Goal: Task Accomplishment & Management: Manage account settings

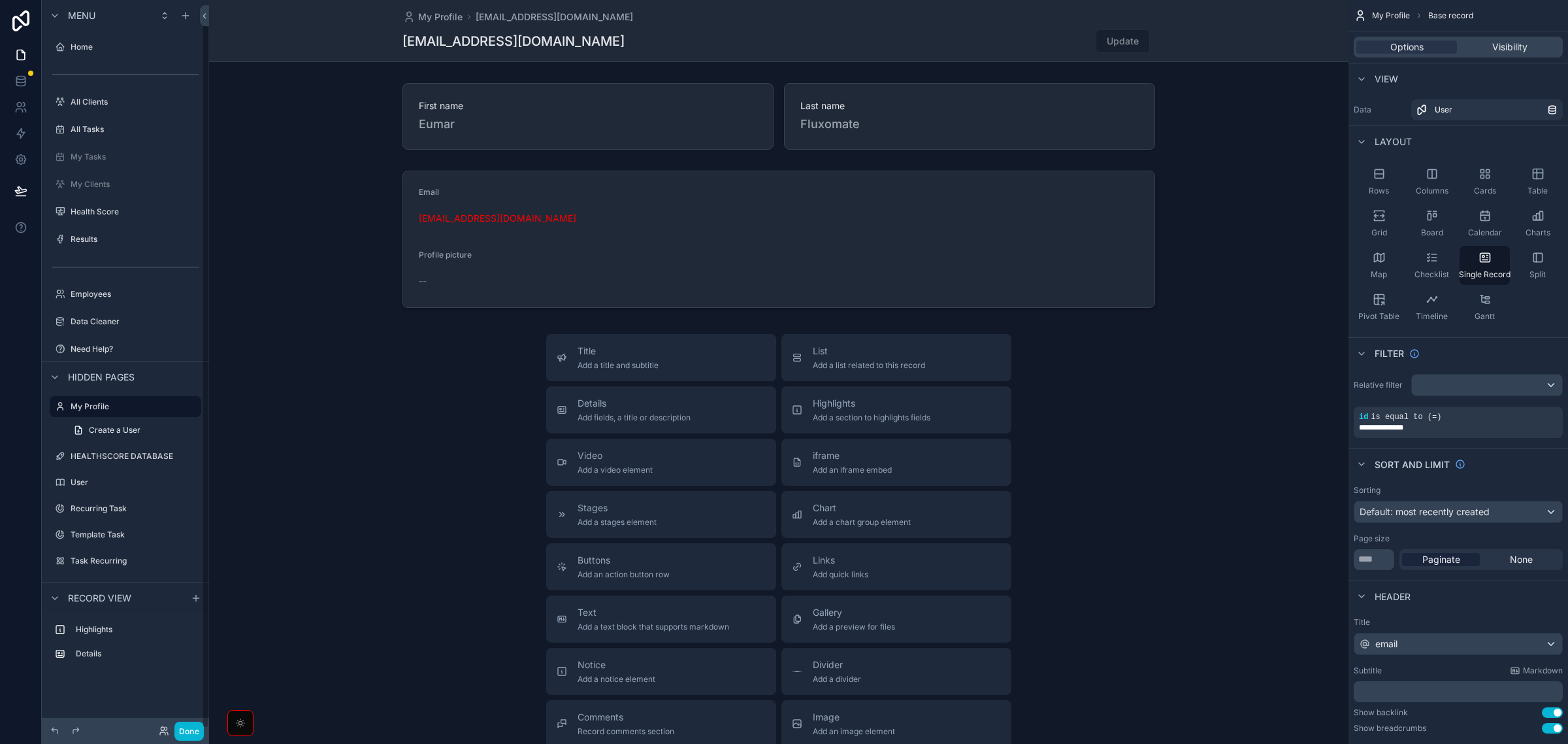
scroll to position [26, 0]
click at [24, 53] on icon at bounding box center [21, 55] width 8 height 10
click at [82, 102] on label "All Tasks" at bounding box center [123, 104] width 104 height 11
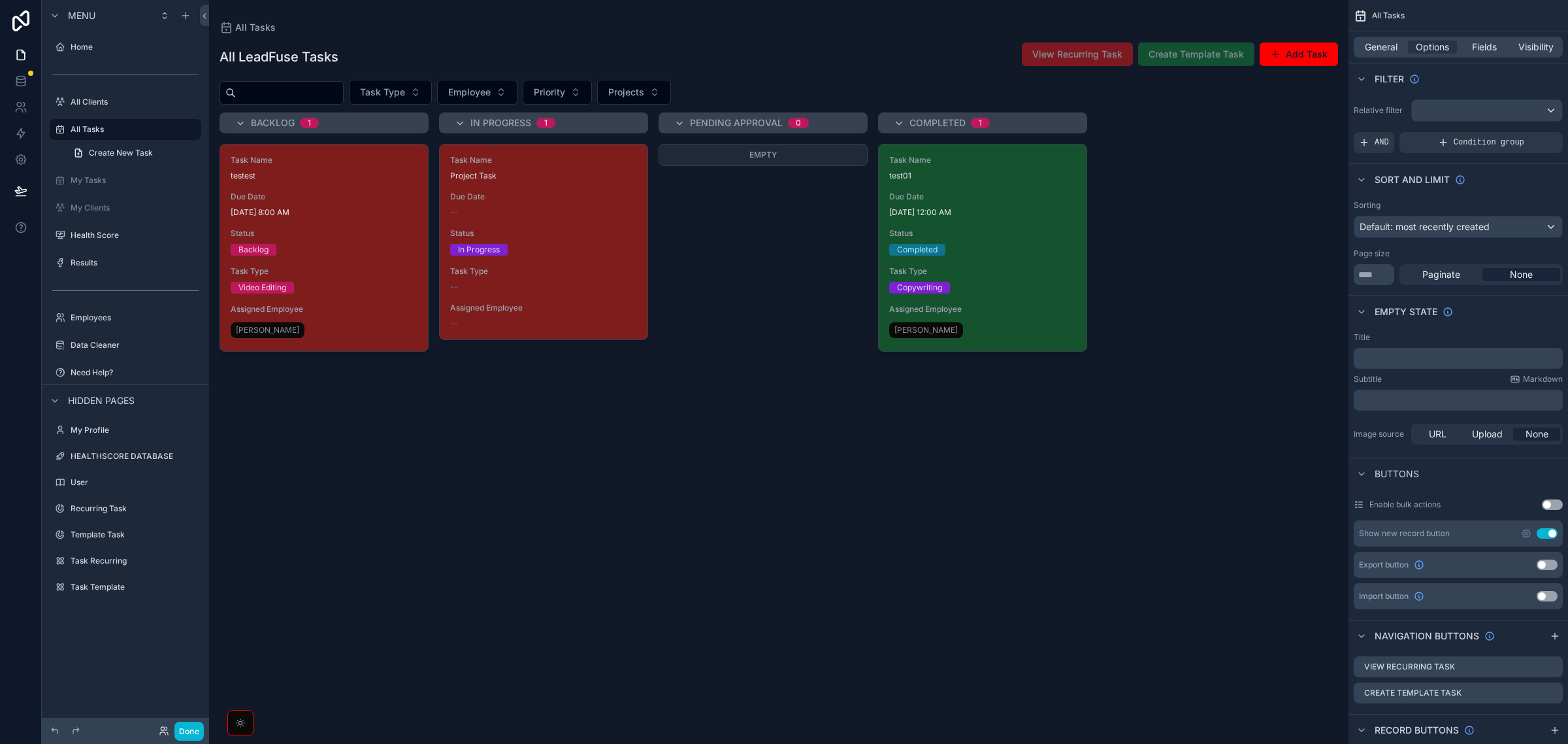
click at [576, 242] on div "scrollable content" at bounding box center [779, 372] width 1140 height 744
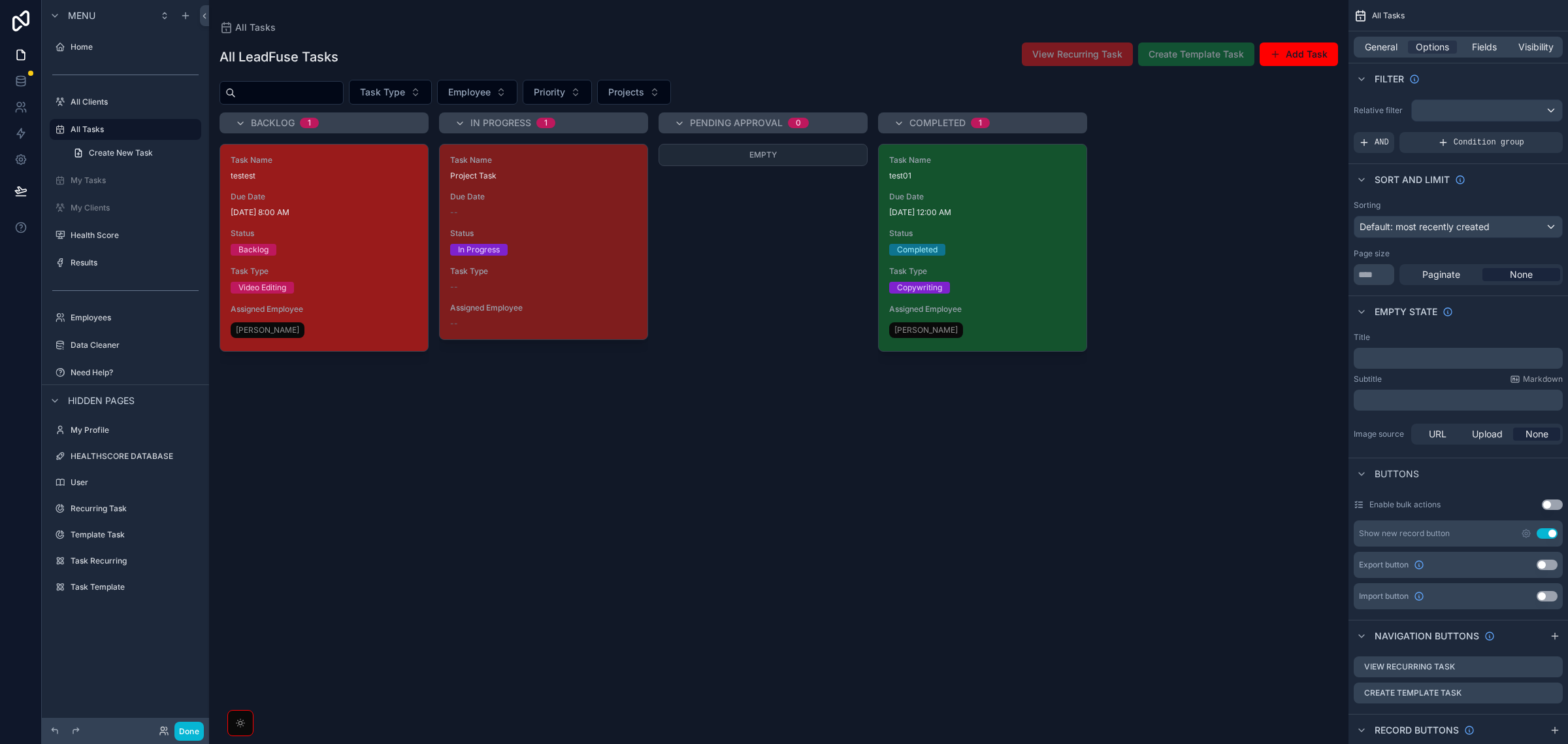
click at [316, 214] on span "[DATE] 8:00 AM" at bounding box center [323, 213] width 187 height 11
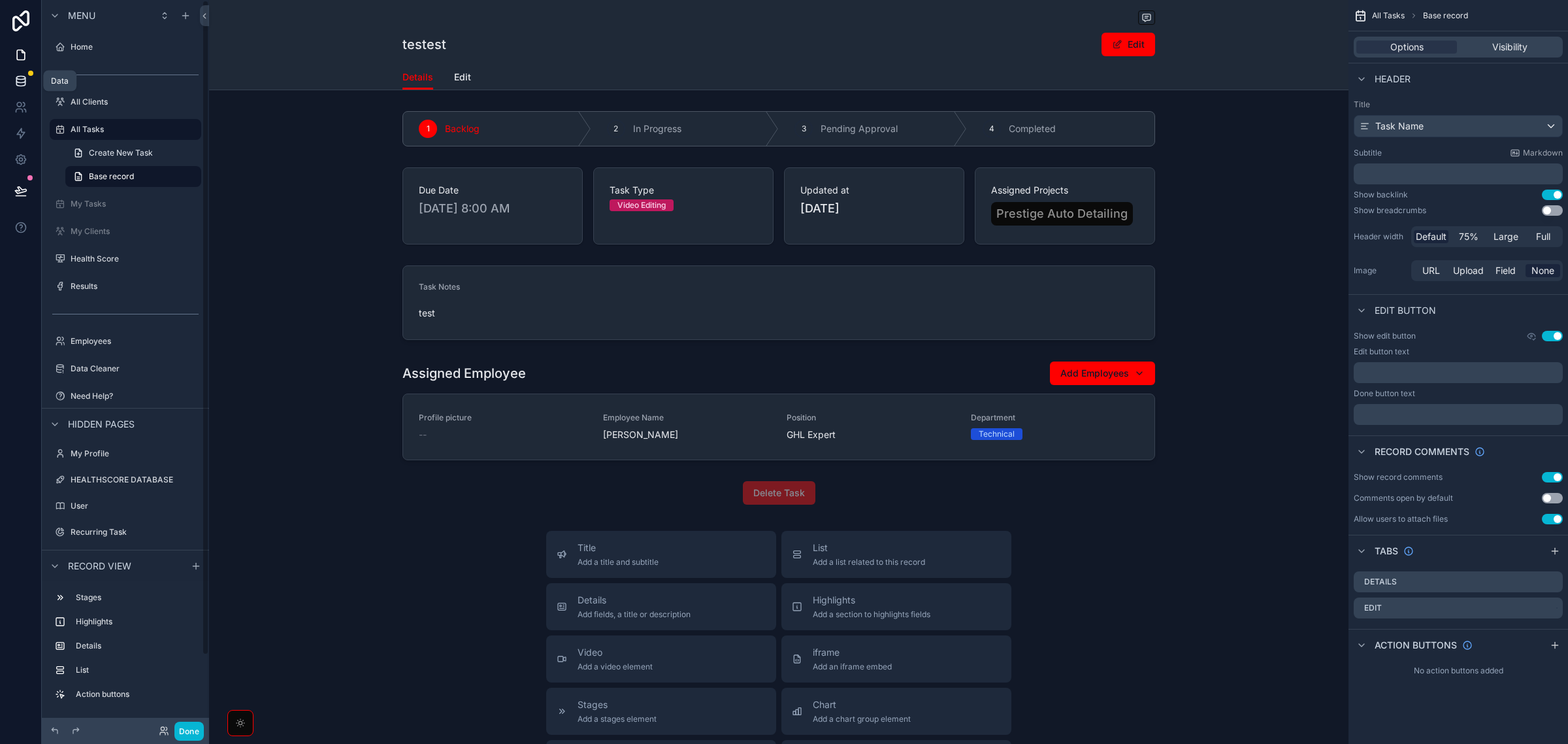
click at [14, 77] on icon at bounding box center [20, 81] width 13 height 13
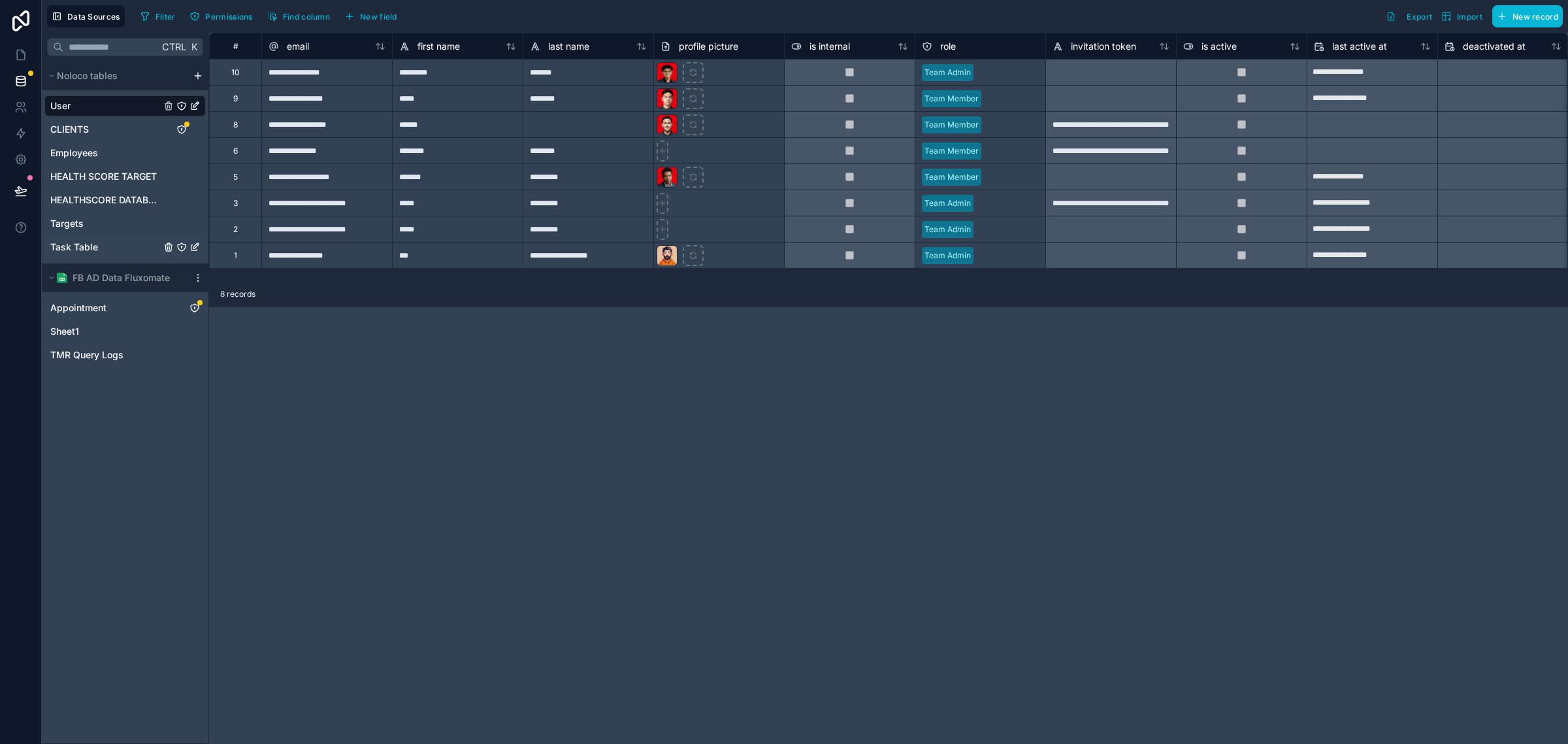
click at [108, 243] on div "Task Table" at bounding box center [125, 247] width 162 height 21
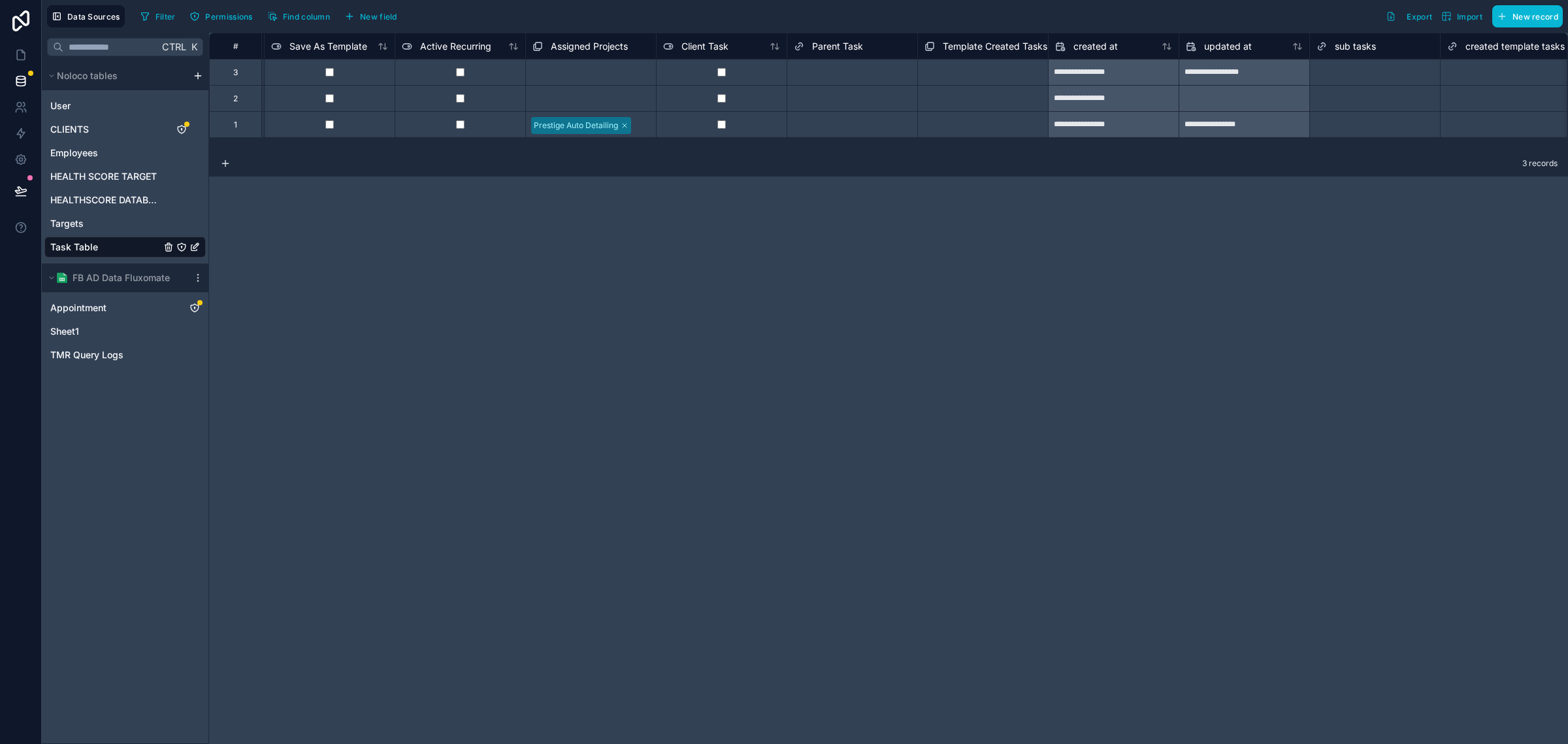
scroll to position [0, 2222]
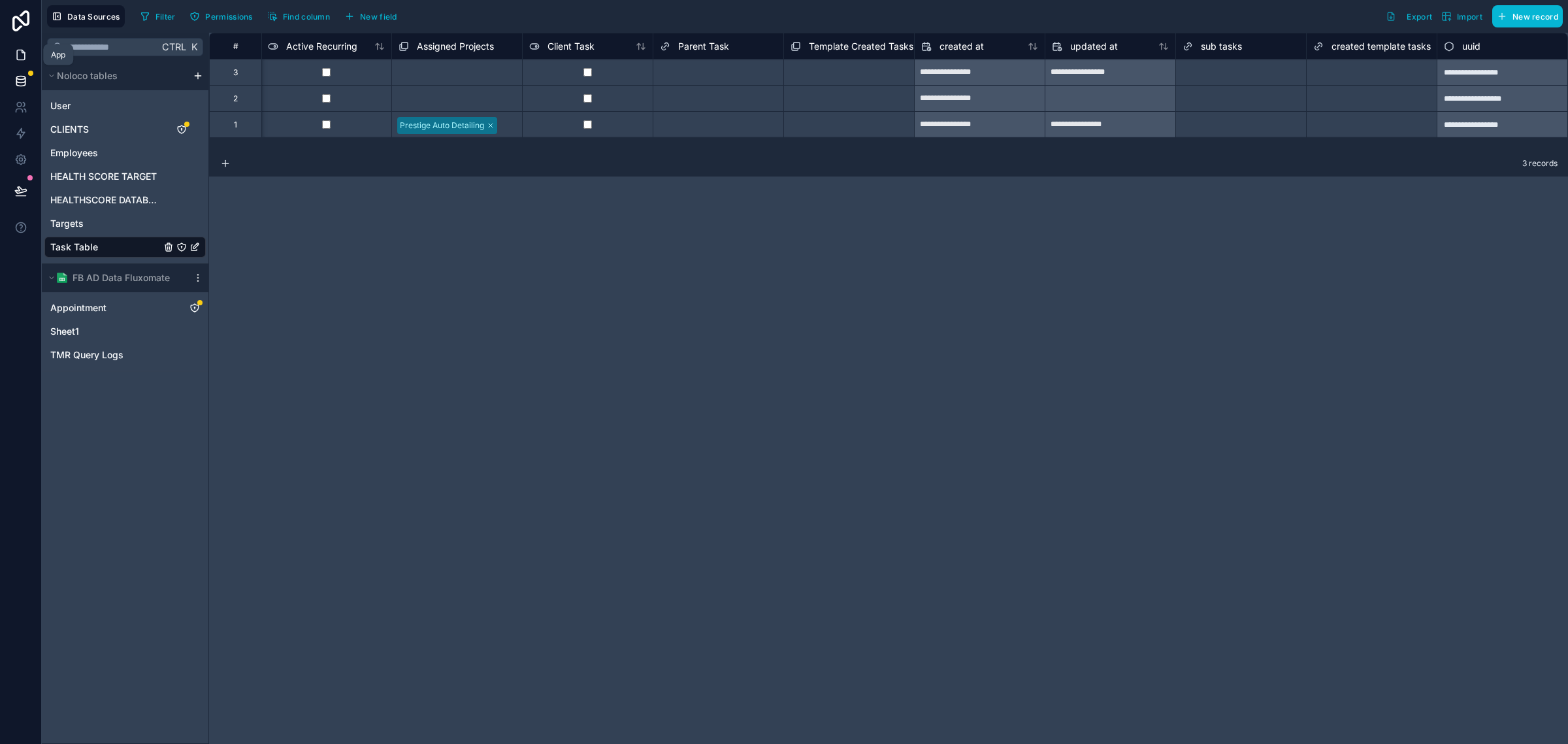
click at [13, 46] on link at bounding box center [20, 55] width 41 height 26
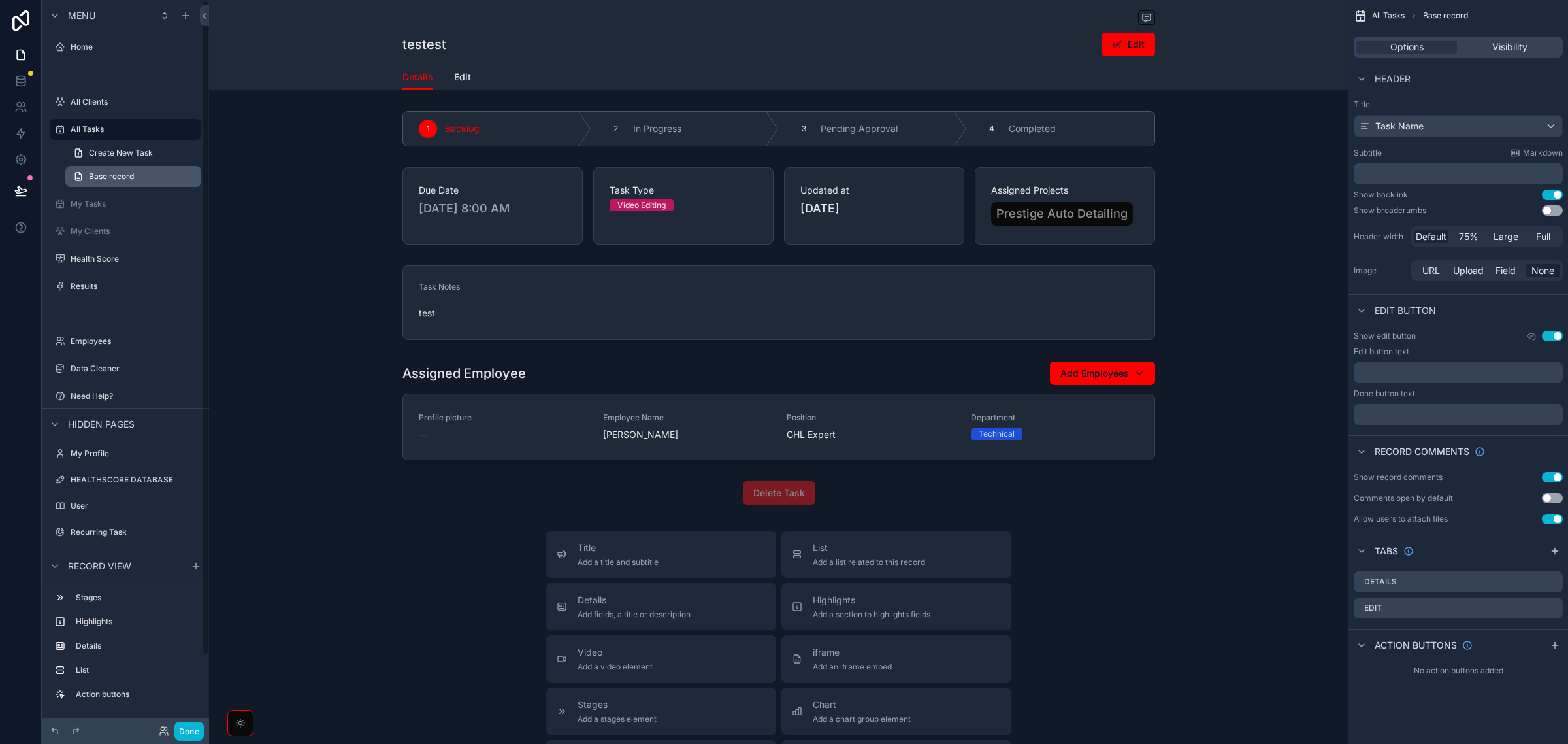
click at [133, 175] on span "Base record" at bounding box center [111, 177] width 45 height 11
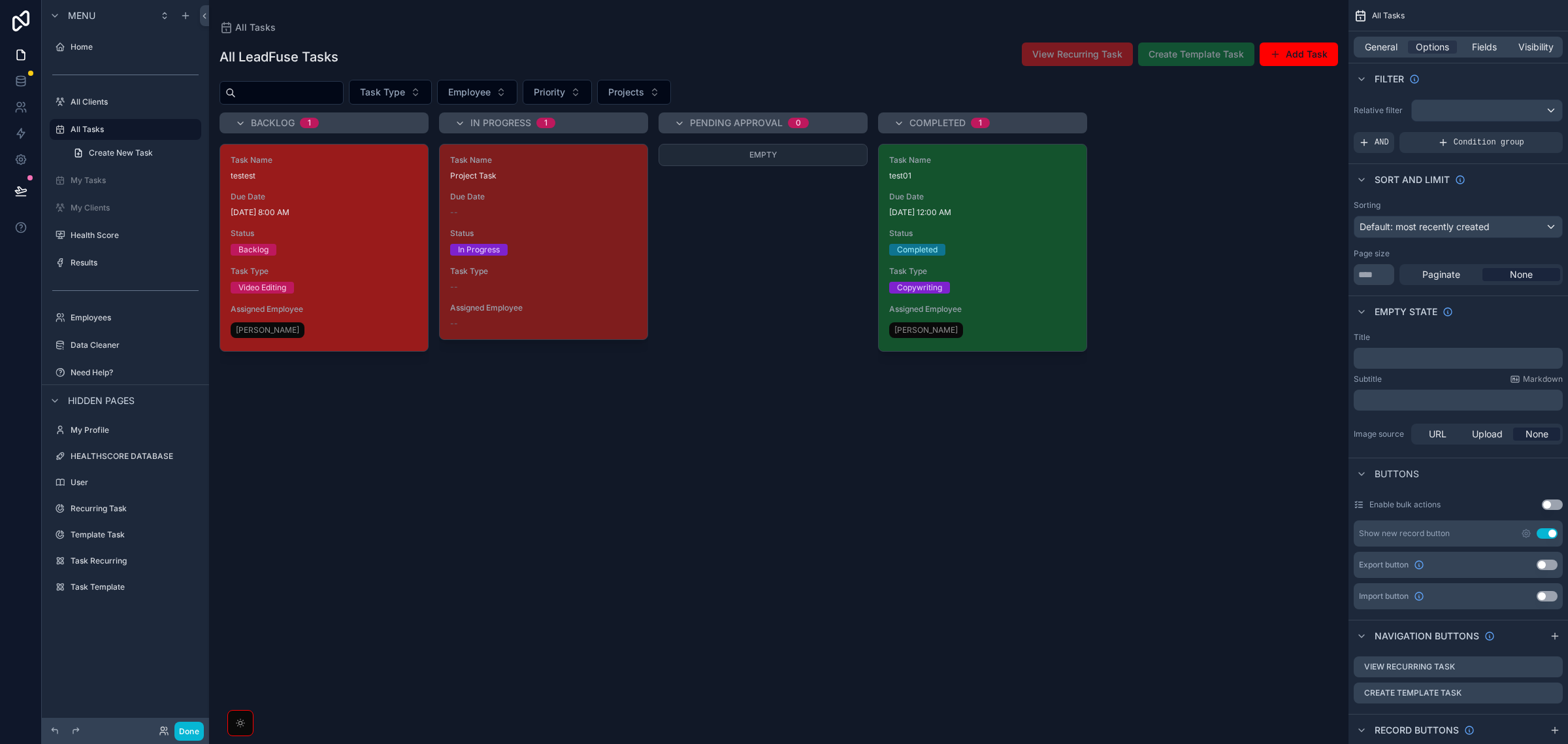
click at [395, 237] on span "Status" at bounding box center [323, 234] width 187 height 11
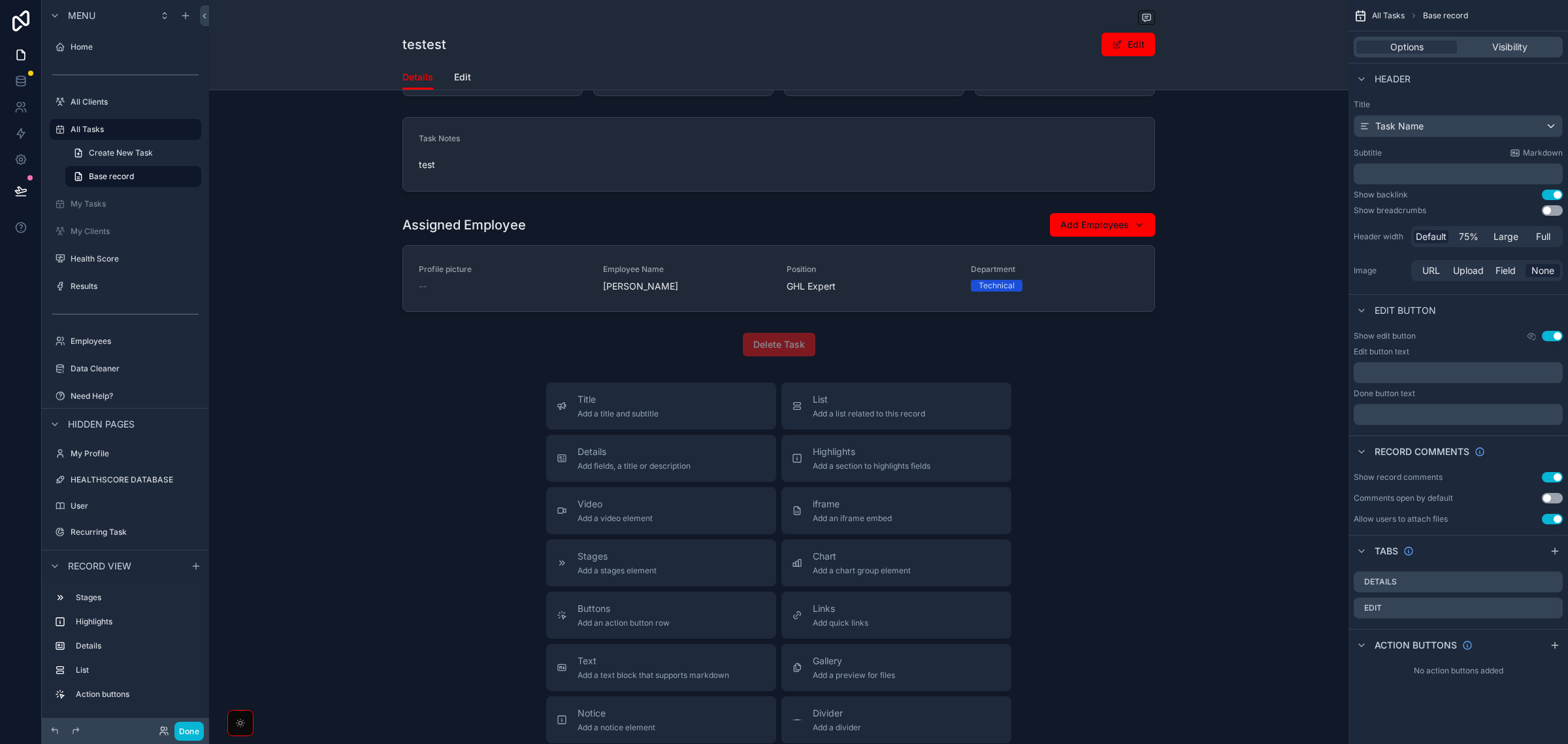
scroll to position [164, 0]
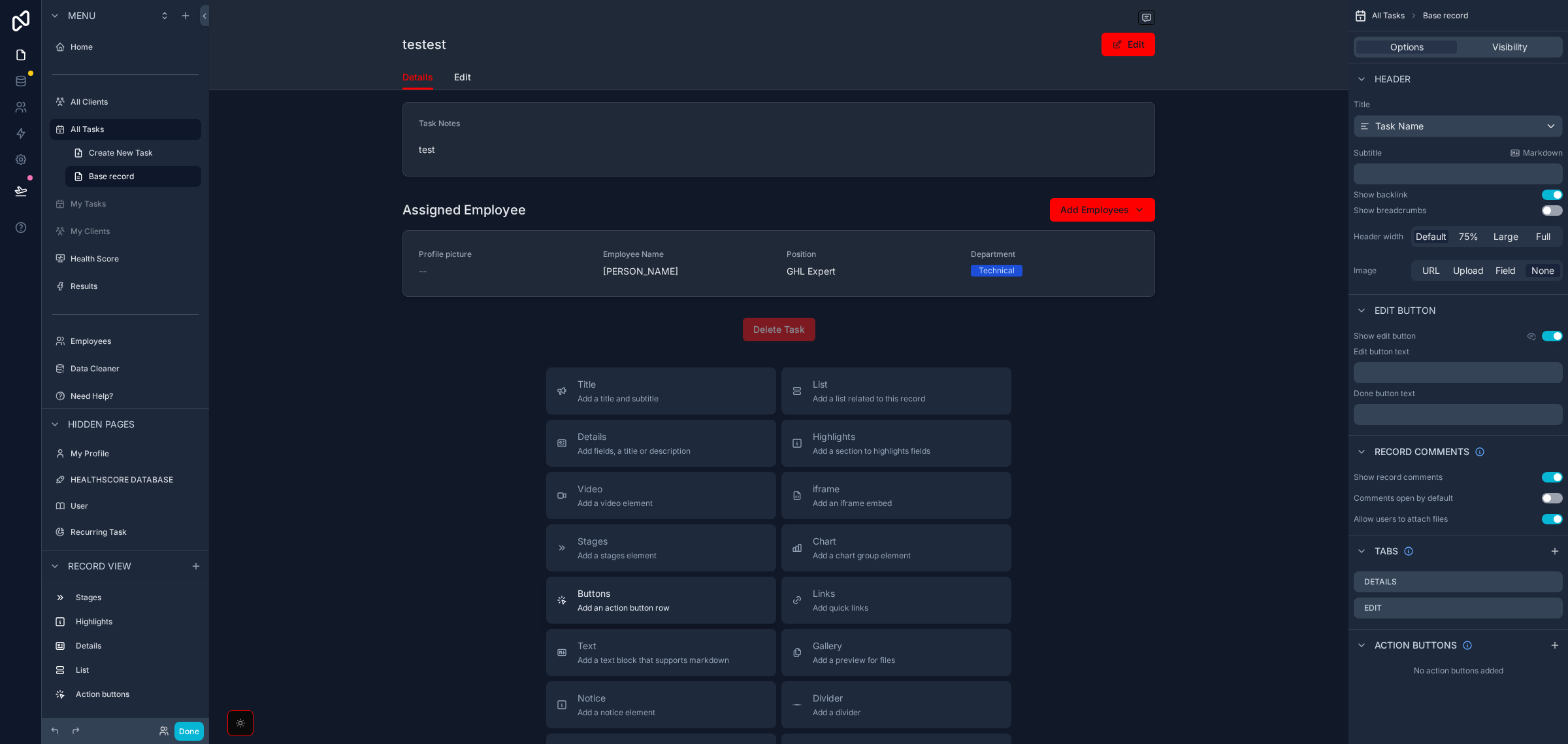
click at [690, 609] on div "Buttons Add an action button row" at bounding box center [661, 600] width 209 height 26
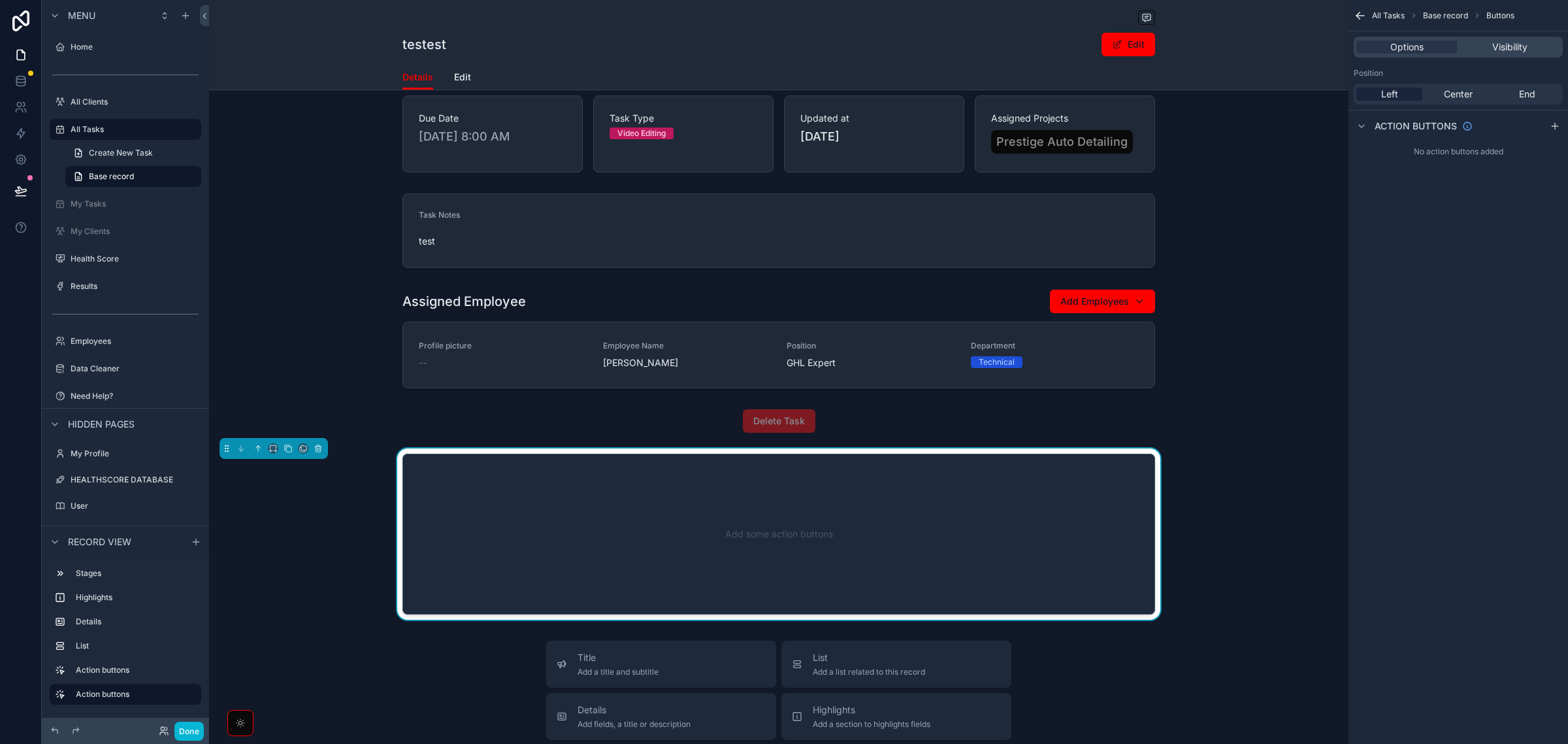
scroll to position [0, 0]
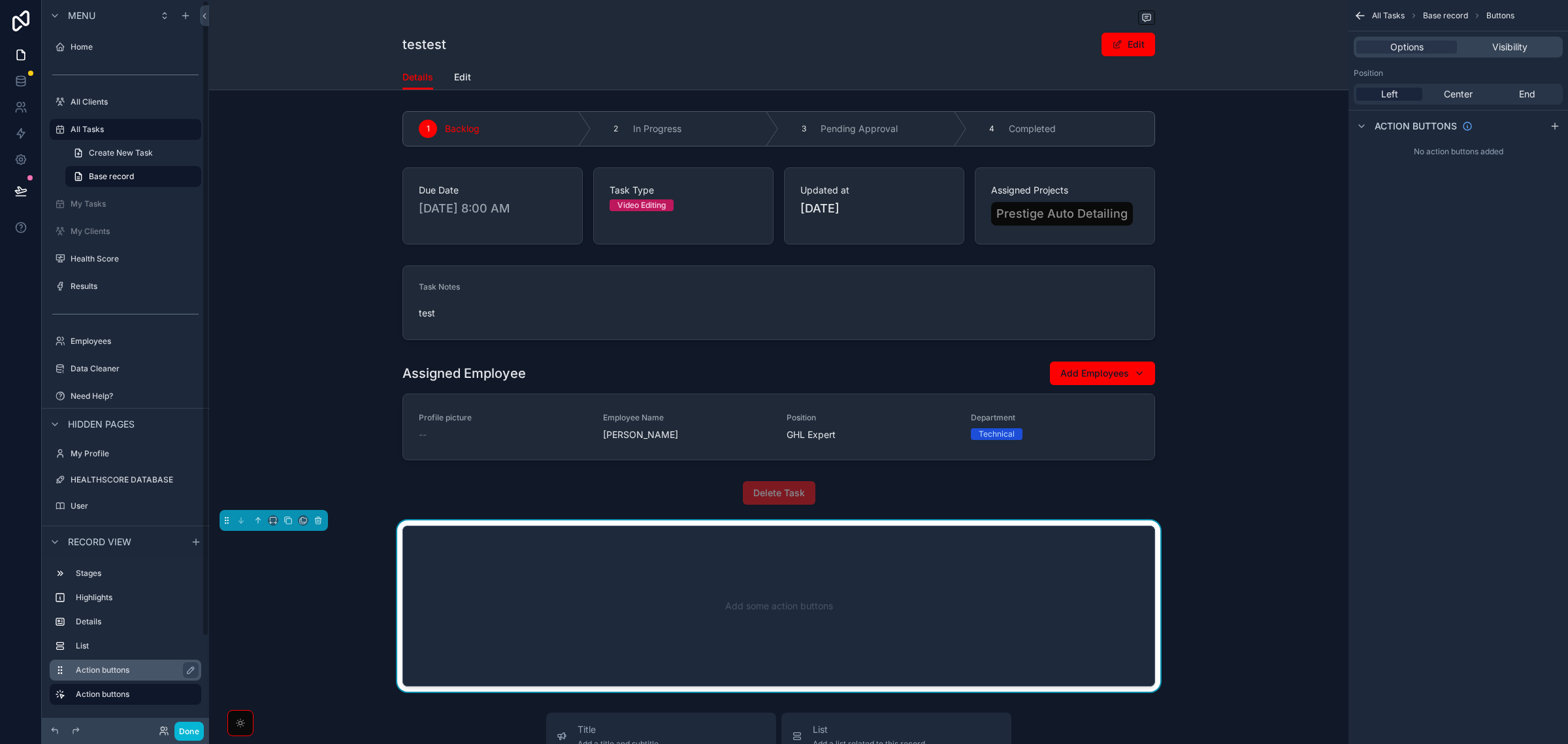
click at [101, 673] on label "Action buttons" at bounding box center [133, 671] width 115 height 11
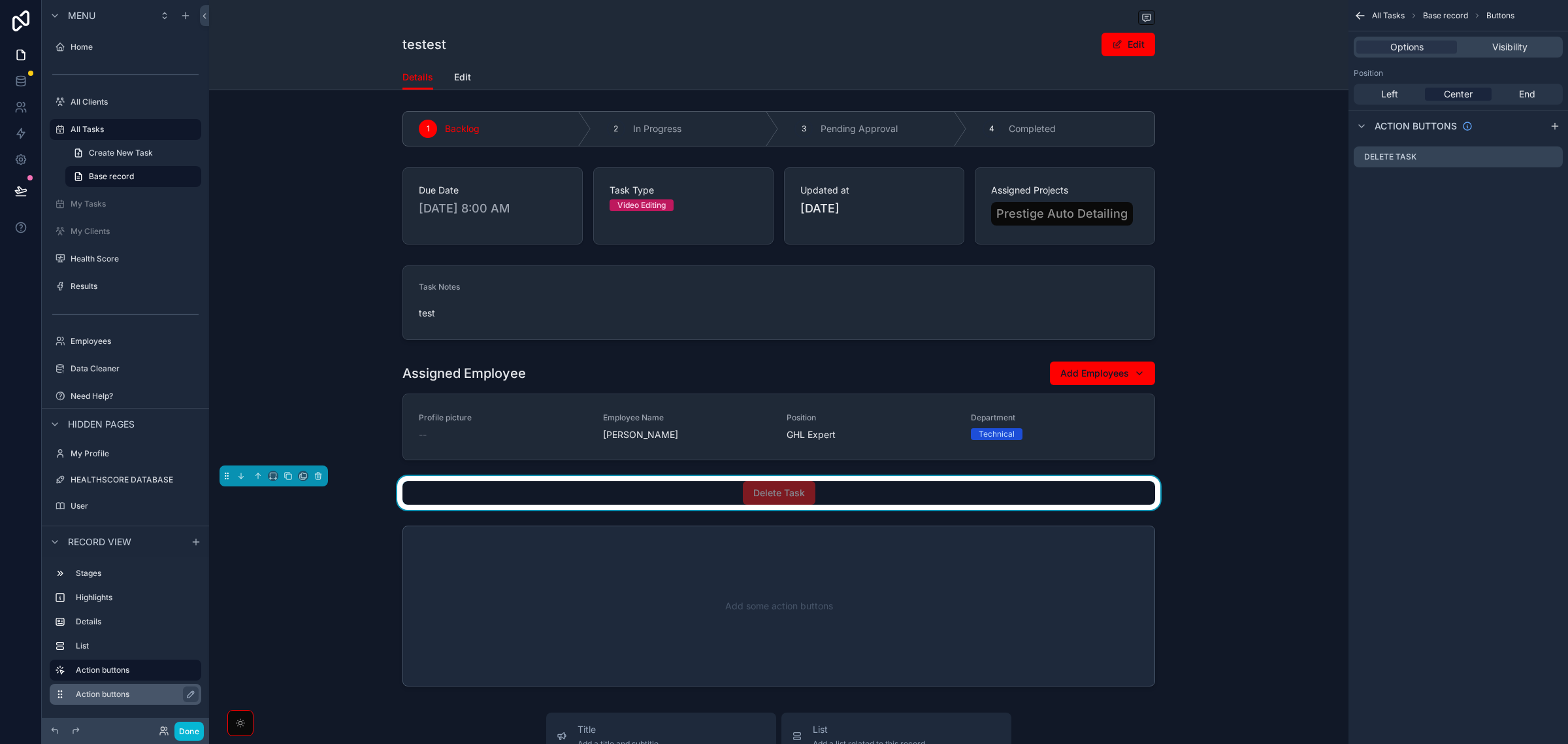
click at [101, 687] on div "Action buttons" at bounding box center [136, 694] width 120 height 16
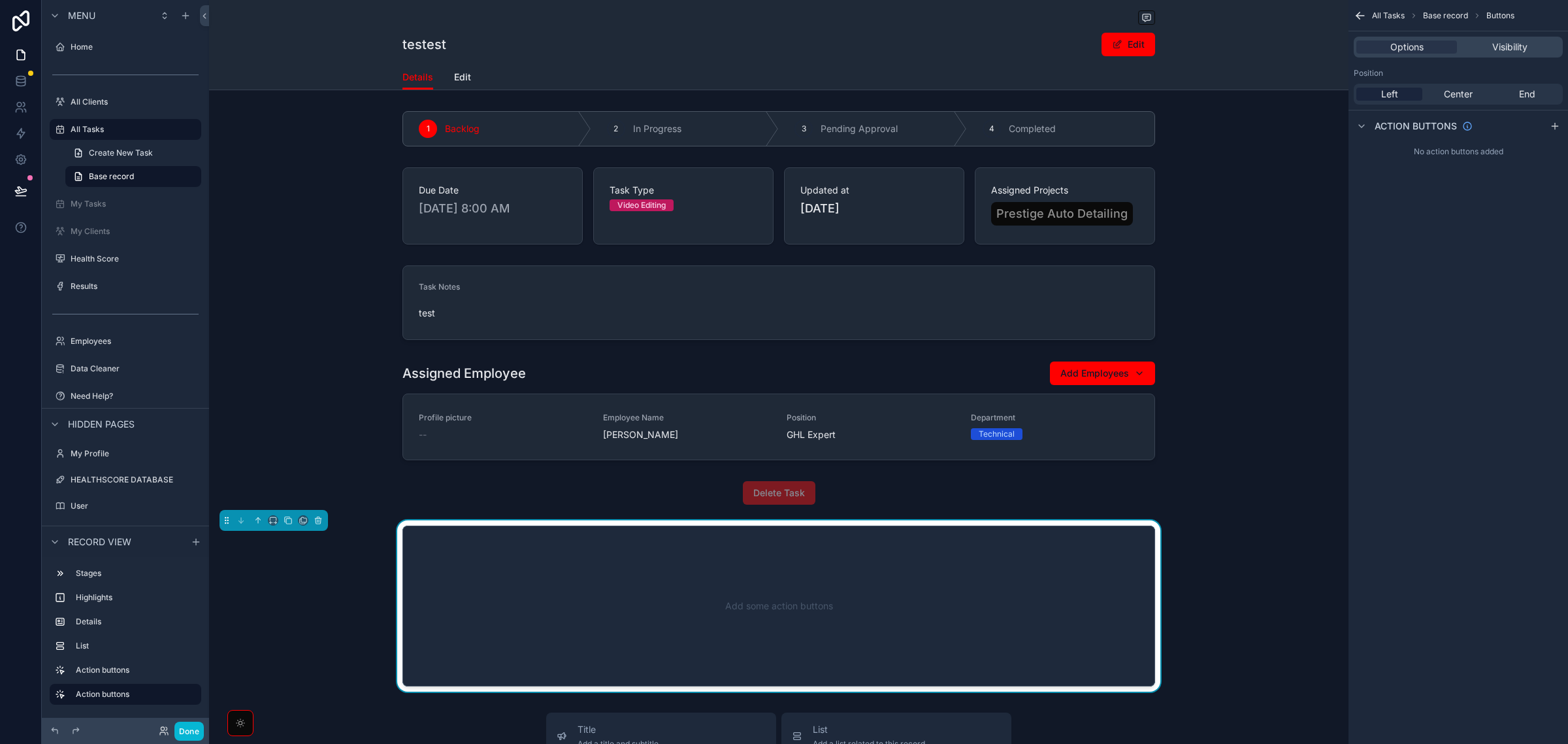
click at [549, 586] on div "Add some action buttons" at bounding box center [779, 606] width 709 height 118
click at [252, 520] on button "scrollable content" at bounding box center [257, 520] width 14 height 14
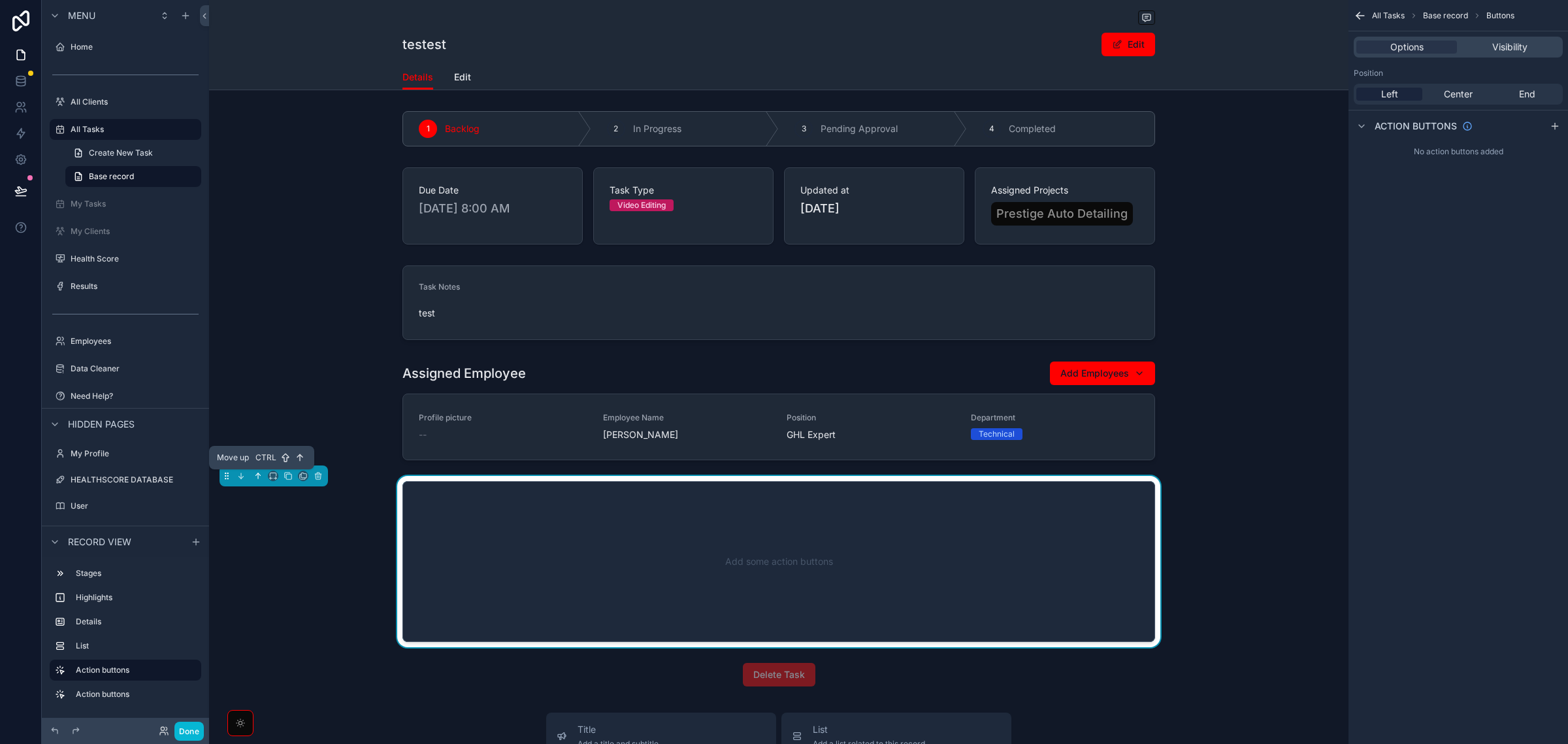
click at [258, 476] on icon "scrollable content" at bounding box center [258, 476] width 0 height 5
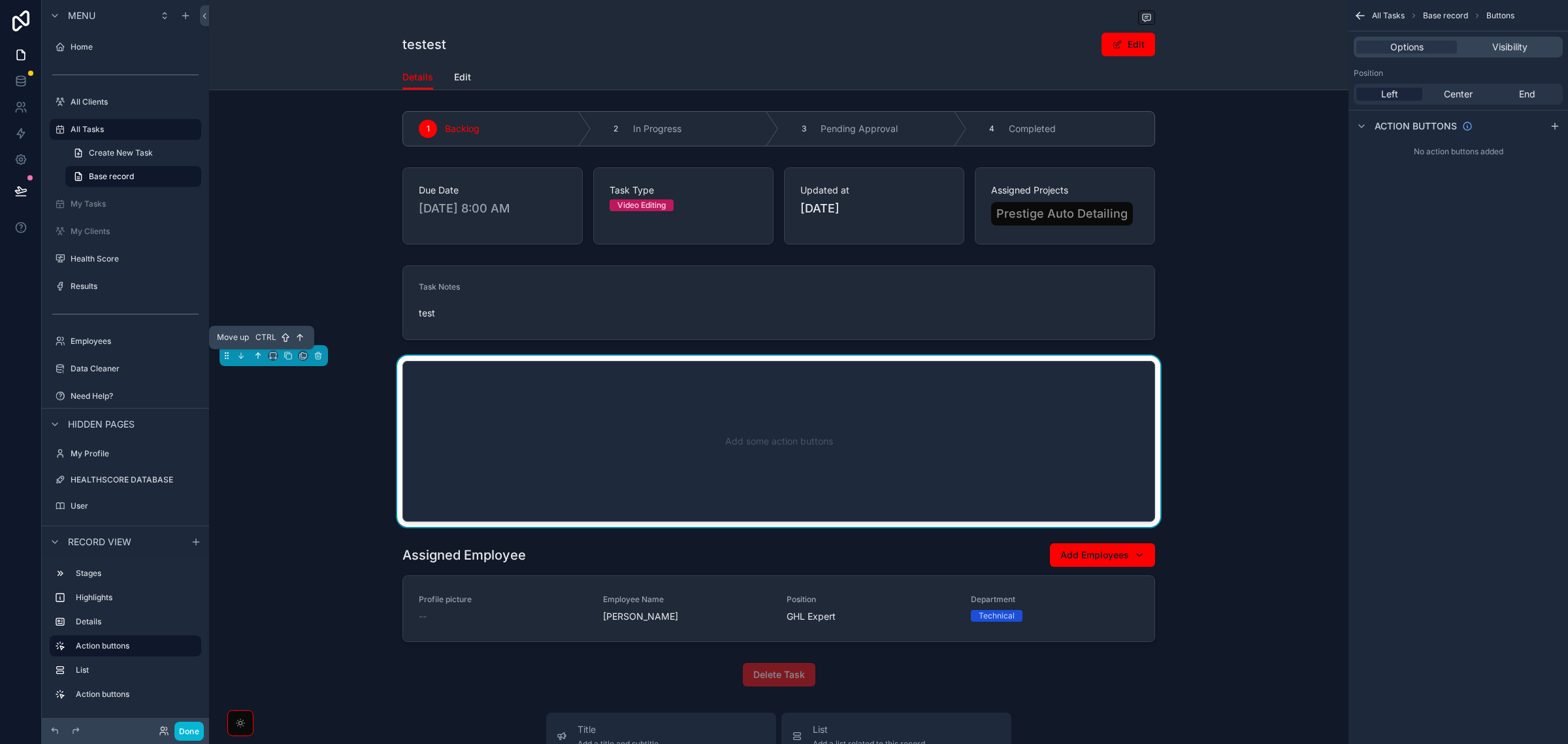
click at [253, 360] on icon "scrollable content" at bounding box center [258, 356] width 9 height 9
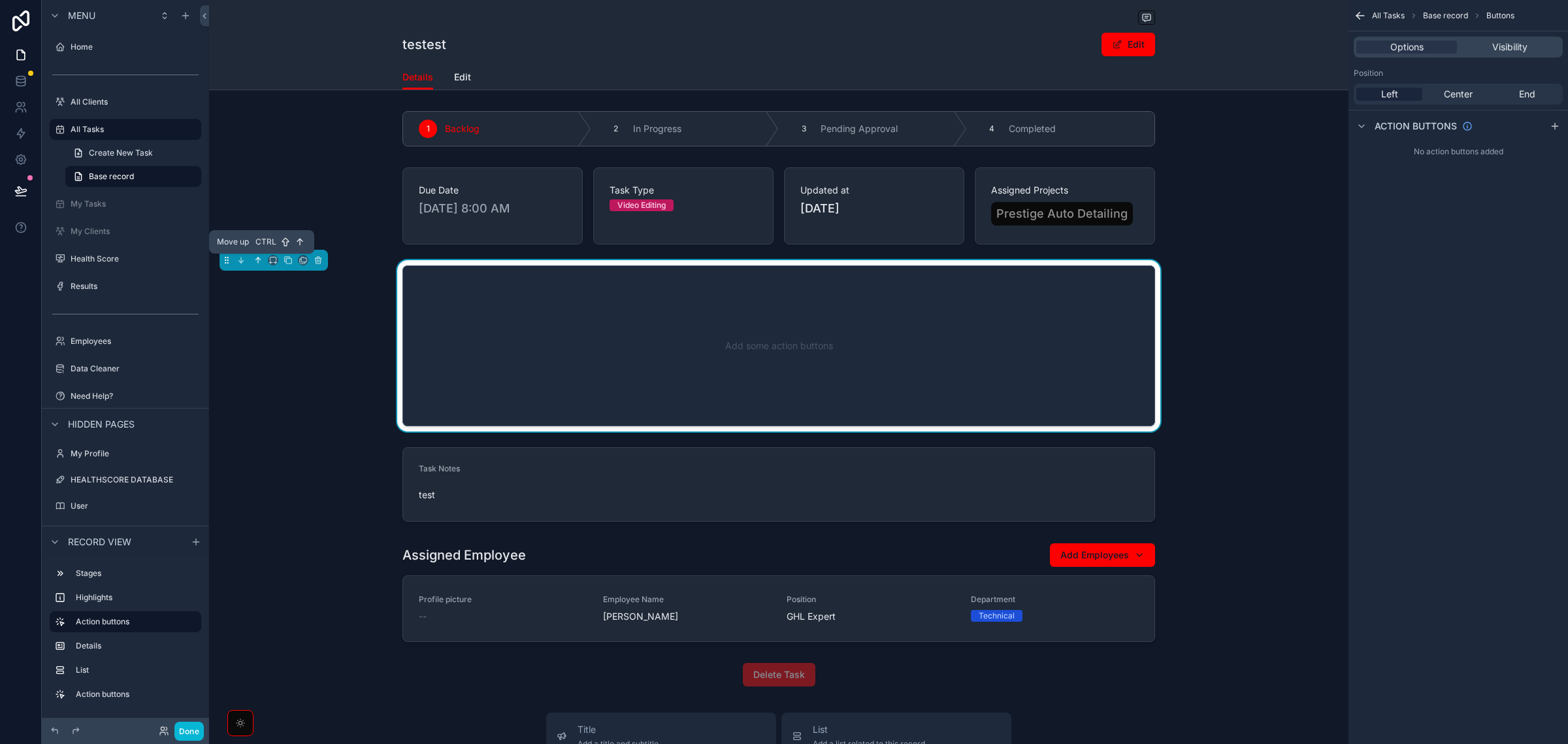
click at [259, 260] on icon "scrollable content" at bounding box center [258, 260] width 9 height 9
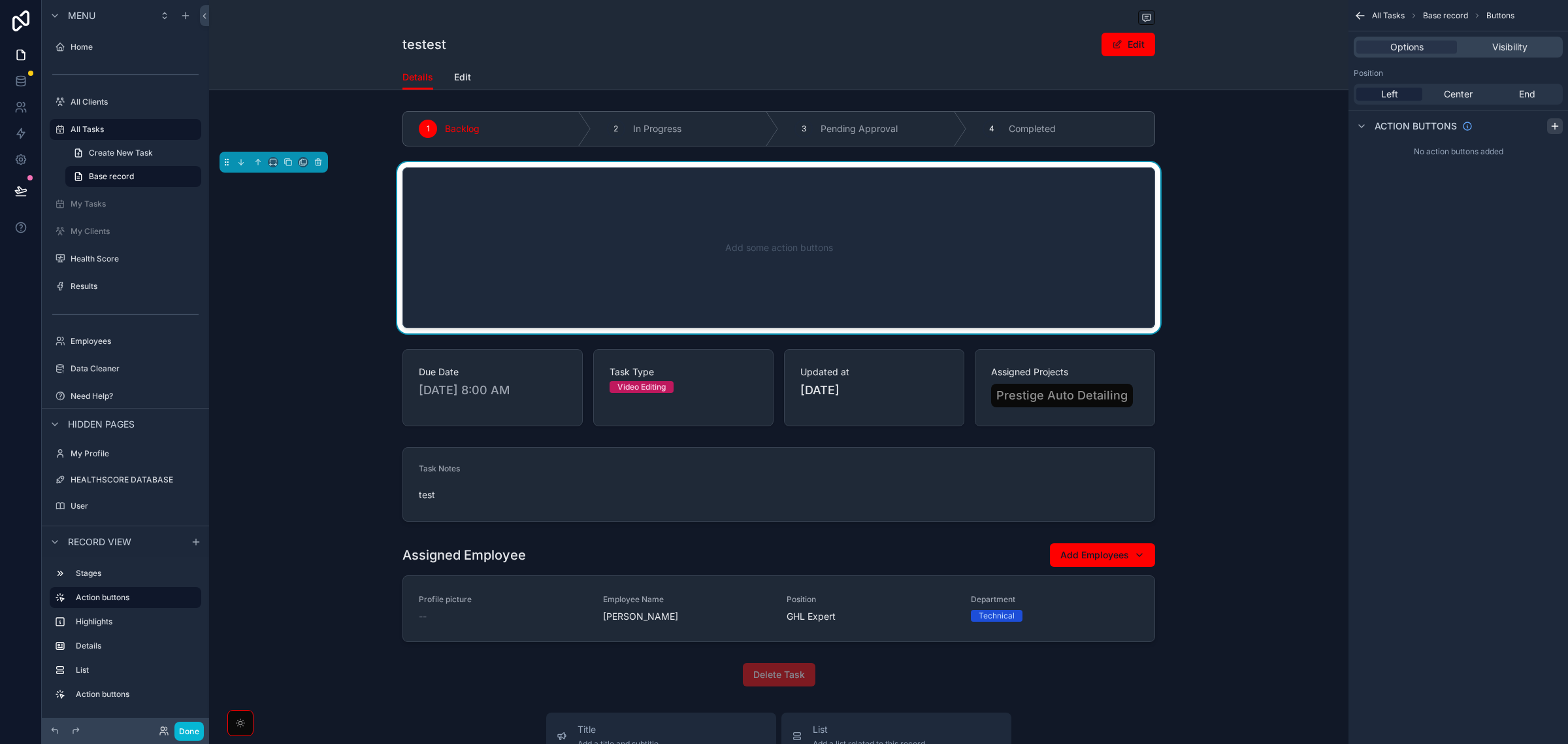
click at [1548, 124] on div "scrollable content" at bounding box center [1555, 126] width 15 height 16
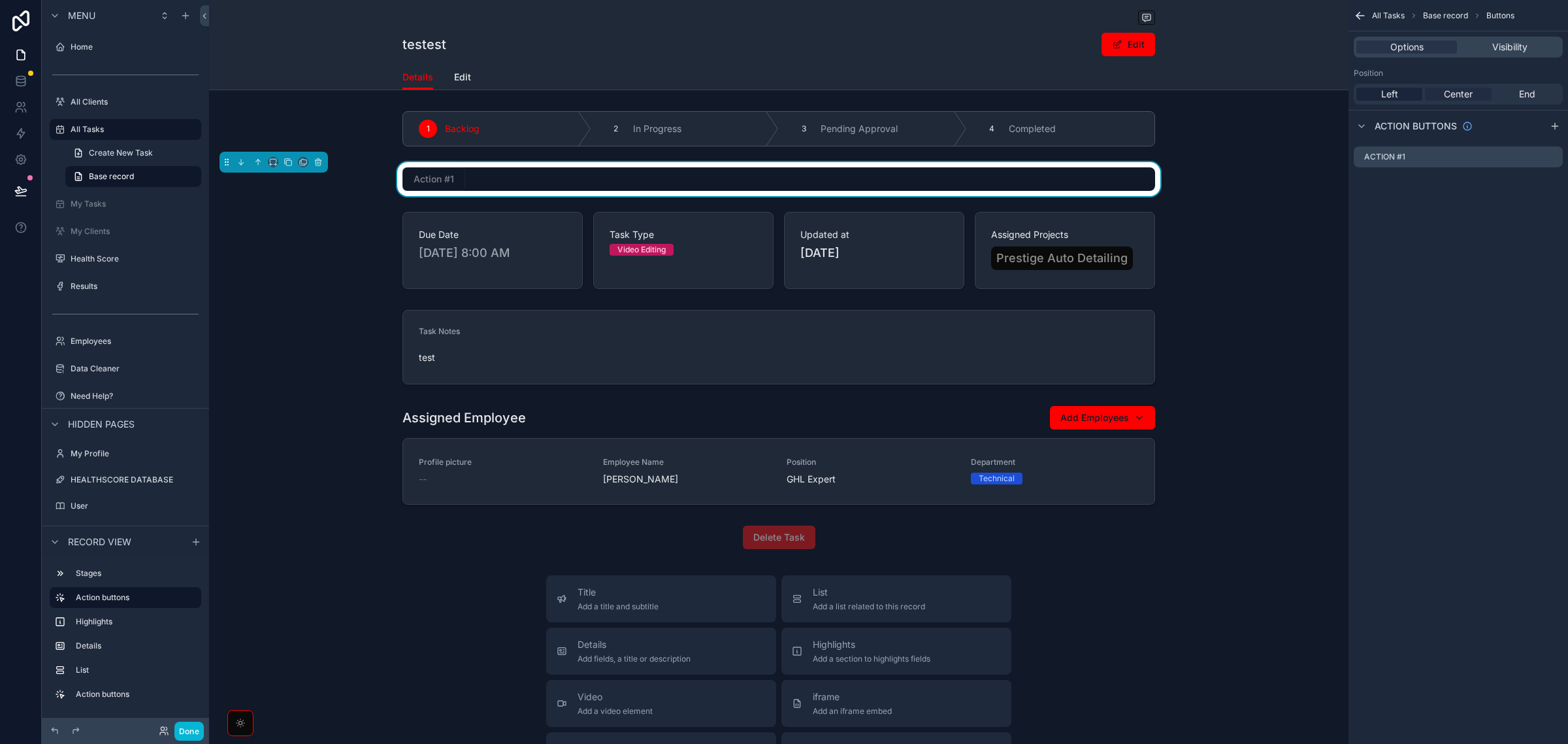
click at [1464, 97] on span "Center" at bounding box center [1458, 94] width 29 height 13
click at [1550, 160] on icon "scrollable content" at bounding box center [1552, 158] width 6 height 6
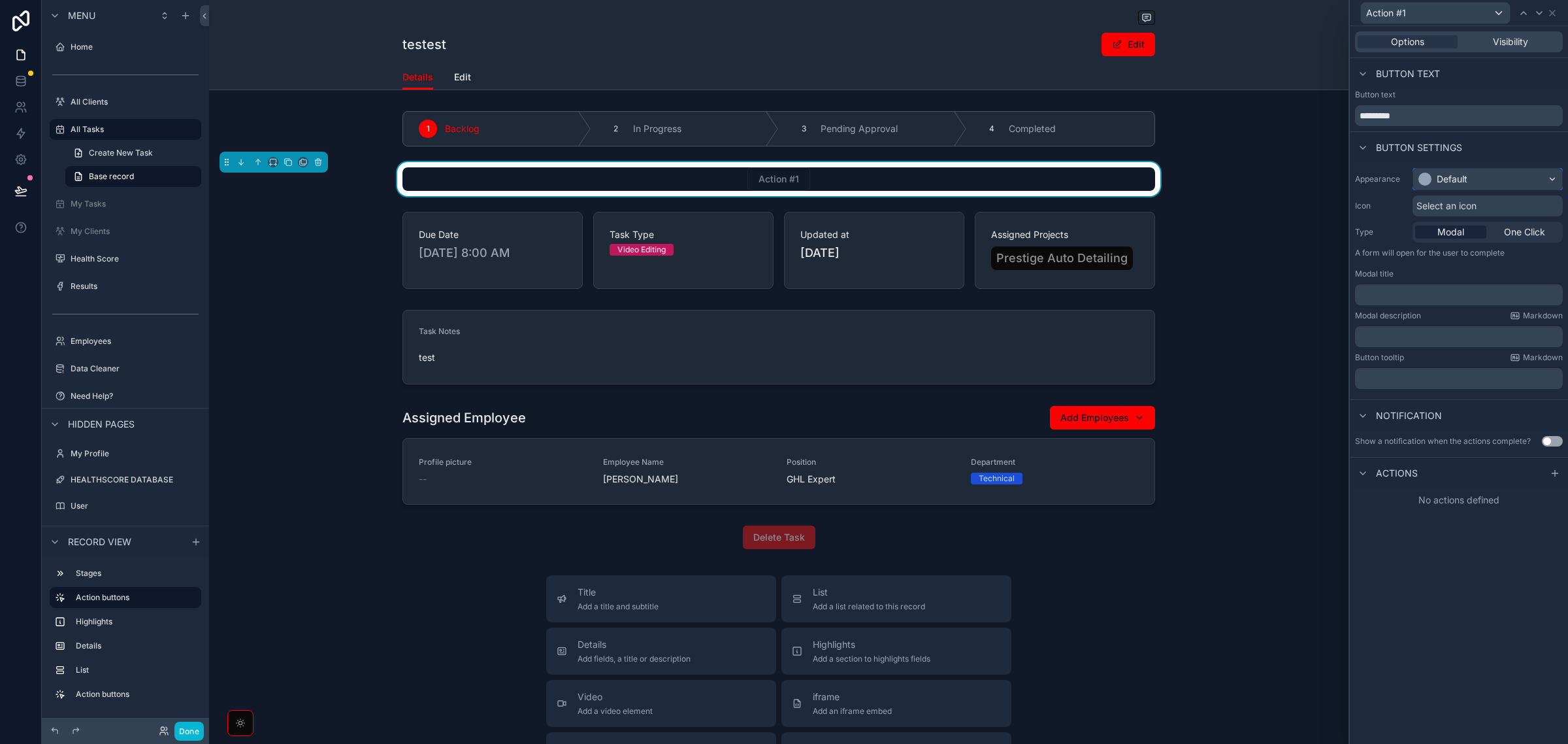
click at [1481, 185] on div "Default" at bounding box center [1487, 179] width 149 height 21
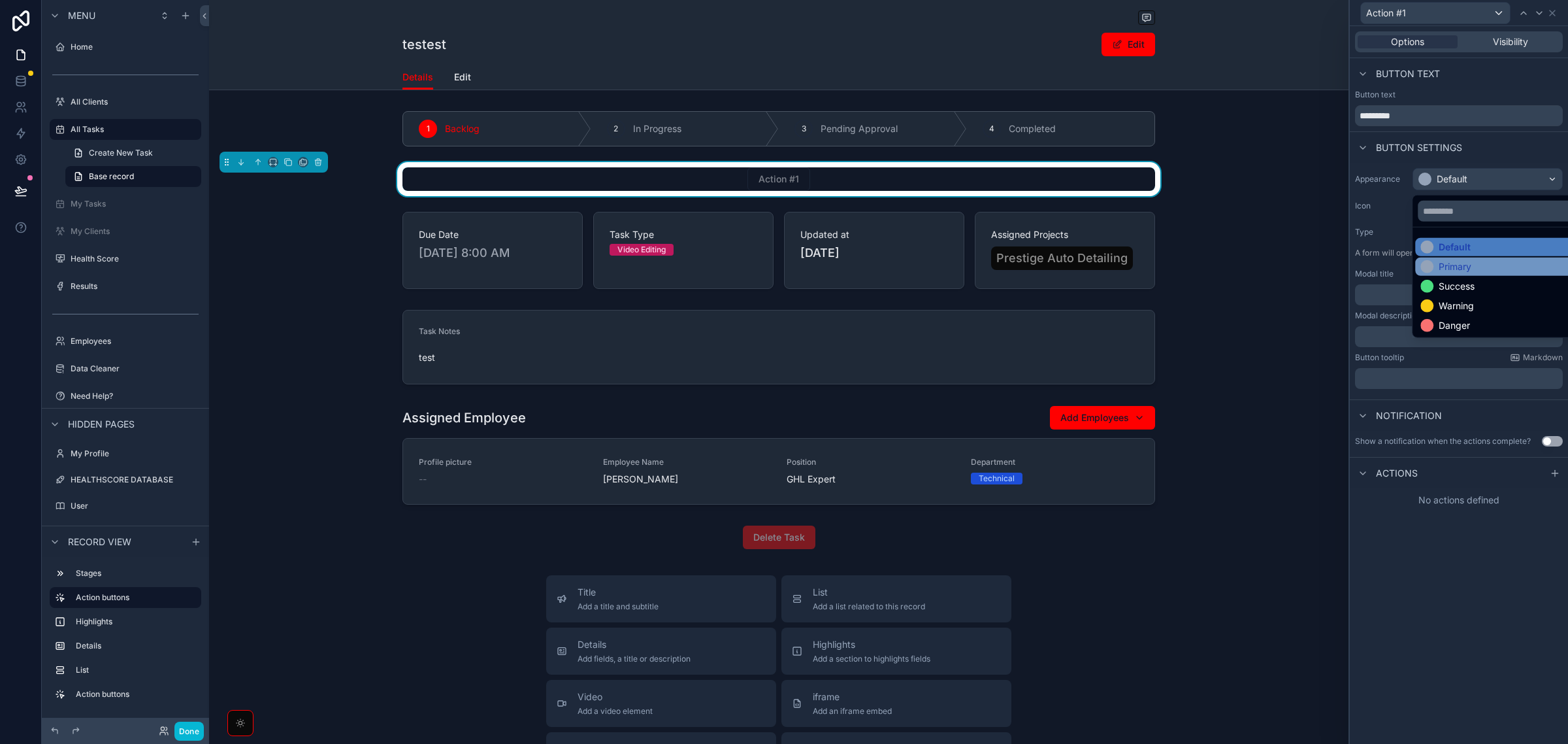
click at [1487, 273] on div "Primary" at bounding box center [1502, 266] width 164 height 13
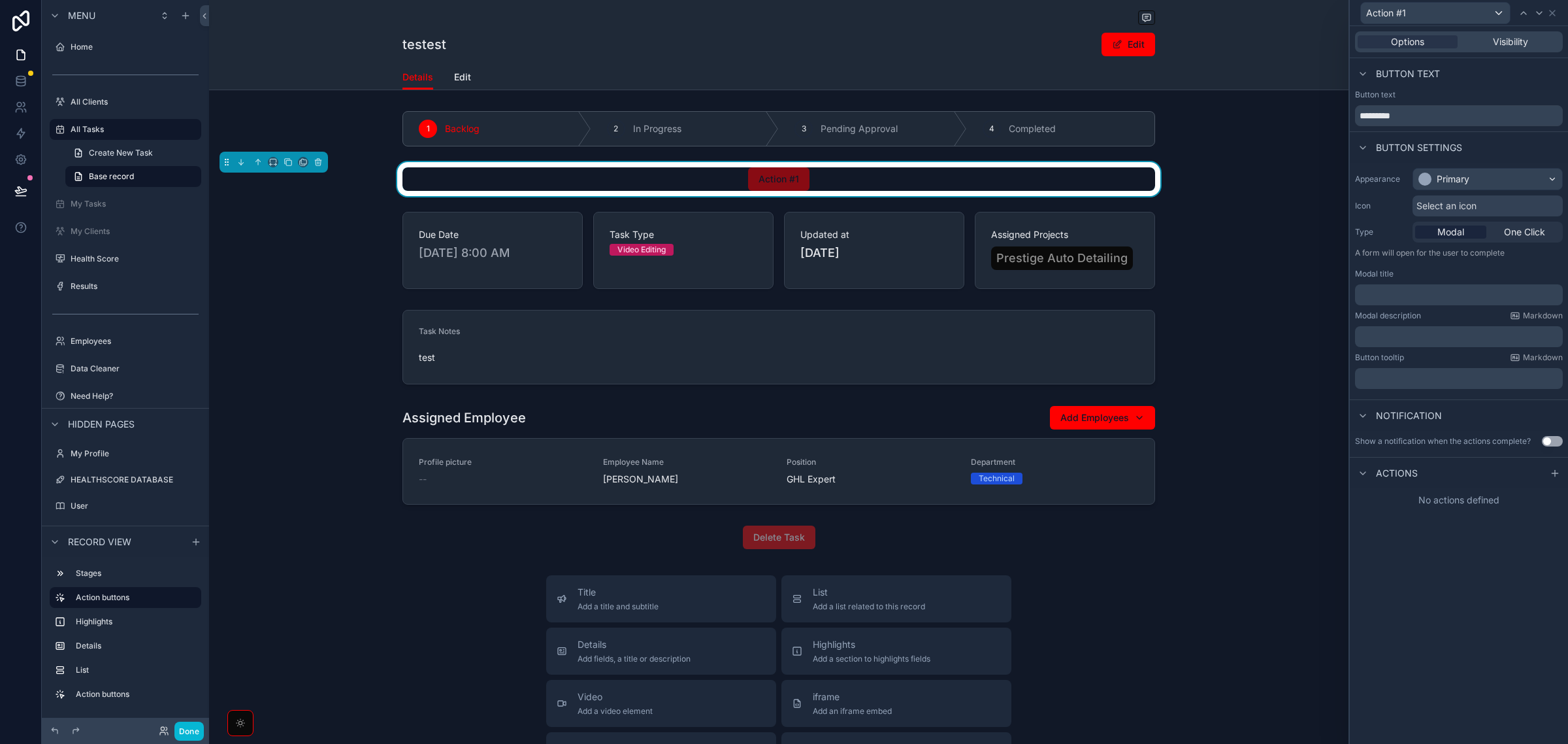
click at [1399, 102] on div "Button text *********" at bounding box center [1459, 108] width 207 height 36
click at [1396, 109] on input "*********" at bounding box center [1459, 115] width 207 height 21
paste input "*******"
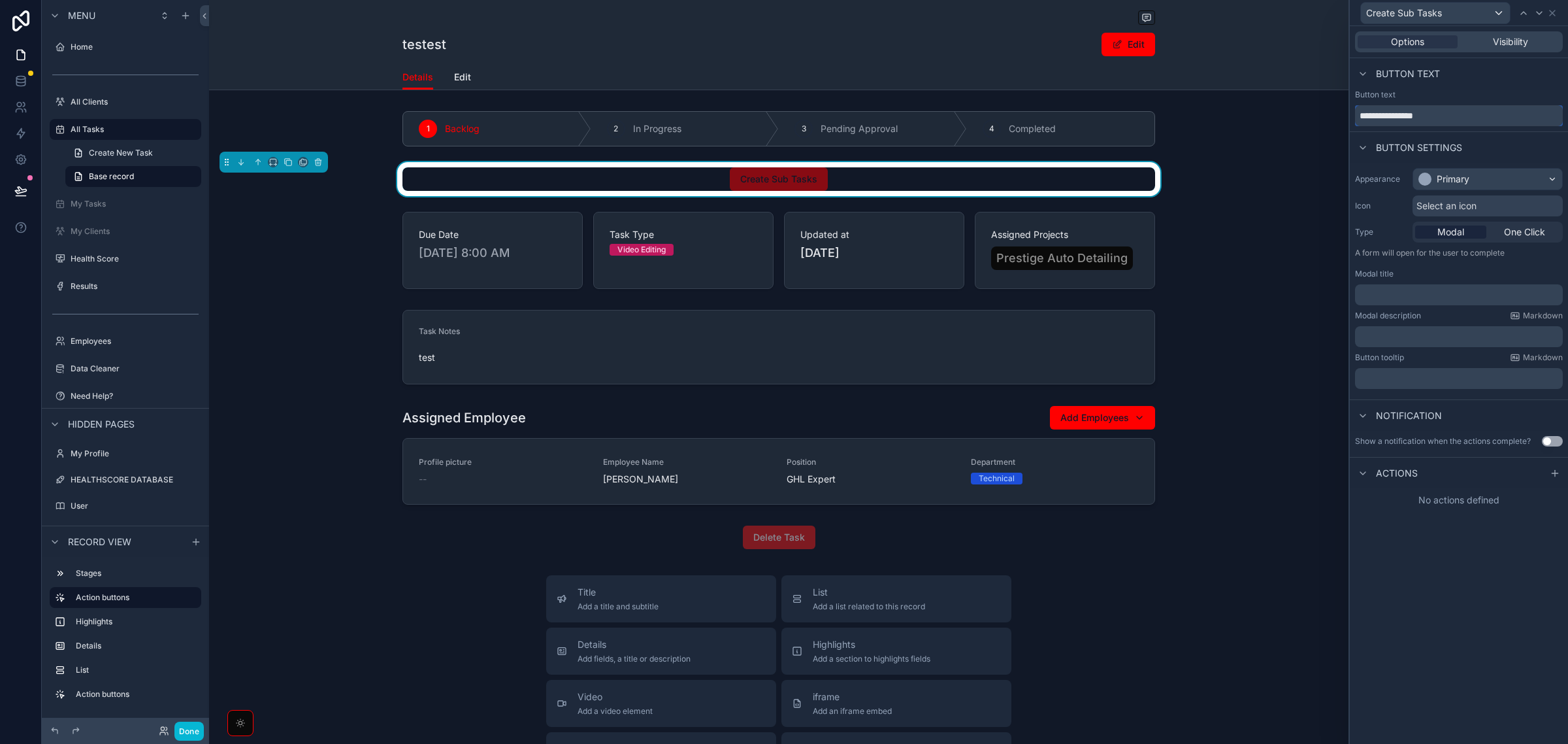
type input "**********"
click at [1523, 185] on div "Primary" at bounding box center [1487, 179] width 149 height 21
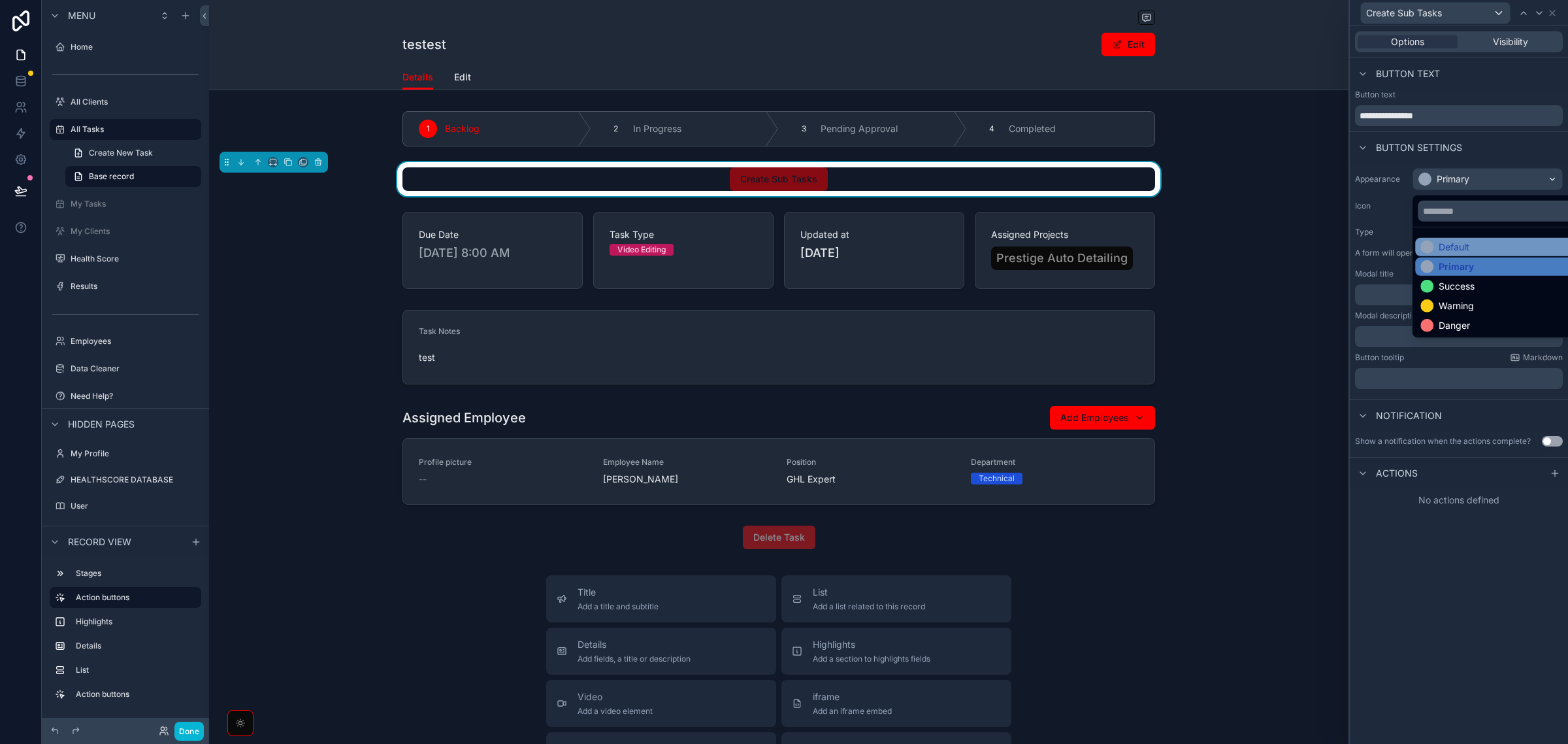
click at [1497, 247] on div "Default" at bounding box center [1502, 247] width 164 height 13
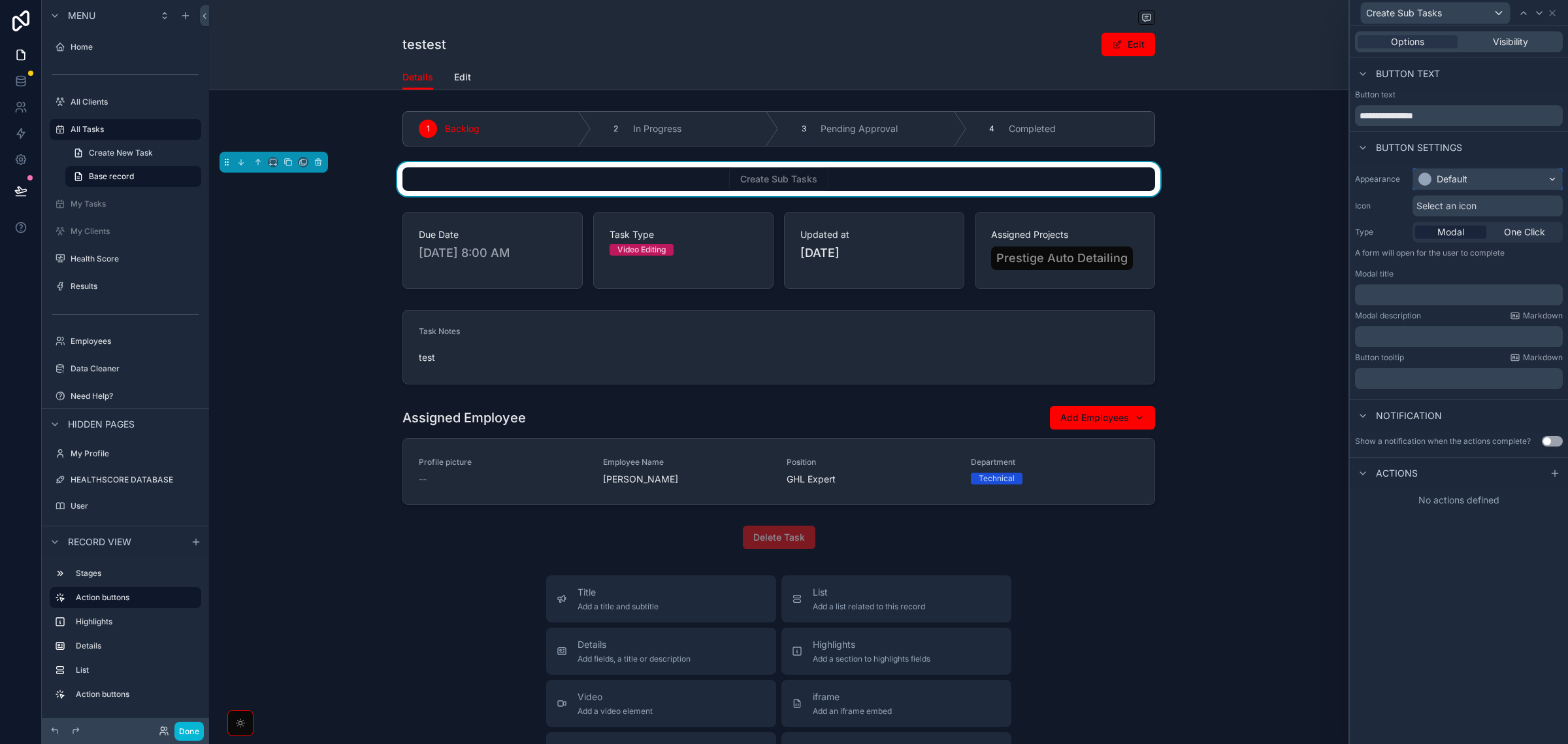
click at [1484, 172] on div "Default" at bounding box center [1487, 179] width 149 height 21
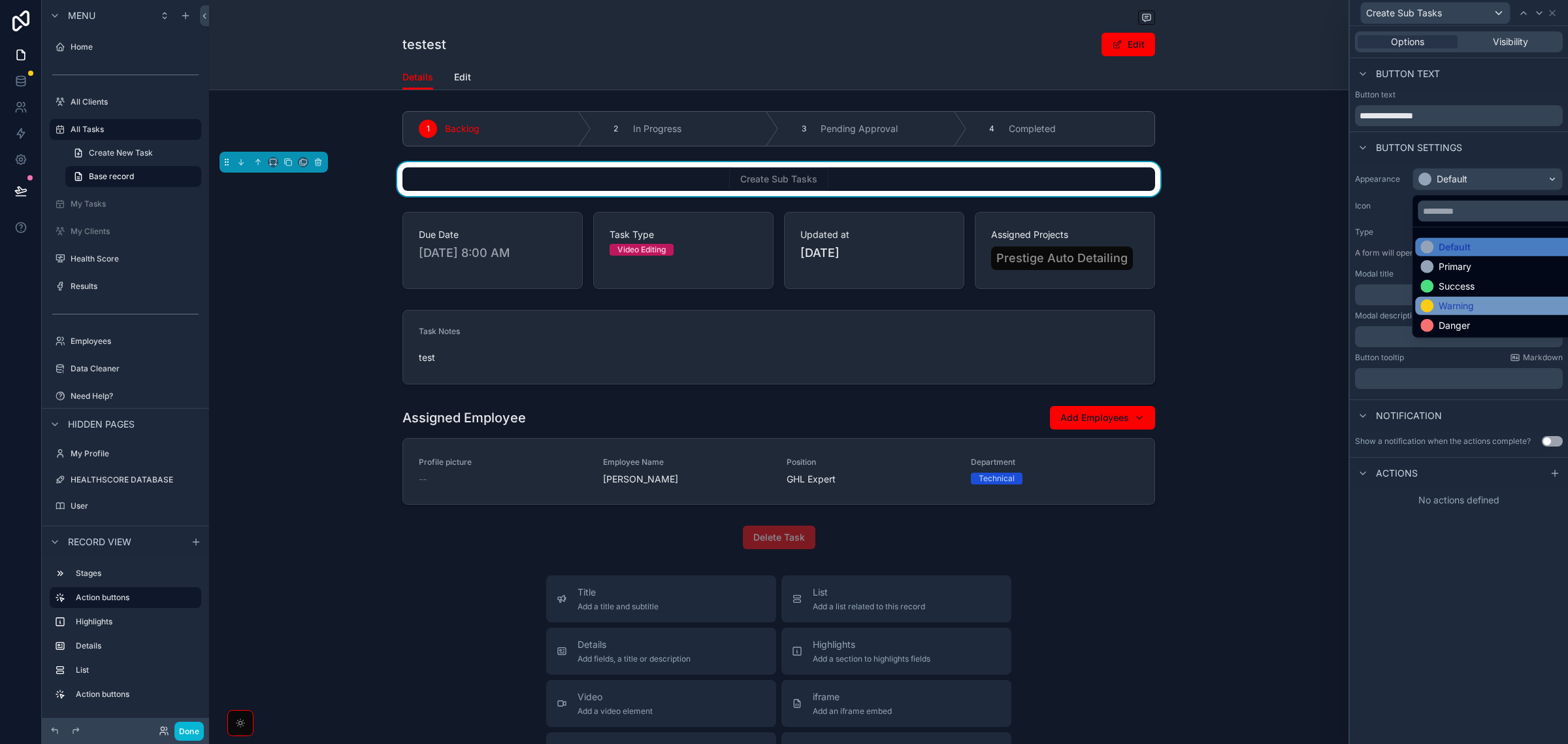
drag, startPoint x: 1462, startPoint y: 323, endPoint x: 1465, endPoint y: 311, distance: 12.4
click at [1465, 311] on ul "Default Primary Success Warning Danger" at bounding box center [1502, 282] width 179 height 110
click at [1465, 311] on div "Warning" at bounding box center [1456, 305] width 35 height 13
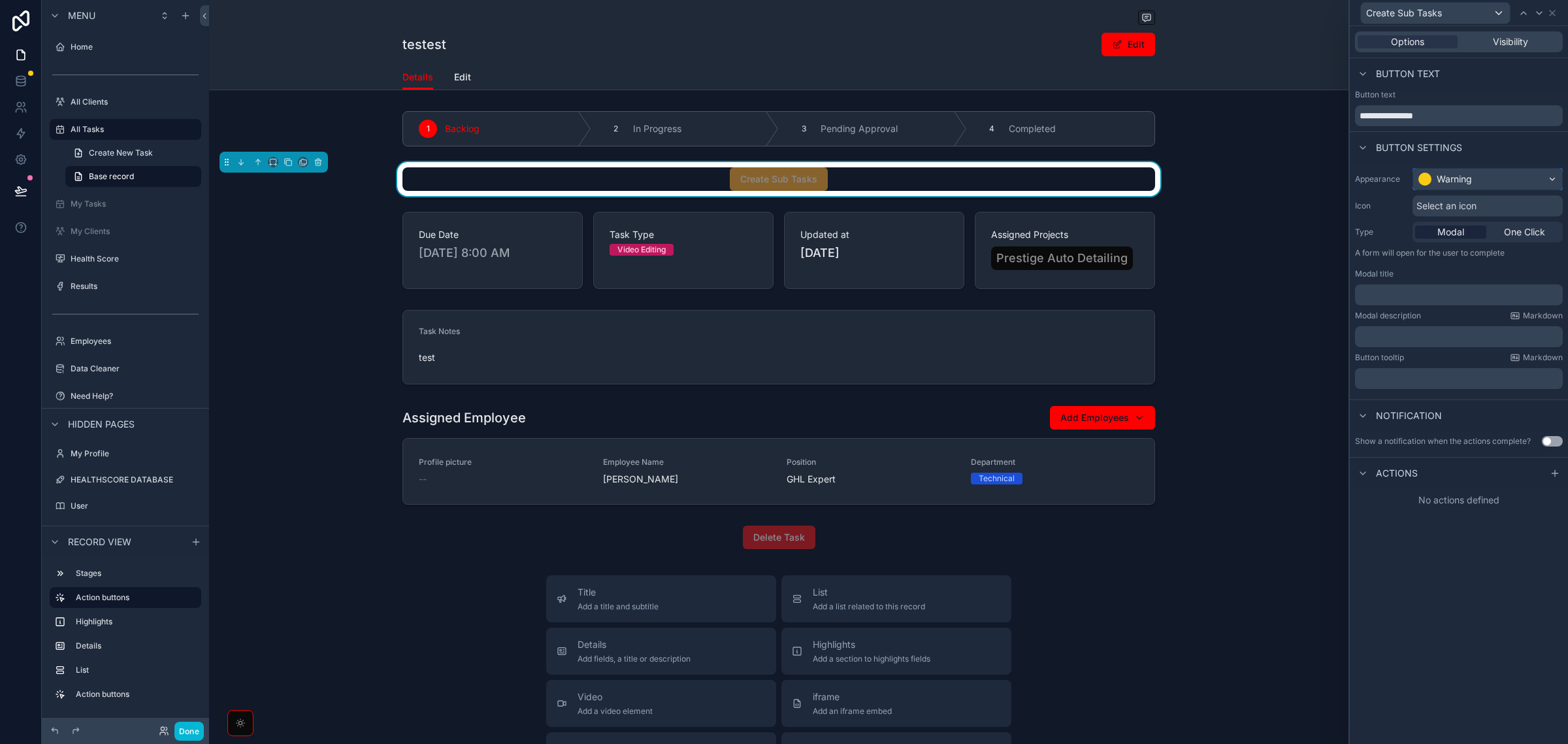
click at [1490, 182] on div "Warning" at bounding box center [1487, 179] width 149 height 21
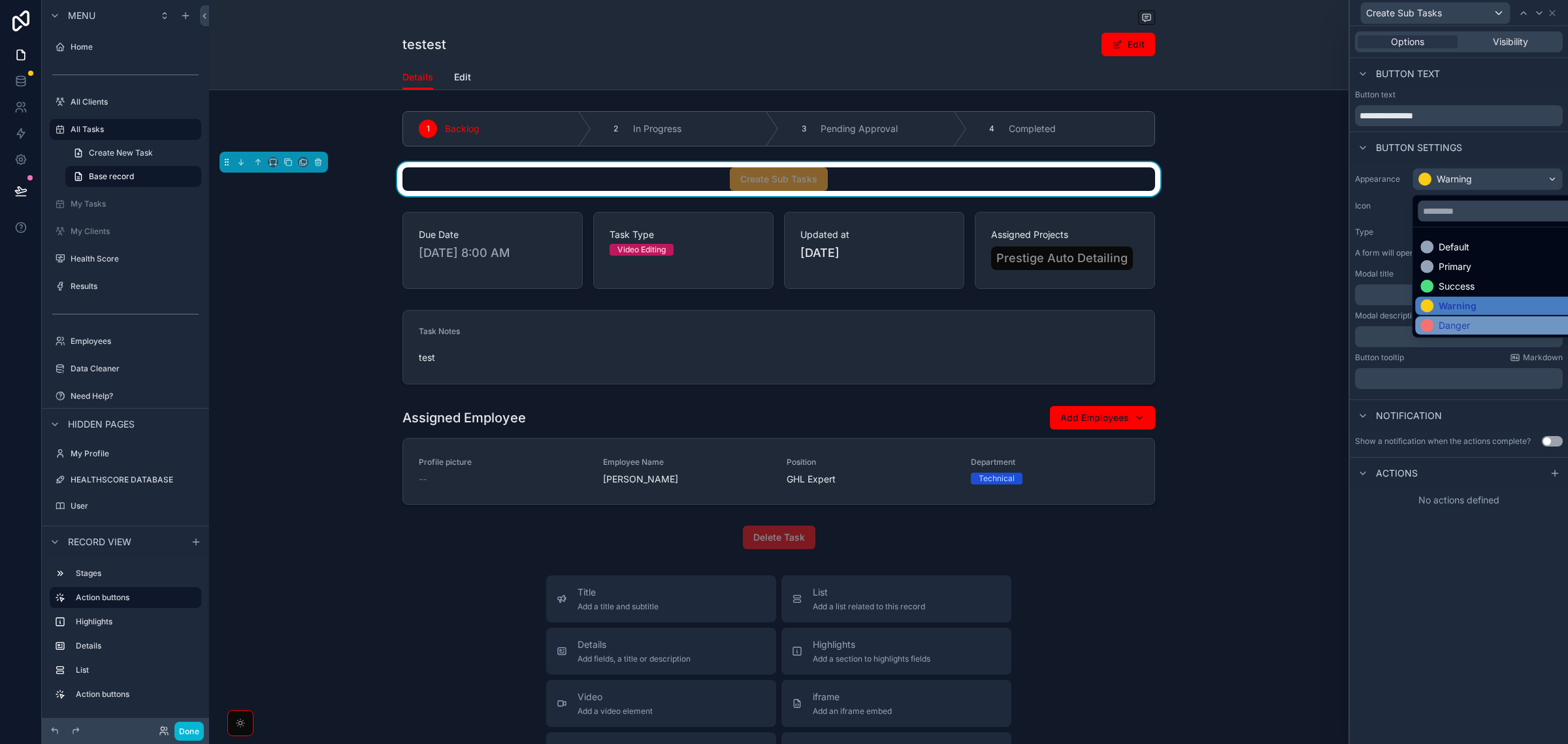
click at [1472, 324] on div "Danger" at bounding box center [1502, 325] width 164 height 13
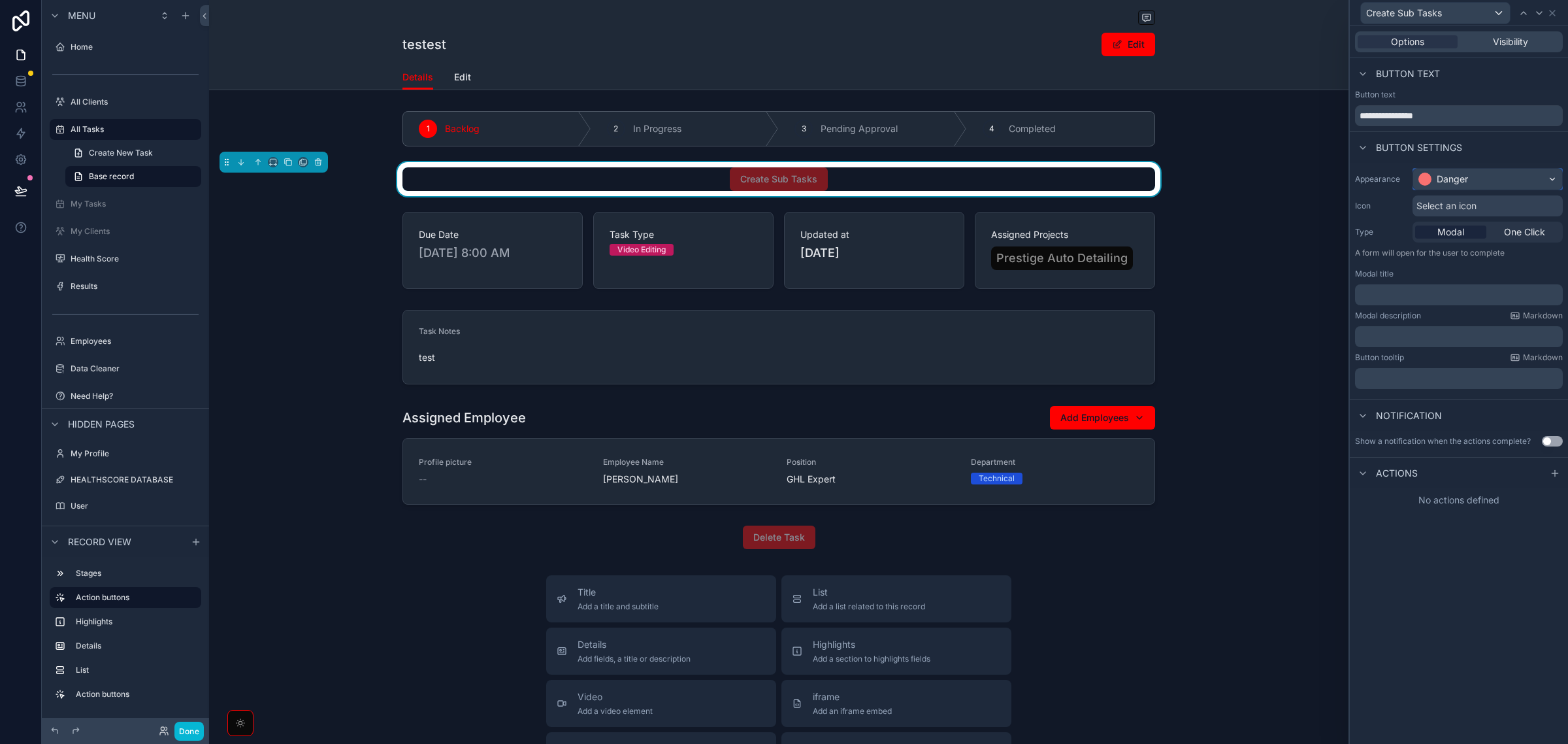
click at [1491, 173] on div "Danger" at bounding box center [1487, 179] width 149 height 21
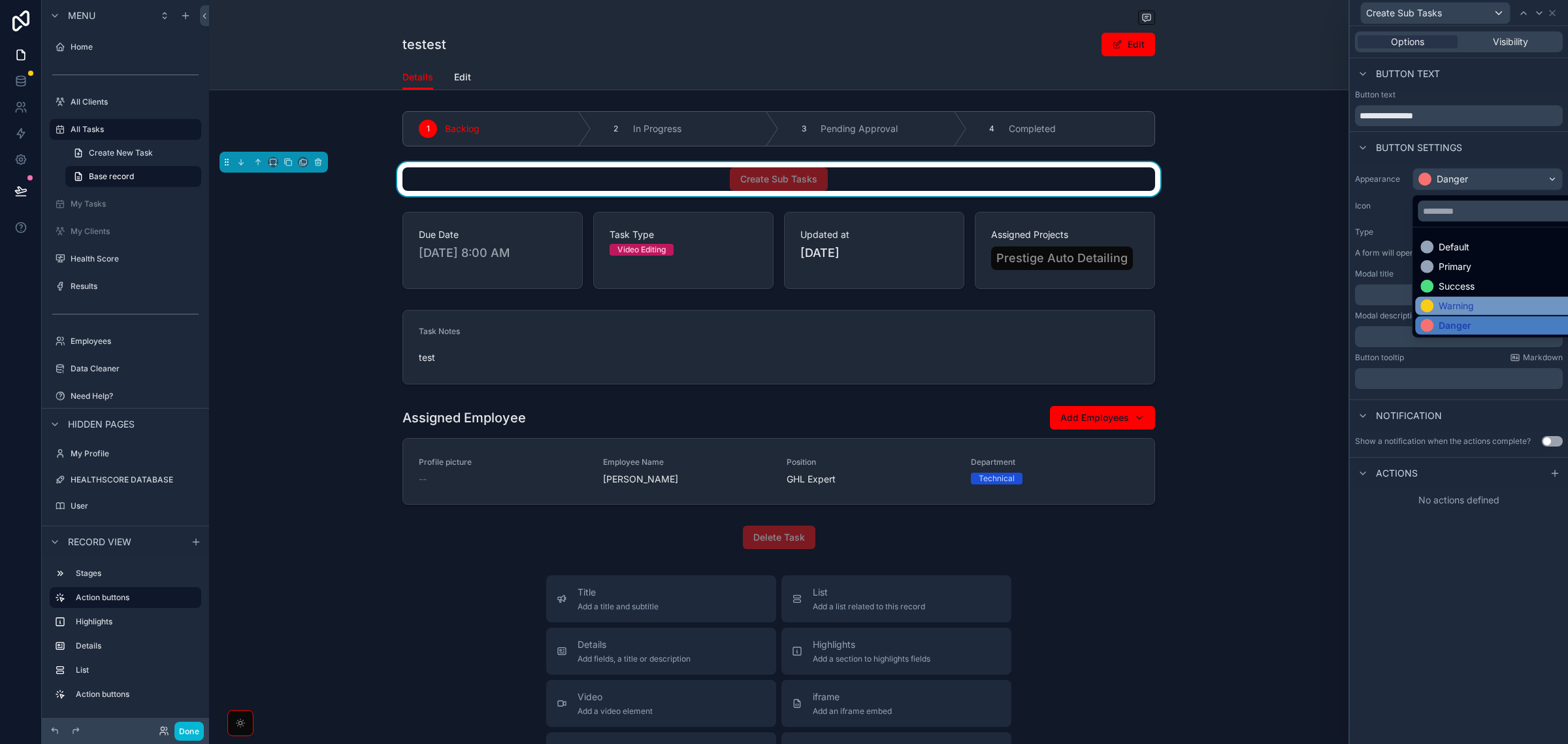
click at [1460, 299] on div "Warning" at bounding box center [1456, 305] width 35 height 13
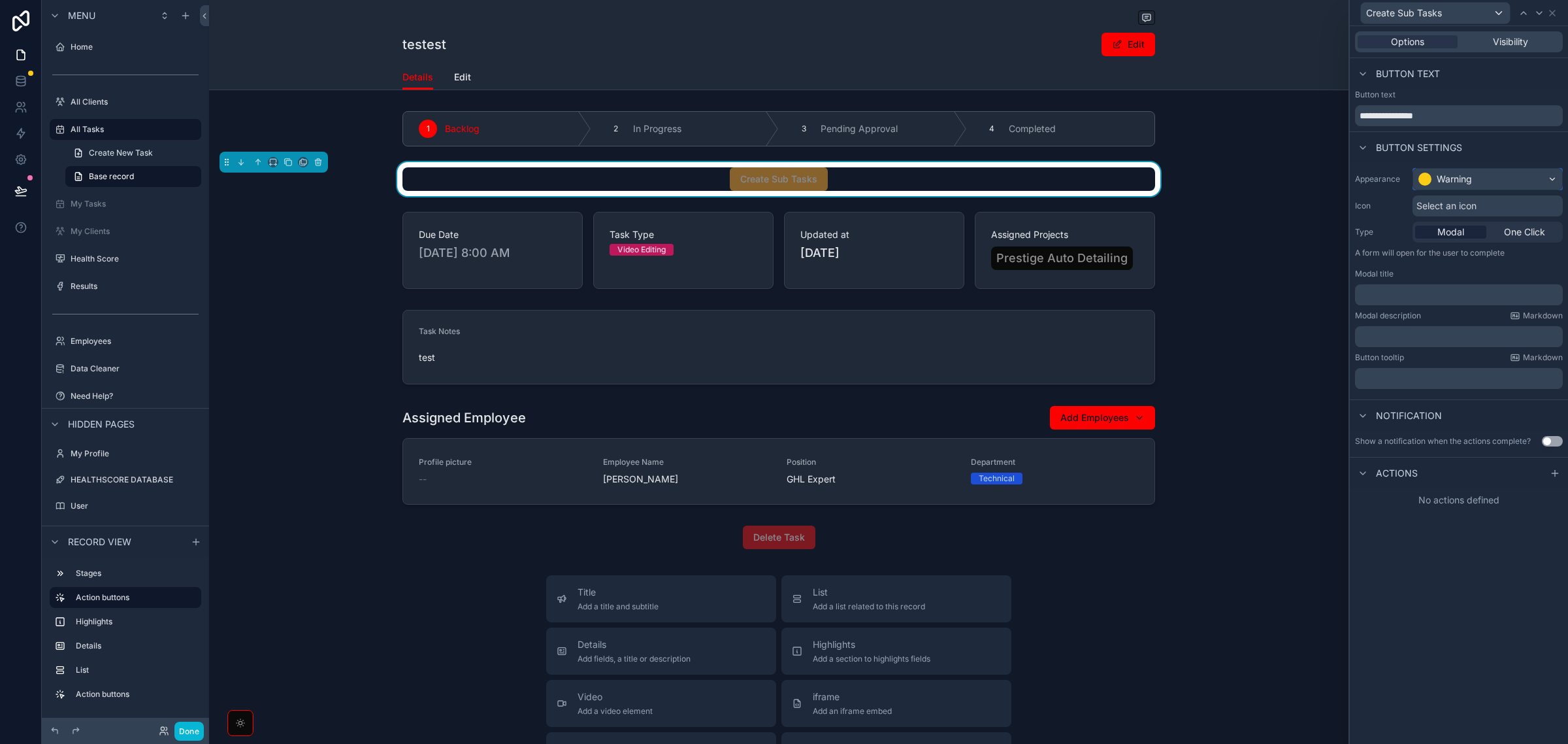
click at [1498, 174] on div "Warning" at bounding box center [1487, 179] width 149 height 21
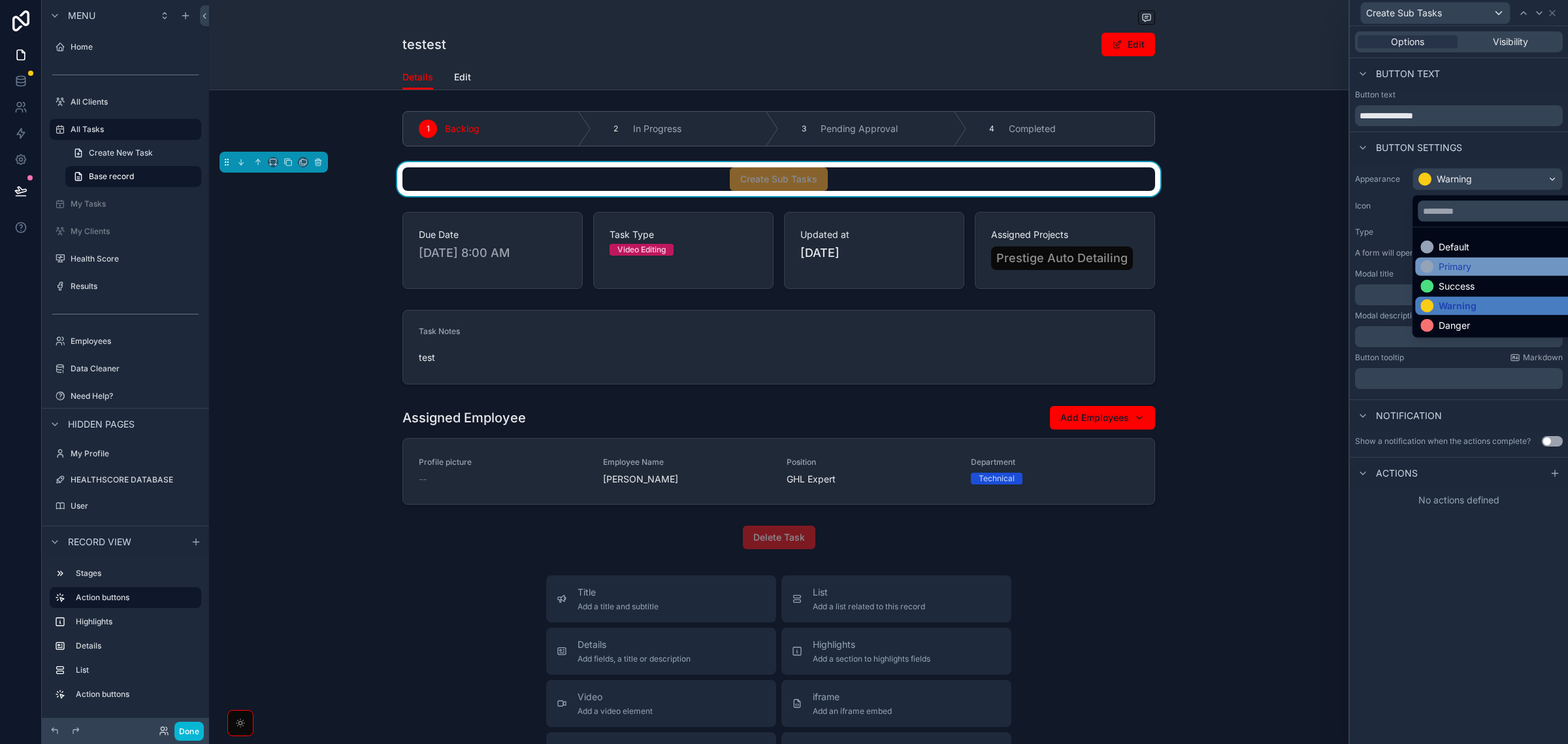
click at [1490, 274] on div "Primary" at bounding box center [1502, 266] width 174 height 18
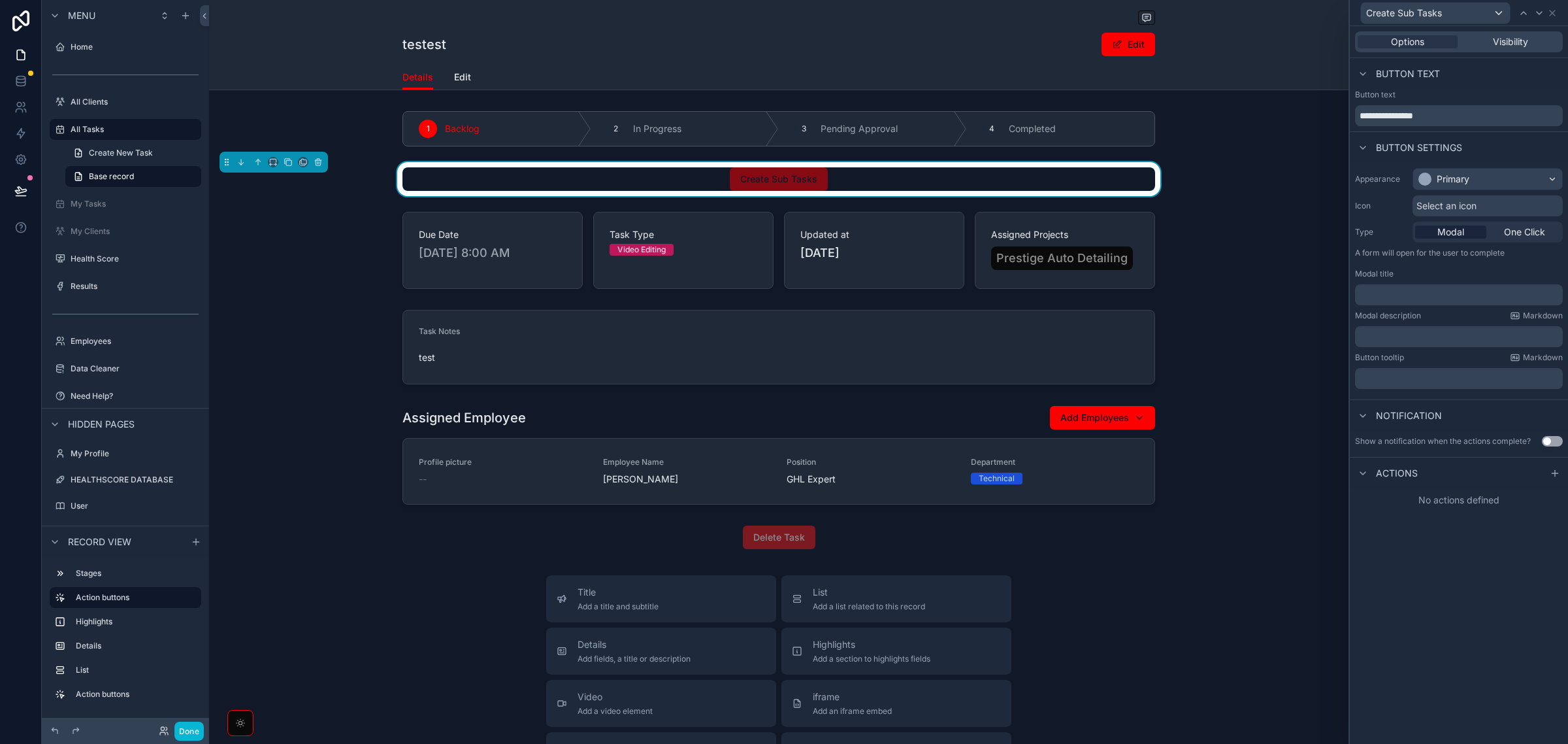
click at [1514, 538] on div "**********" at bounding box center [1459, 385] width 218 height 718
click at [1550, 466] on div at bounding box center [1555, 473] width 15 height 16
click at [1511, 524] on div "Select a type" at bounding box center [1459, 525] width 196 height 21
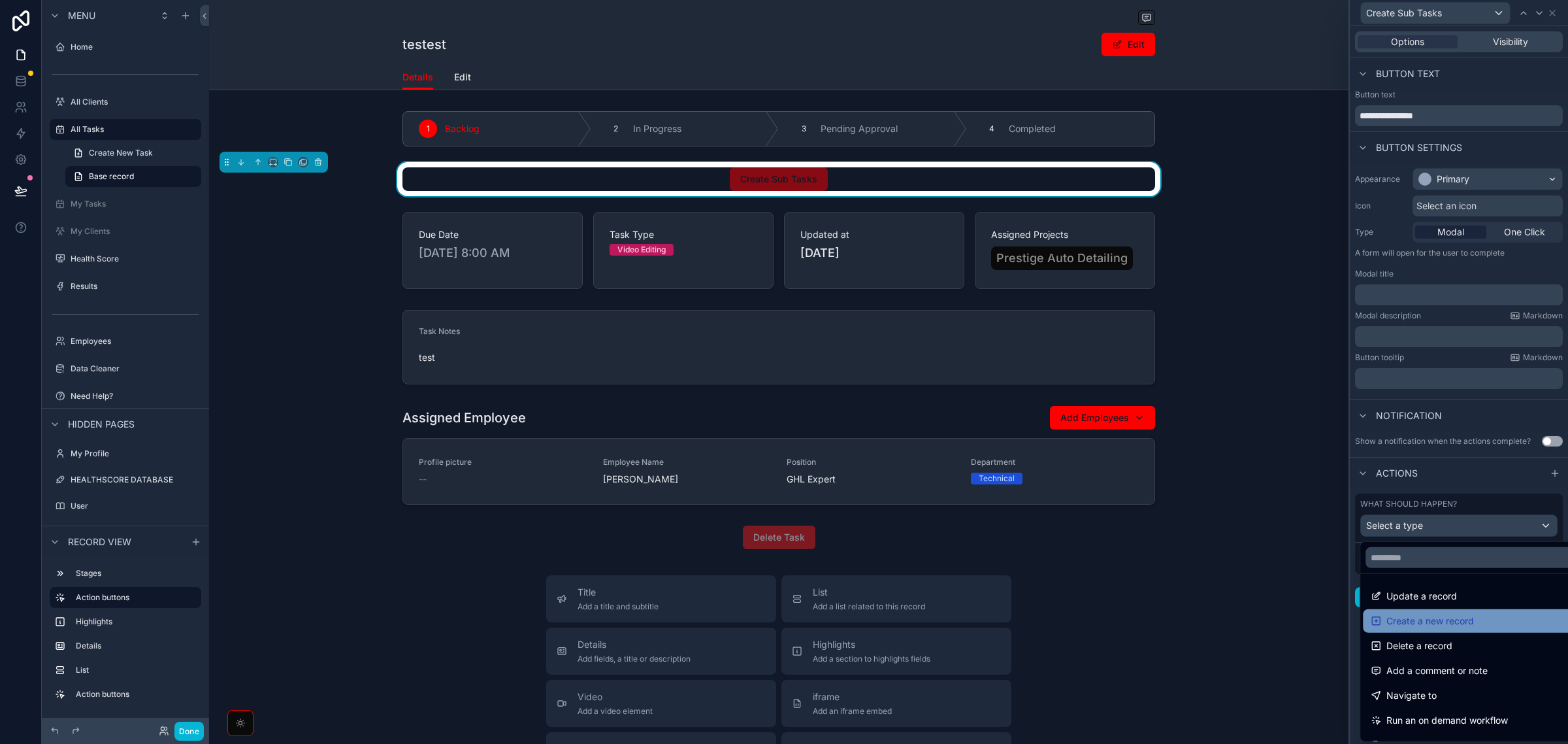
click at [1481, 621] on div "Create a new record" at bounding box center [1473, 621] width 205 height 16
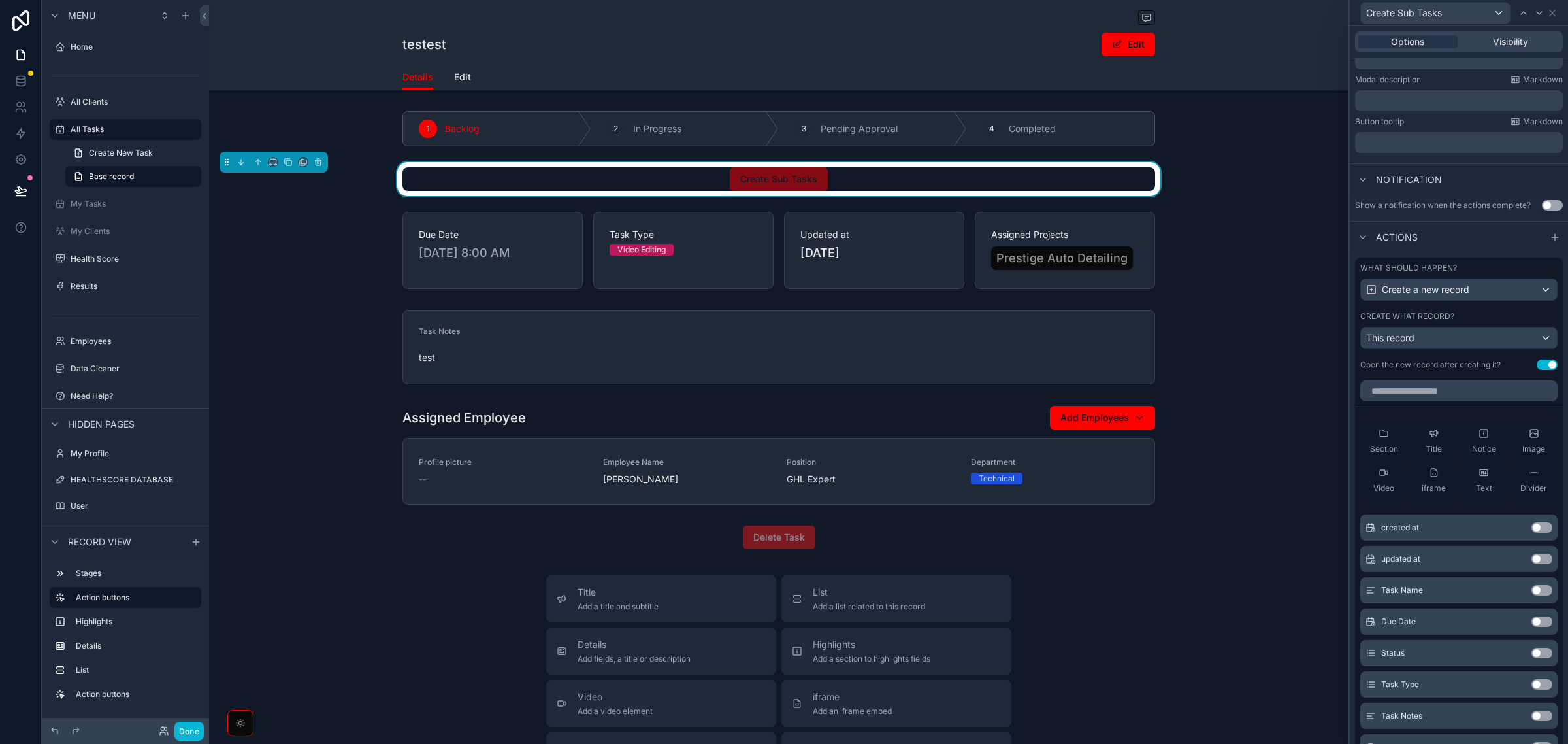
scroll to position [321, 0]
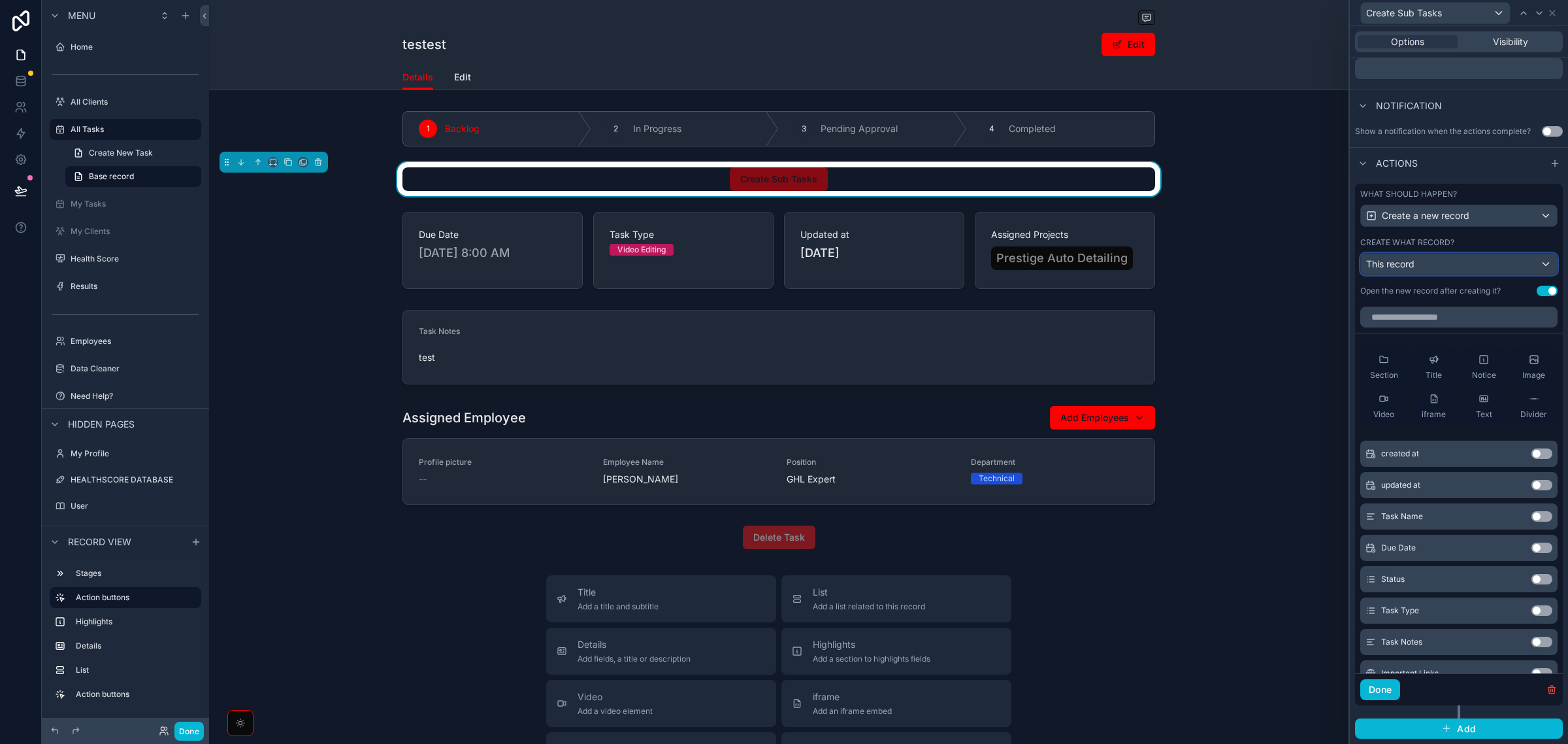
click at [1496, 259] on div "This record" at bounding box center [1459, 264] width 196 height 21
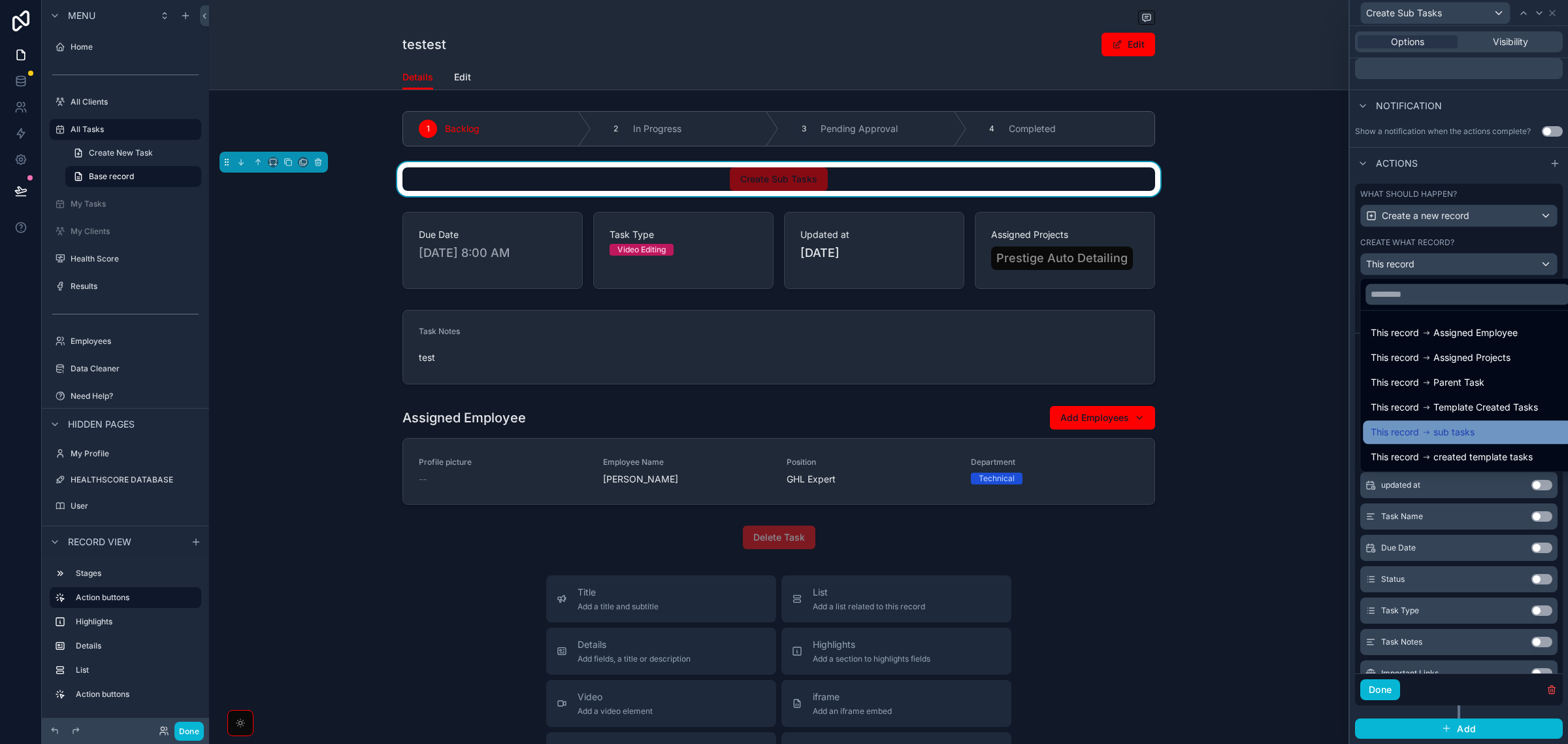
click at [1474, 435] on span "sub tasks" at bounding box center [1453, 432] width 41 height 16
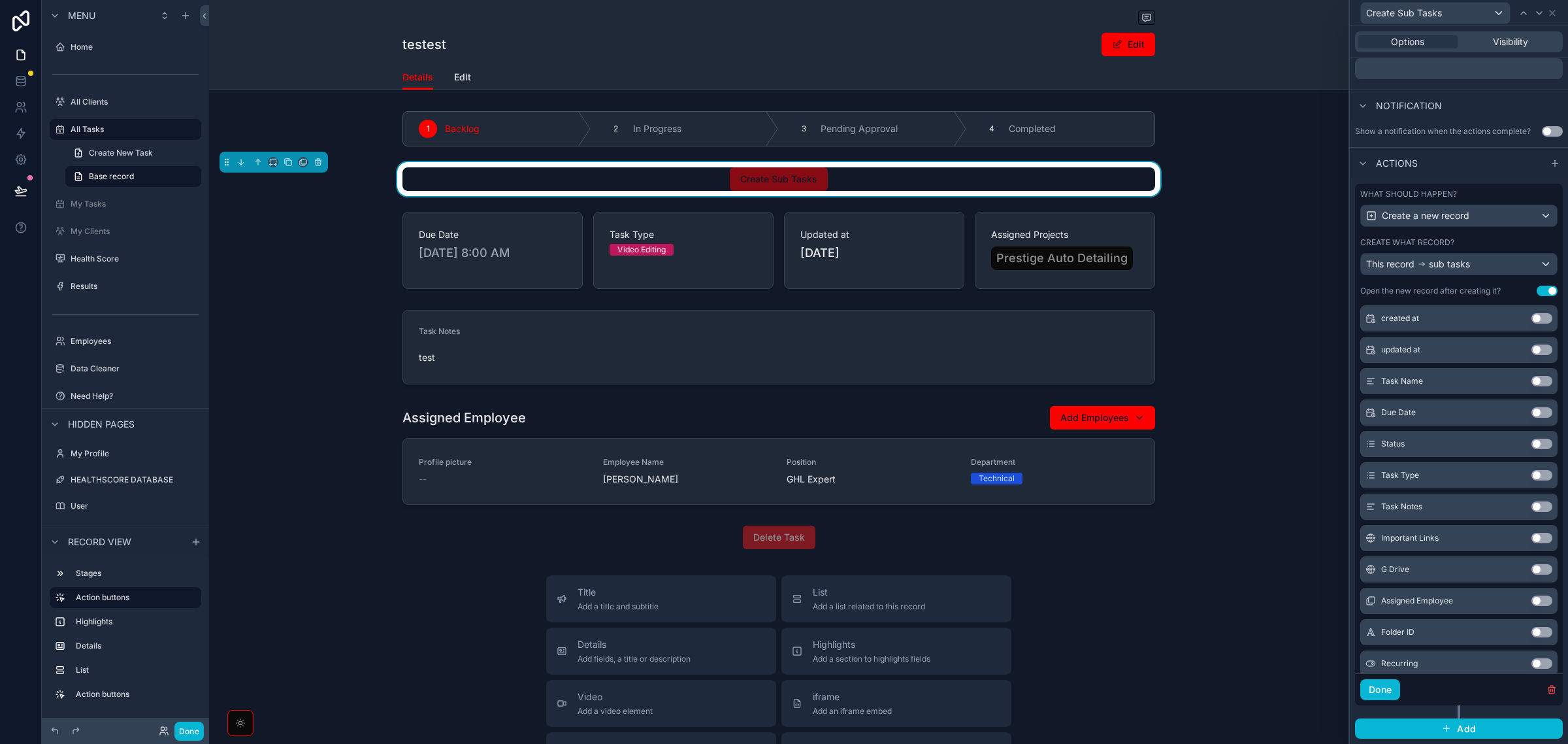
scroll to position [164, 0]
click at [1532, 356] on button "Use setting" at bounding box center [1542, 353] width 21 height 11
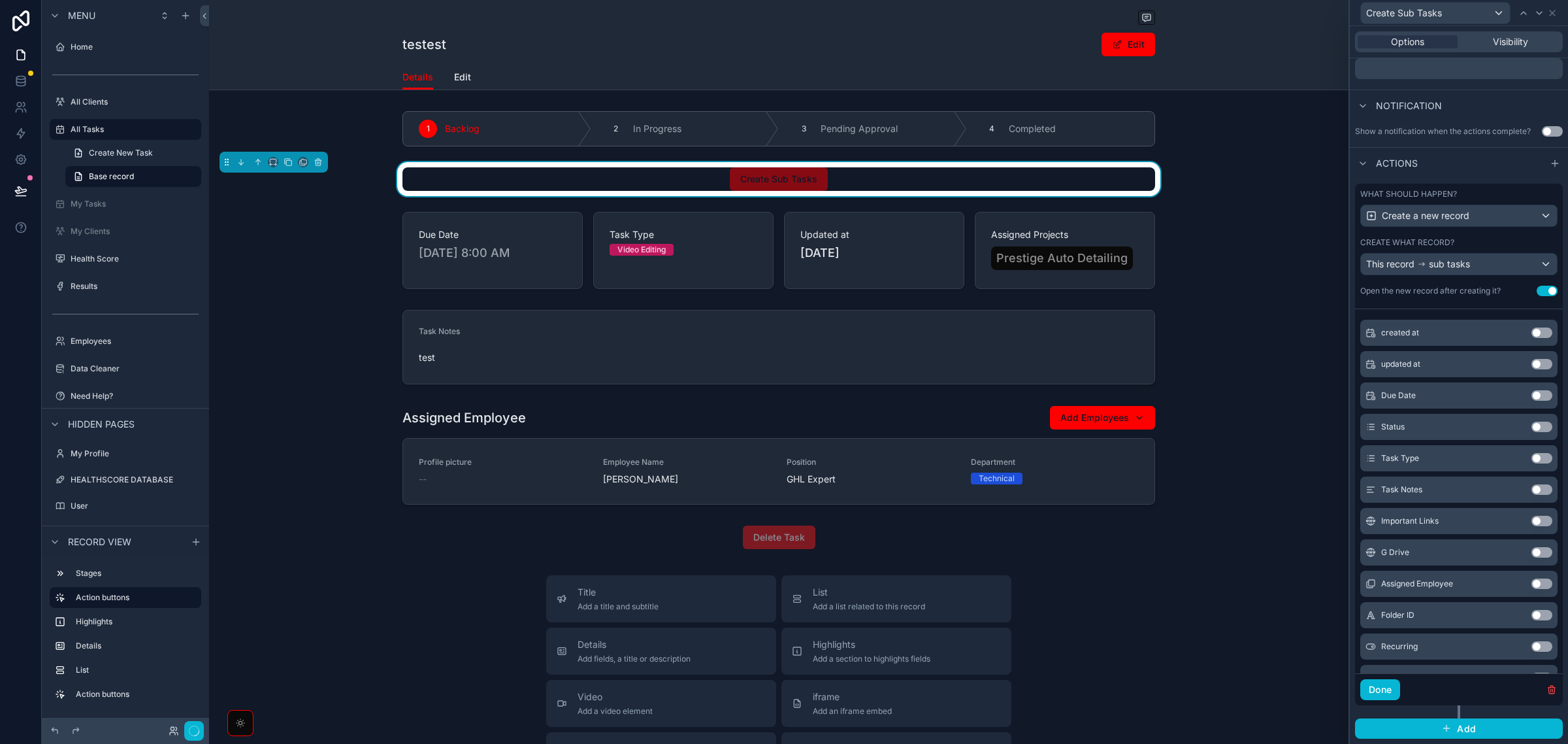
scroll to position [207, 0]
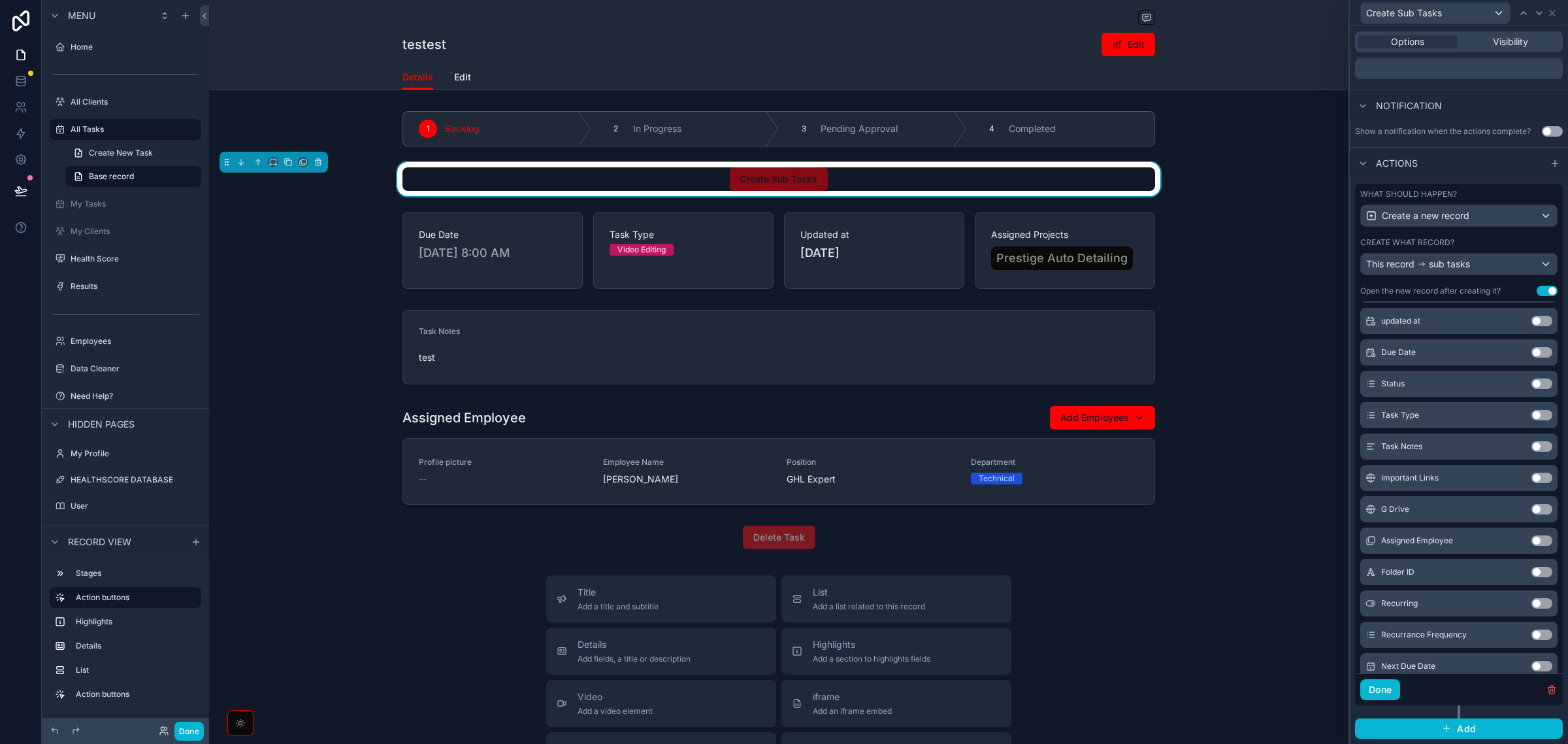
click at [1532, 354] on button "Use setting" at bounding box center [1542, 352] width 21 height 11
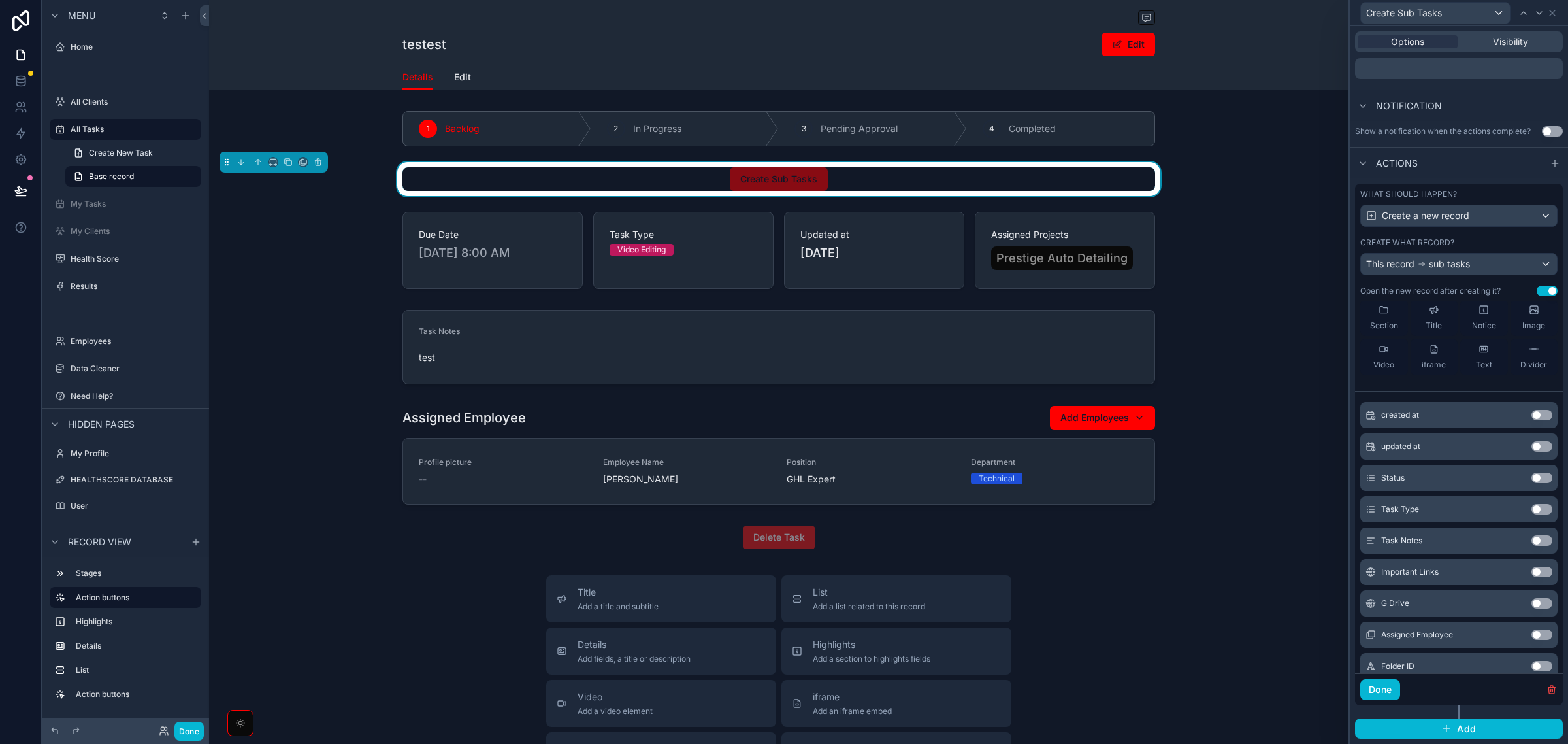
scroll to position [164, 0]
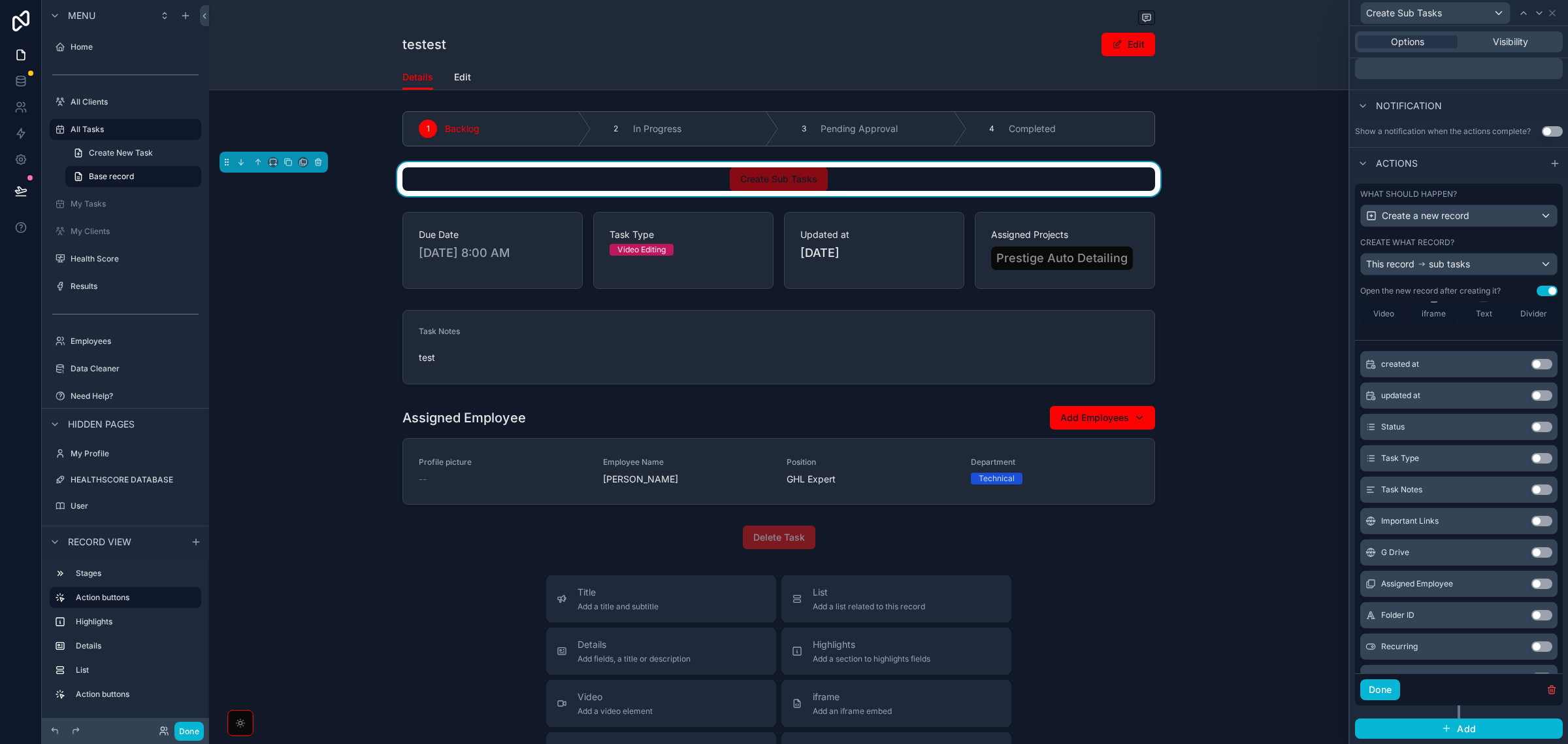
click at [1532, 491] on button "Use setting" at bounding box center [1542, 490] width 21 height 11
click at [1532, 425] on button "Use setting" at bounding box center [1542, 428] width 21 height 11
click at [1532, 429] on button "Use setting" at bounding box center [1542, 428] width 21 height 11
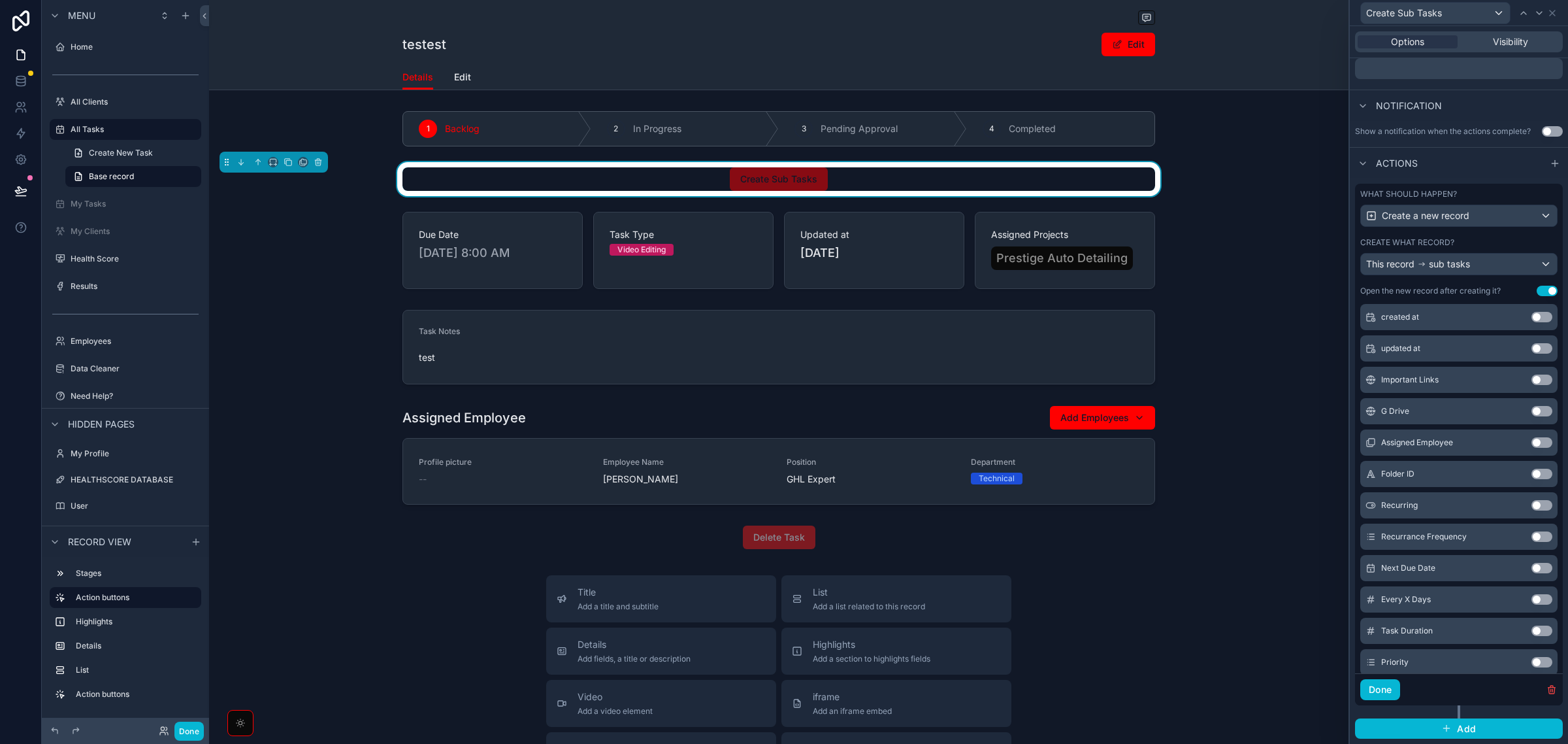
scroll to position [421, 0]
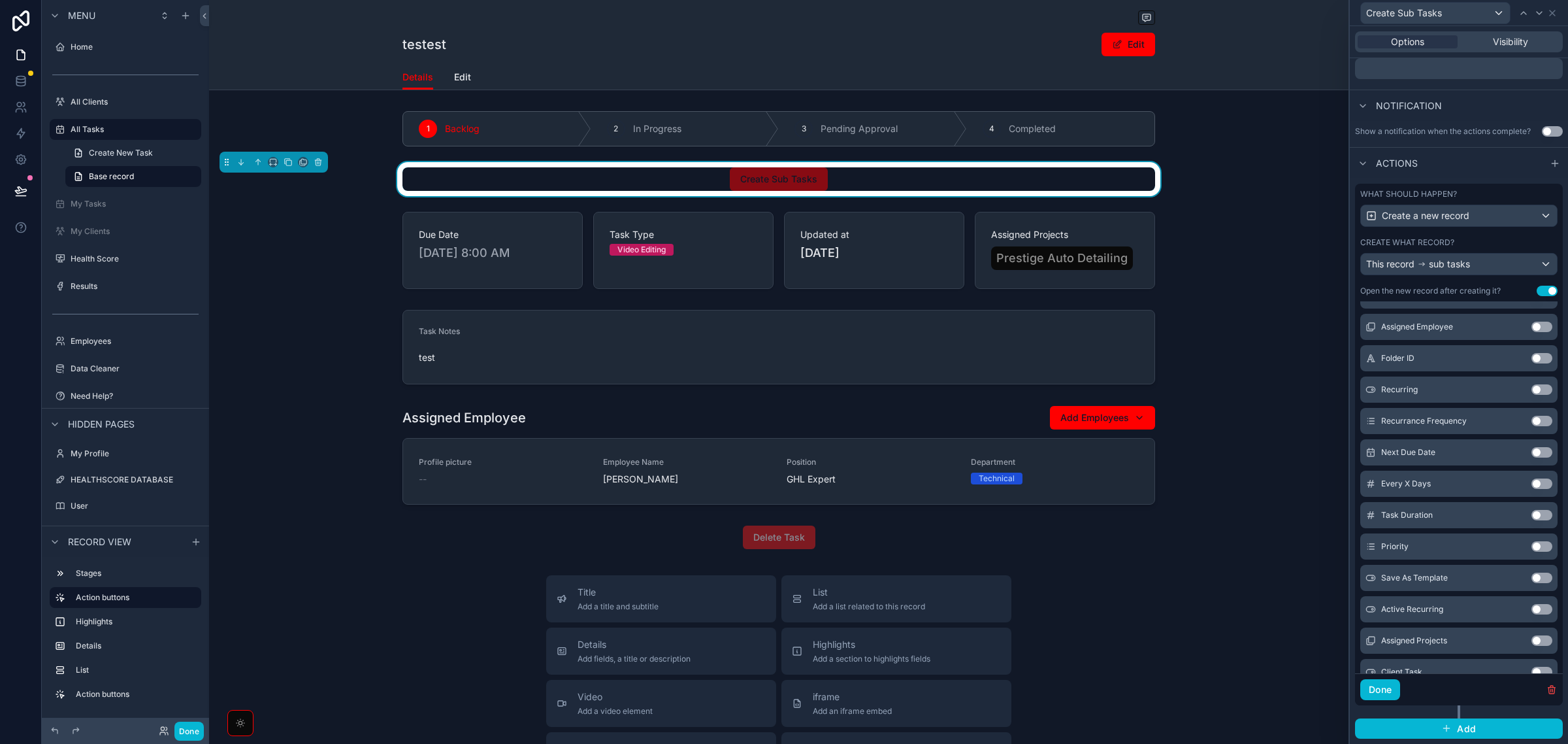
click at [1532, 548] on button "Use setting" at bounding box center [1542, 547] width 21 height 11
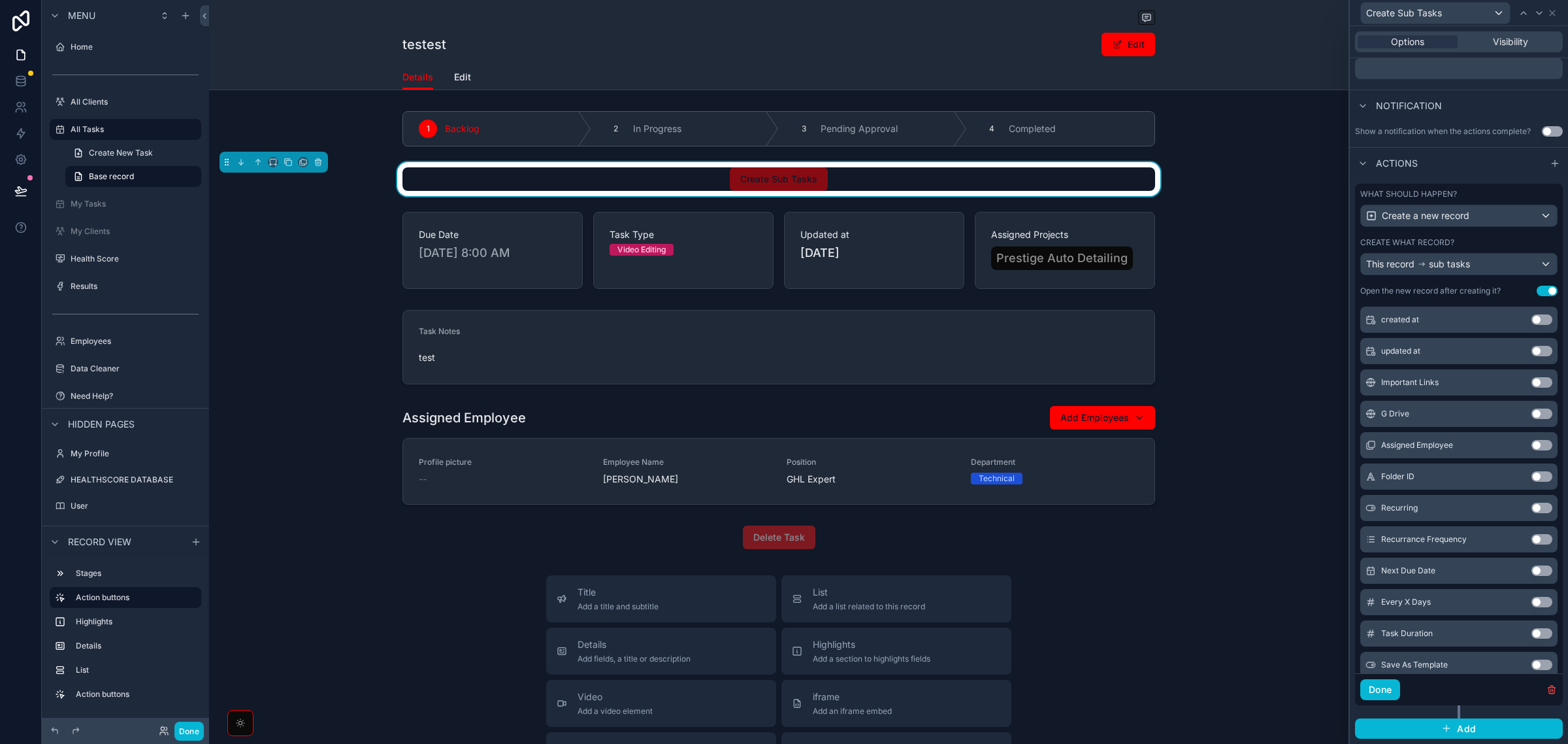
scroll to position [327, 0]
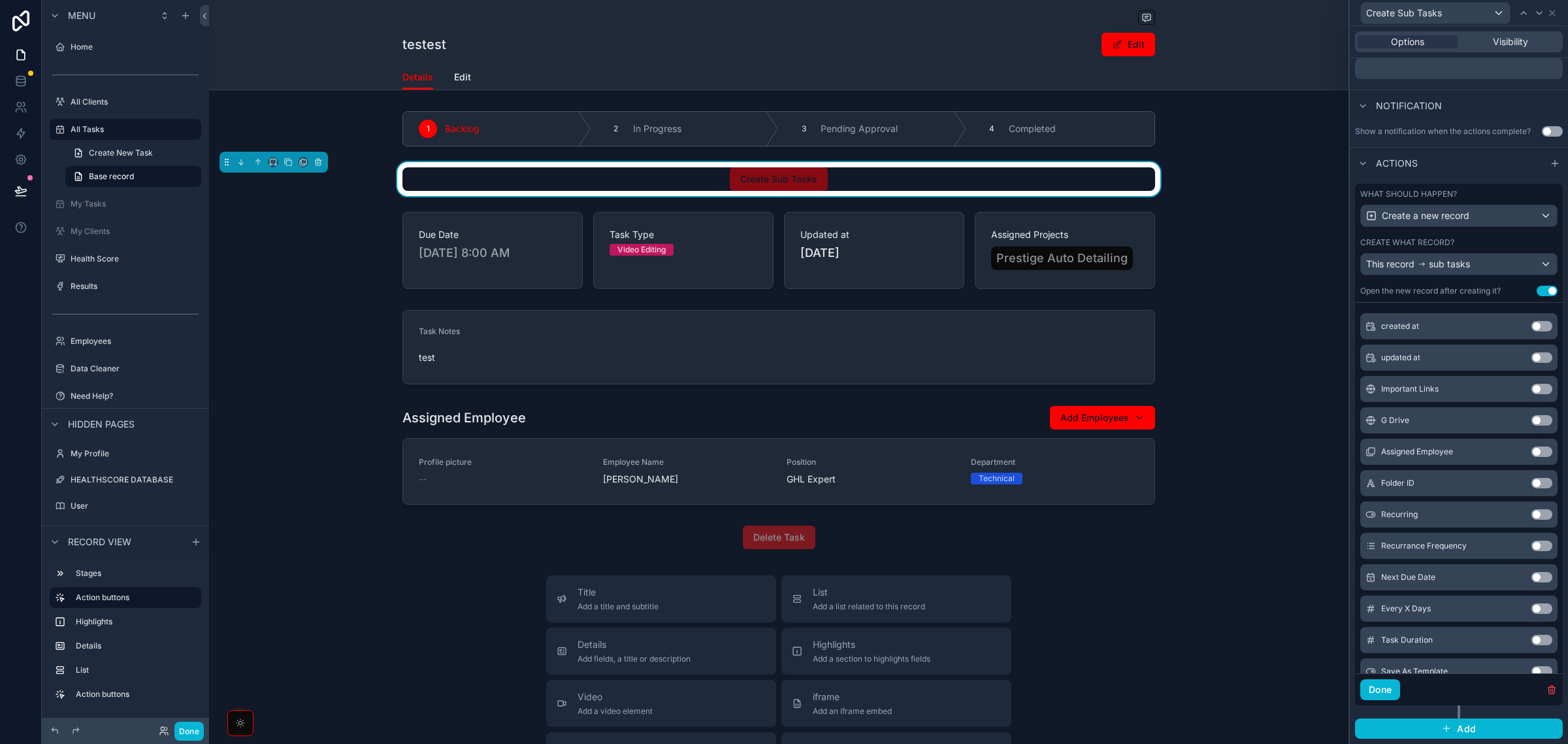
click at [1532, 452] on button "Use setting" at bounding box center [1542, 452] width 21 height 11
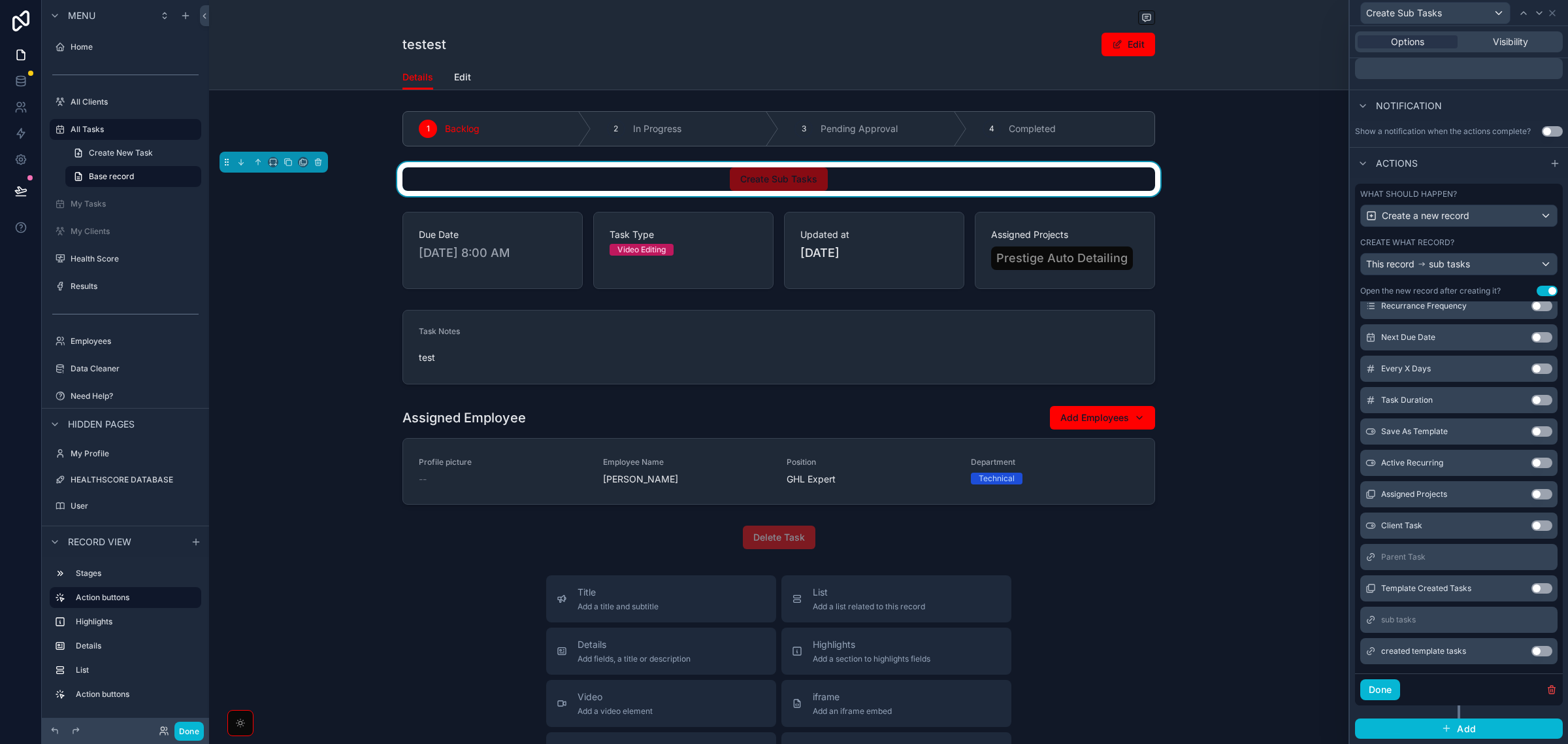
scroll to position [572, 0]
click at [1532, 489] on button "Use setting" at bounding box center [1542, 489] width 21 height 11
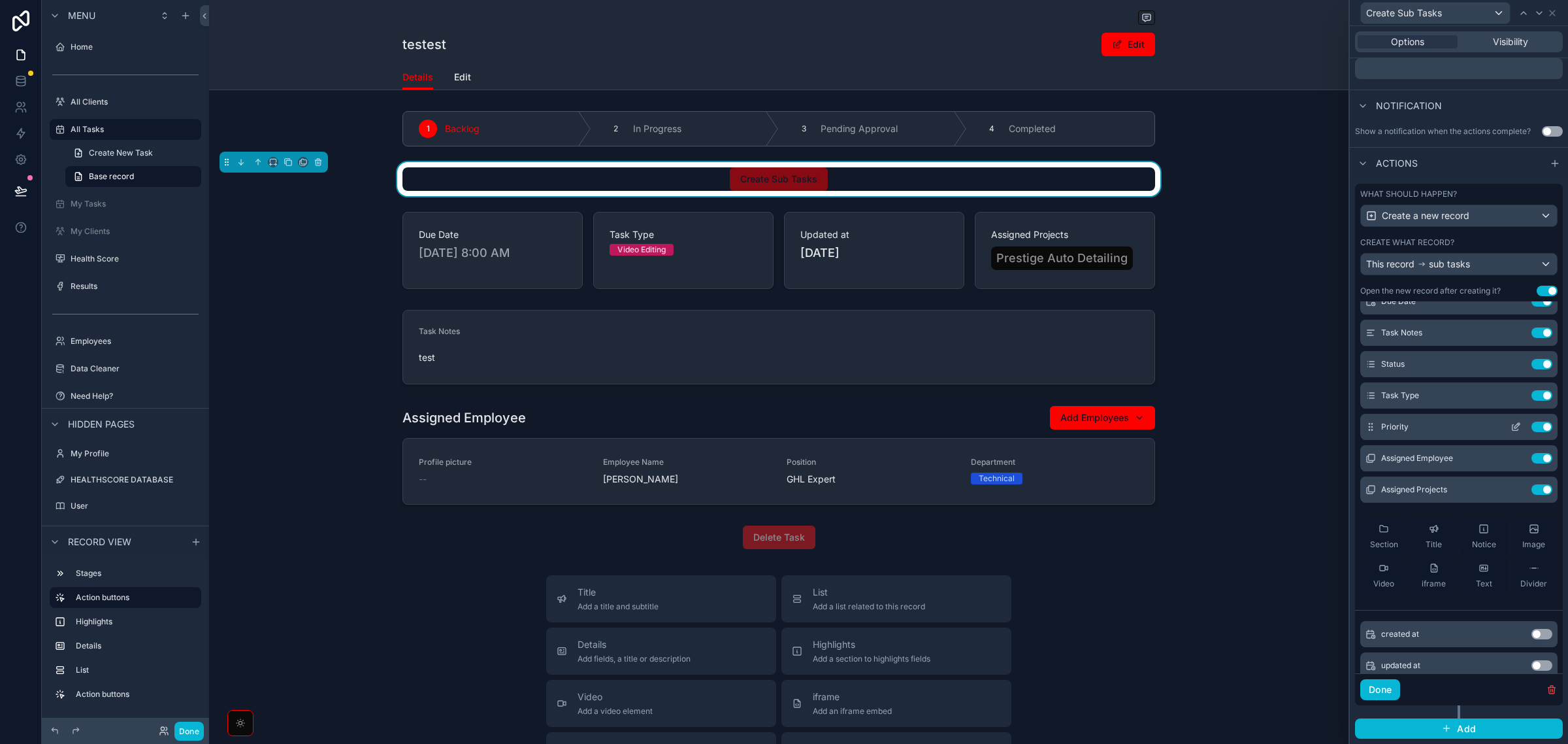
scroll to position [0, 0]
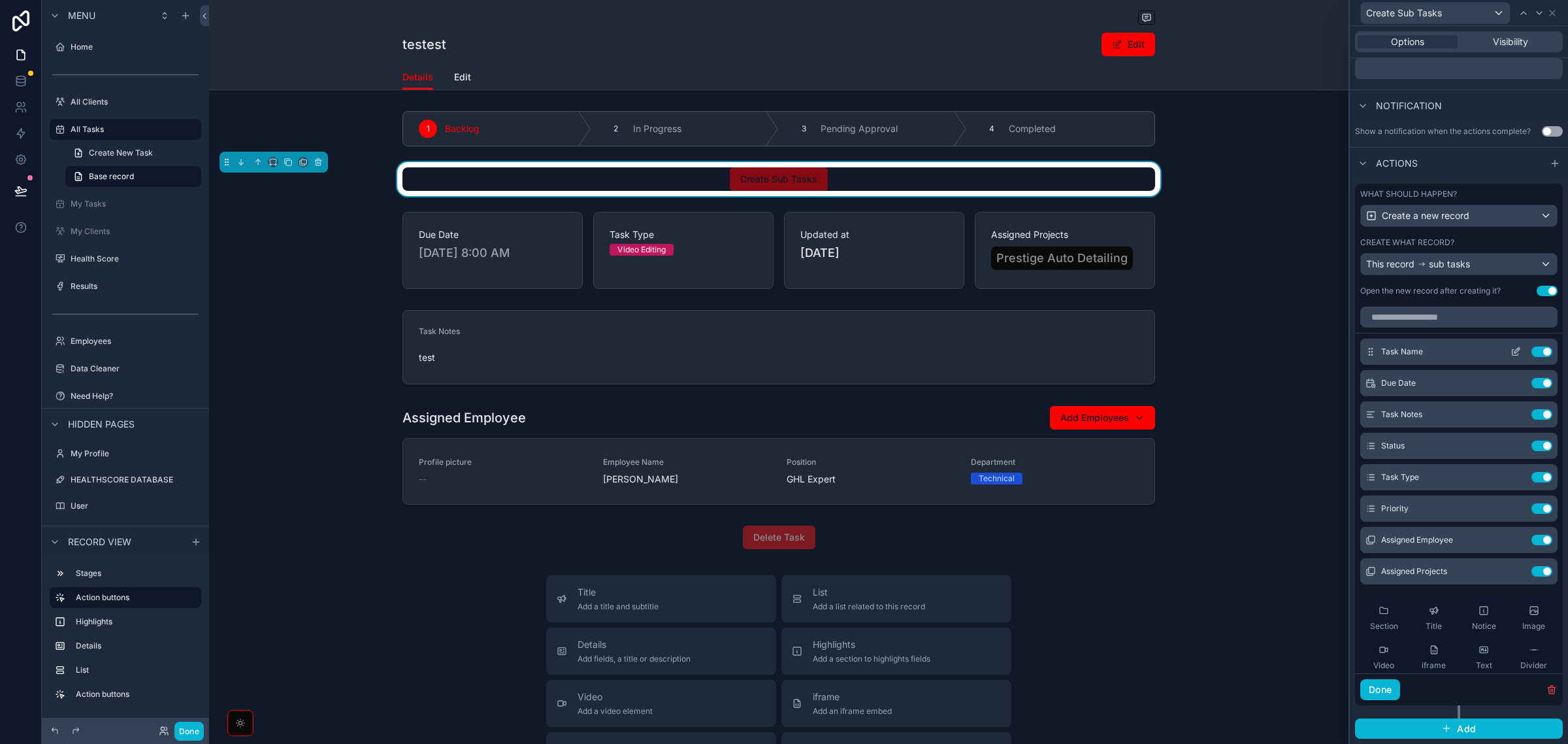
click at [1511, 353] on icon at bounding box center [1516, 352] width 11 height 11
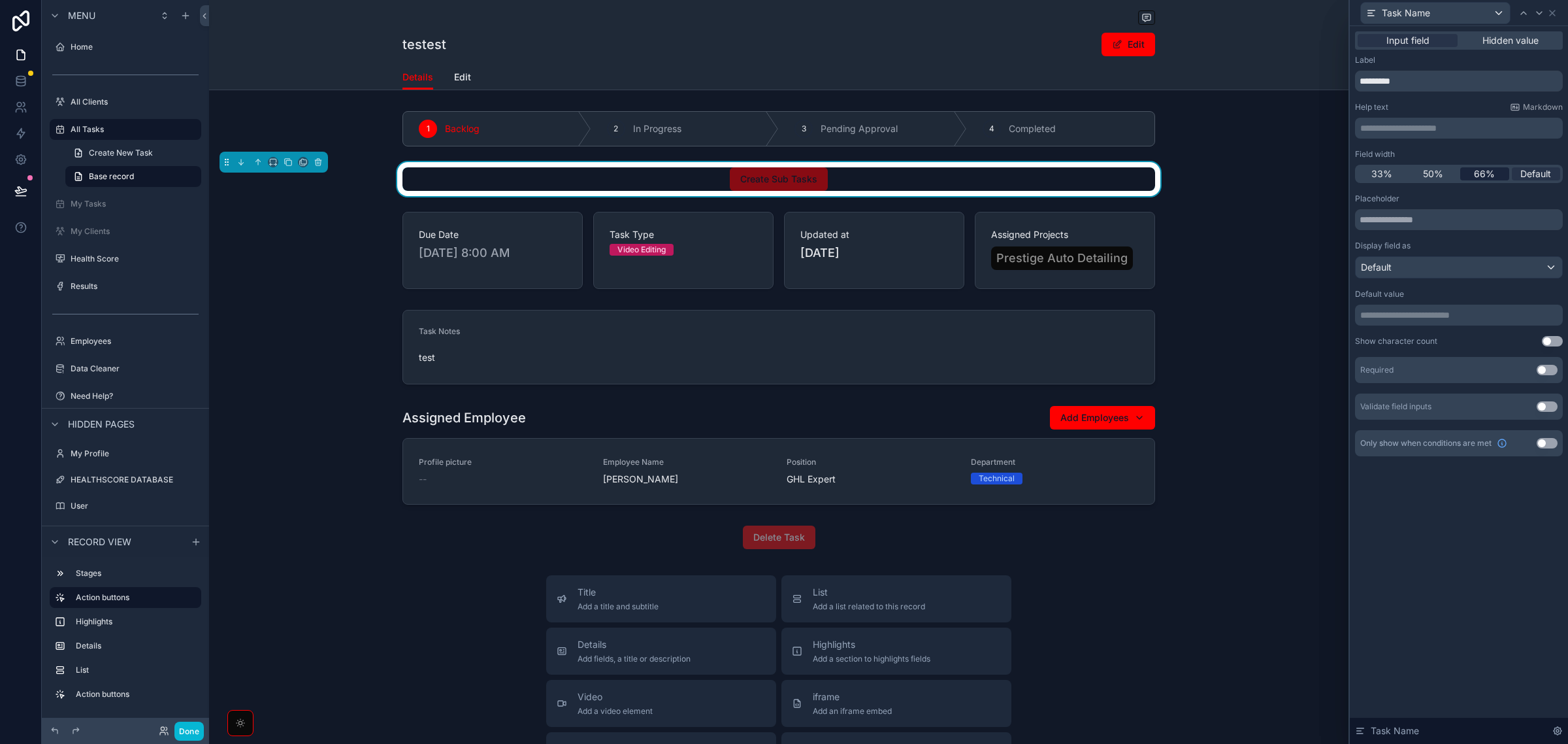
click at [1494, 175] on span "66%" at bounding box center [1484, 173] width 21 height 13
click at [1546, 371] on button "Use setting" at bounding box center [1547, 370] width 21 height 11
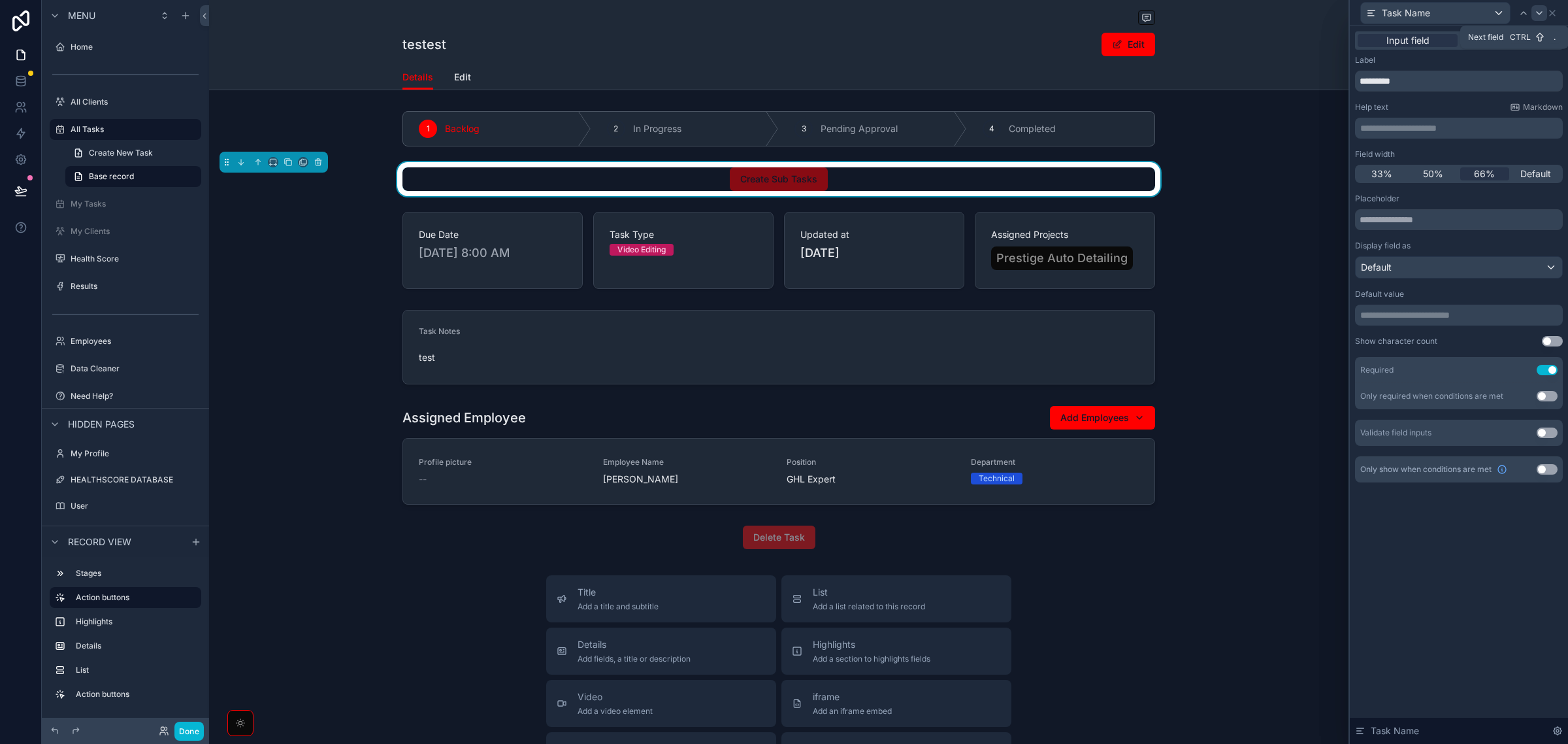
click at [1536, 10] on icon at bounding box center [1540, 13] width 11 height 11
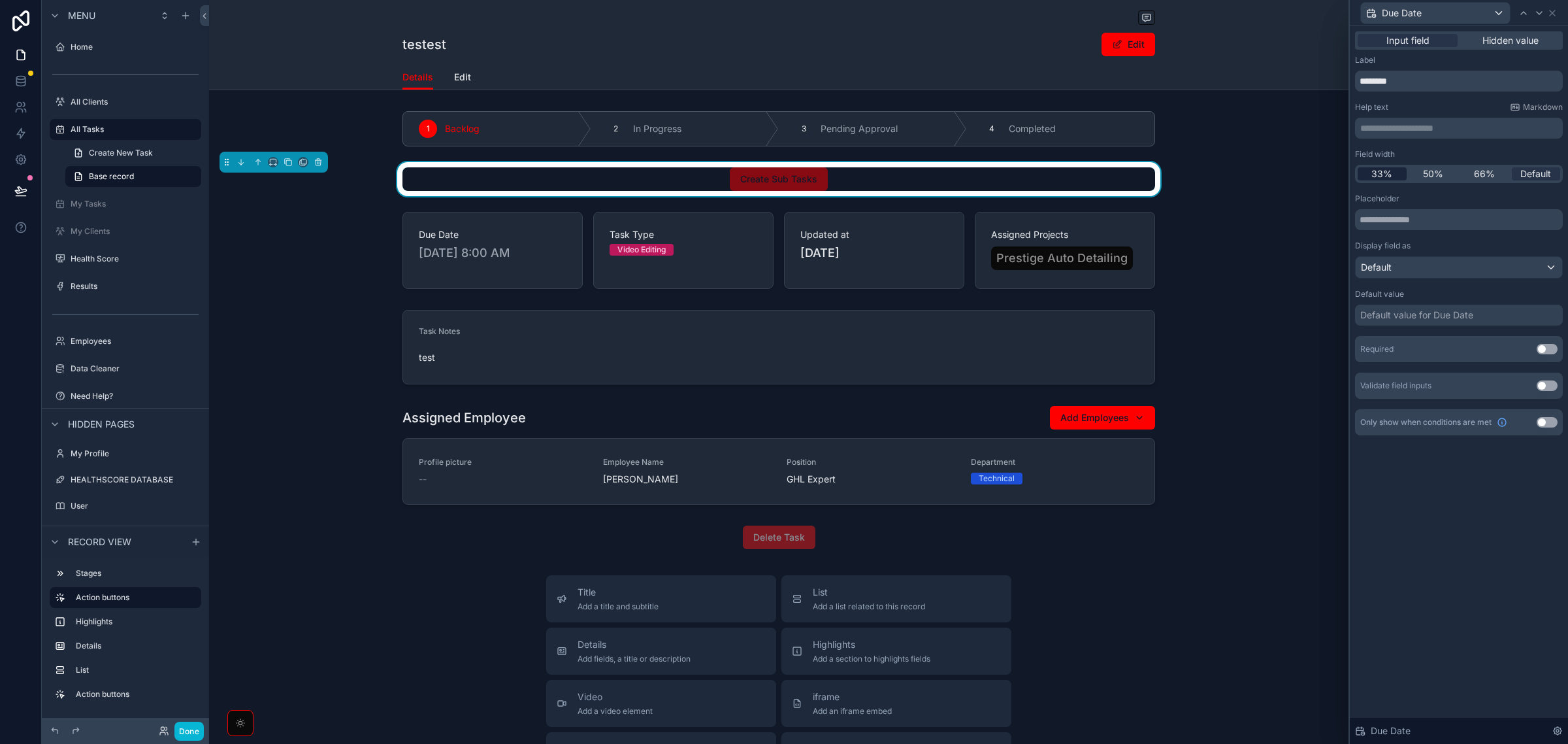
click at [1379, 177] on span "33%" at bounding box center [1381, 173] width 21 height 13
click at [1537, 352] on button "Use setting" at bounding box center [1547, 349] width 21 height 11
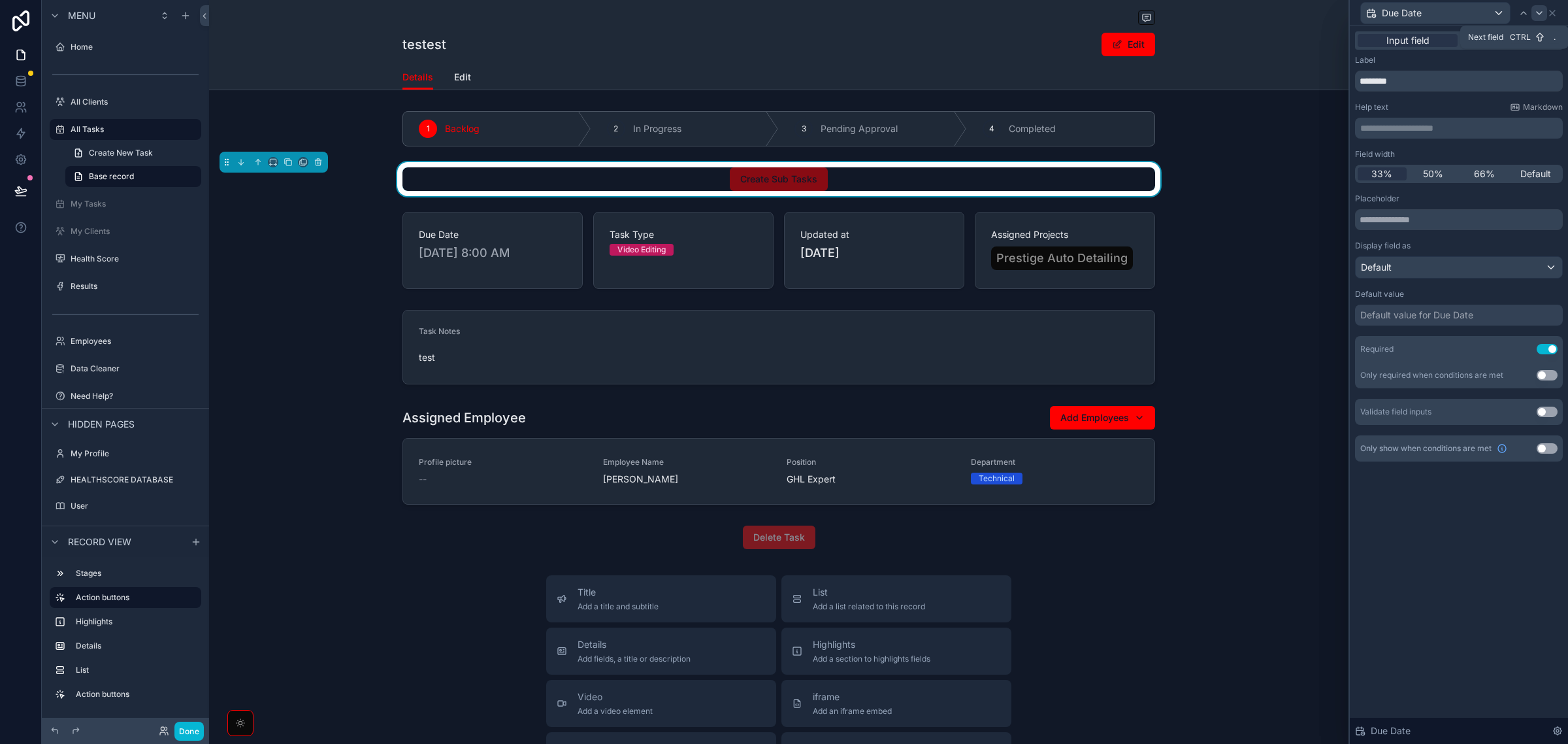
click at [1536, 10] on icon at bounding box center [1540, 13] width 11 height 11
click at [1538, 11] on icon at bounding box center [1540, 13] width 11 height 11
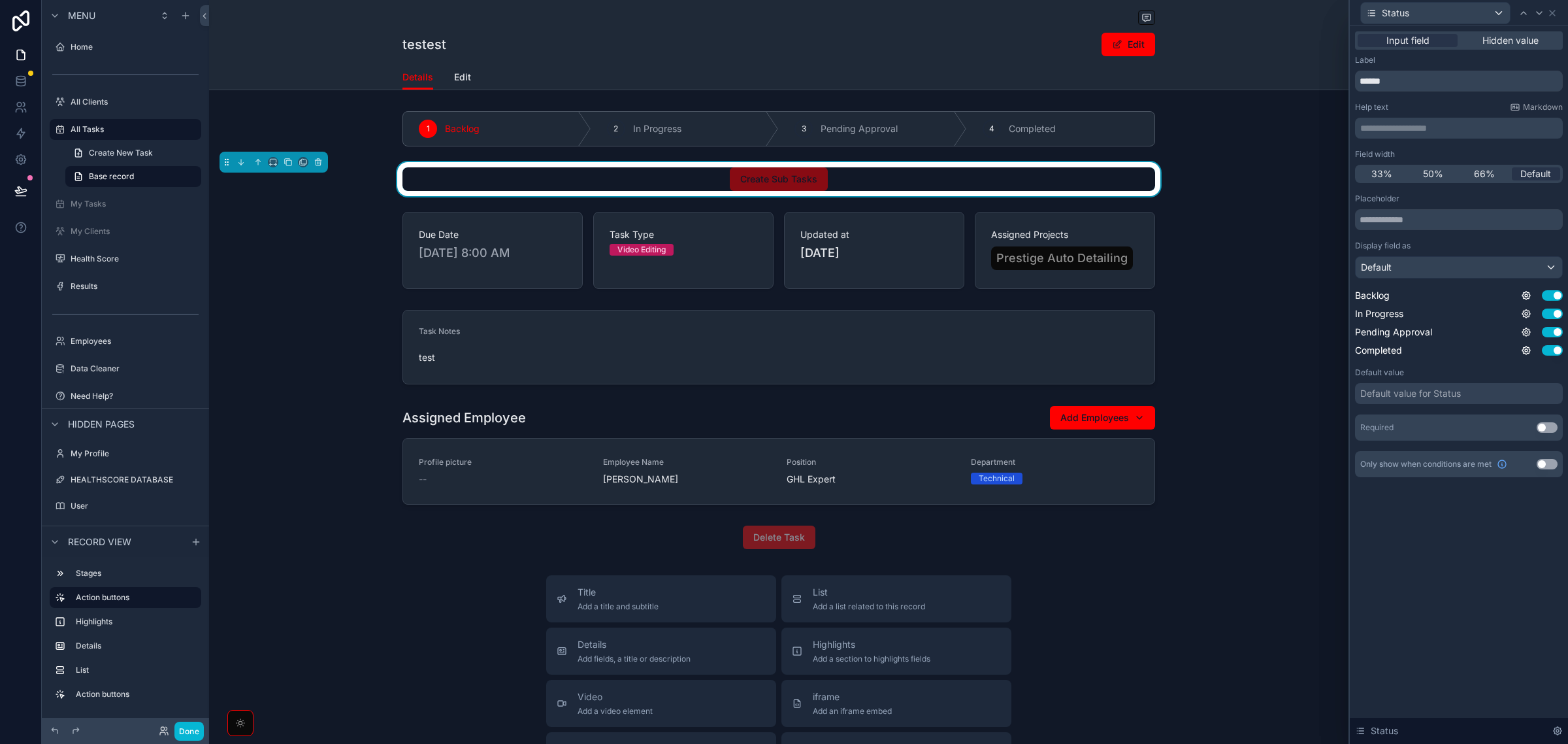
click at [1438, 396] on div "Default value for Status" at bounding box center [1410, 393] width 100 height 13
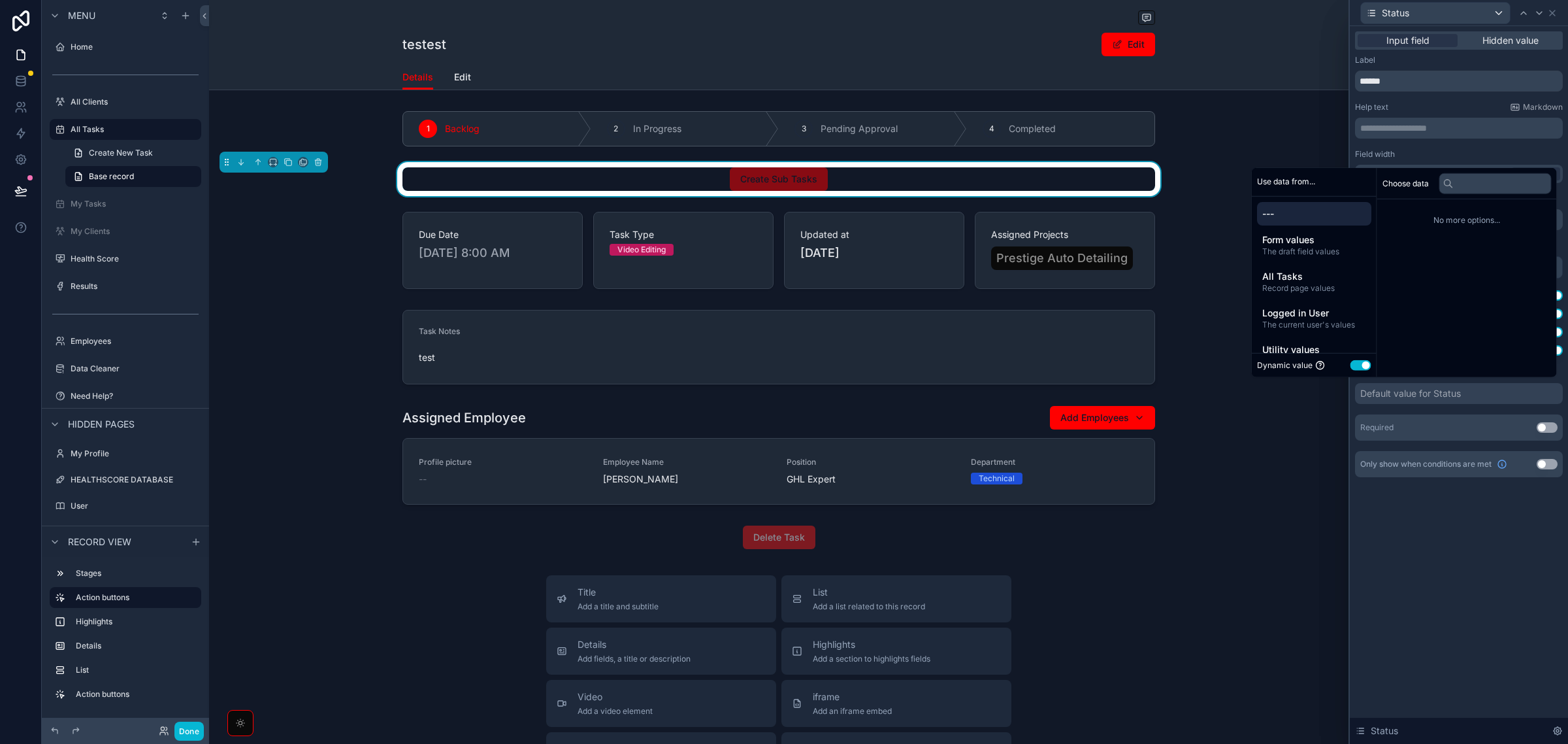
click at [1350, 365] on button "Use setting" at bounding box center [1361, 365] width 21 height 11
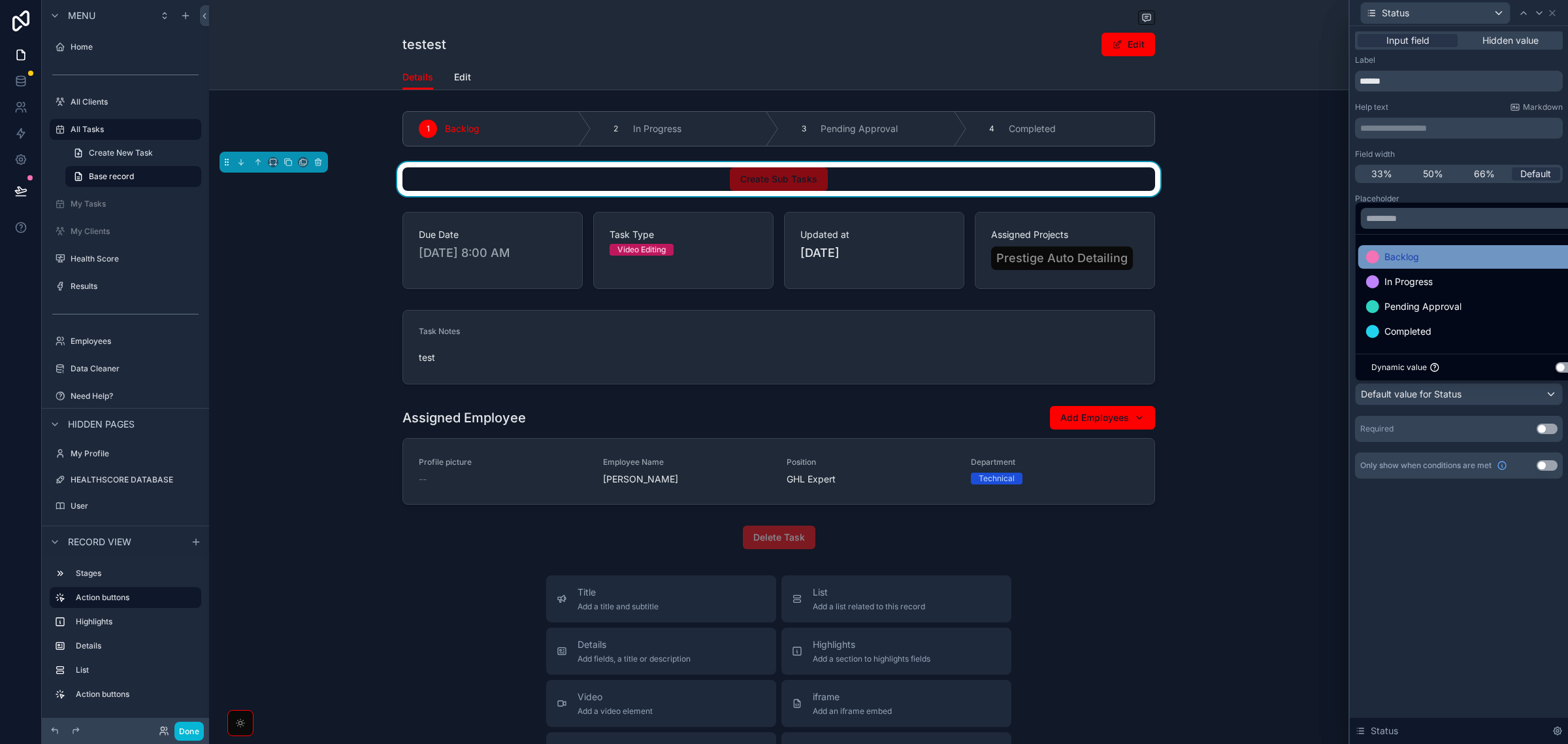
click at [1390, 262] on span "Backlog" at bounding box center [1402, 257] width 34 height 16
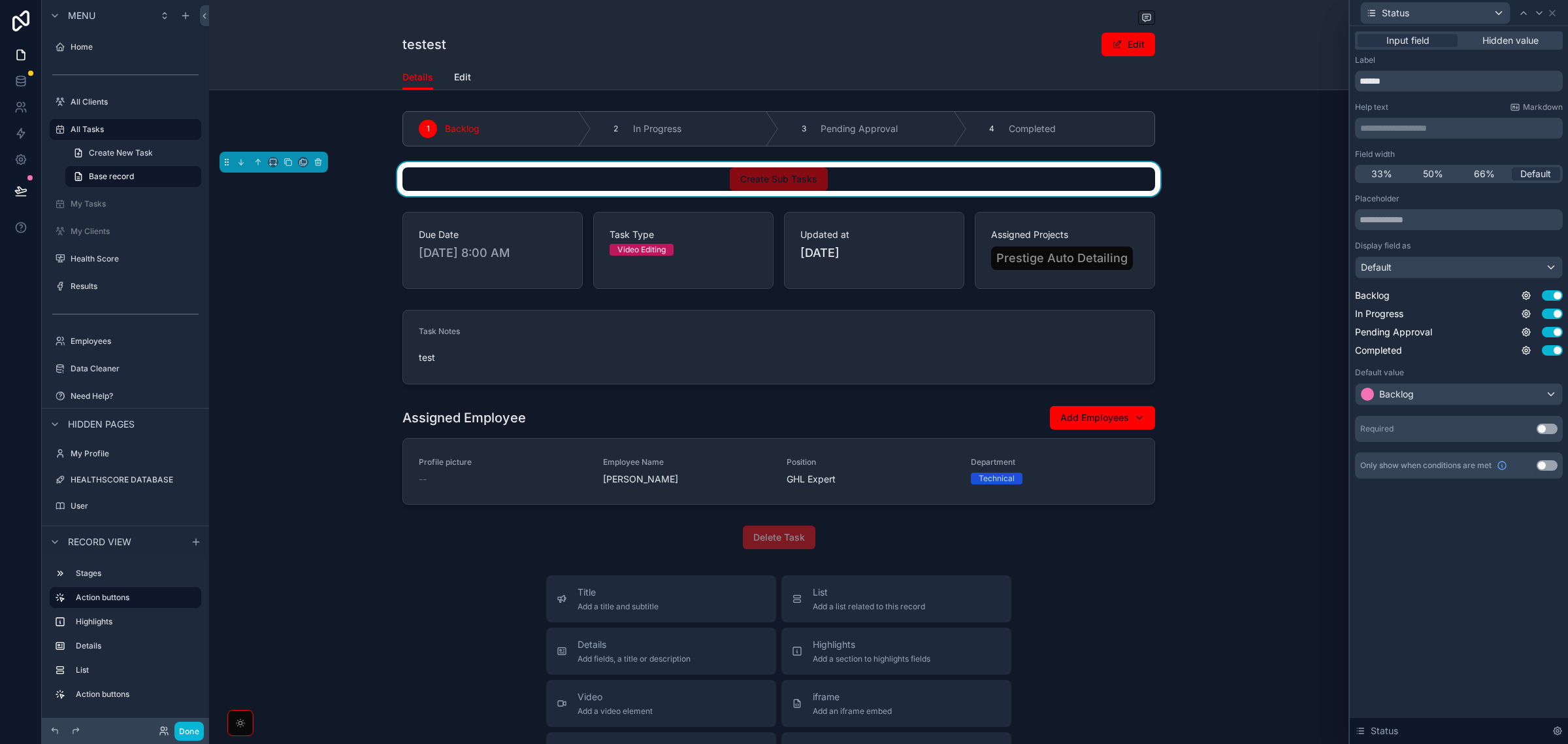
click at [1408, 544] on div "**********" at bounding box center [1459, 385] width 218 height 718
click at [1548, 430] on button "Use setting" at bounding box center [1547, 429] width 21 height 11
click at [1536, 10] on icon at bounding box center [1540, 13] width 11 height 11
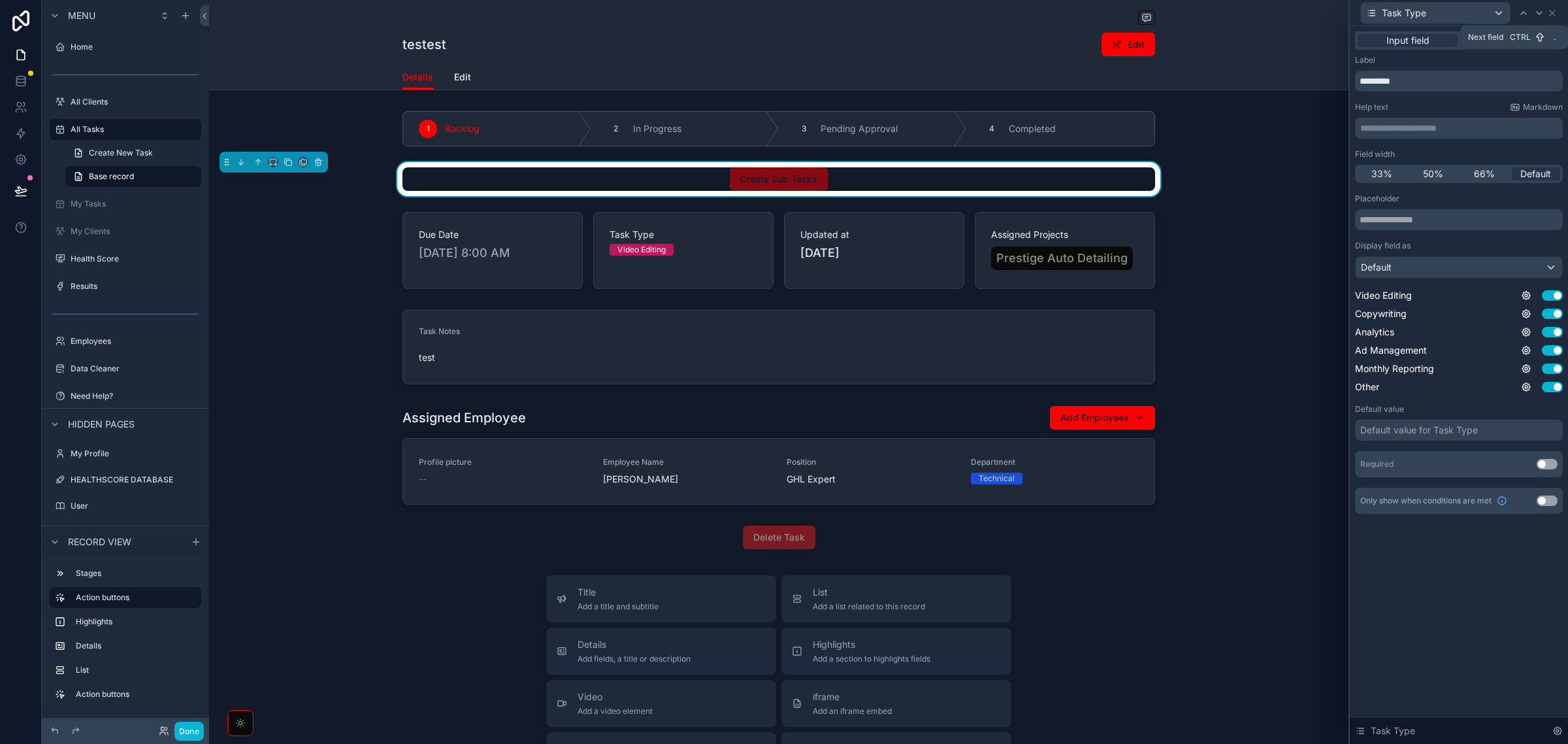
click at [1536, 10] on icon at bounding box center [1540, 13] width 11 height 11
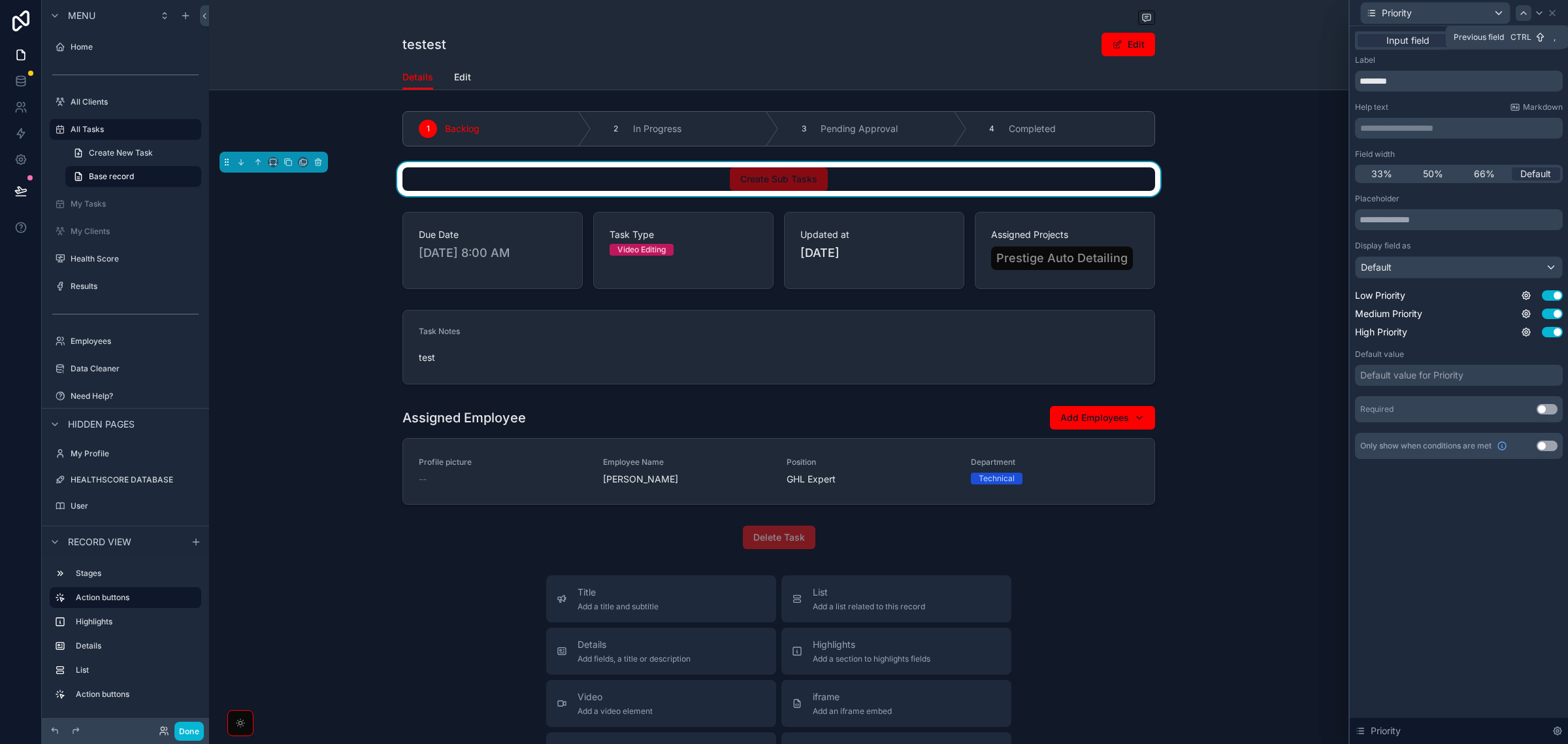
click at [1526, 17] on icon at bounding box center [1524, 13] width 11 height 11
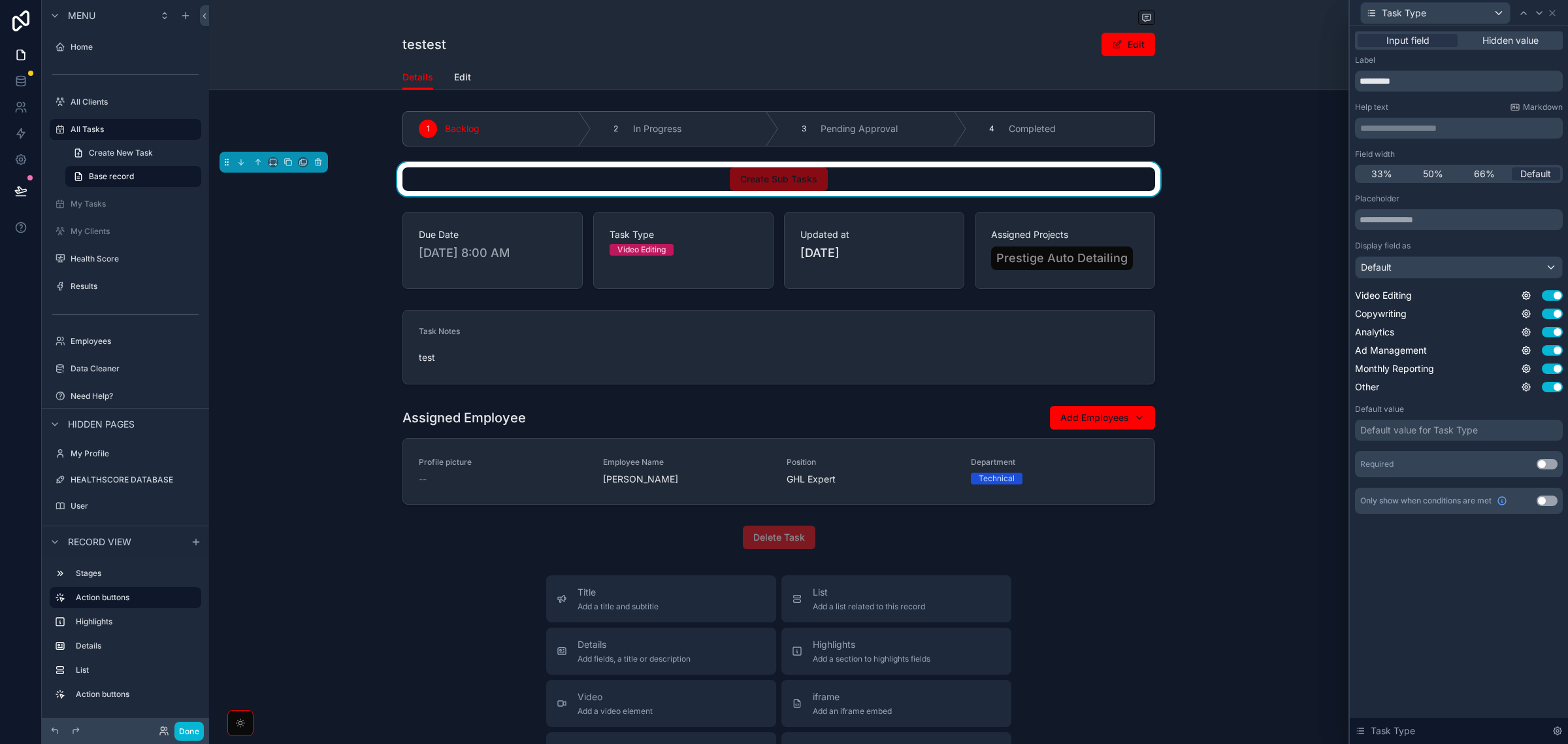
click at [1403, 430] on div "Default value for Task Type" at bounding box center [1419, 430] width 118 height 13
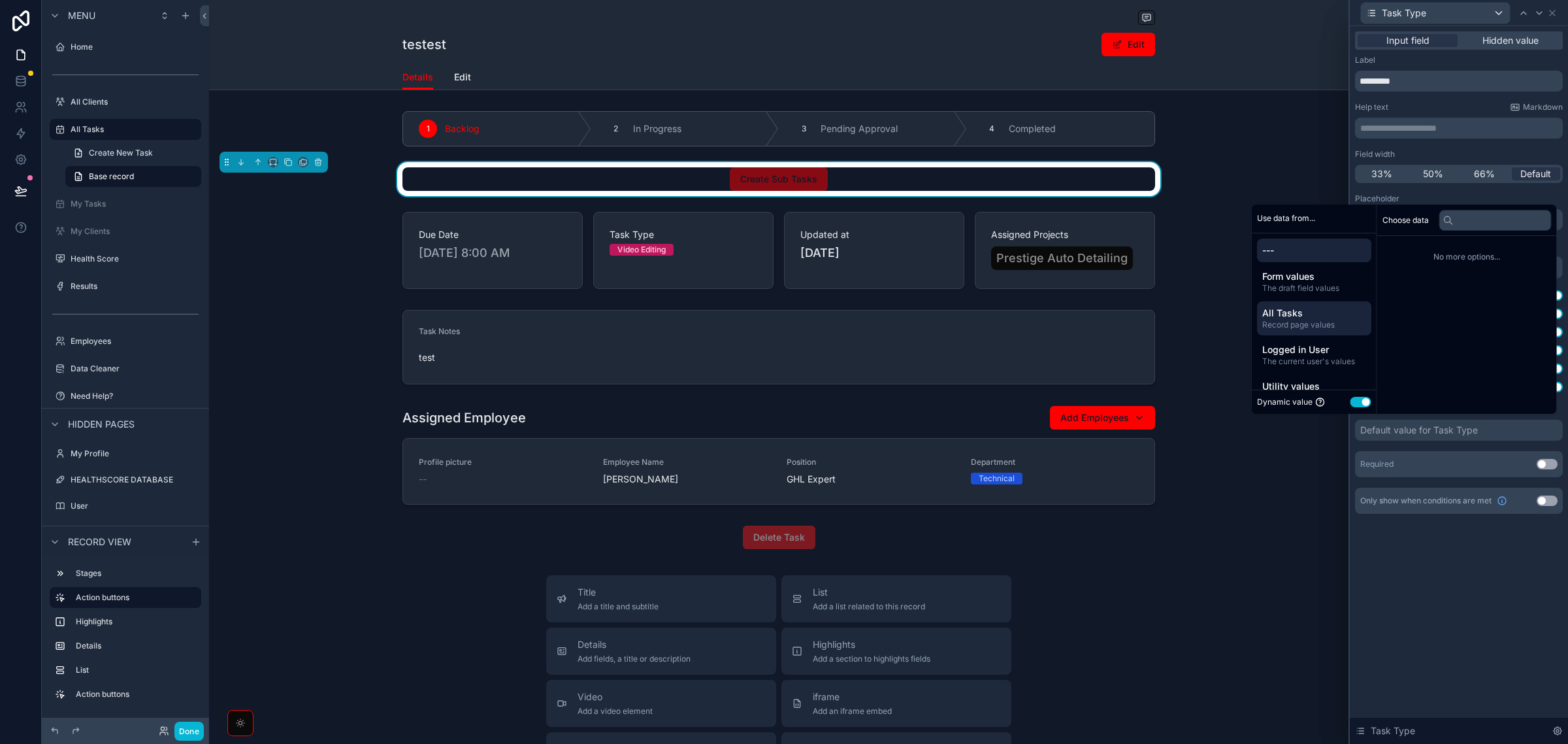
click at [1321, 309] on span "All Tasks" at bounding box center [1314, 313] width 104 height 13
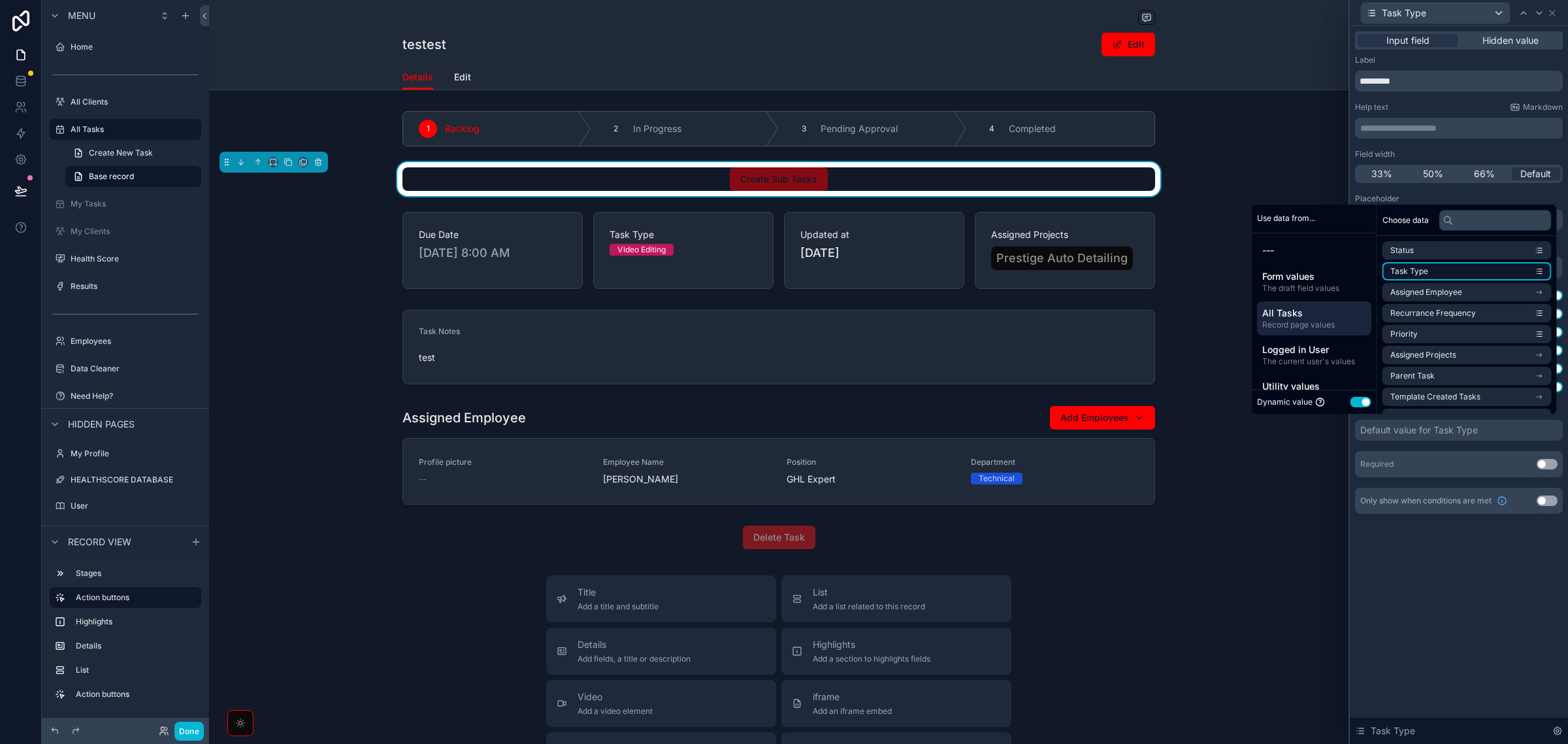
click at [1462, 278] on li "Task Type" at bounding box center [1467, 271] width 169 height 18
click at [1546, 466] on button "Use setting" at bounding box center [1547, 464] width 21 height 11
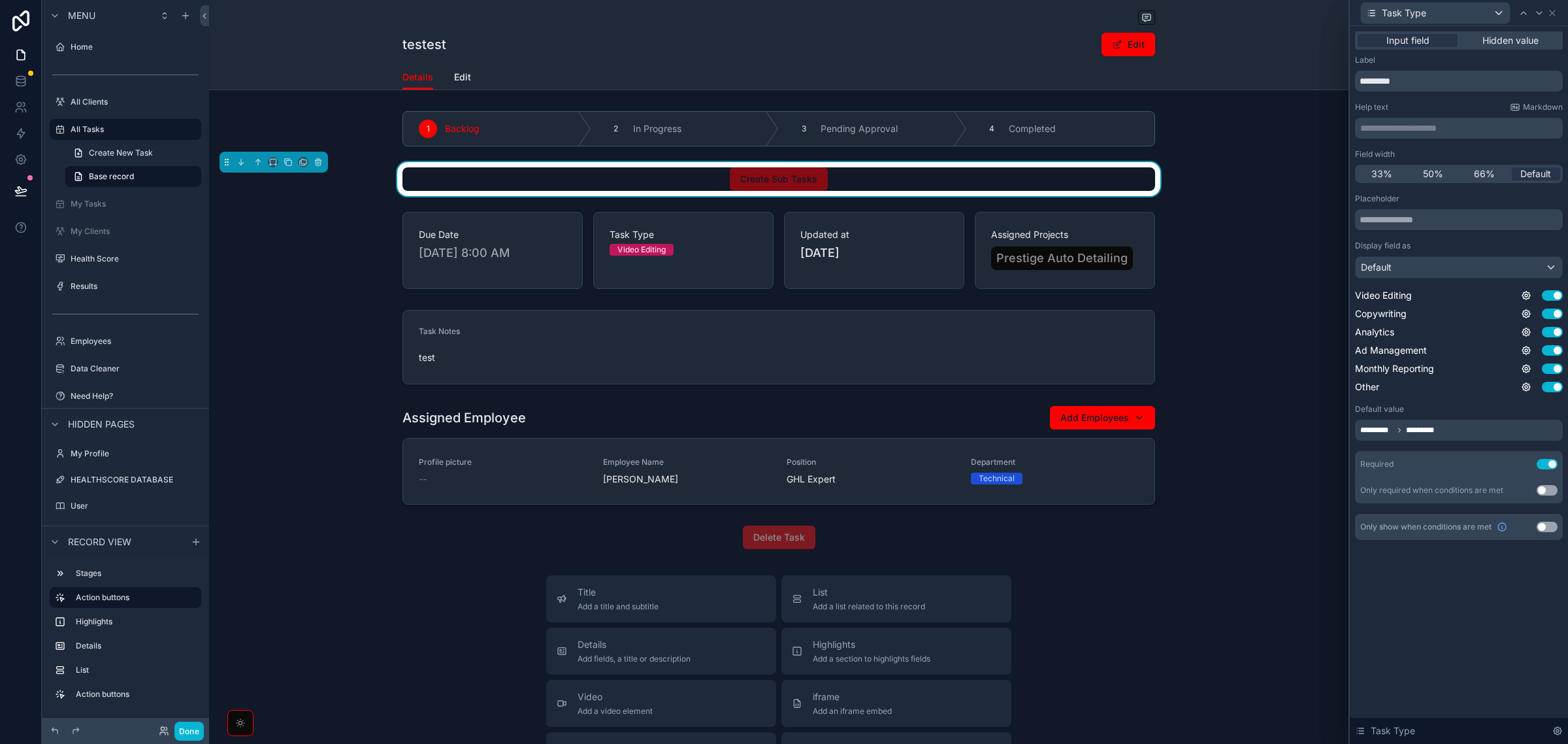
click at [1472, 580] on div "**********" at bounding box center [1459, 385] width 218 height 718
click at [1429, 269] on div "Default" at bounding box center [1459, 267] width 207 height 21
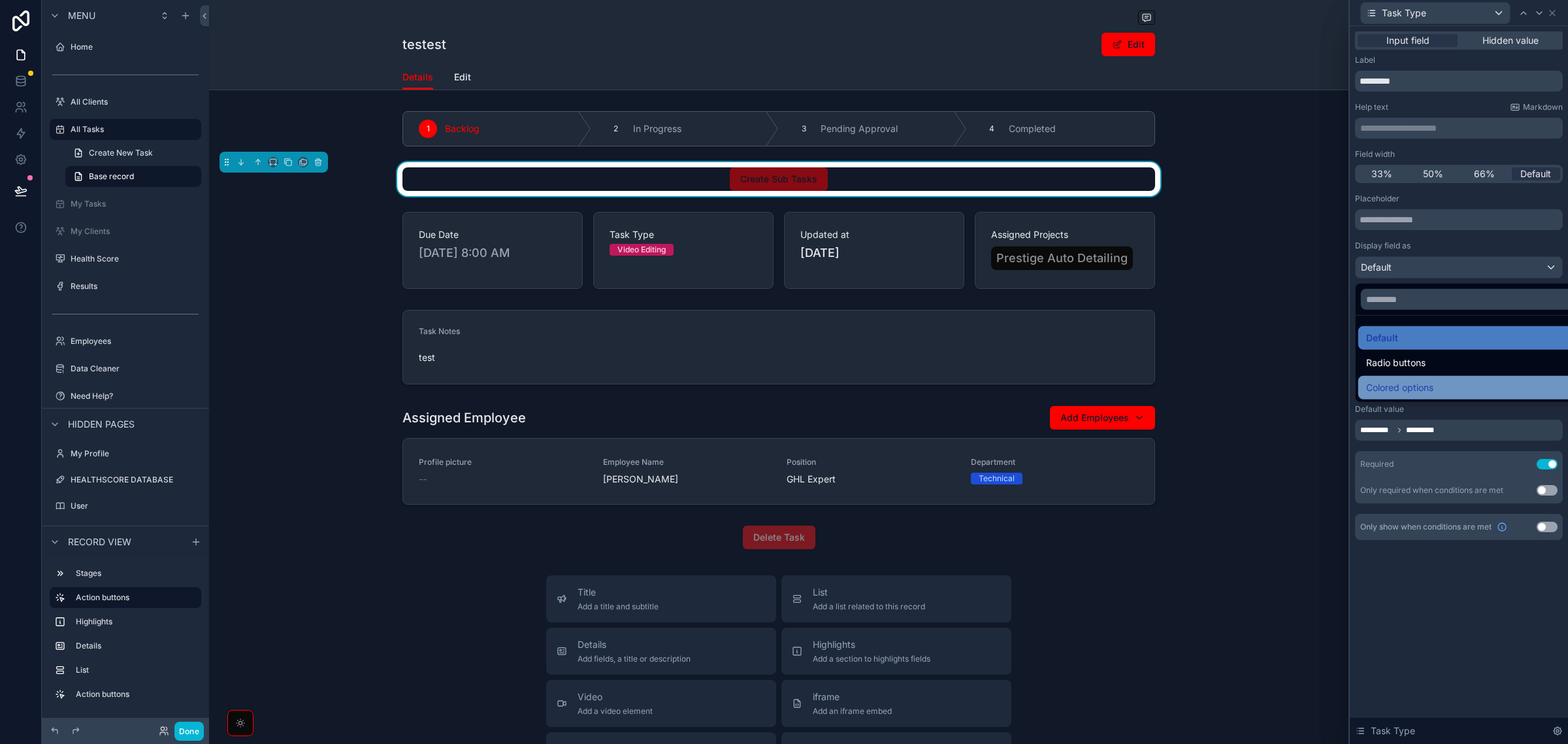
click at [1406, 383] on span "Colored options" at bounding box center [1400, 388] width 67 height 16
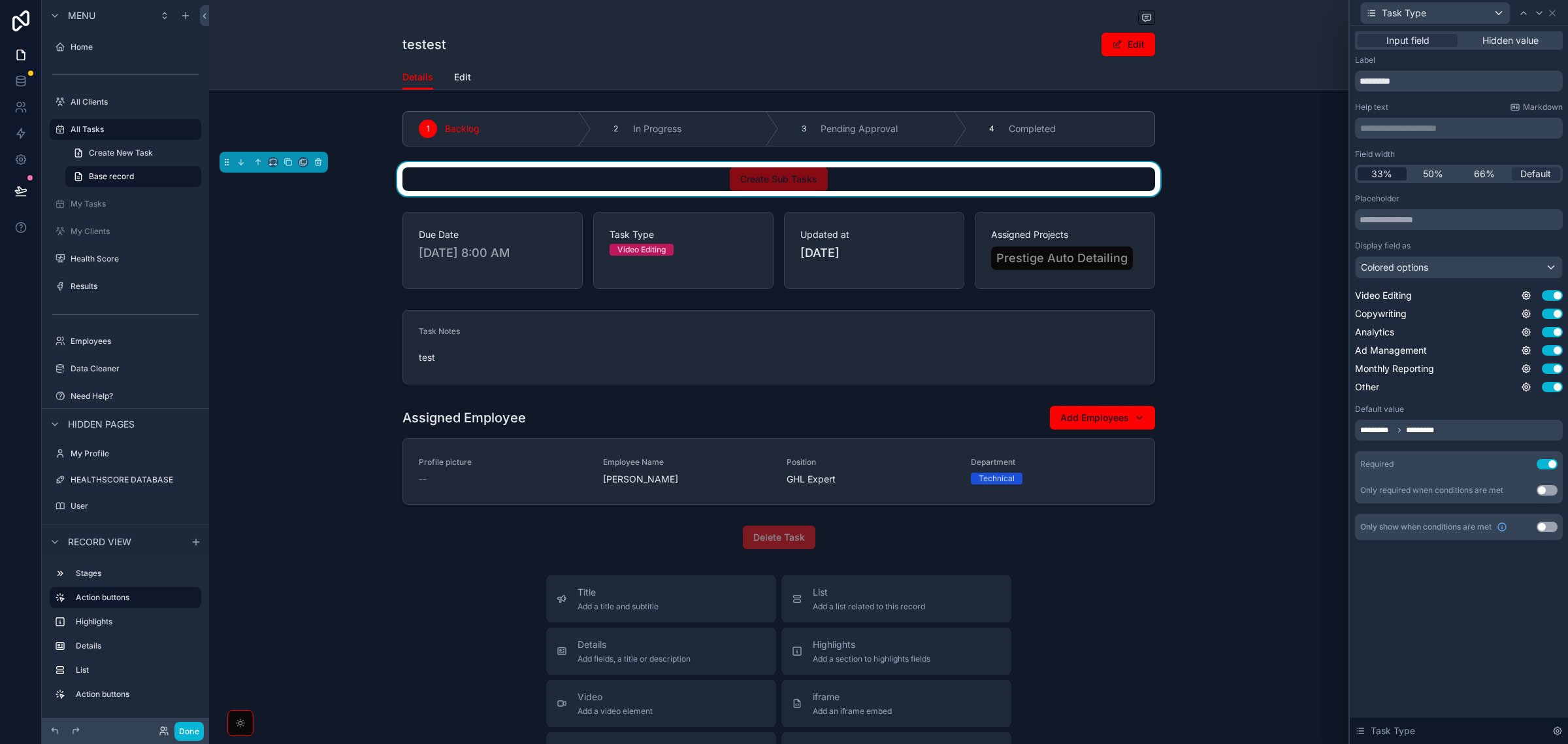
click at [1386, 174] on span "33%" at bounding box center [1381, 173] width 21 height 13
click at [1543, 13] on icon at bounding box center [1540, 13] width 11 height 11
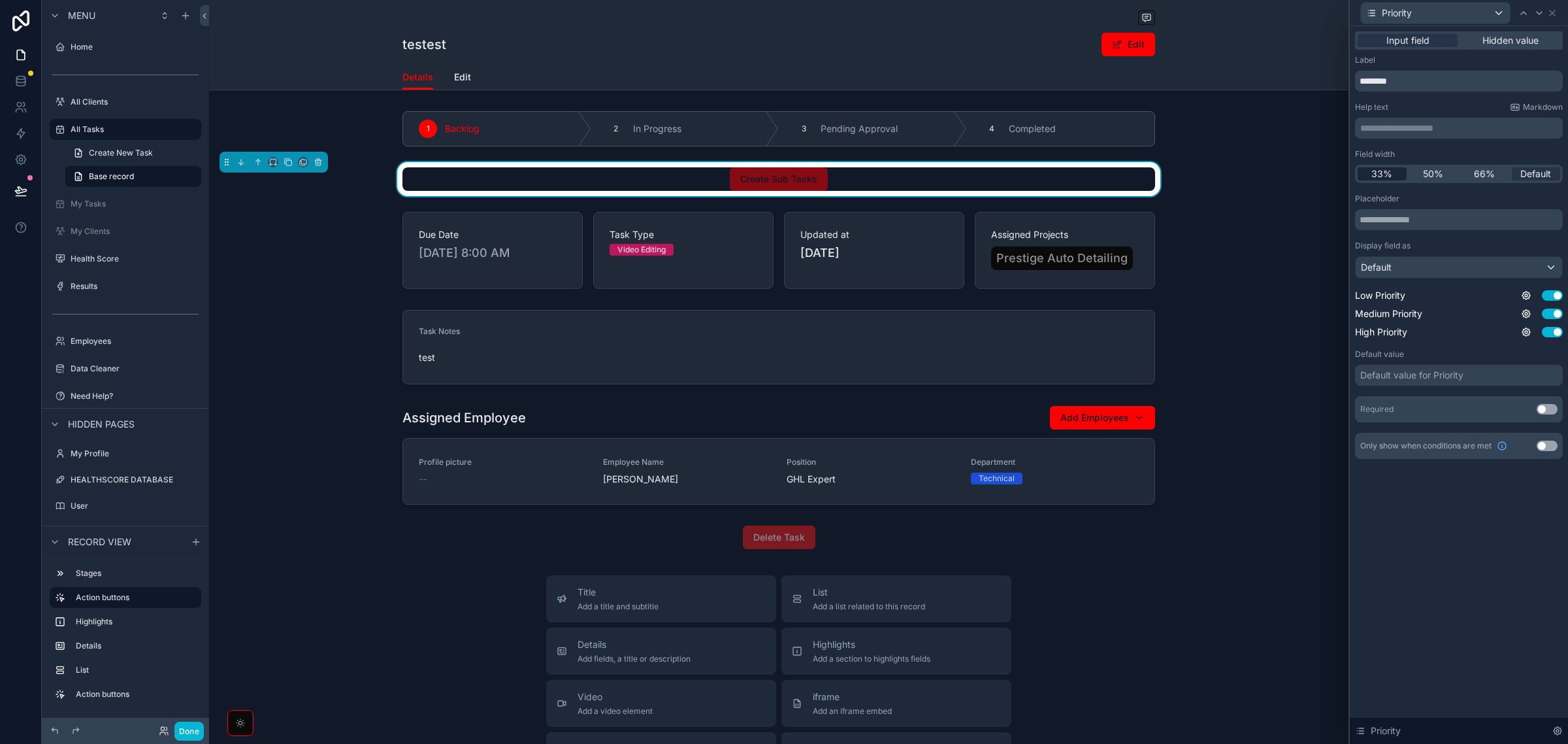
click at [1383, 174] on span "33%" at bounding box center [1381, 173] width 21 height 13
click at [1400, 233] on div "Placeholder Display field as Default Low Priority Use setting Medium Priority U…" at bounding box center [1459, 266] width 207 height 145
click at [1403, 262] on div "Default" at bounding box center [1459, 267] width 207 height 21
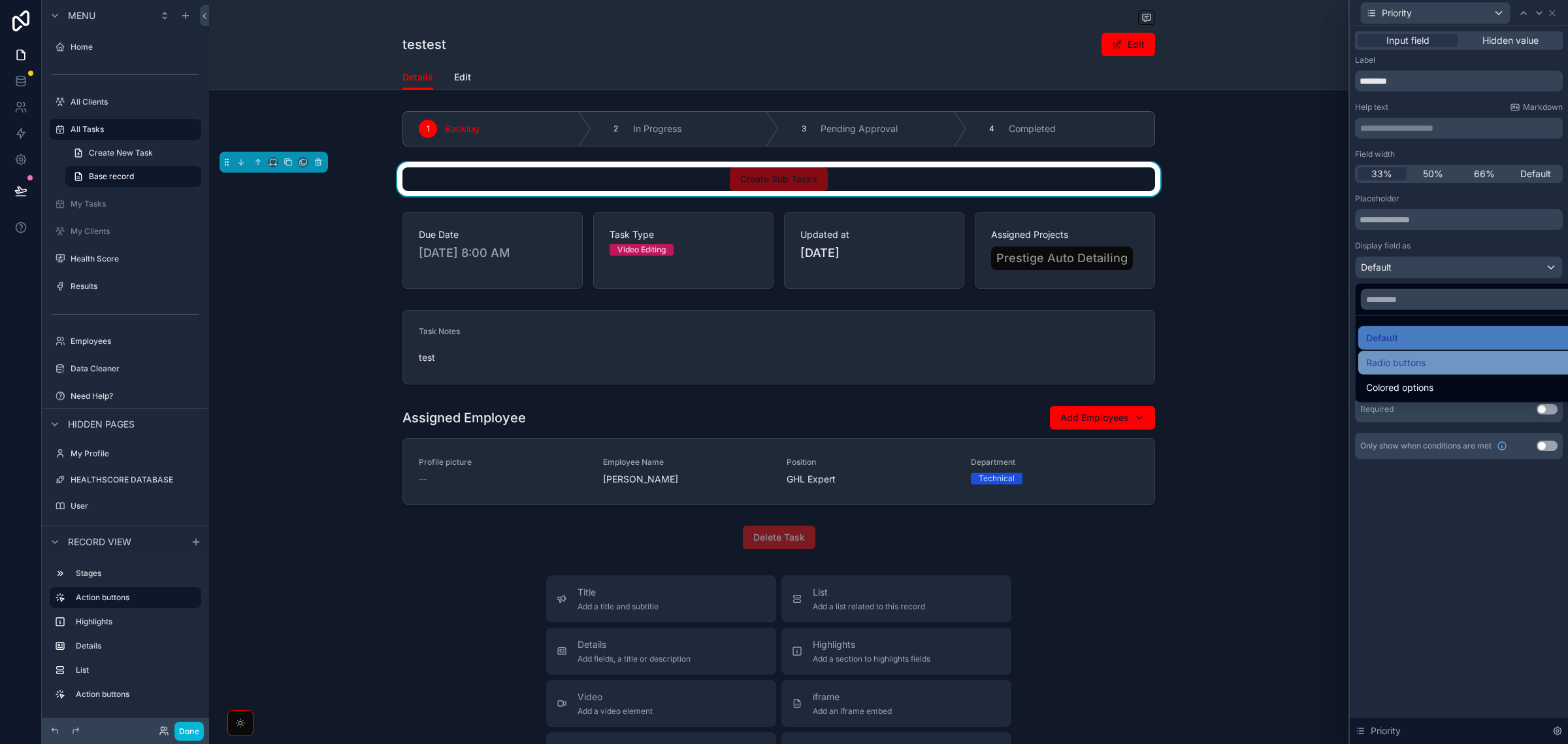
click at [1392, 360] on span "Radio buttons" at bounding box center [1396, 363] width 59 height 16
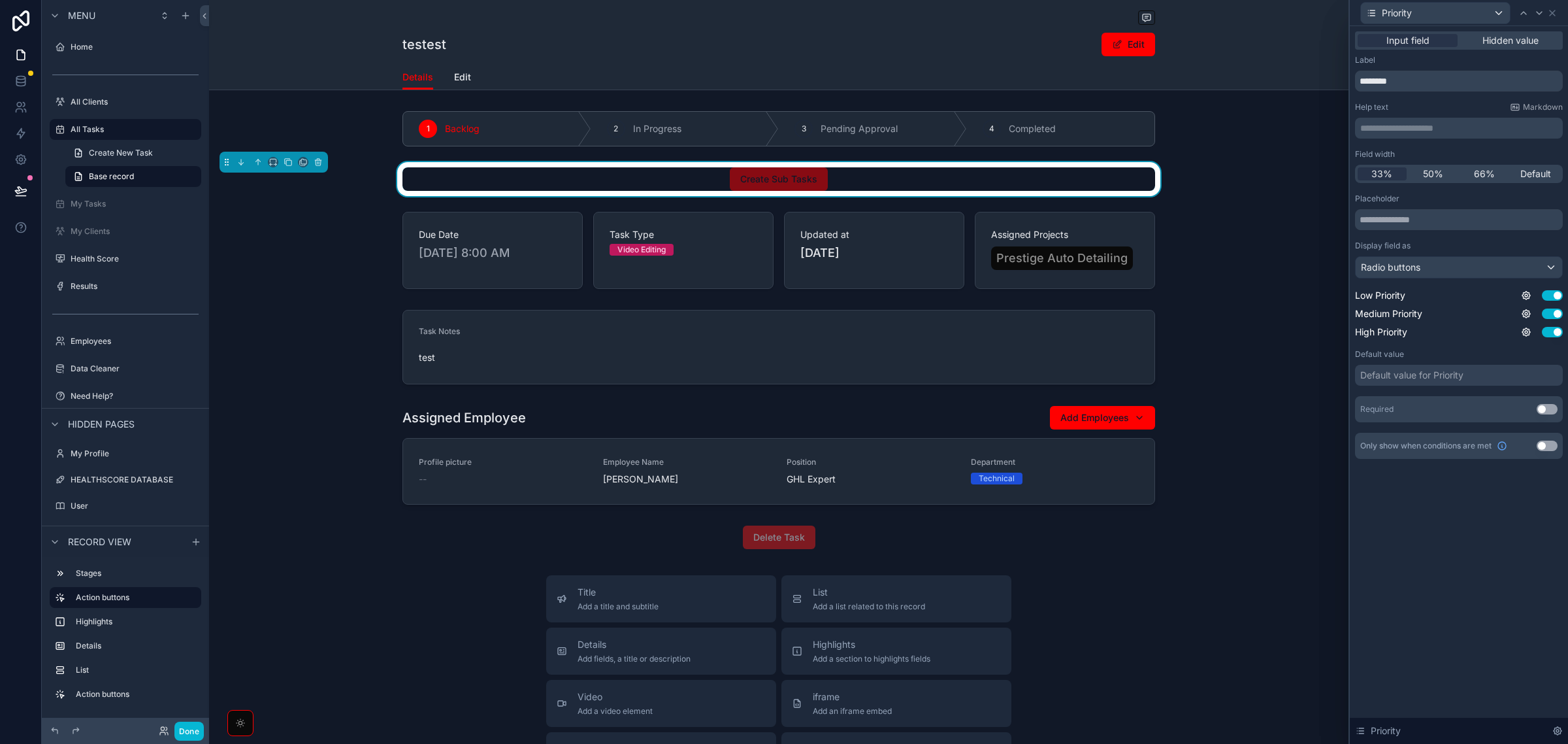
click at [1451, 377] on div "Default value for Priority" at bounding box center [1412, 375] width 103 height 13
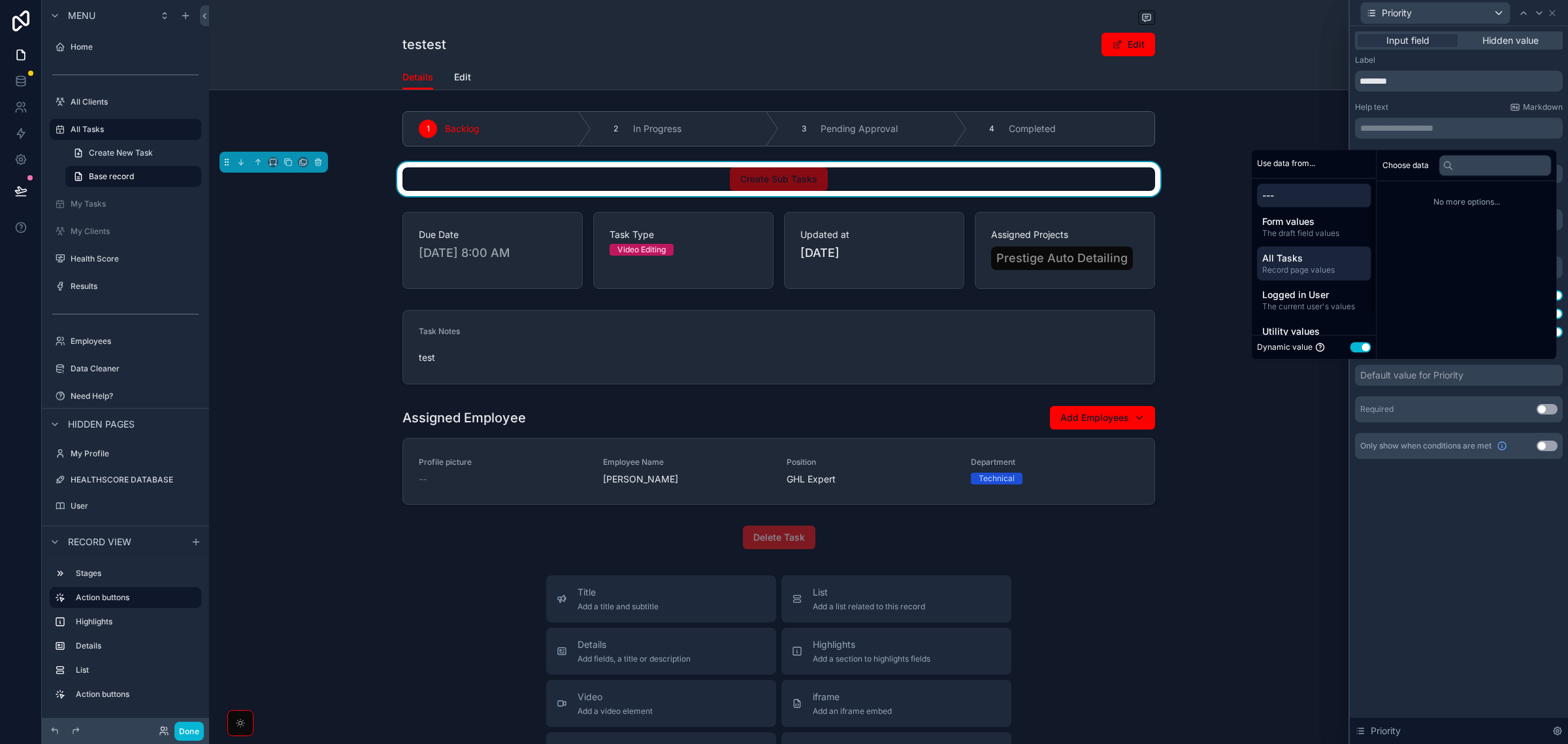
click at [1320, 263] on span "All Tasks" at bounding box center [1314, 257] width 104 height 13
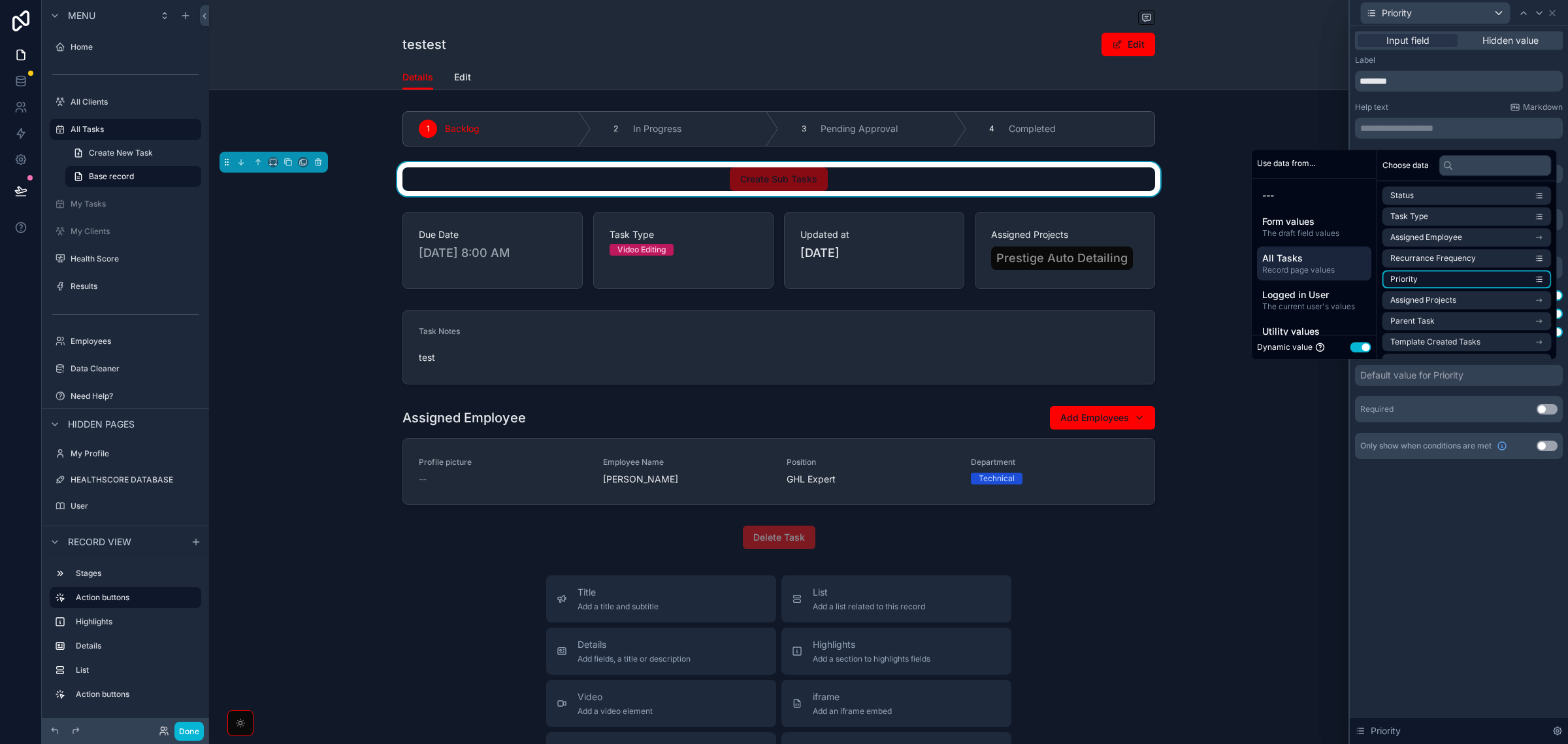
click at [1454, 276] on li "Priority" at bounding box center [1467, 279] width 169 height 18
click at [1427, 492] on div "**********" at bounding box center [1459, 385] width 218 height 718
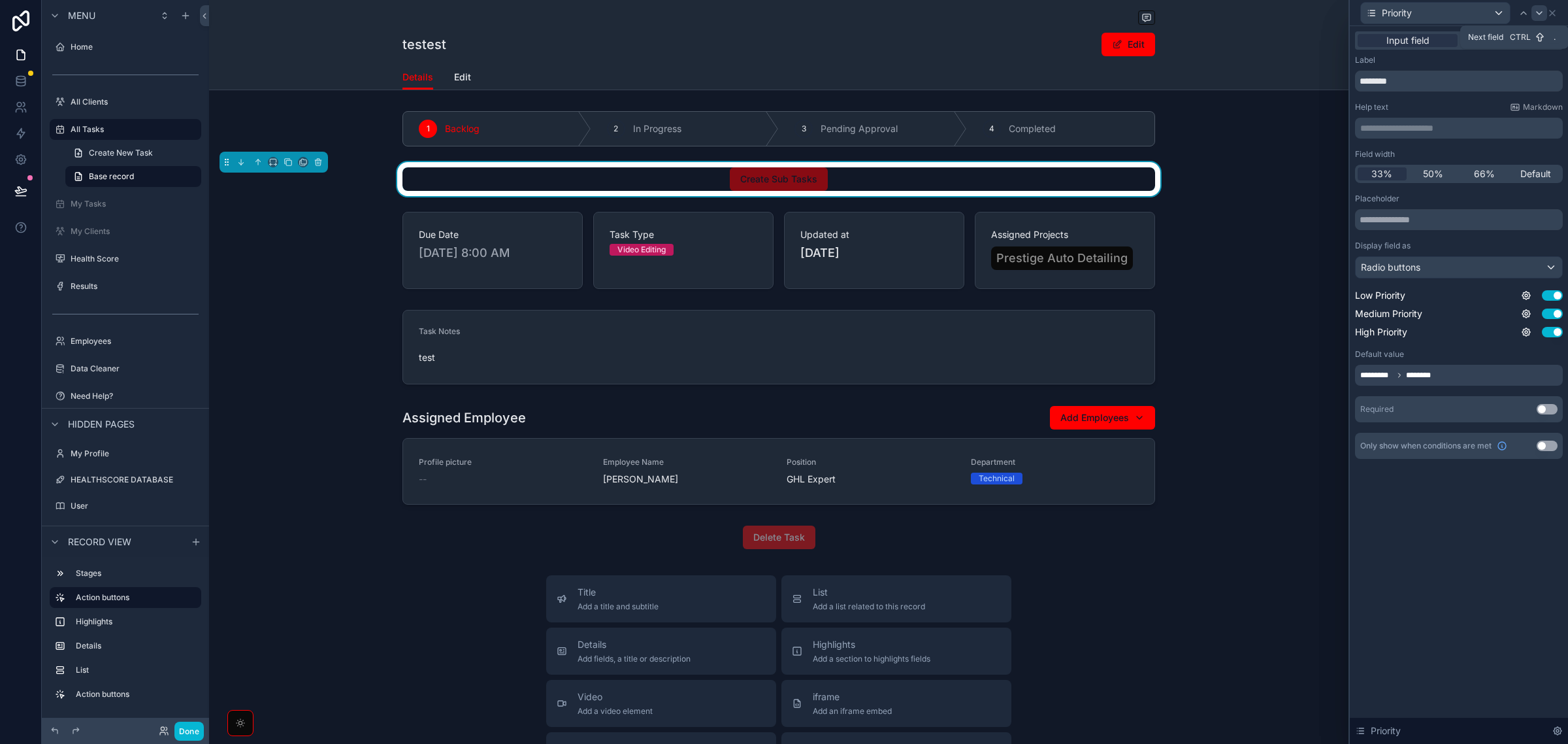
click at [1534, 14] on icon at bounding box center [1540, 13] width 11 height 11
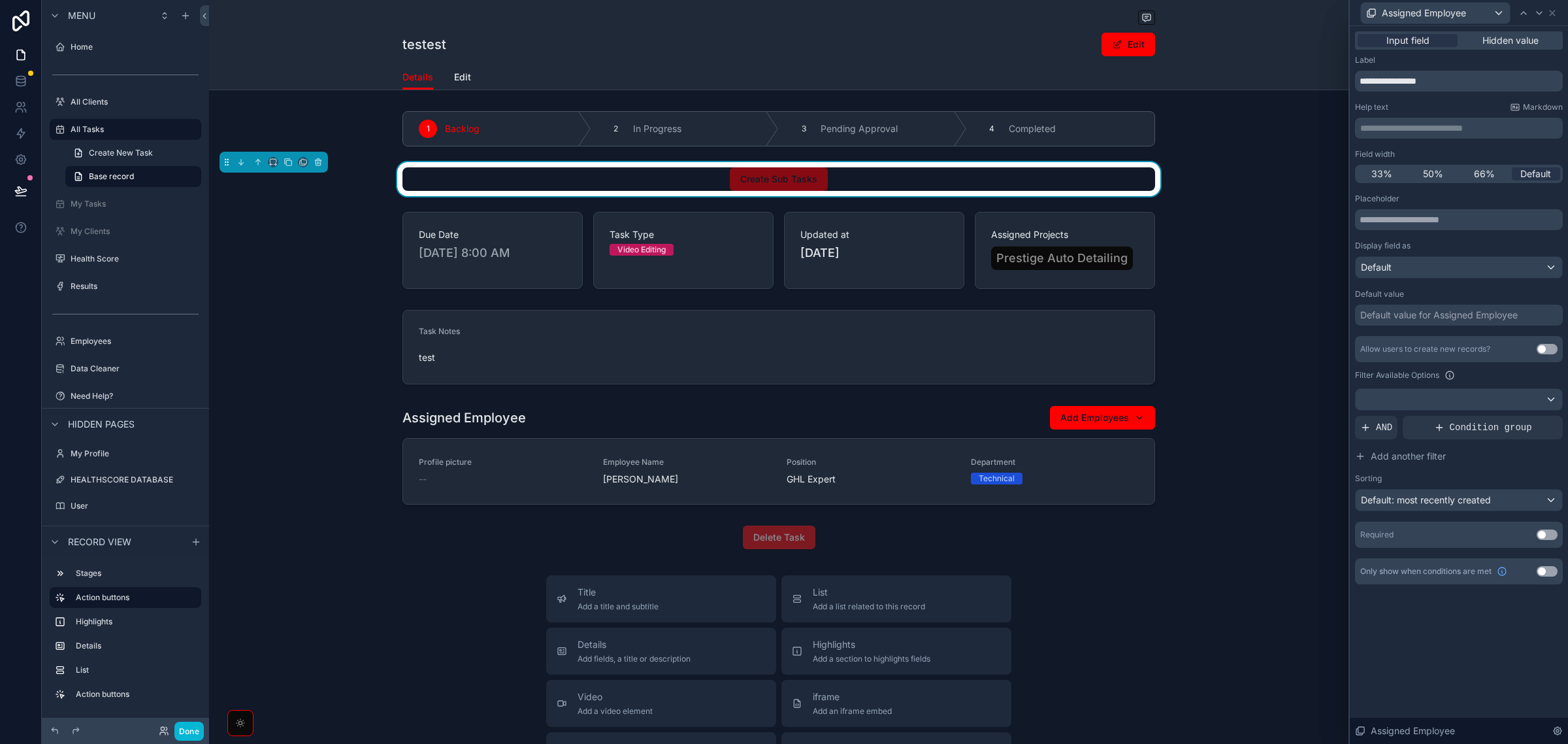
click at [1413, 316] on div "Default value for Assigned Employee" at bounding box center [1439, 315] width 158 height 13
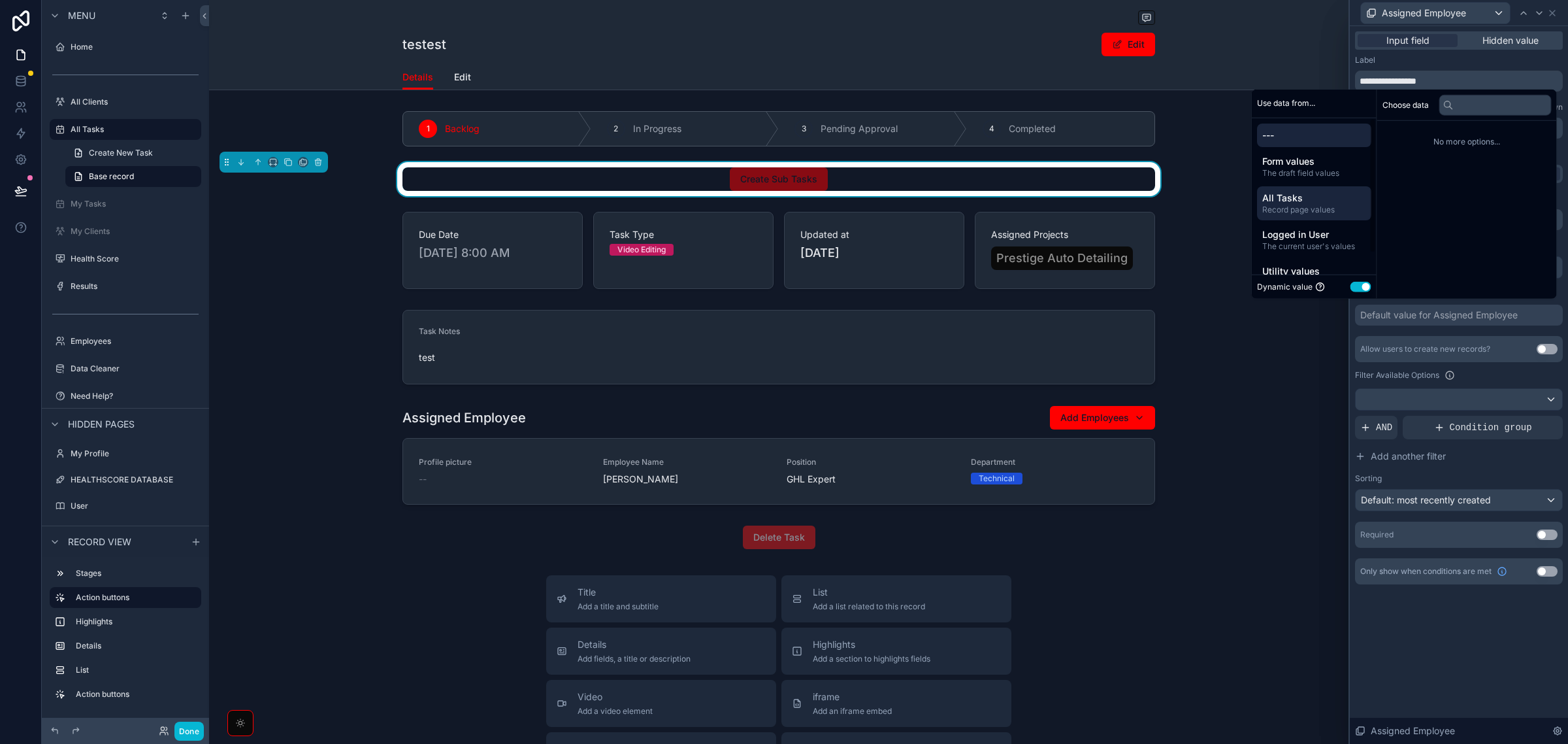
click at [1275, 194] on span "All Tasks" at bounding box center [1314, 197] width 104 height 13
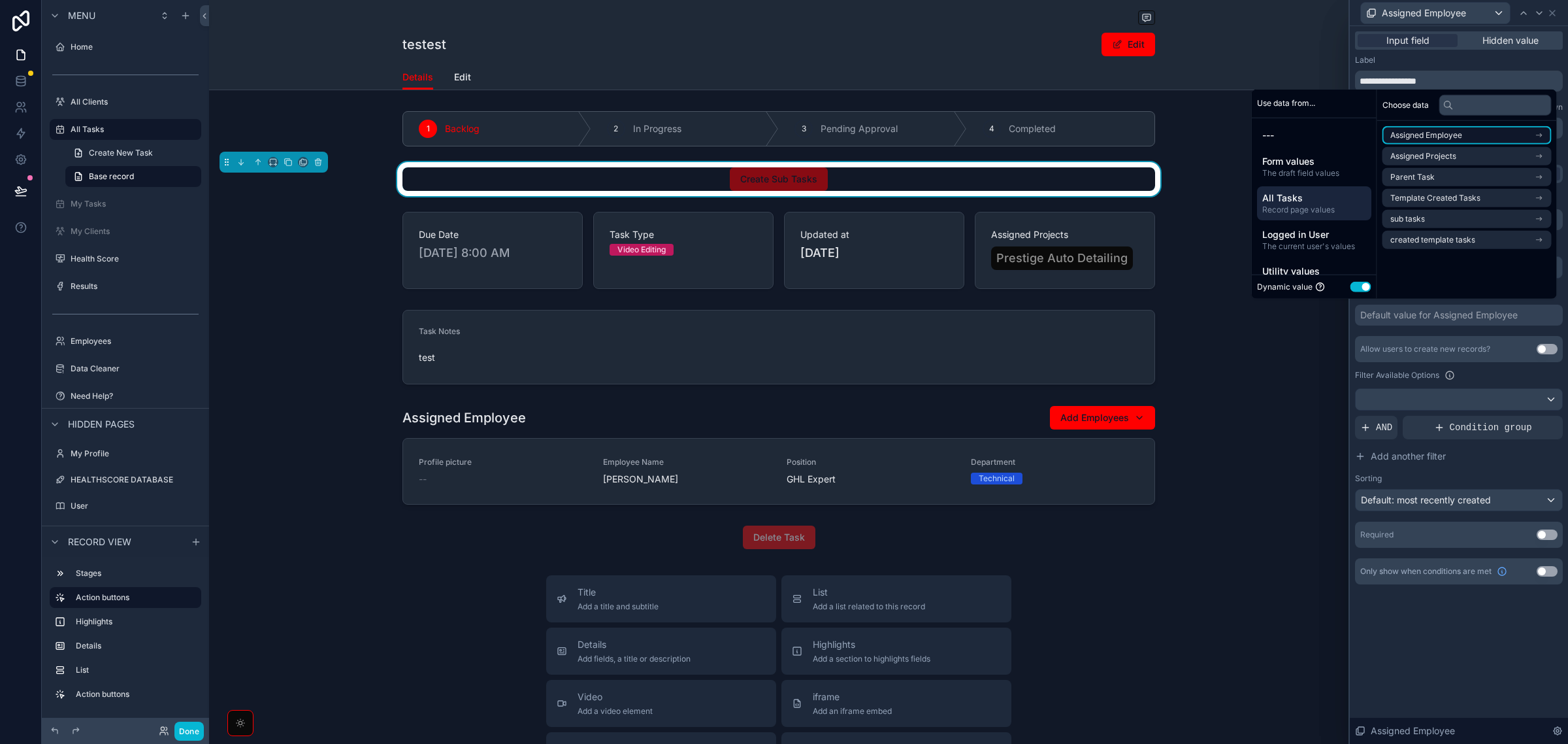
click at [1484, 135] on li "Assigned Employee" at bounding box center [1467, 135] width 169 height 18
click at [1441, 159] on li "id (list)" at bounding box center [1467, 158] width 169 height 18
click at [1488, 375] on div "Filter Available Options" at bounding box center [1459, 375] width 207 height 16
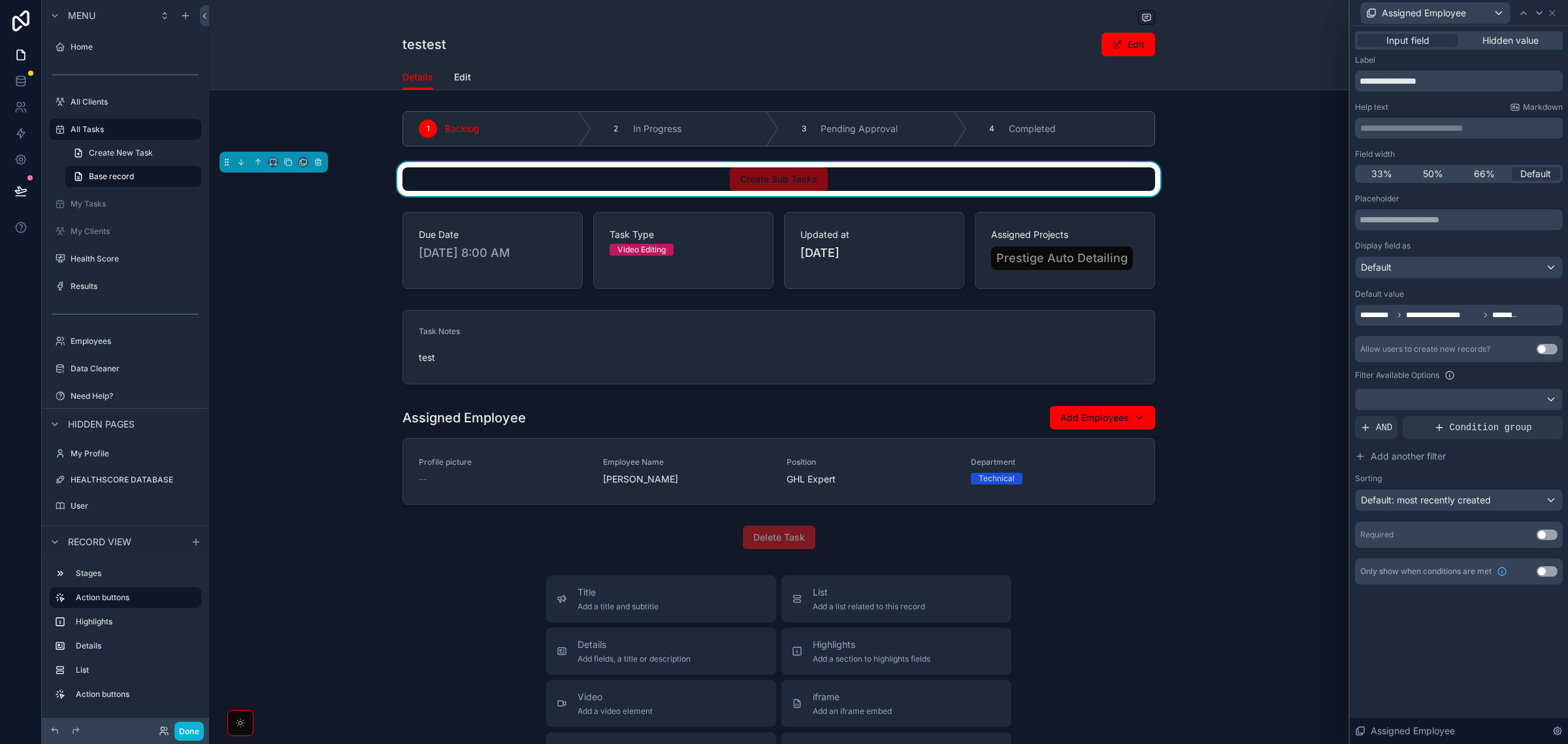
click at [1552, 534] on button "Use setting" at bounding box center [1547, 535] width 21 height 11
click at [1539, 9] on icon at bounding box center [1540, 13] width 11 height 11
click at [1431, 170] on span "50%" at bounding box center [1433, 173] width 20 height 13
click at [1409, 319] on div "Default value for Assigned Projects" at bounding box center [1435, 315] width 150 height 13
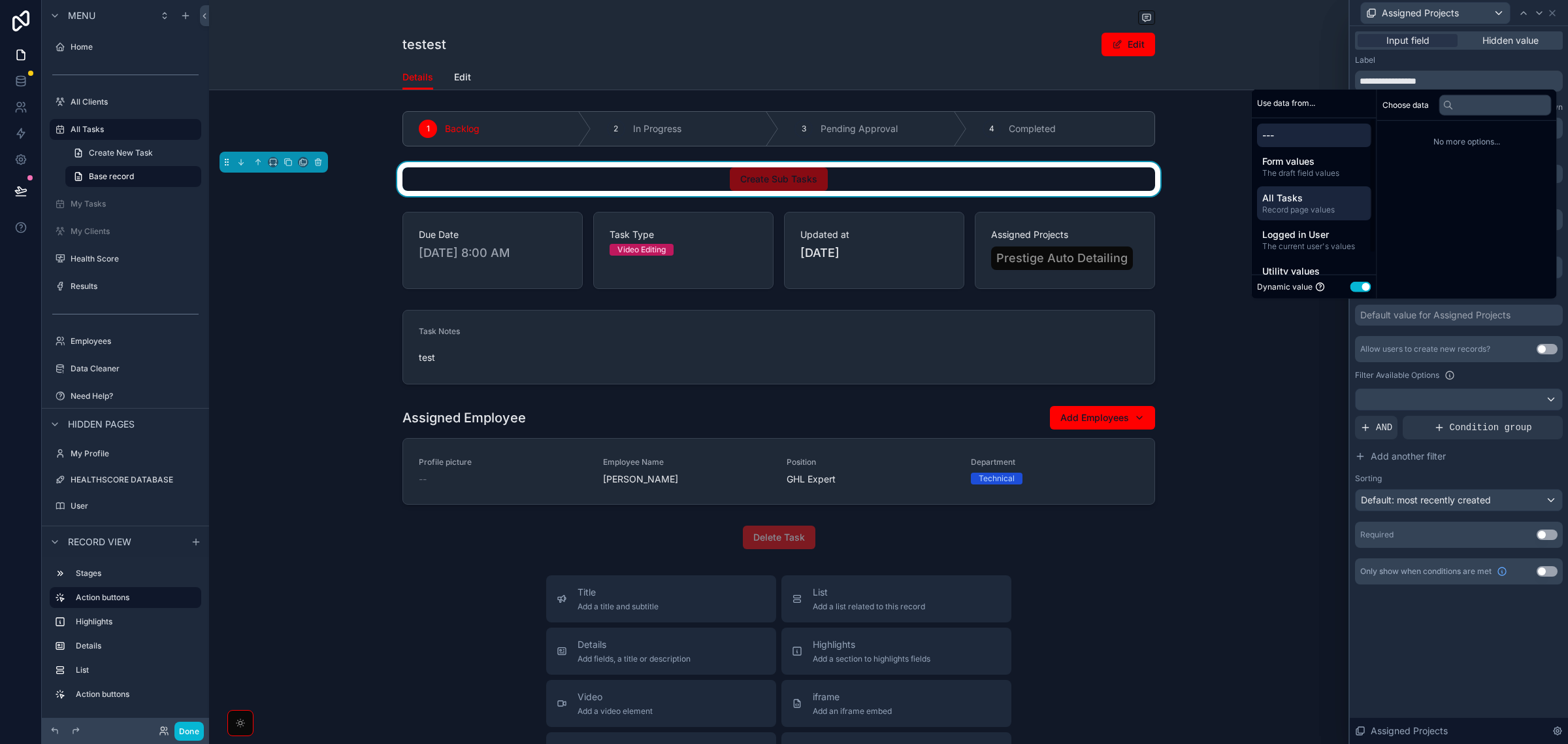
click at [1284, 197] on span "All Tasks" at bounding box center [1314, 197] width 104 height 13
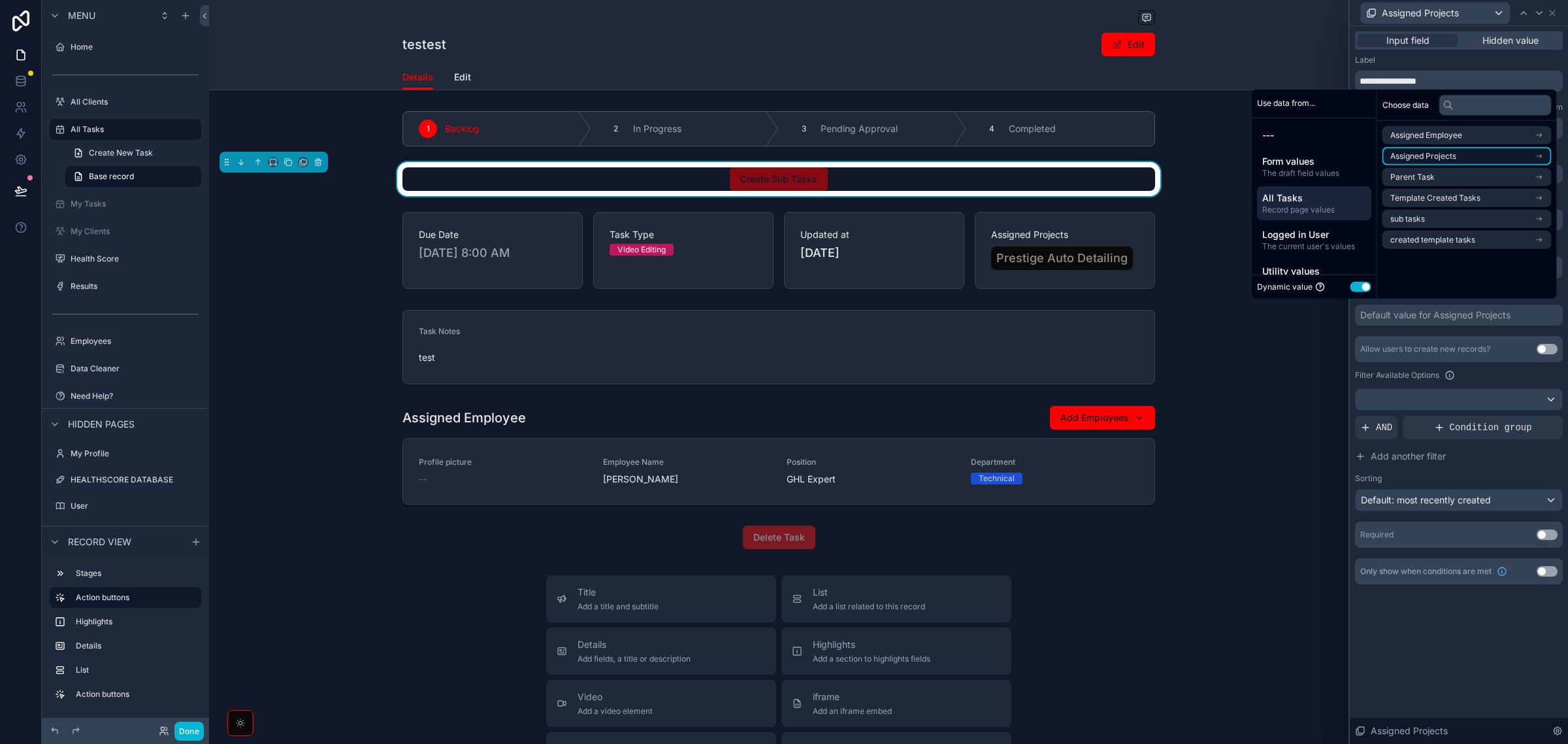
click at [1464, 152] on li "Assigned Projects" at bounding box center [1467, 156] width 169 height 18
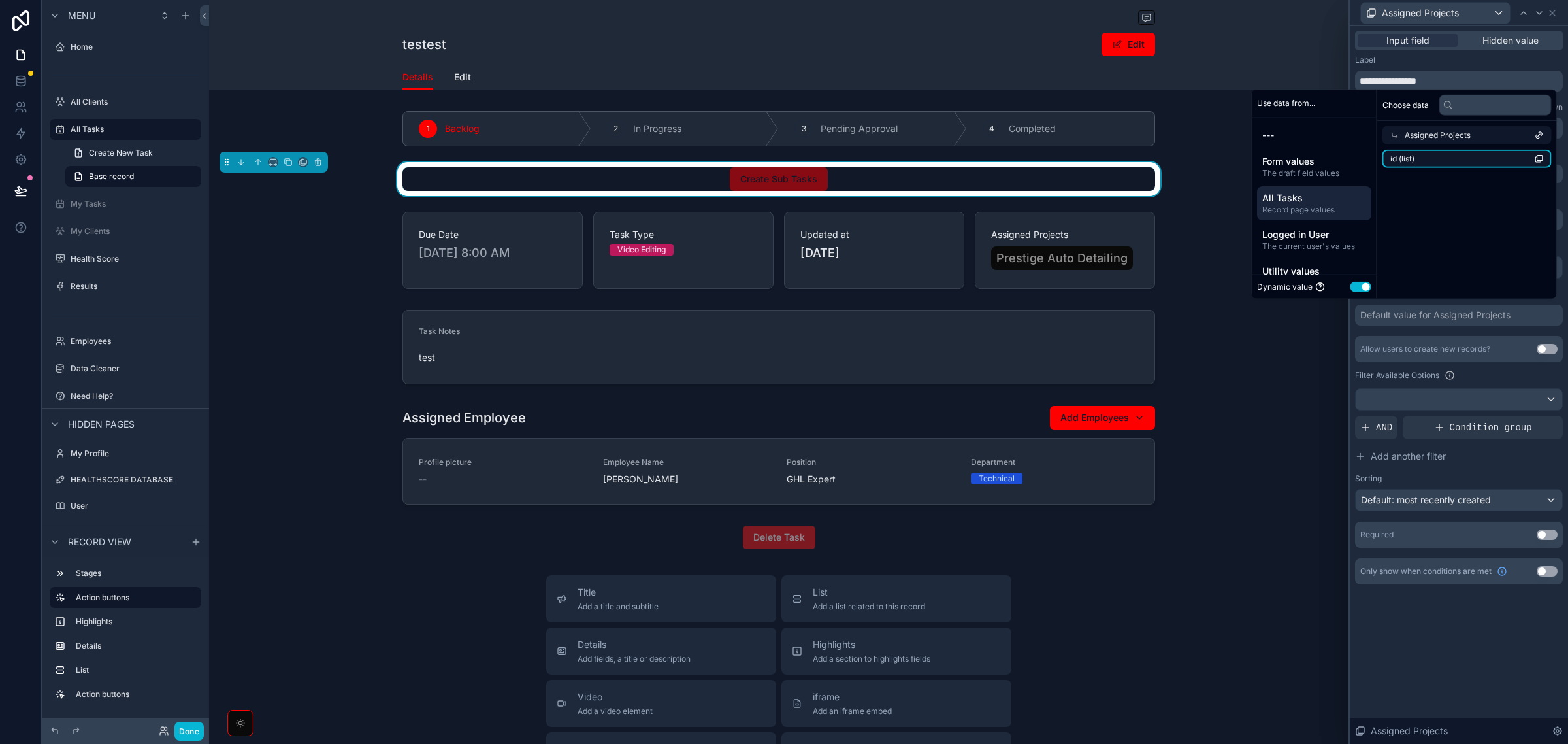
click at [1455, 162] on li "id (list)" at bounding box center [1467, 158] width 169 height 18
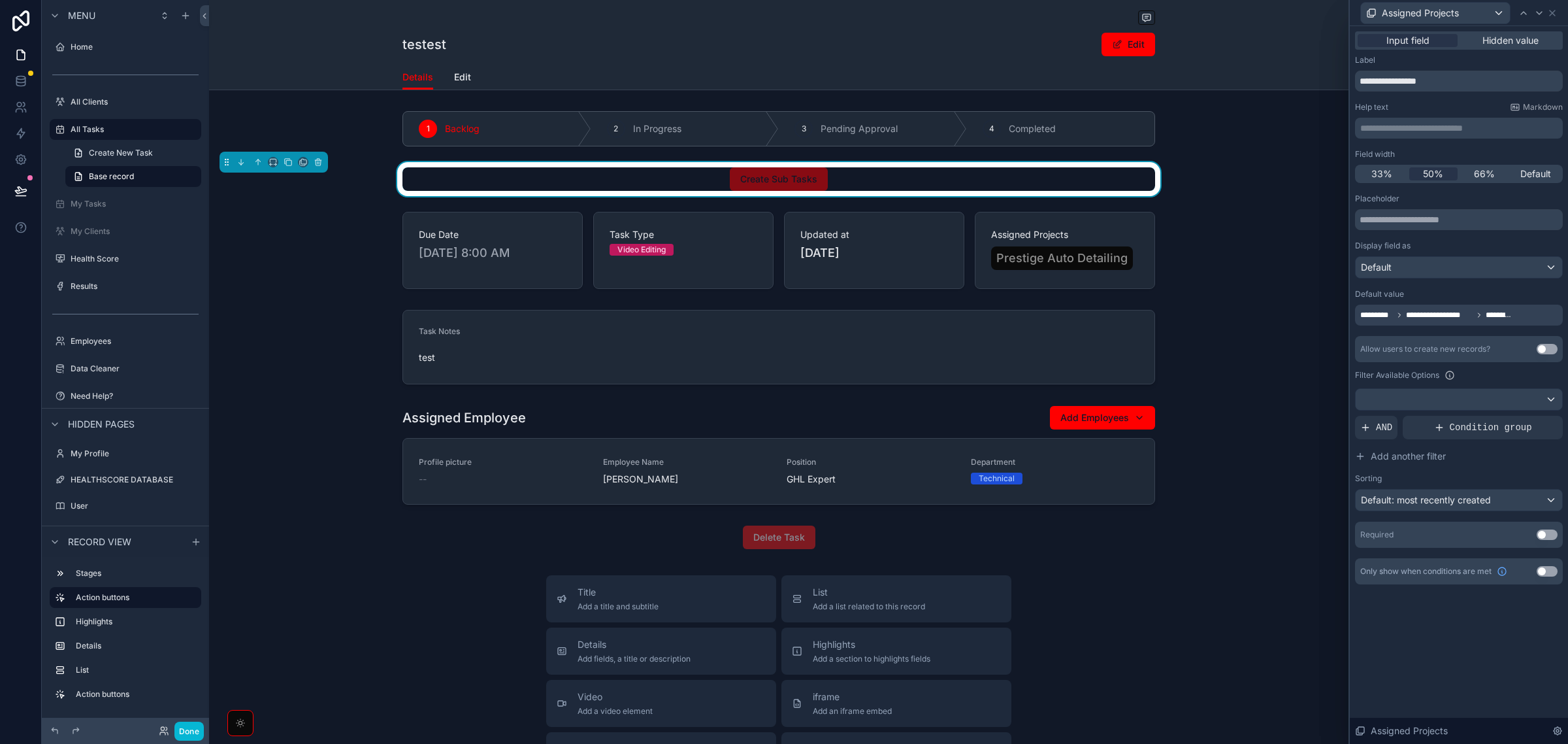
click at [1477, 378] on div "Filter Available Options" at bounding box center [1459, 375] width 207 height 16
click at [1548, 11] on icon at bounding box center [1553, 13] width 11 height 11
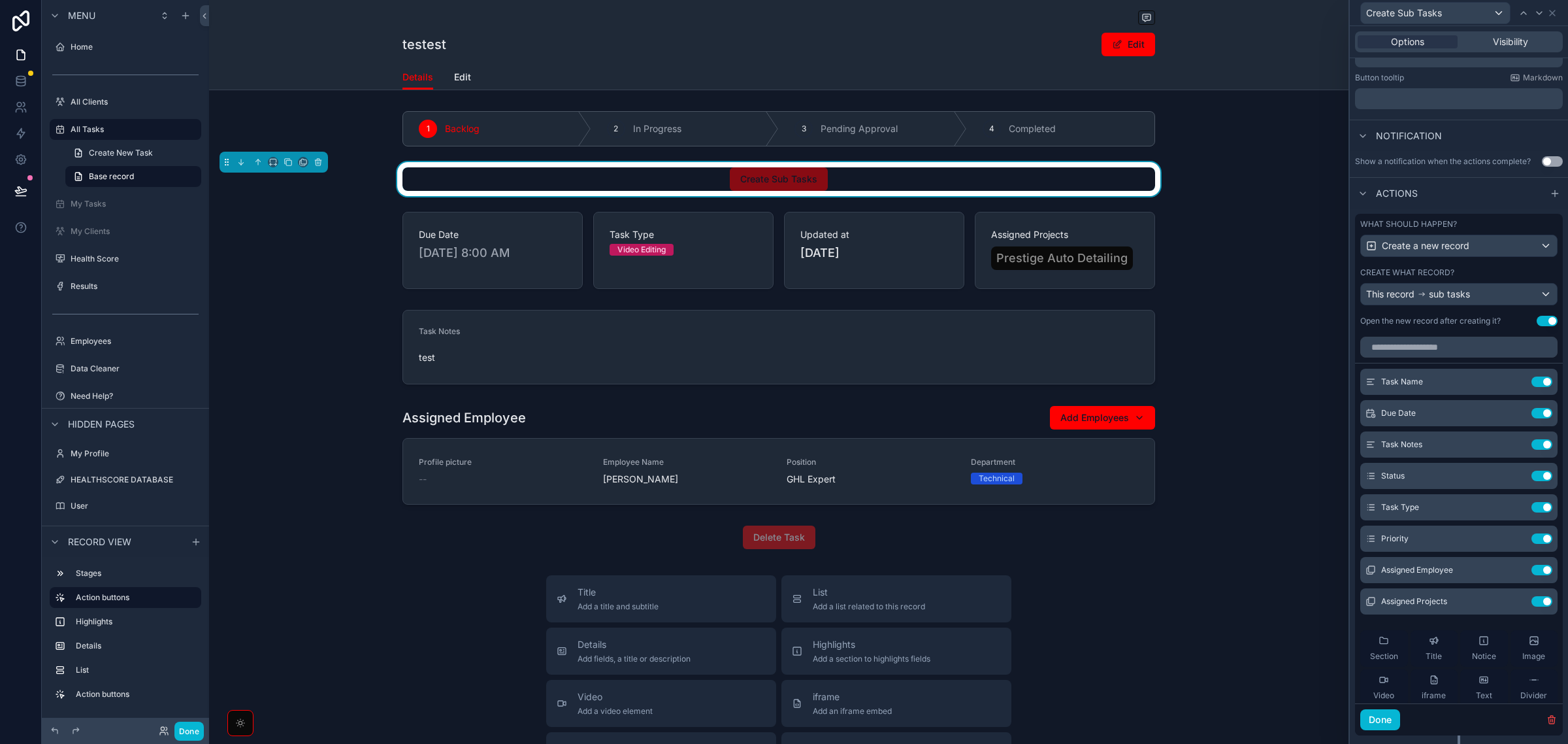
scroll to position [321, 0]
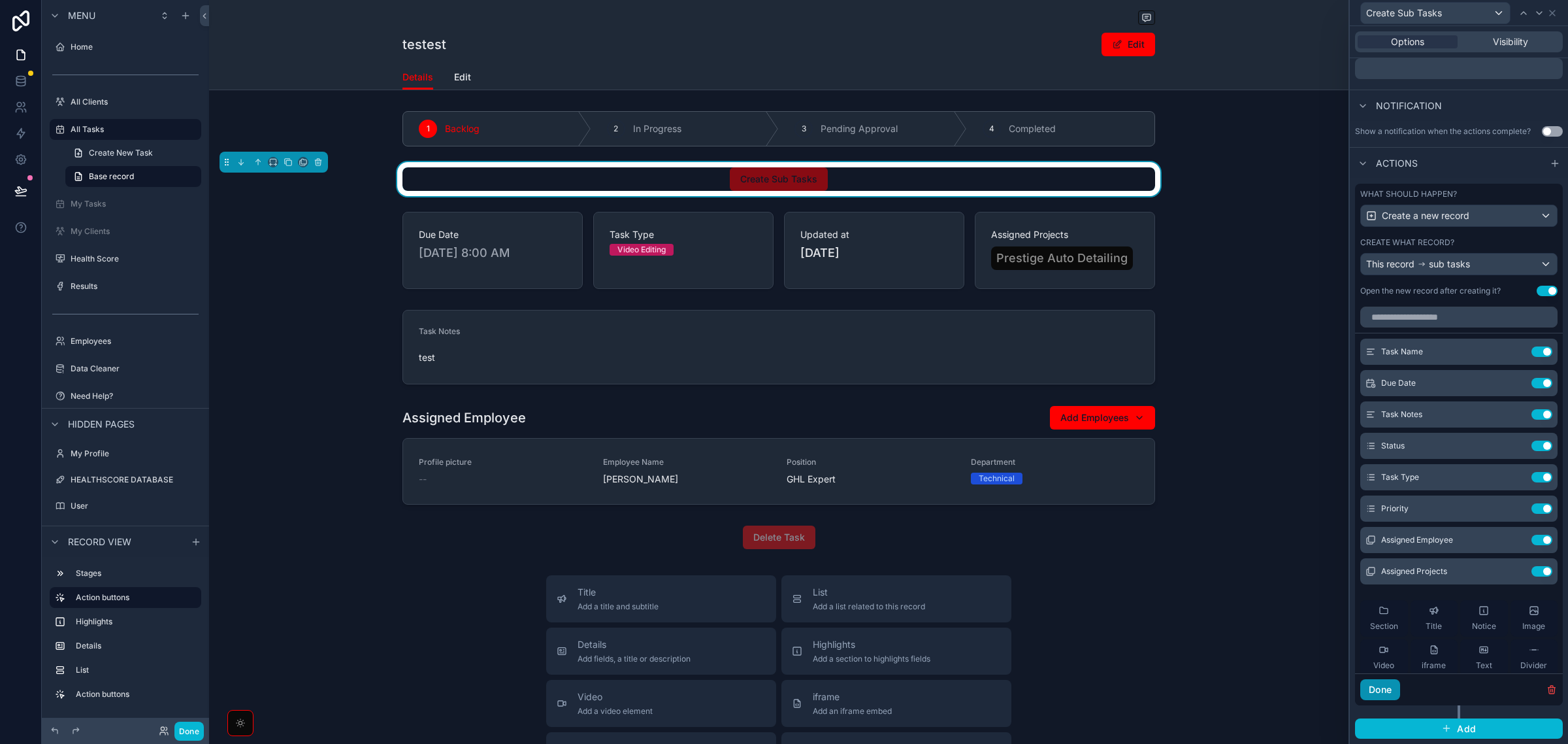
click at [1386, 691] on button "Done" at bounding box center [1380, 689] width 40 height 21
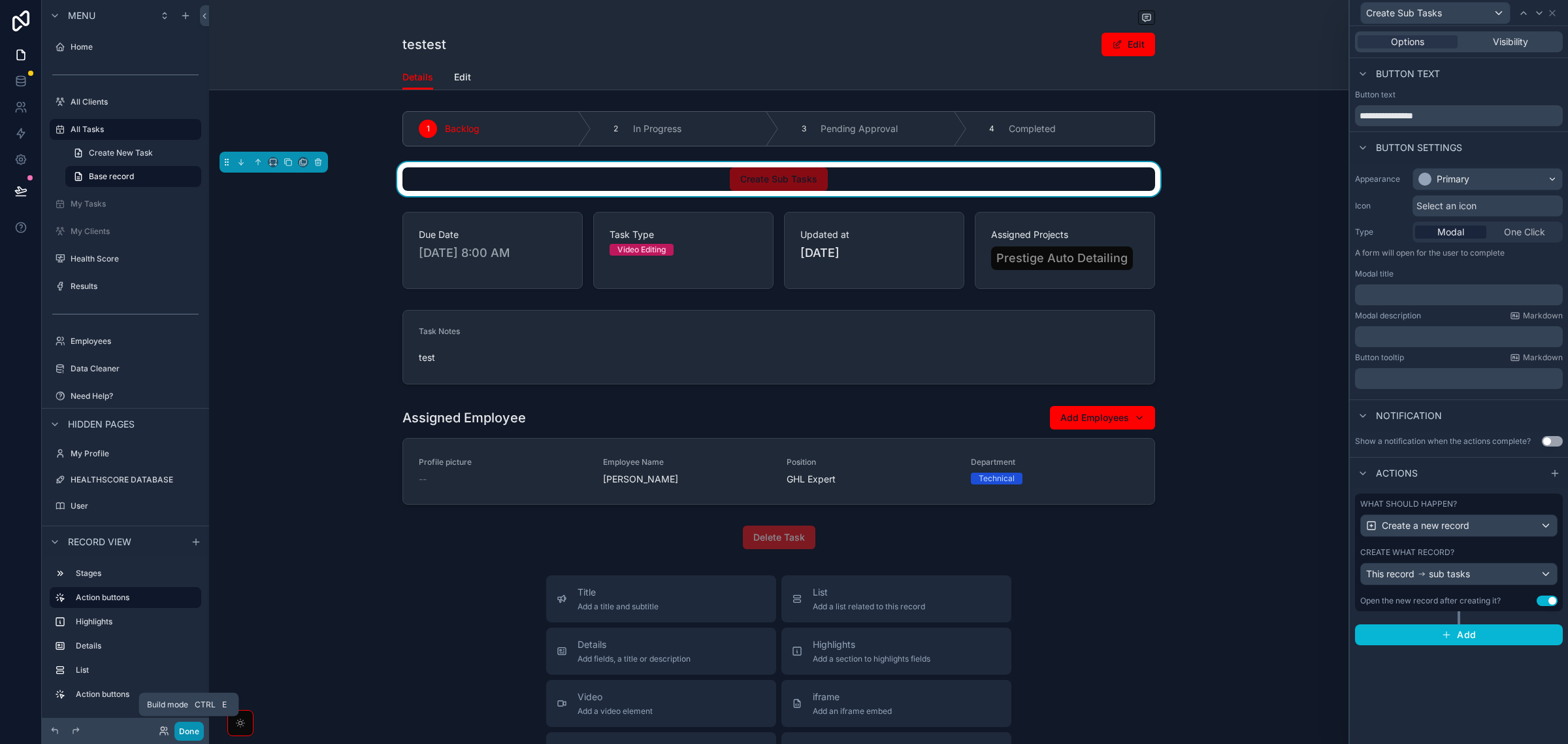
click at [187, 731] on button "Done" at bounding box center [189, 731] width 30 height 19
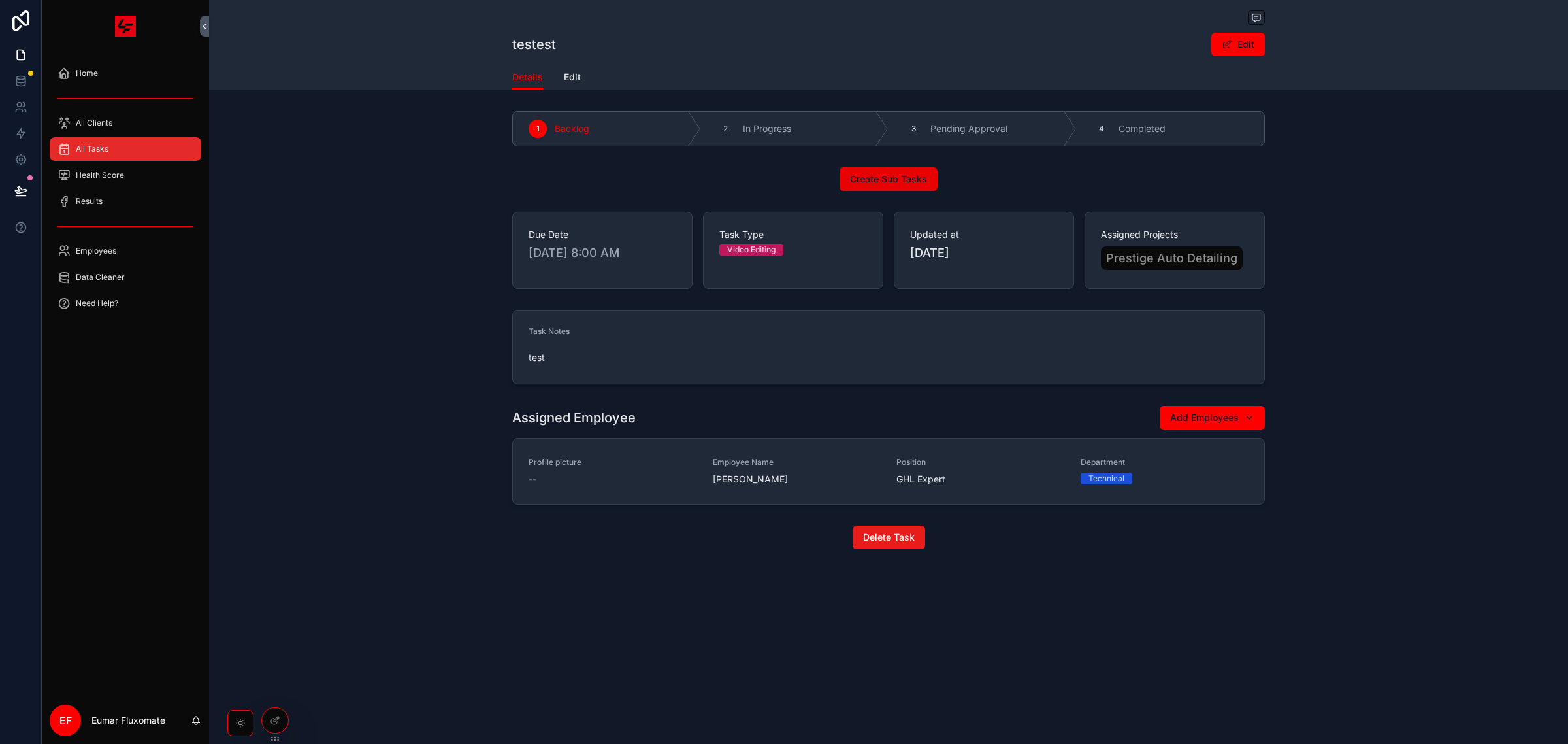
click at [861, 170] on button "Create Sub Tasks" at bounding box center [889, 179] width 98 height 24
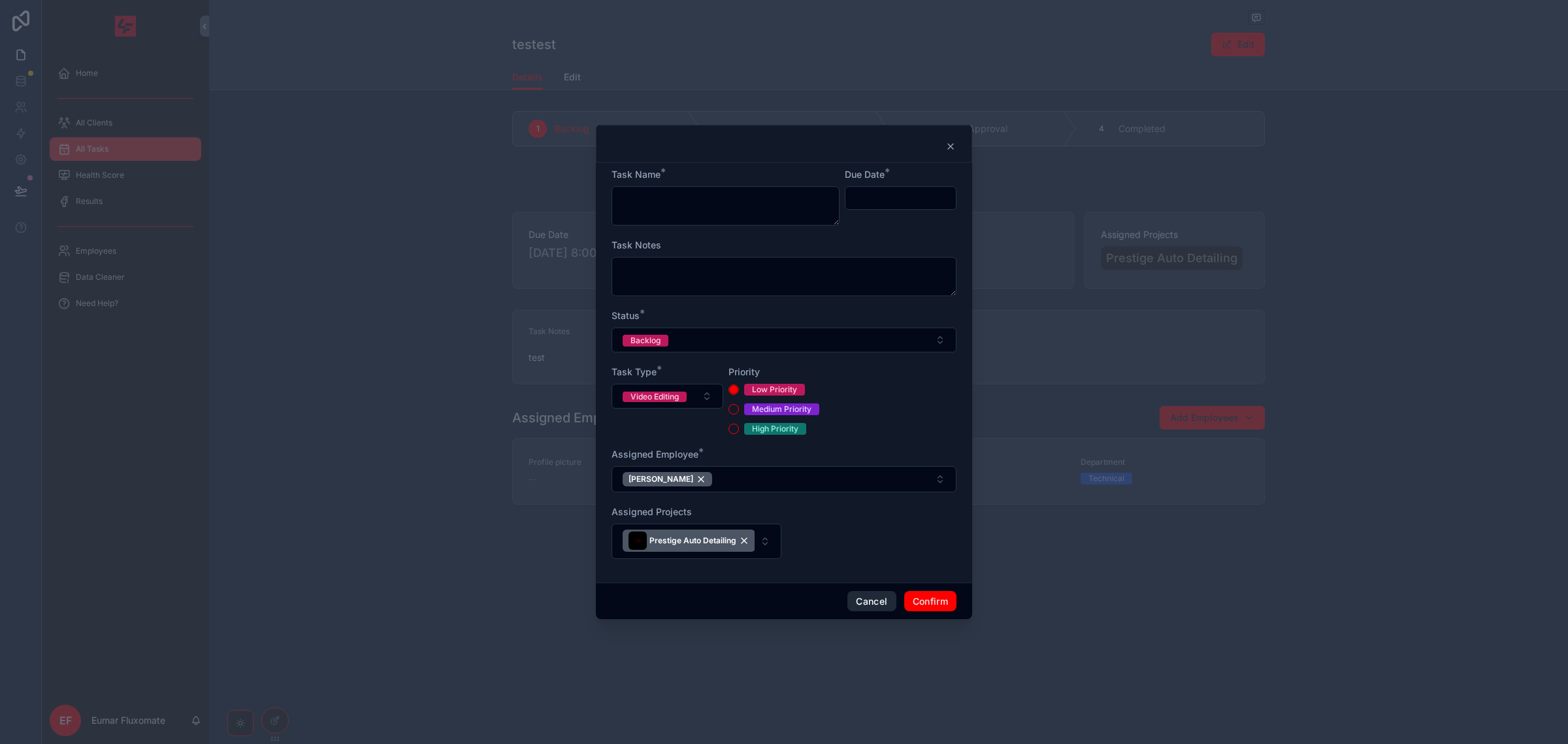
click at [870, 601] on button "Cancel" at bounding box center [872, 601] width 48 height 21
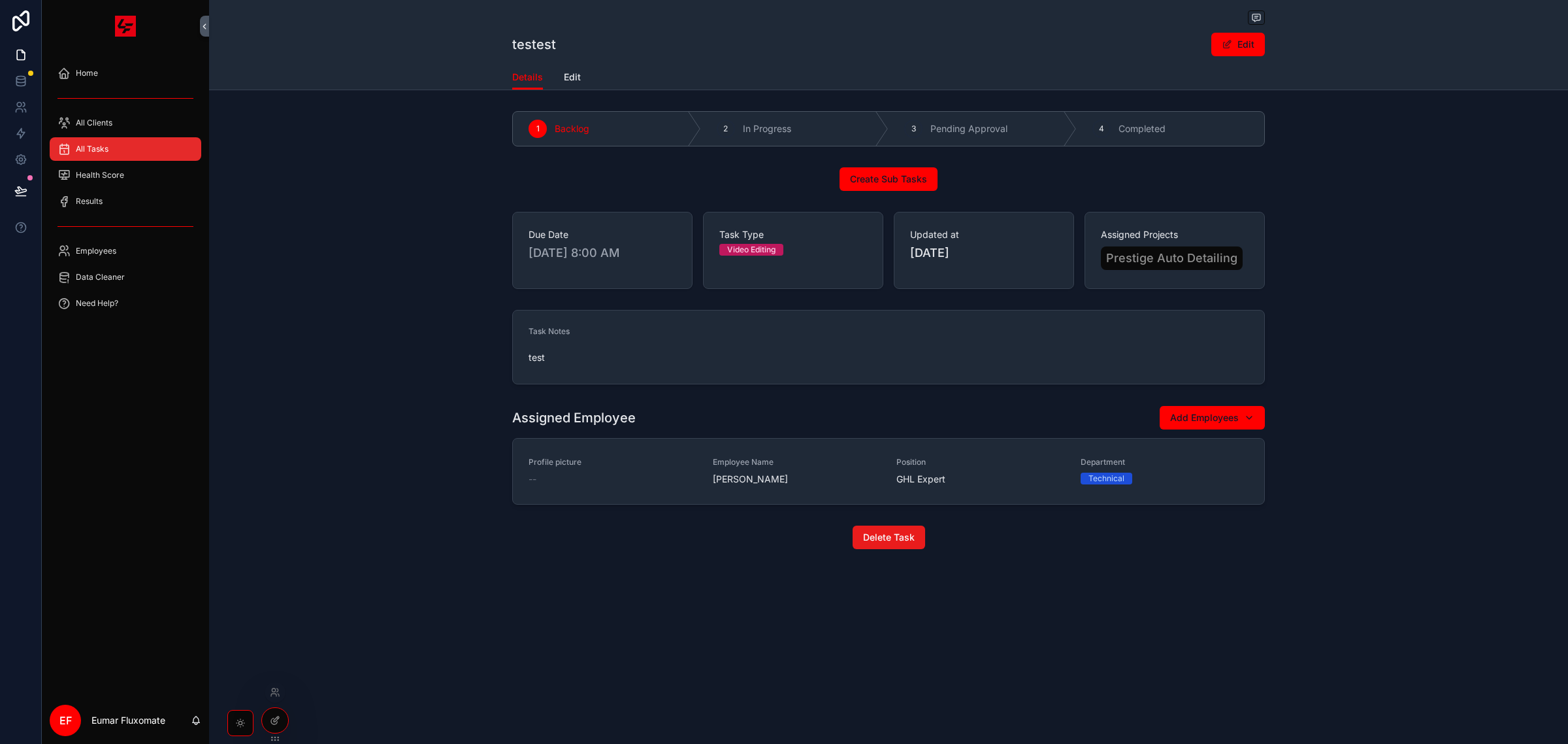
click at [279, 726] on div at bounding box center [275, 720] width 26 height 25
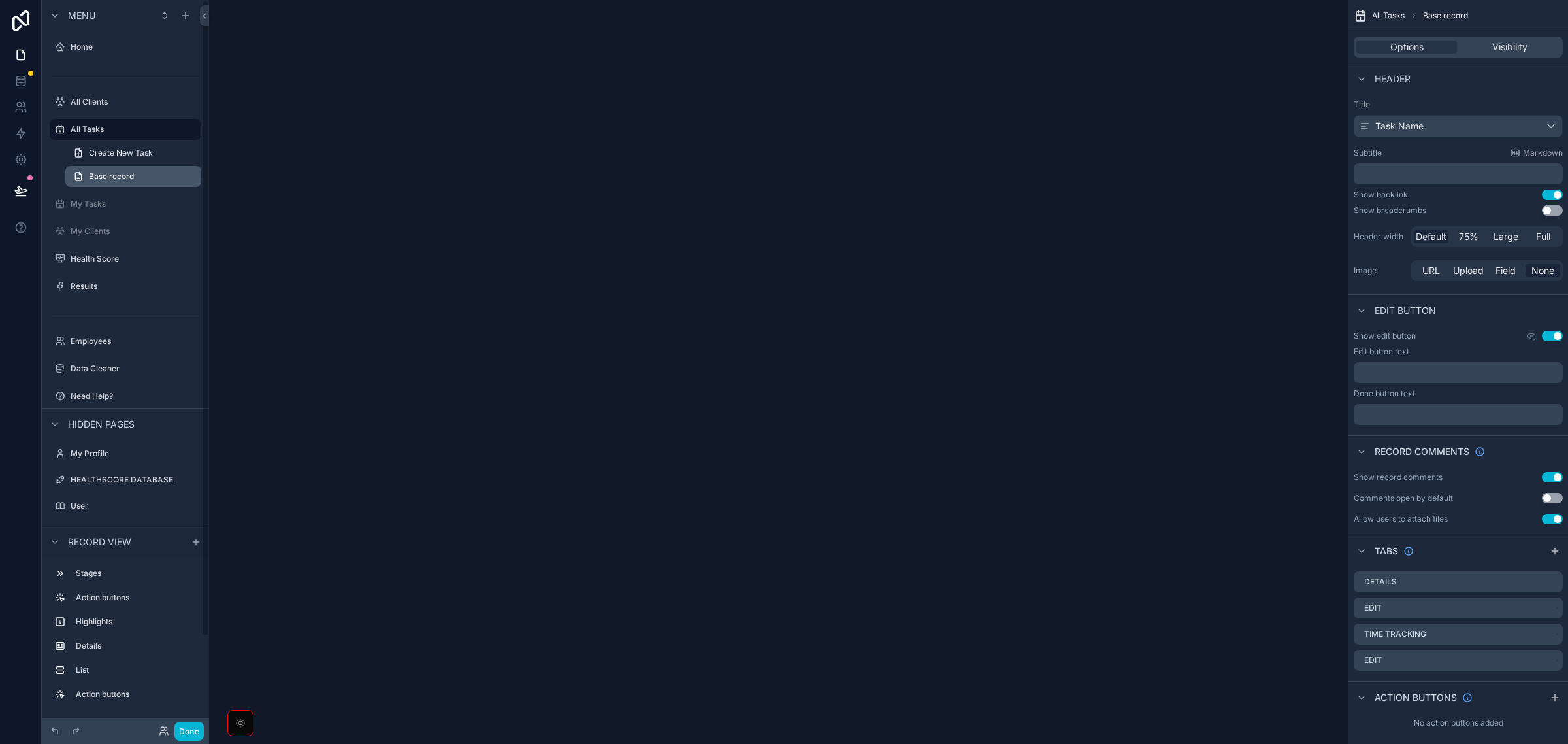
click at [141, 178] on link "Base record" at bounding box center [133, 176] width 136 height 21
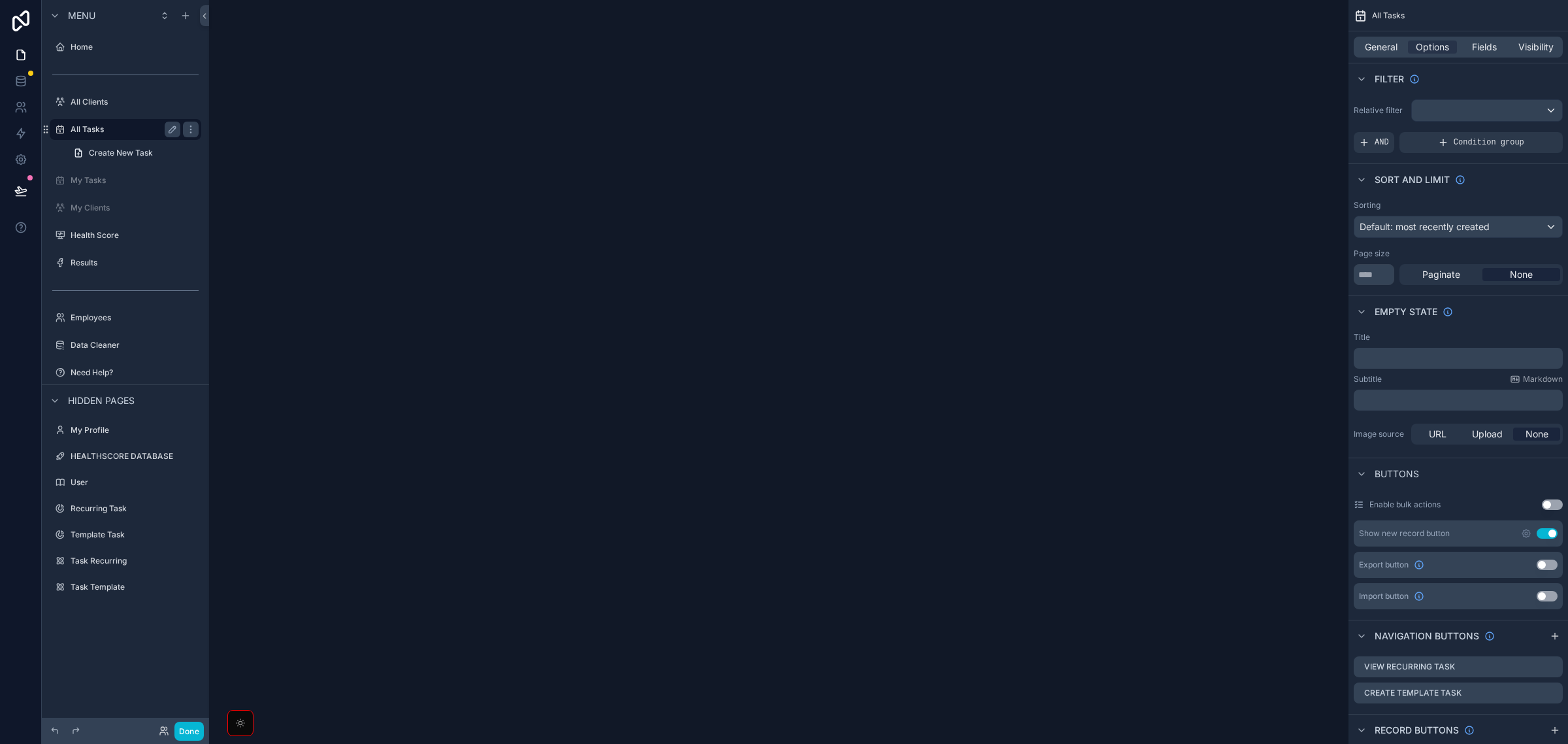
click at [148, 127] on label "All Tasks" at bounding box center [123, 129] width 104 height 11
click at [24, 185] on icon at bounding box center [20, 191] width 13 height 13
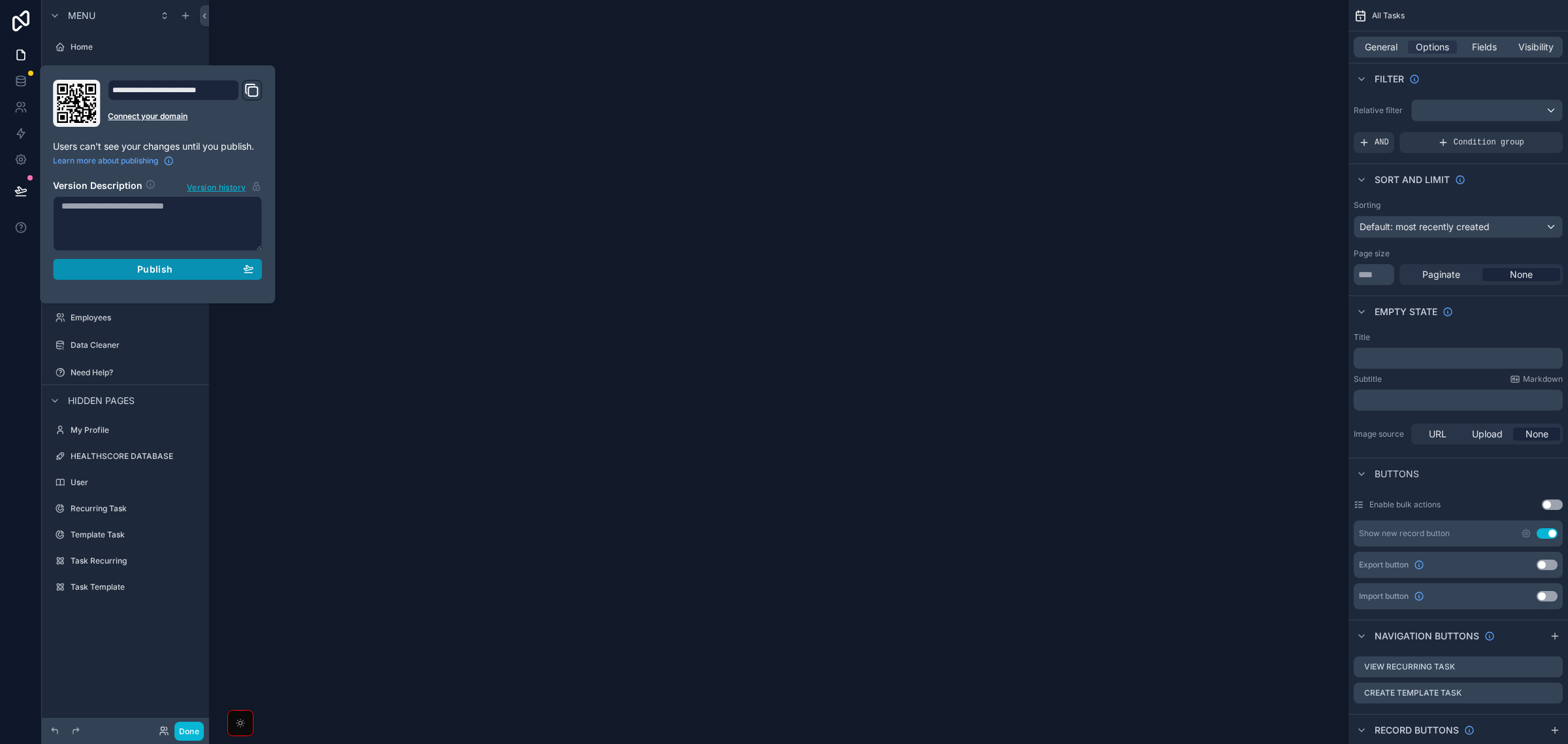
click at [116, 272] on div "Publish" at bounding box center [157, 269] width 192 height 11
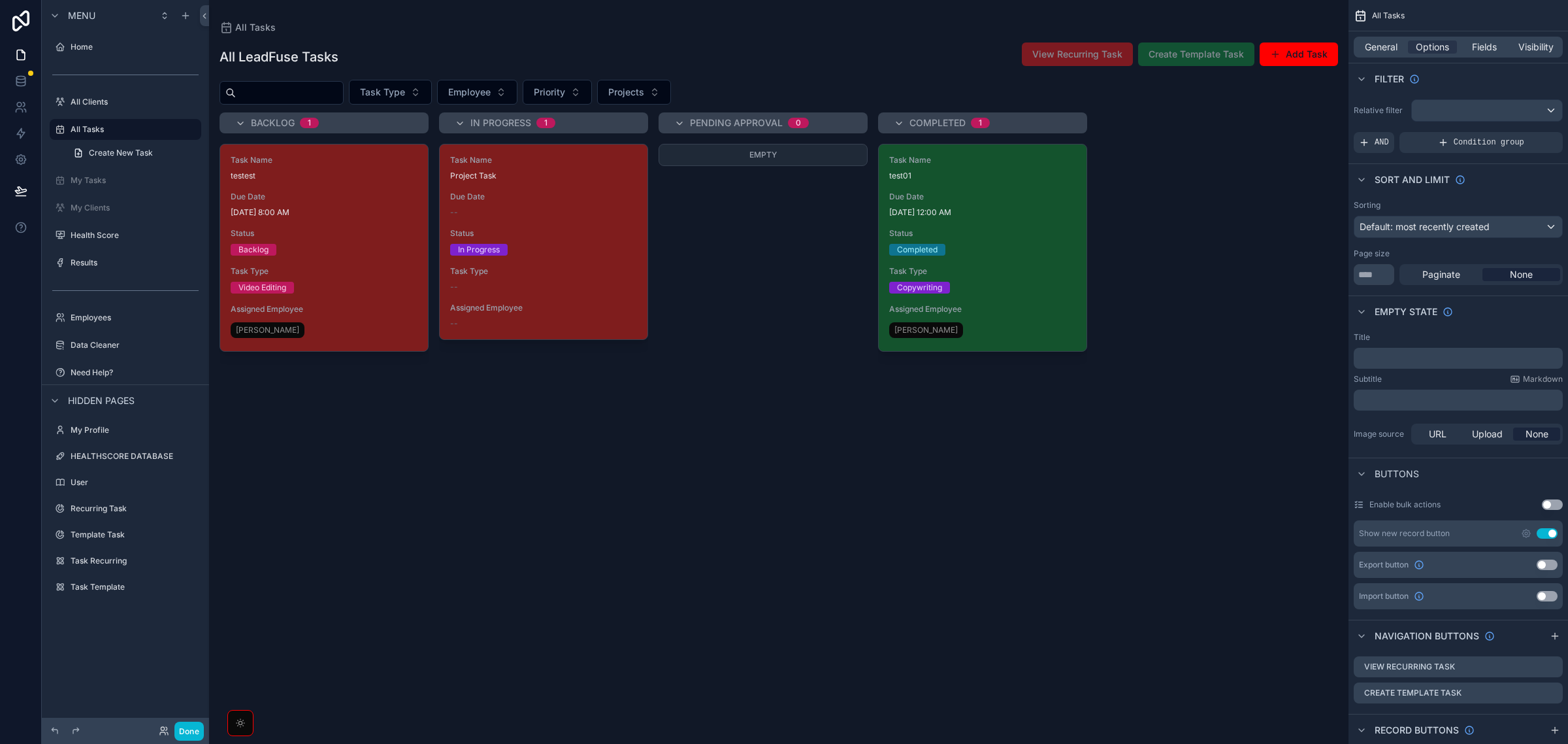
click at [513, 430] on div "scrollable content" at bounding box center [779, 372] width 1140 height 744
click at [322, 216] on span "[DATE] 8:00 AM" at bounding box center [323, 213] width 187 height 11
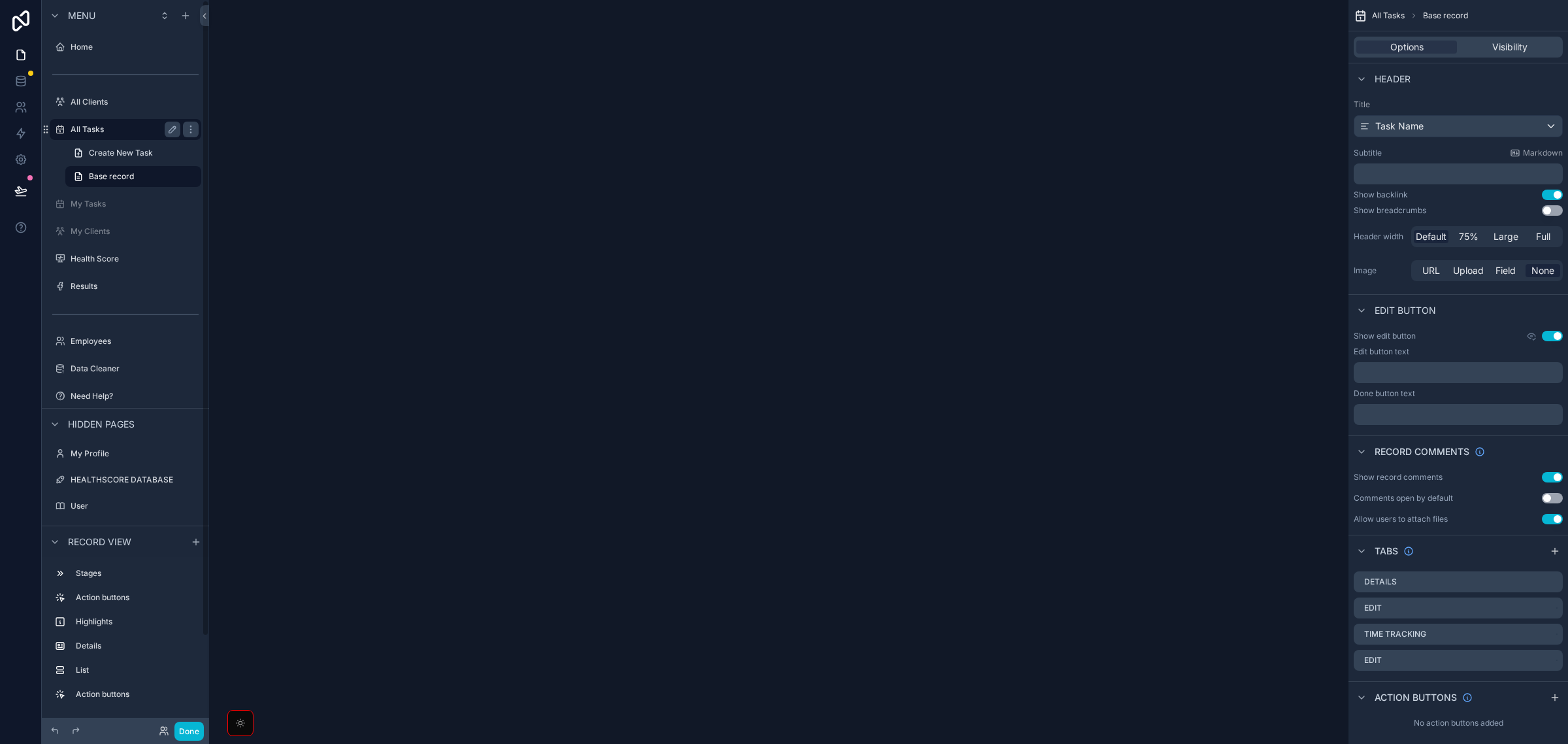
click at [115, 127] on label "All Tasks" at bounding box center [123, 129] width 104 height 11
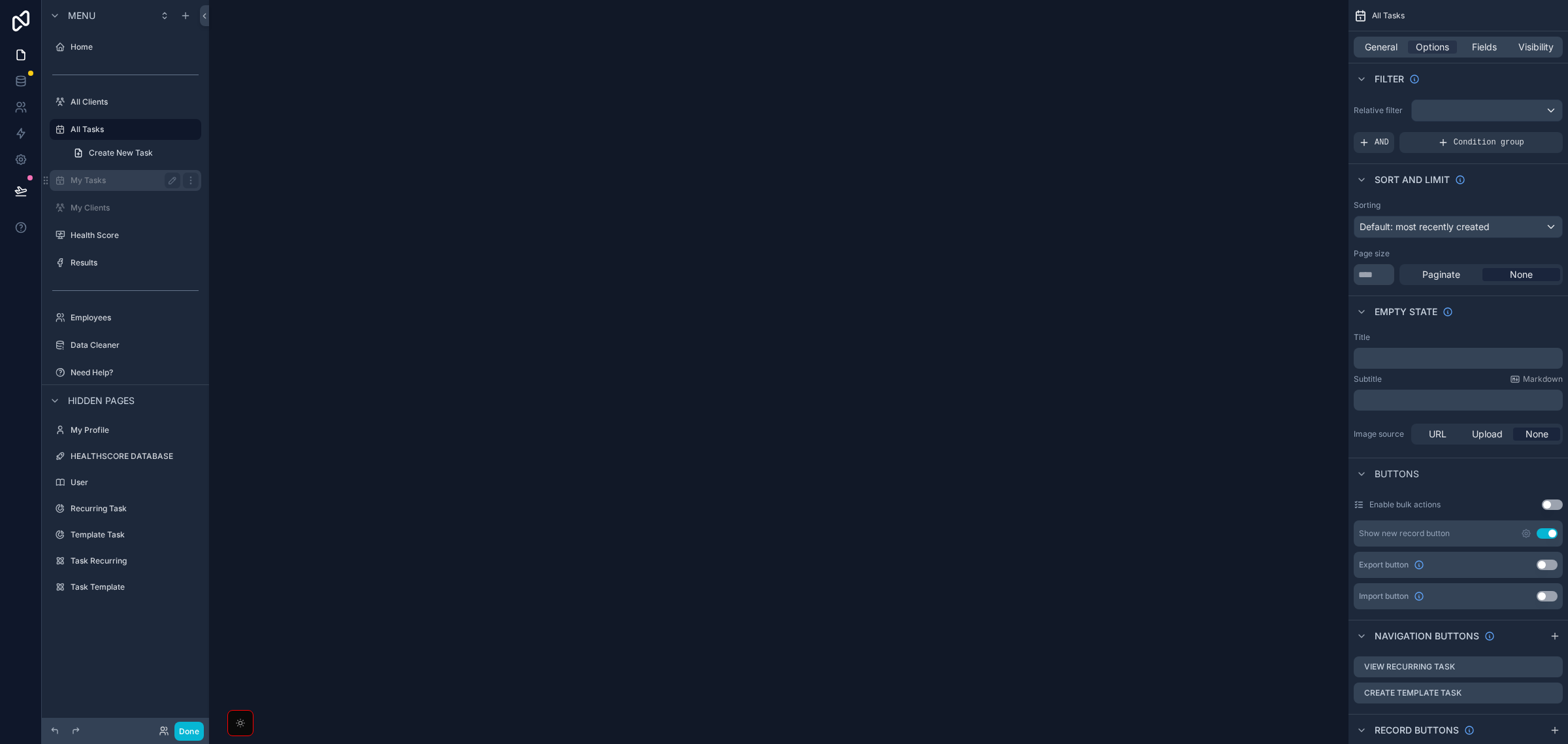
click at [119, 180] on label "My Tasks" at bounding box center [123, 181] width 104 height 11
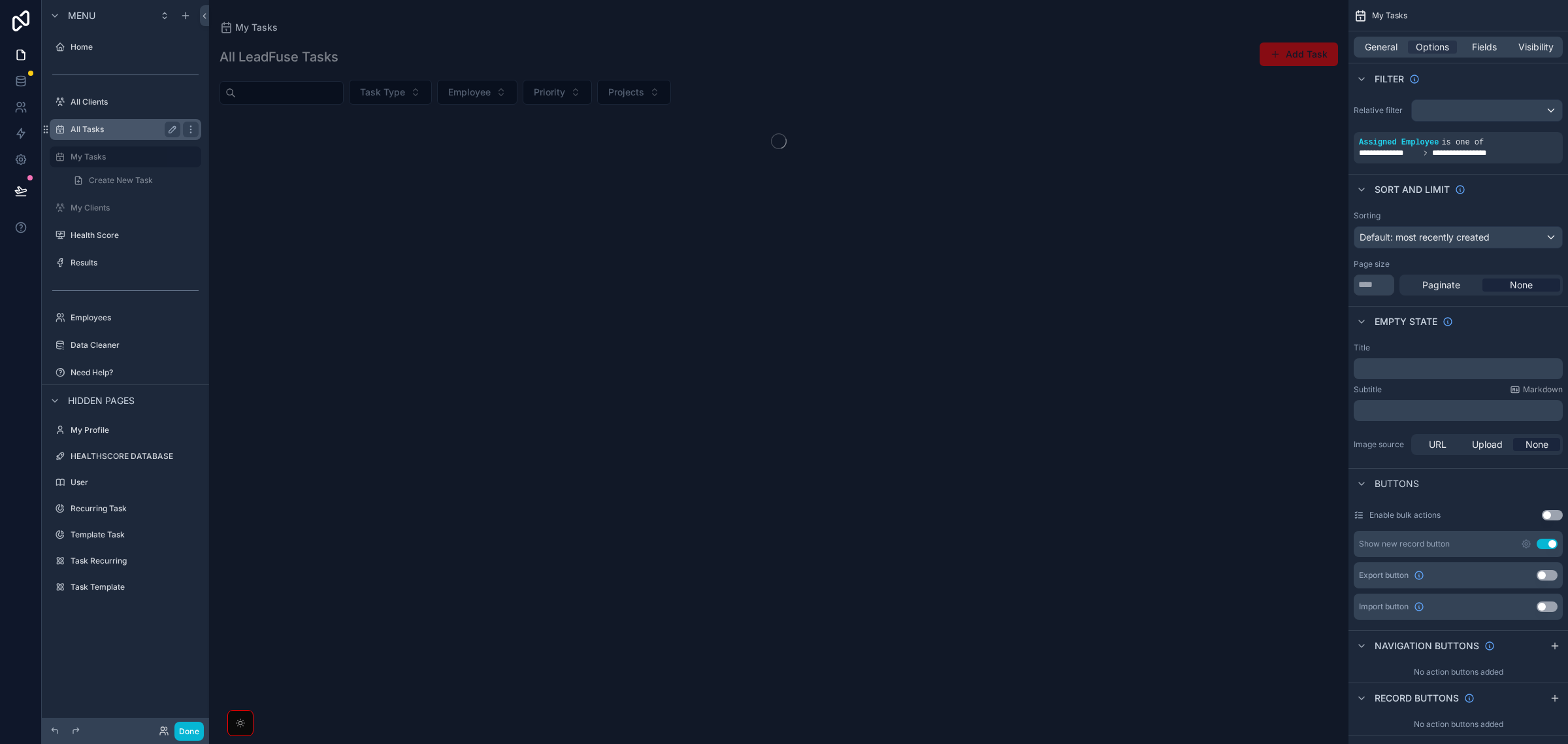
click at [108, 134] on label "All Tasks" at bounding box center [123, 129] width 104 height 11
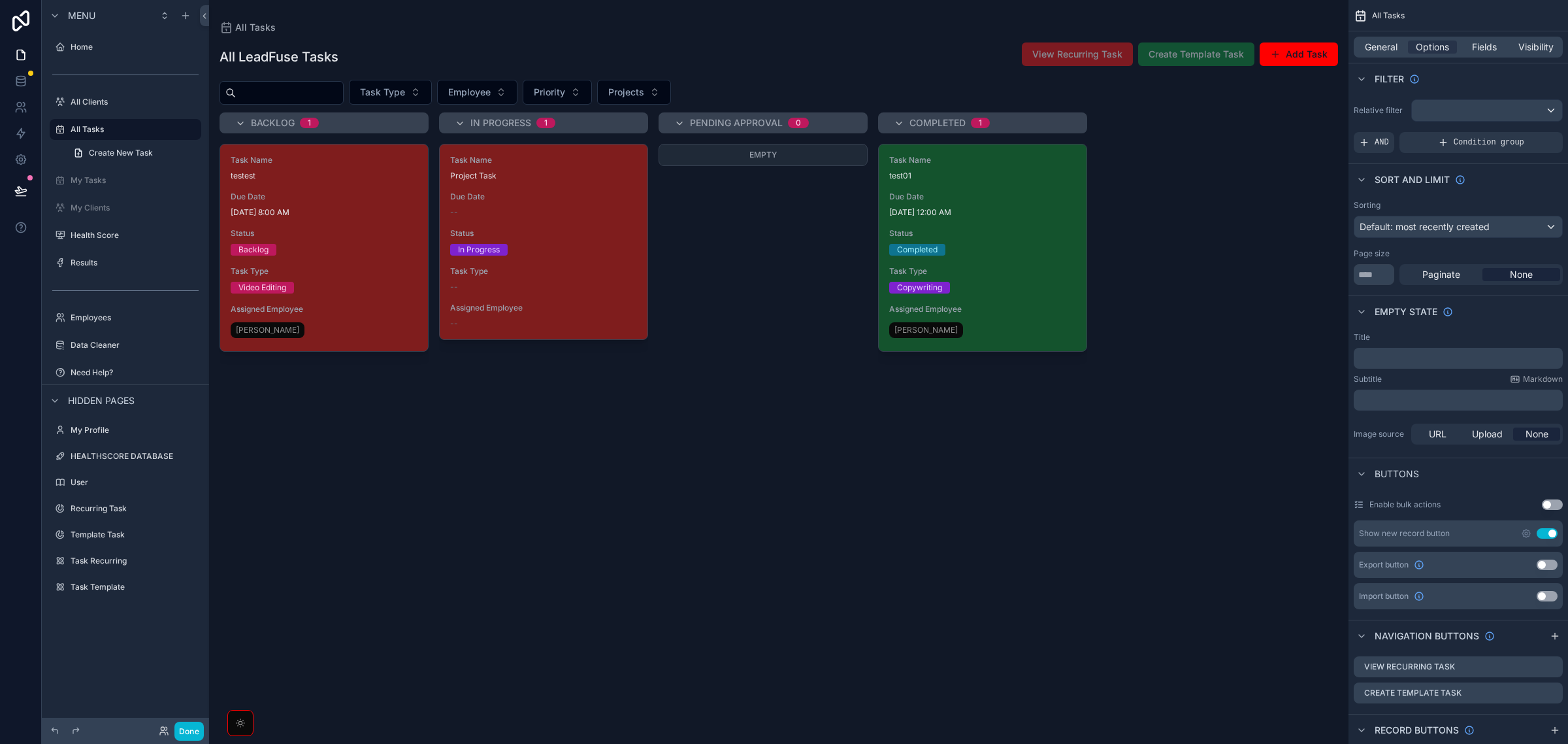
click at [324, 202] on span "Due Date" at bounding box center [323, 197] width 187 height 11
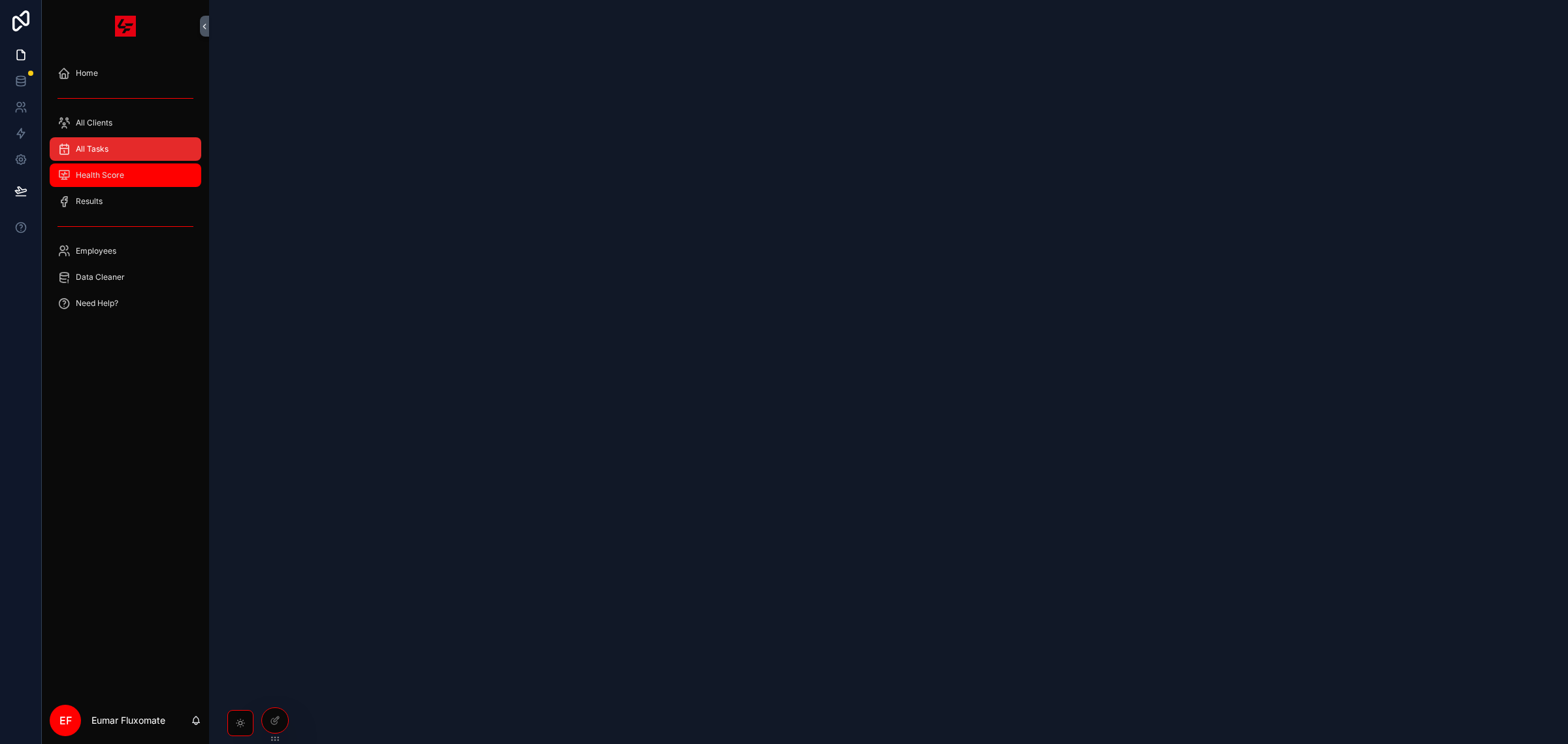
click at [152, 173] on div "Health Score" at bounding box center [125, 175] width 136 height 21
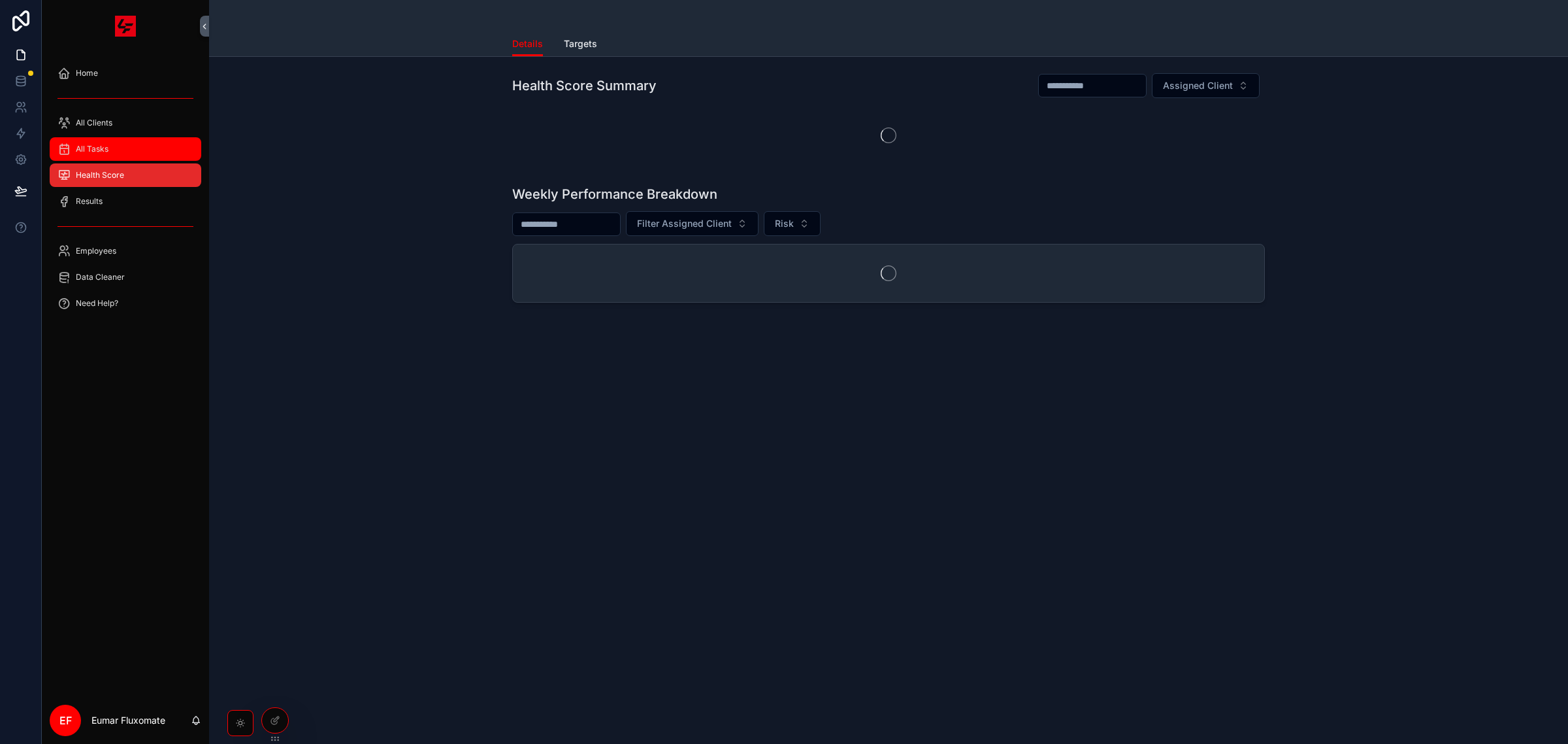
click at [155, 154] on div "All Tasks" at bounding box center [125, 149] width 136 height 21
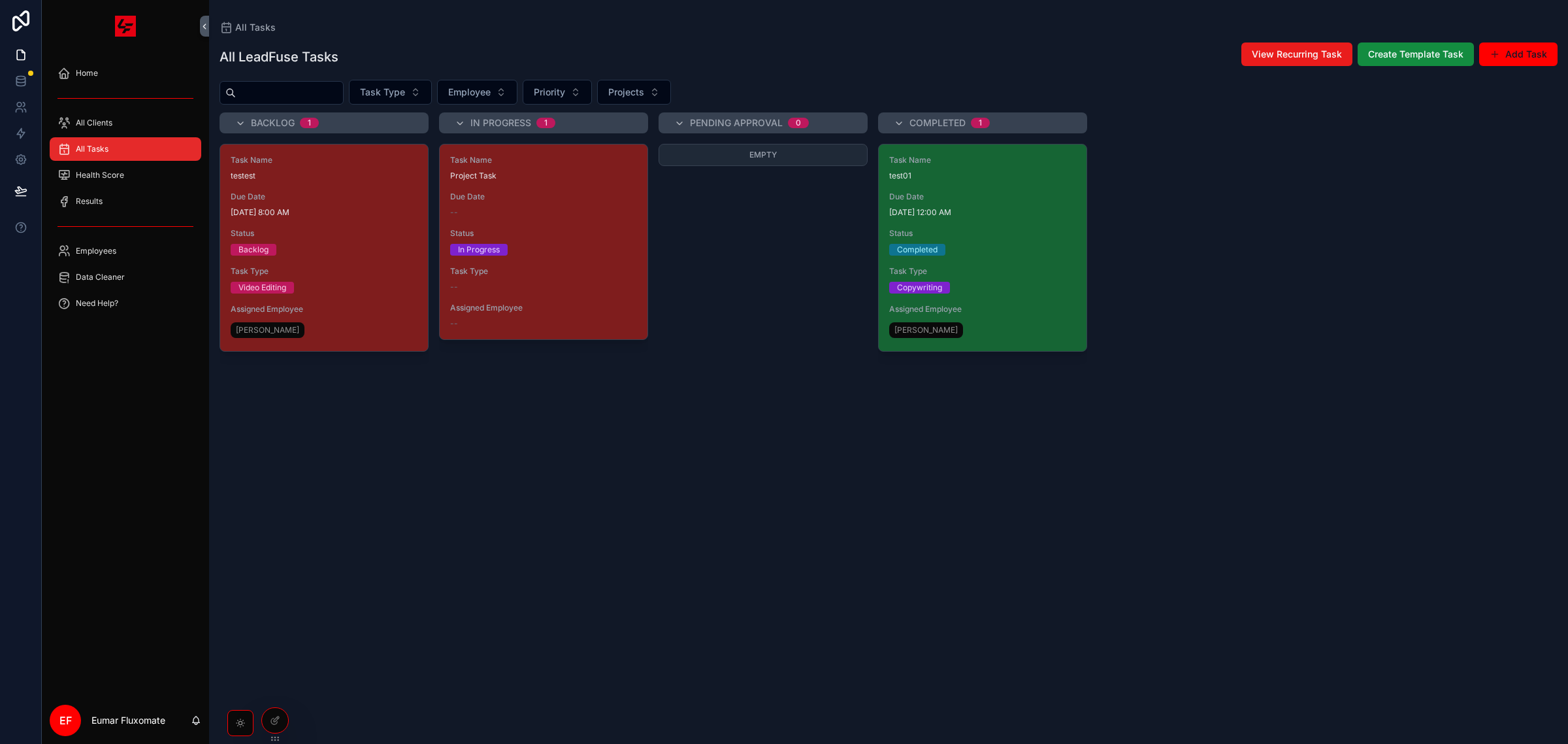
click at [932, 204] on div "Due Date 8/14/2025 12:00 AM" at bounding box center [982, 204] width 187 height 26
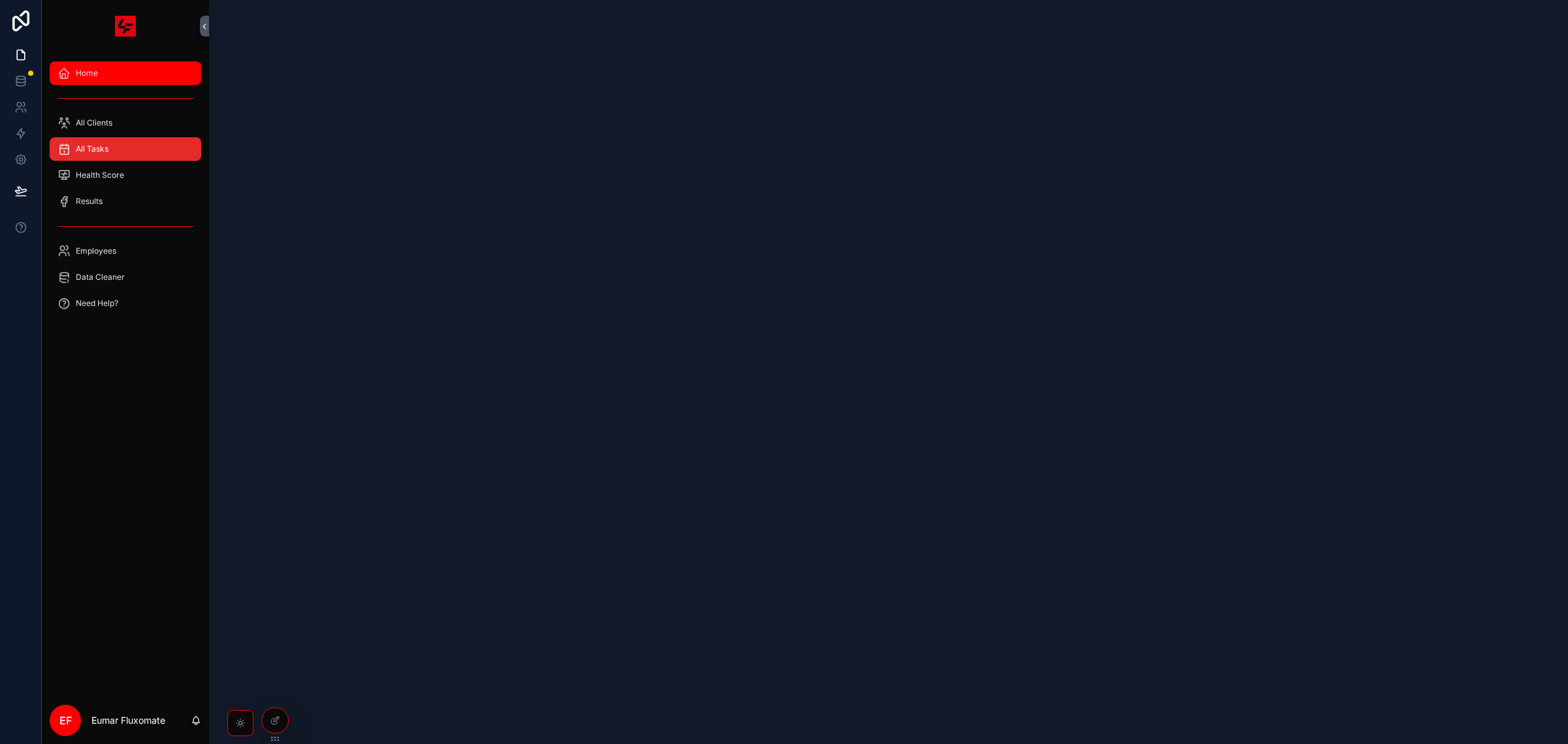
click at [76, 71] on span "Home" at bounding box center [87, 73] width 22 height 11
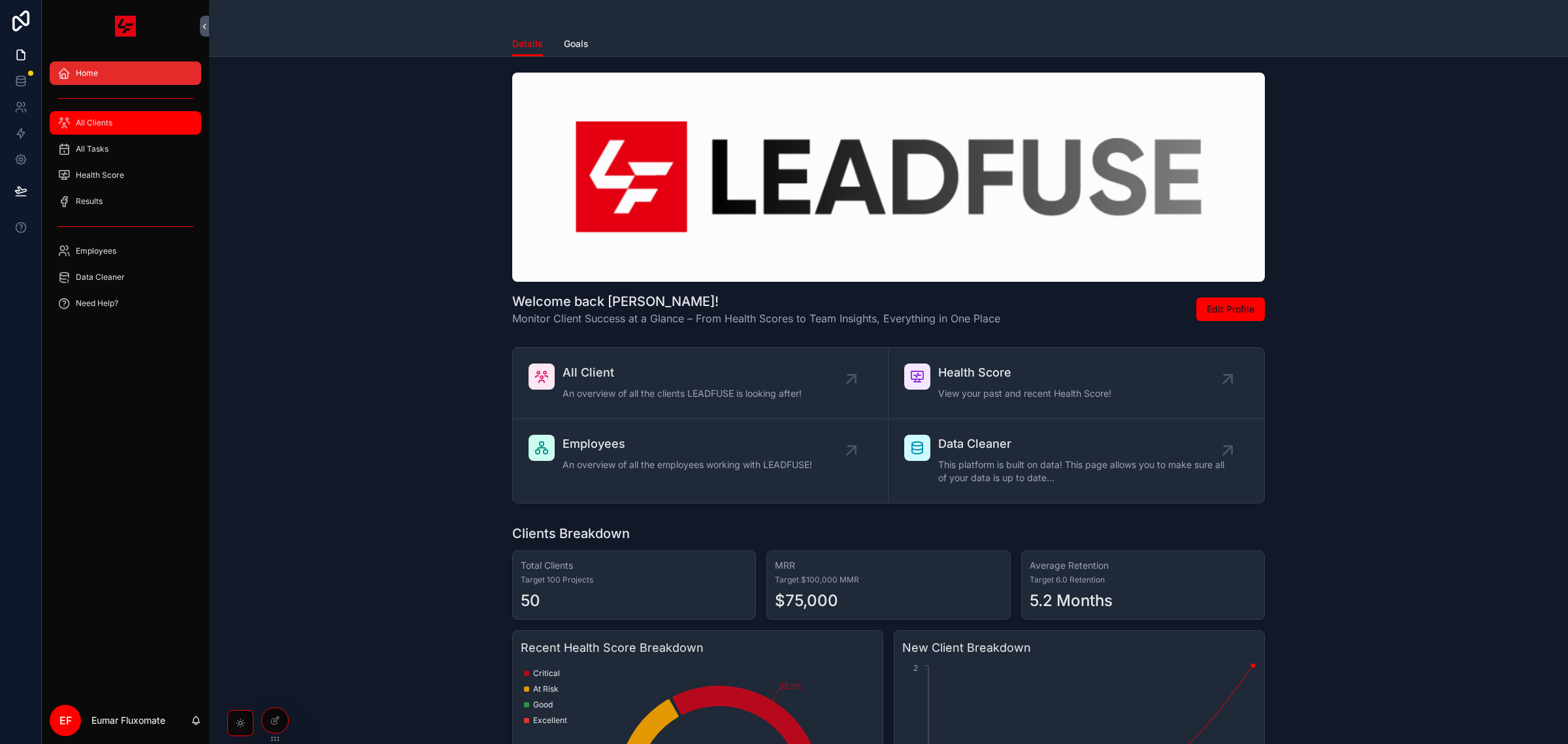
click at [143, 129] on div "All Clients" at bounding box center [125, 123] width 136 height 21
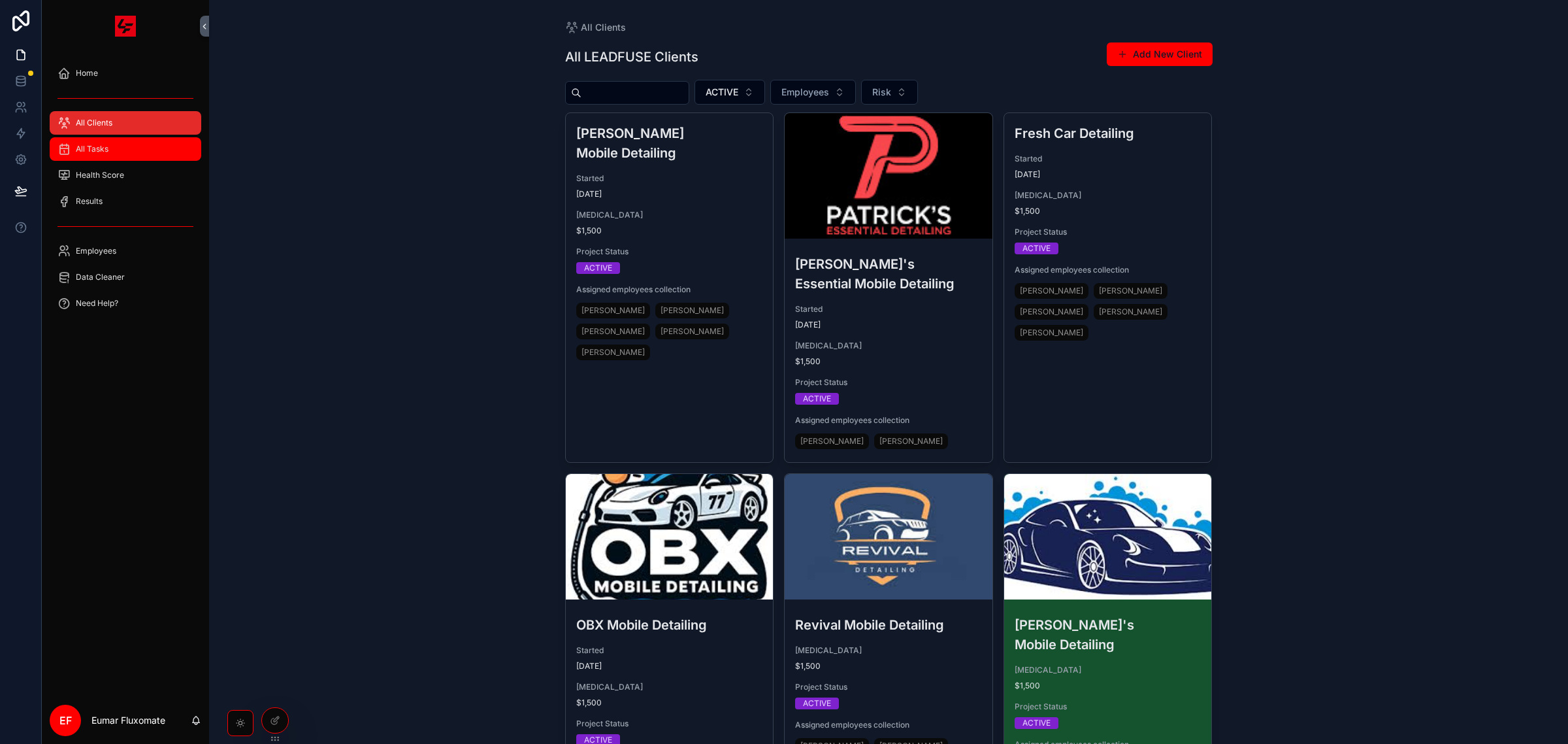
click at [151, 158] on div "All Tasks" at bounding box center [125, 149] width 136 height 21
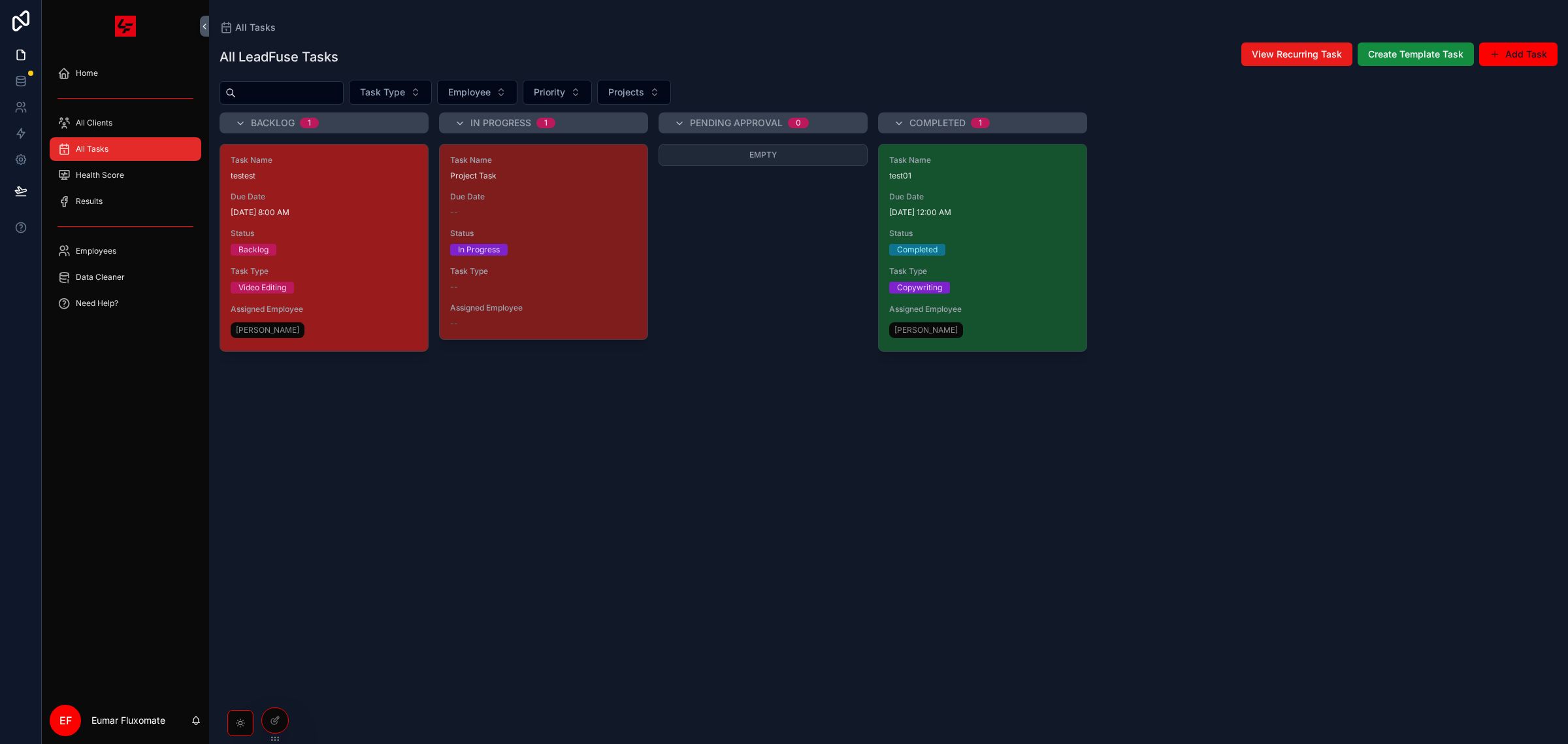
click at [311, 189] on div "Task Name testest Due Date [DATE] 8:00 AM Status Backlog Task Type Video Editin…" at bounding box center [324, 247] width 207 height 207
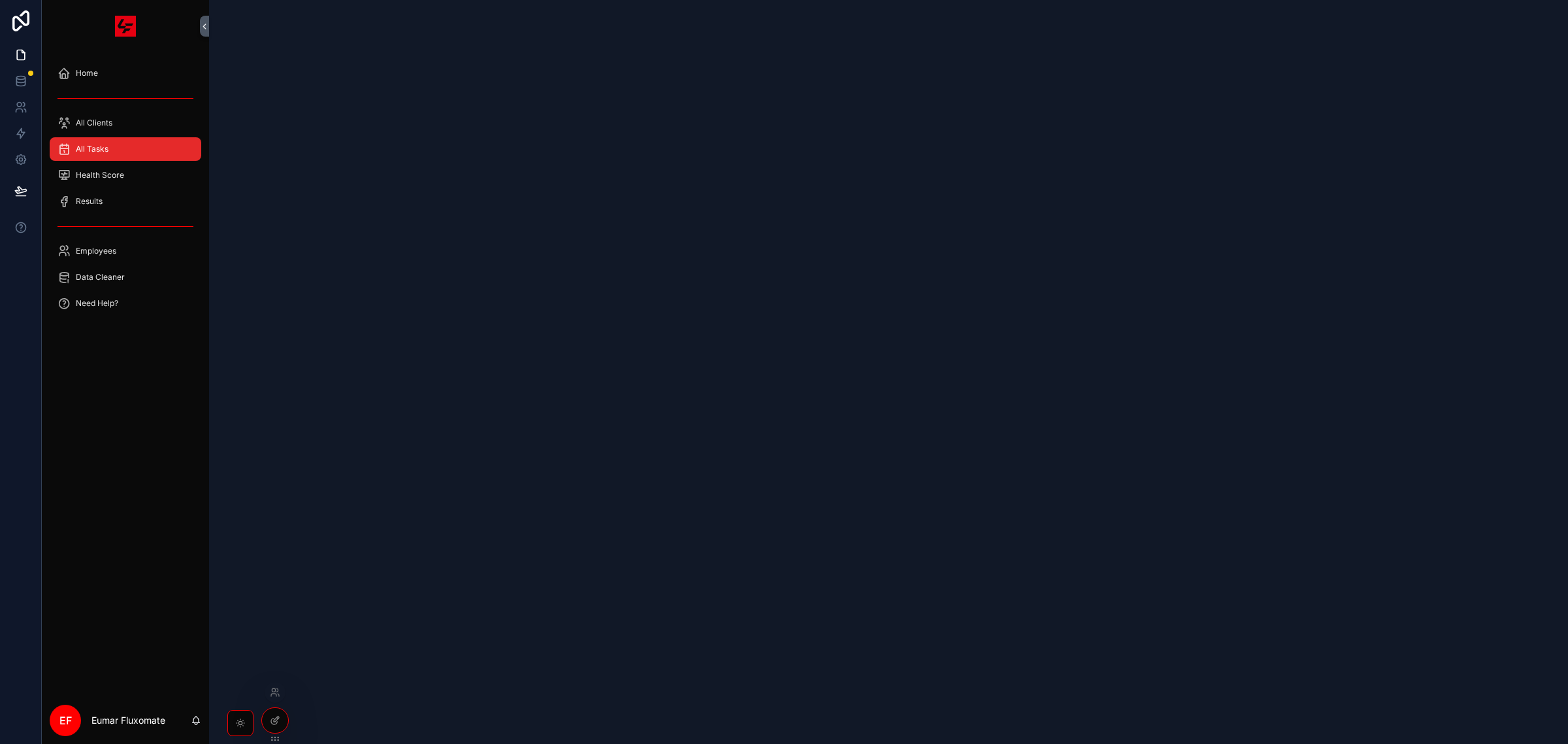
click at [274, 720] on icon at bounding box center [275, 720] width 11 height 11
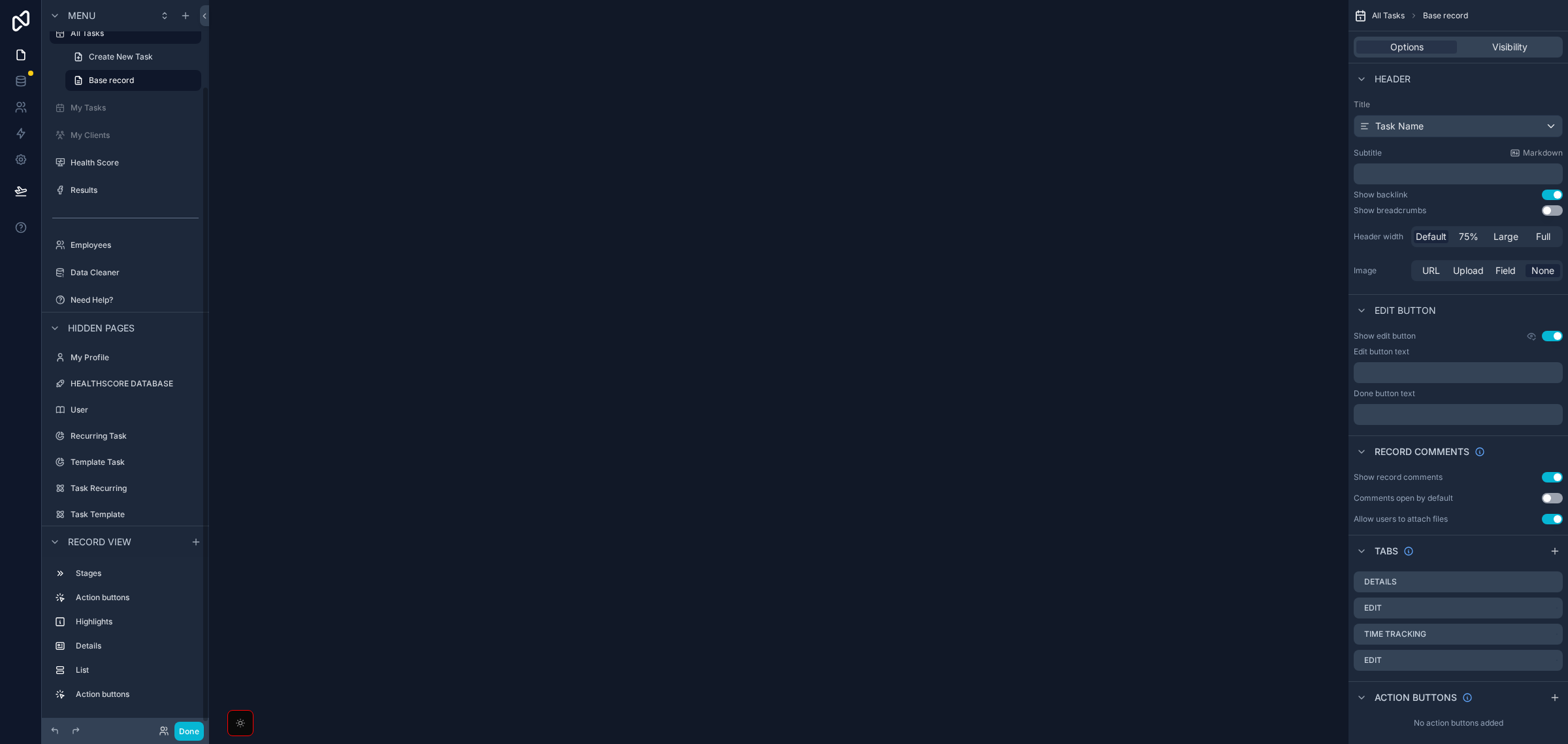
scroll to position [106, 0]
click at [1478, 617] on div "Edit" at bounding box center [1458, 609] width 209 height 22
click at [1522, 41] on span "Visibility" at bounding box center [1510, 46] width 35 height 13
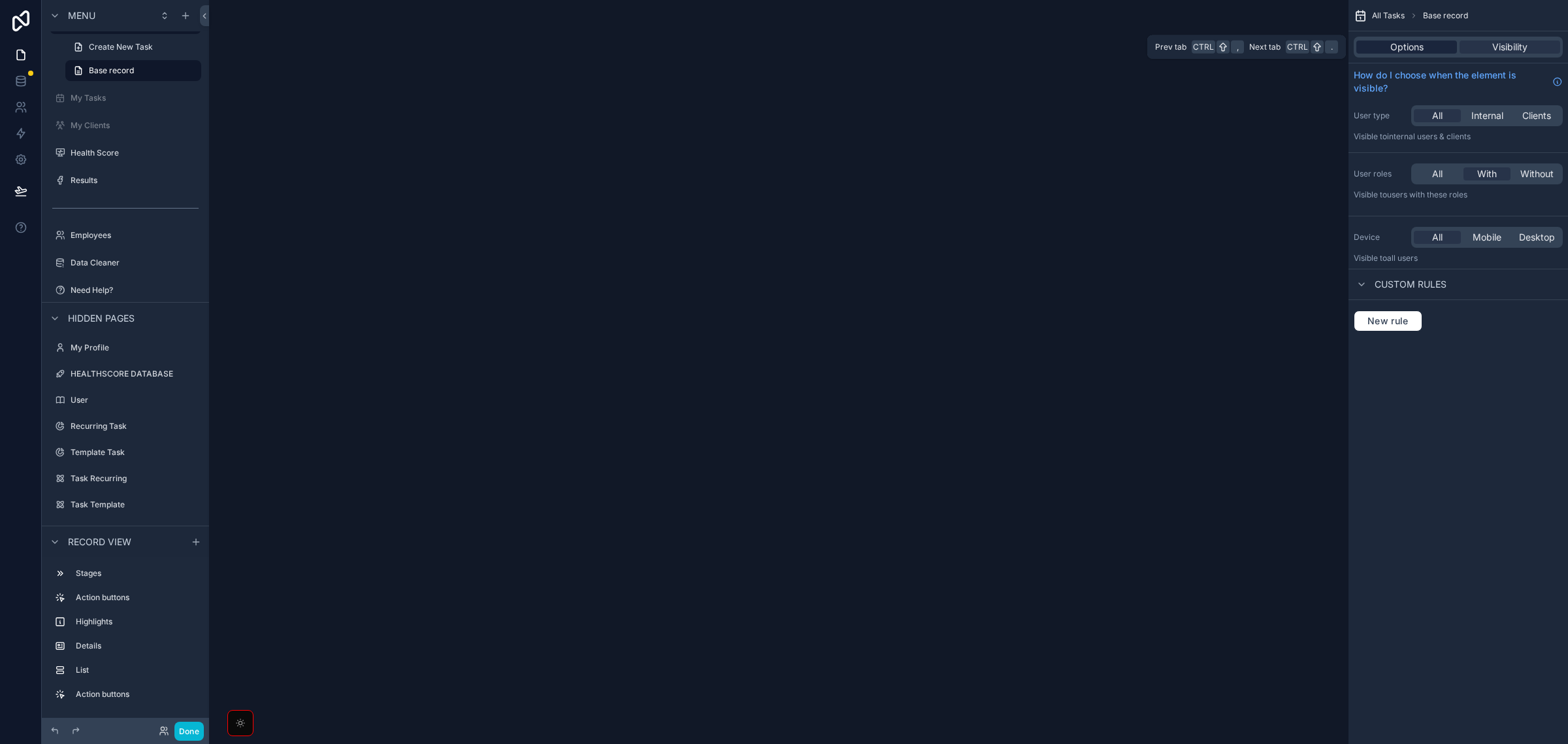
click at [1402, 42] on span "Options" at bounding box center [1406, 46] width 33 height 13
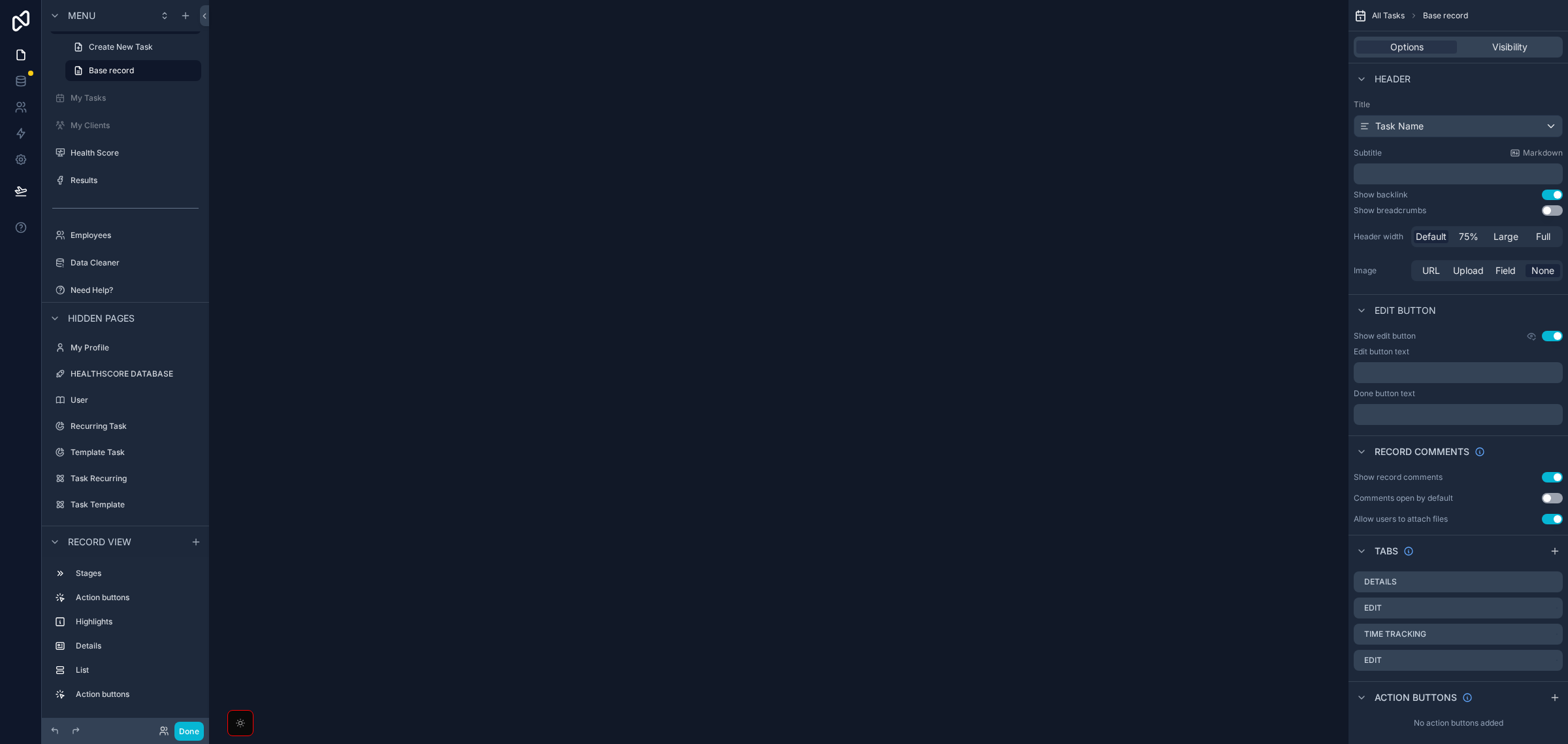
click at [1116, 258] on div "scrollable content" at bounding box center [779, 372] width 1140 height 744
click at [1058, 445] on div "scrollable content" at bounding box center [779, 372] width 1140 height 744
click at [1017, 493] on div "scrollable content" at bounding box center [779, 372] width 1140 height 744
click at [868, 576] on div "scrollable content" at bounding box center [779, 372] width 1140 height 744
click at [245, 723] on icon "scrollable content" at bounding box center [240, 723] width 11 height 11
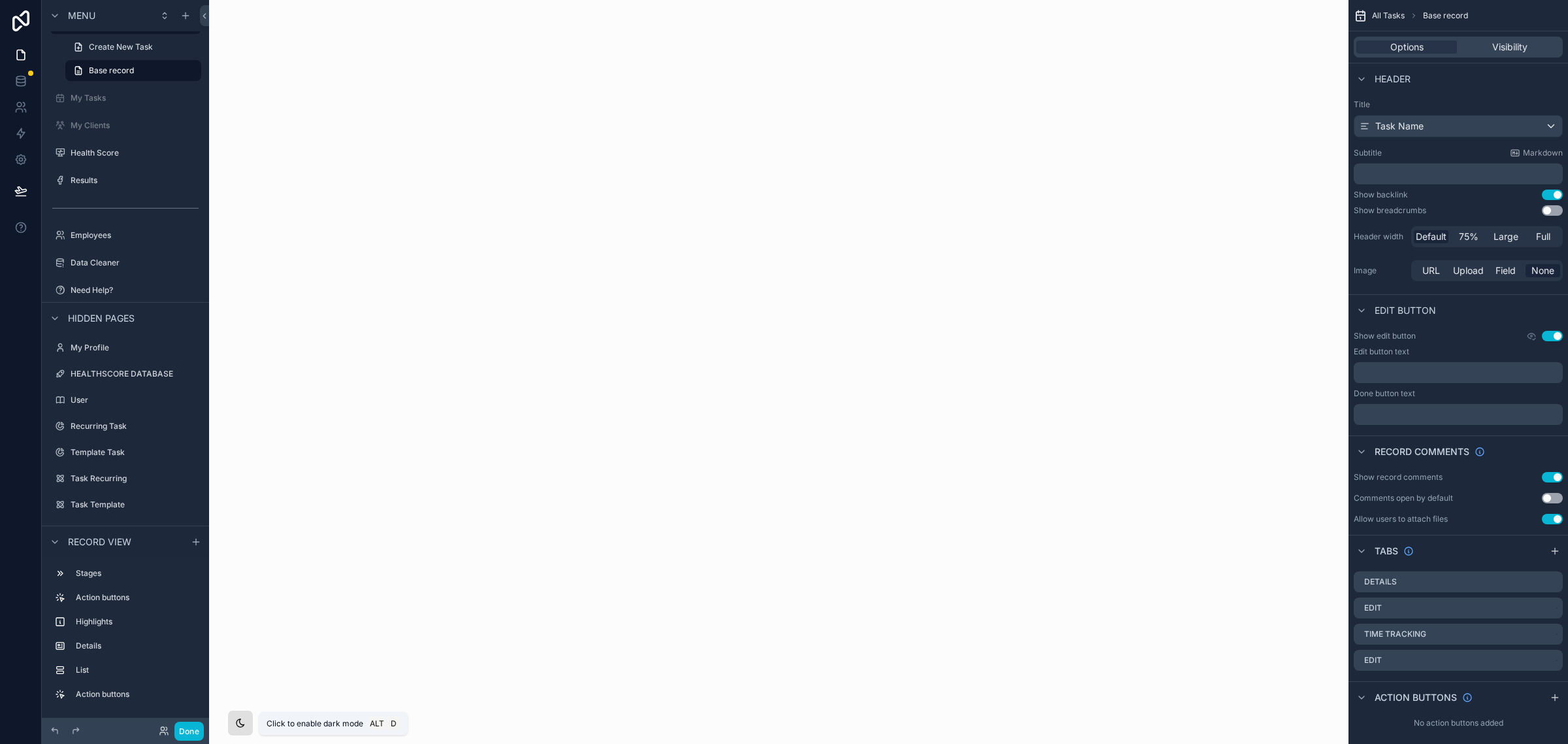
click at [237, 724] on icon "scrollable content" at bounding box center [240, 723] width 11 height 11
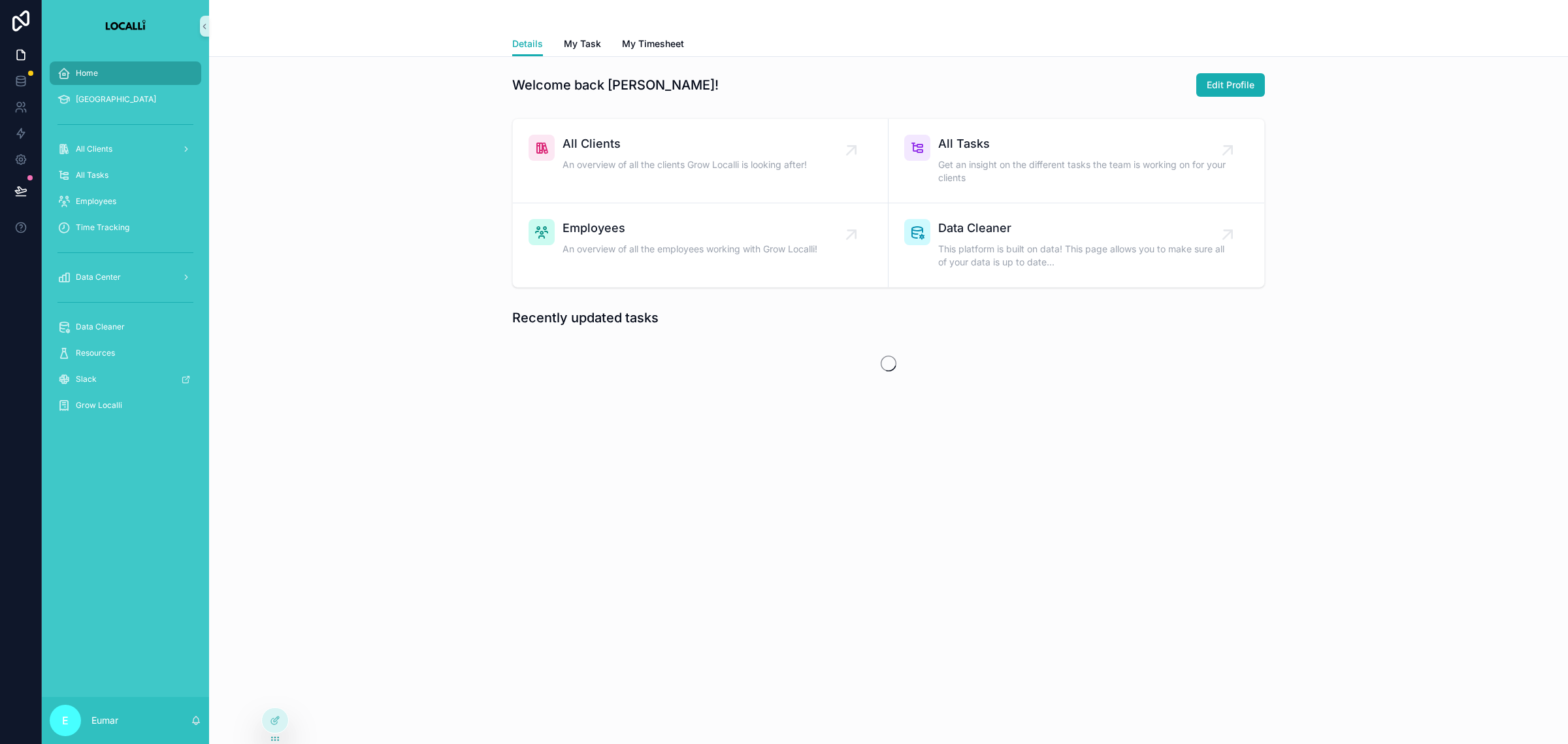
click at [36, 13] on link at bounding box center [21, 21] width 42 height 42
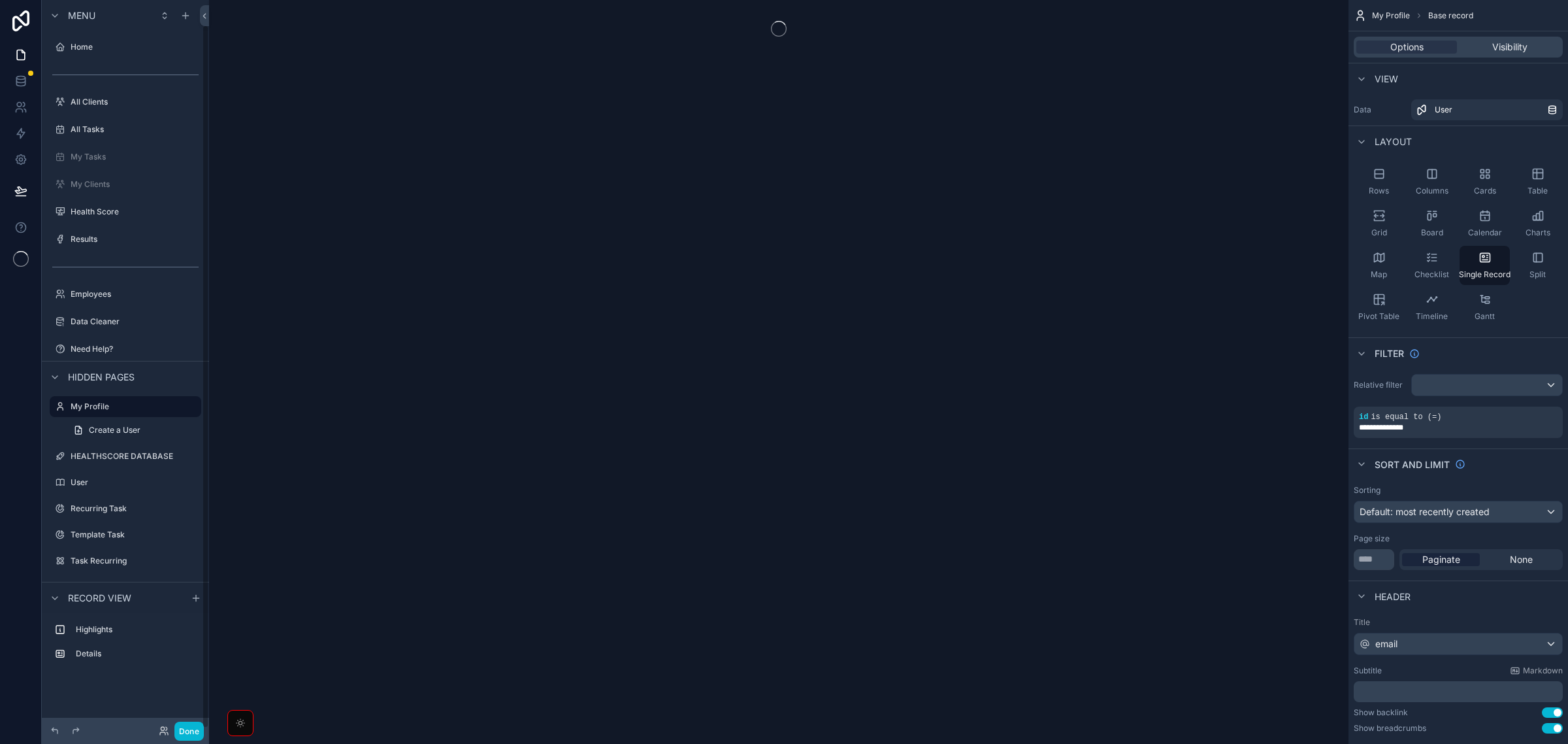
scroll to position [26, 0]
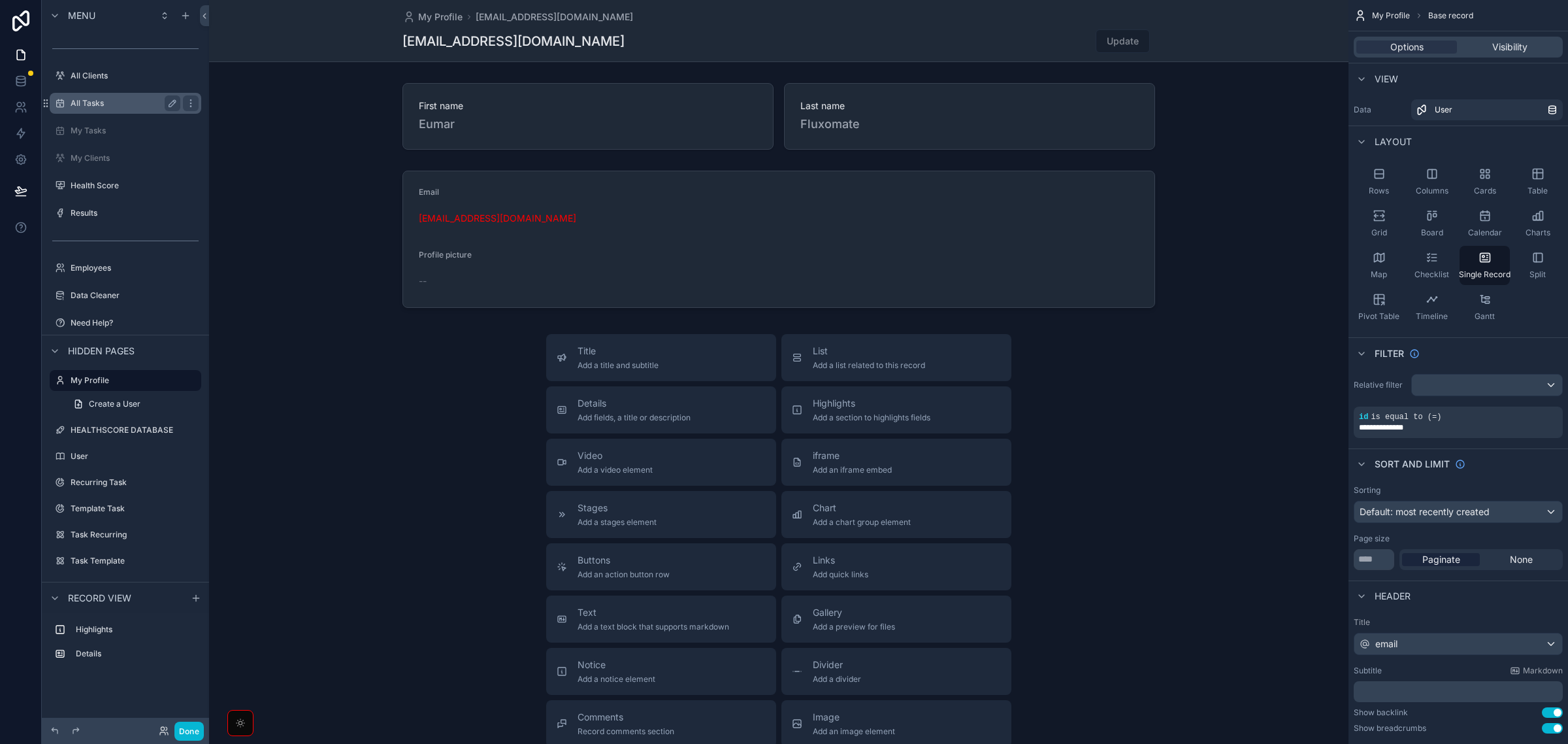
click at [119, 102] on label "All Tasks" at bounding box center [123, 104] width 104 height 11
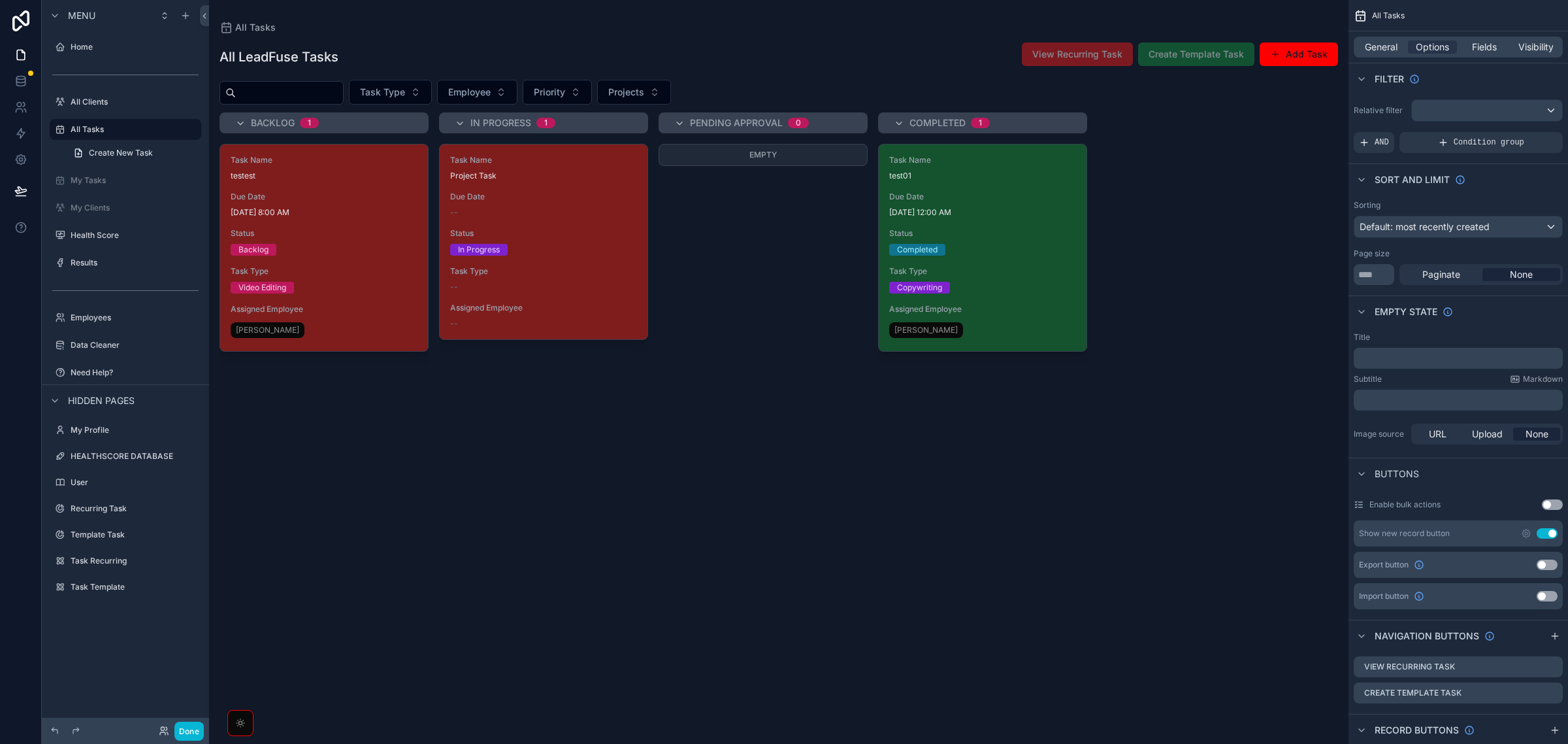
click at [378, 249] on div "scrollable content" at bounding box center [779, 372] width 1140 height 744
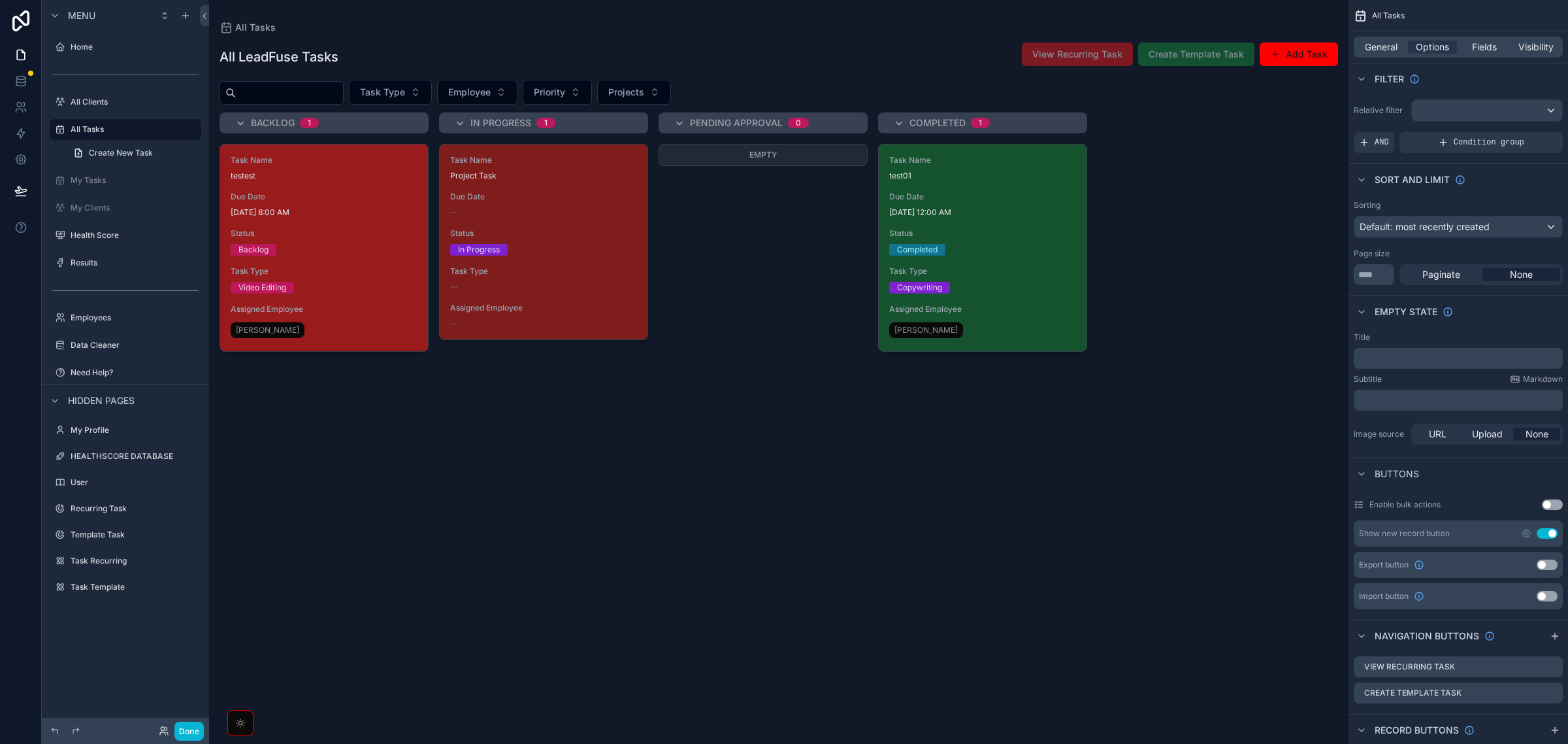
click at [377, 251] on div "Backlog" at bounding box center [323, 249] width 187 height 11
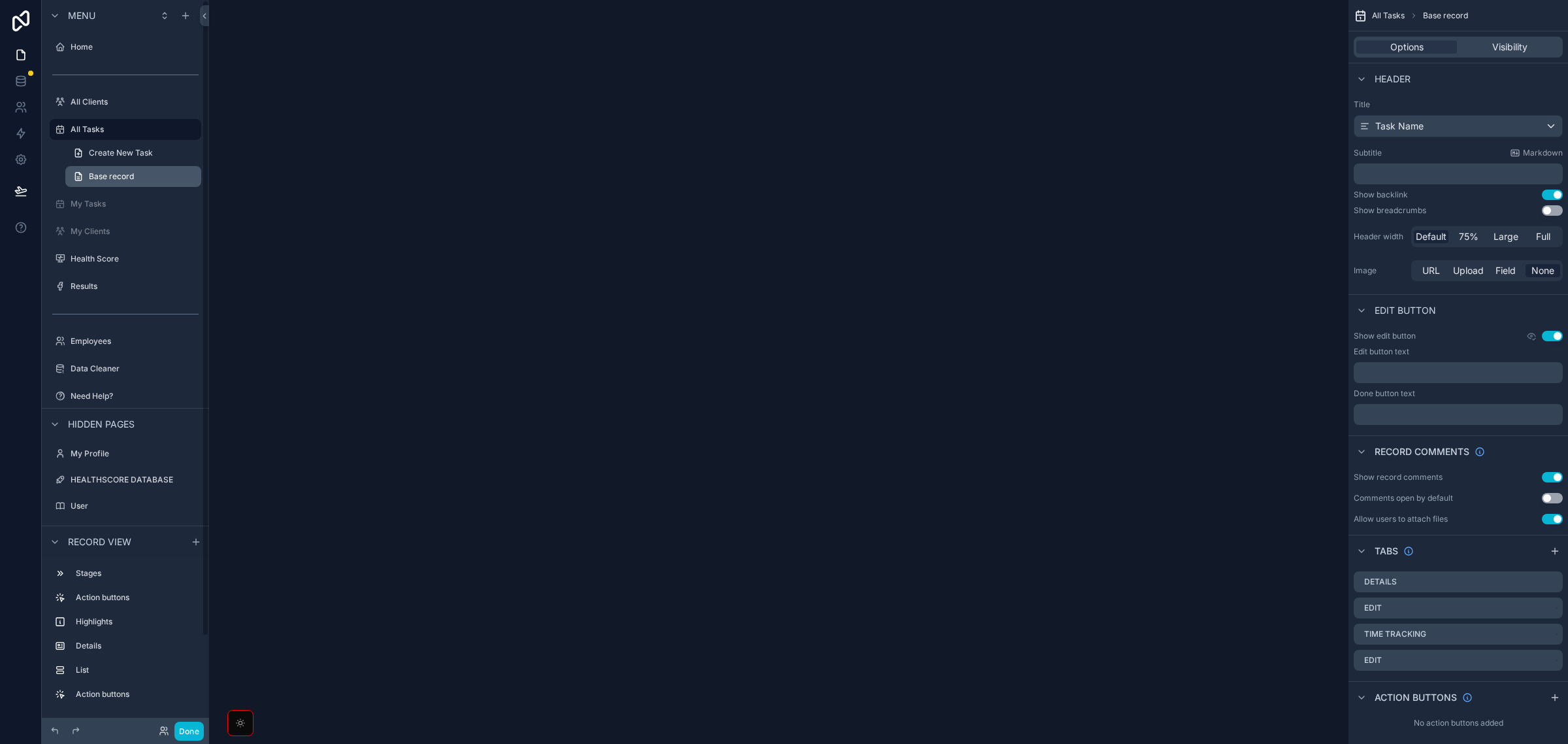
click at [139, 178] on link "Base record" at bounding box center [133, 176] width 136 height 21
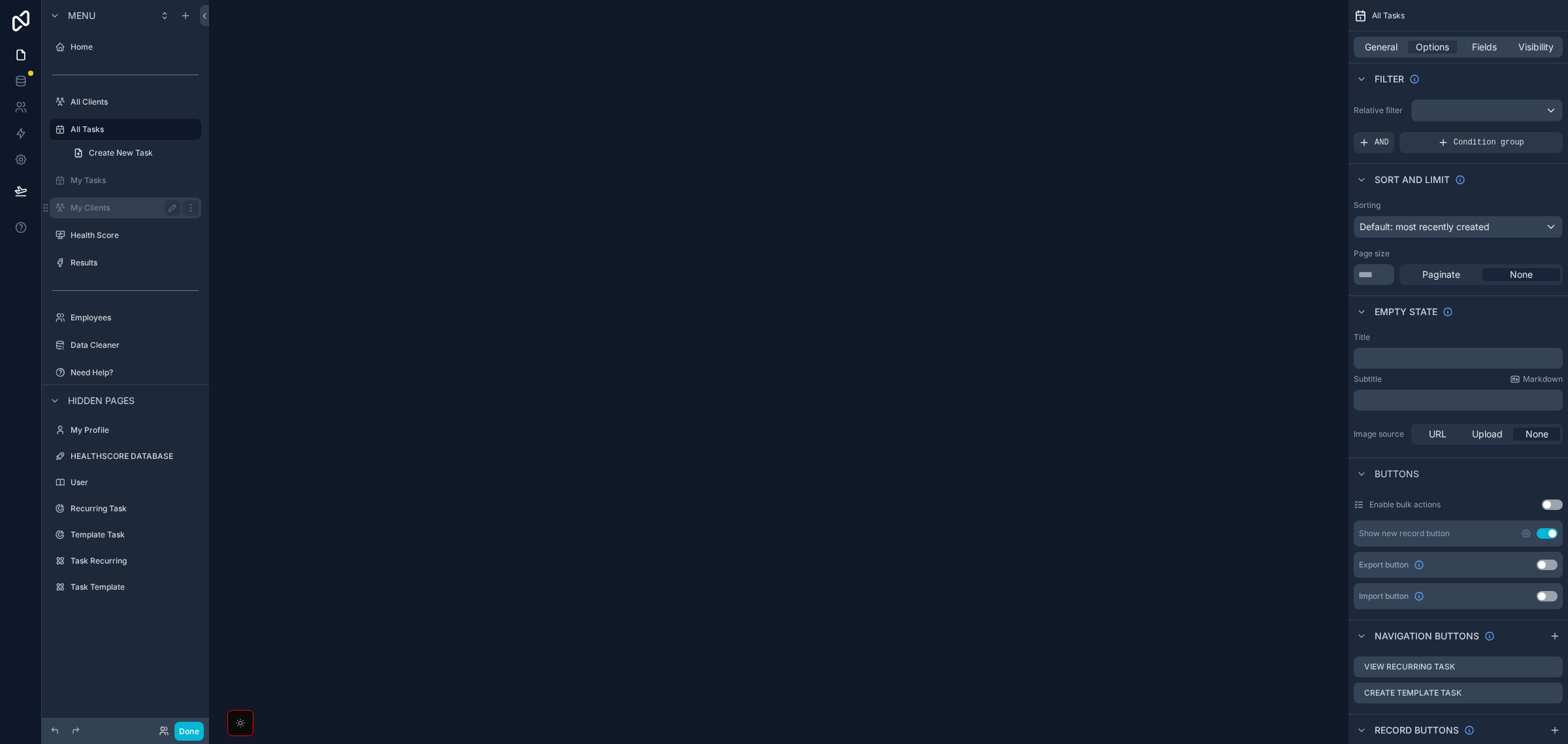
click at [115, 213] on div "My Clients" at bounding box center [125, 208] width 110 height 16
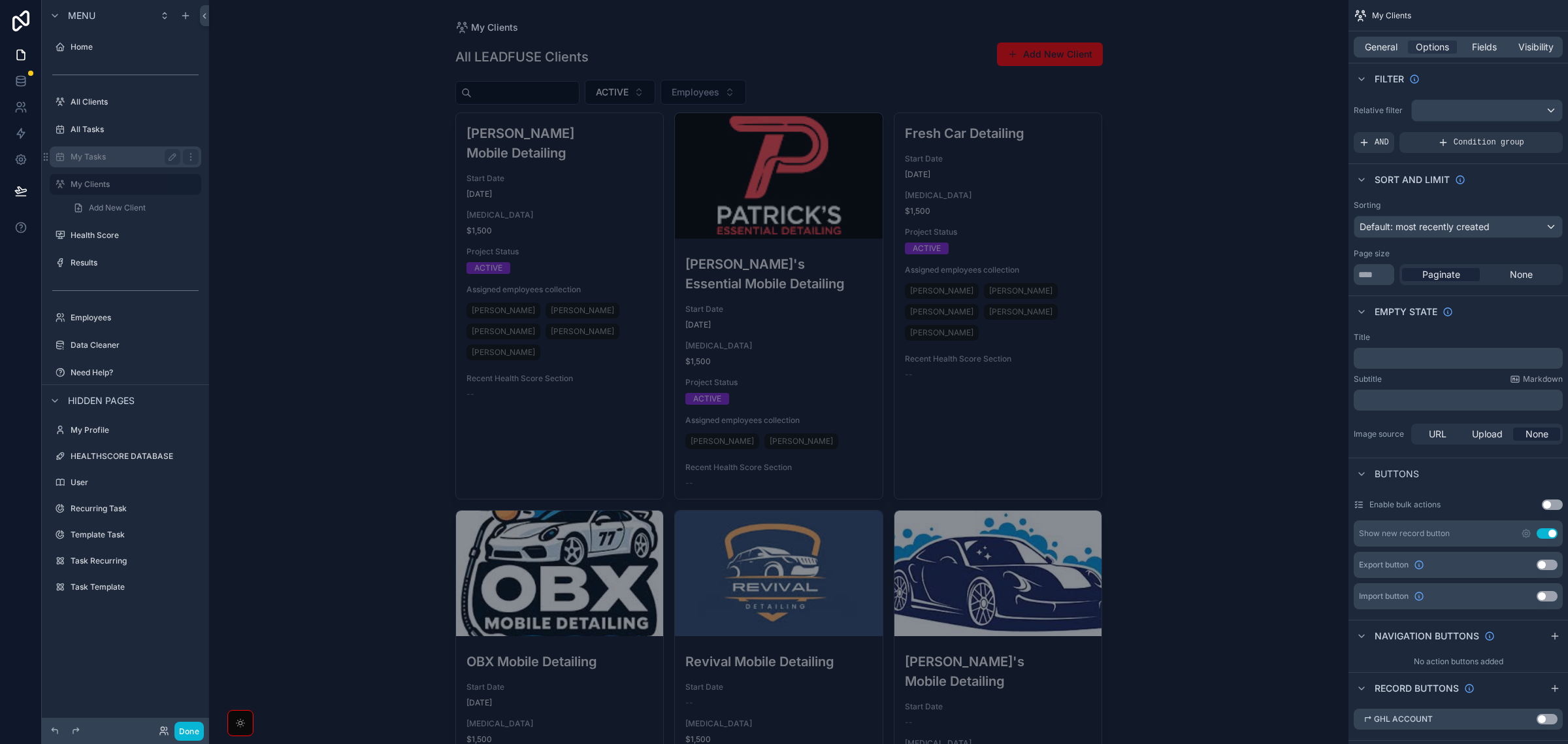
click at [119, 155] on label "My Tasks" at bounding box center [123, 157] width 104 height 11
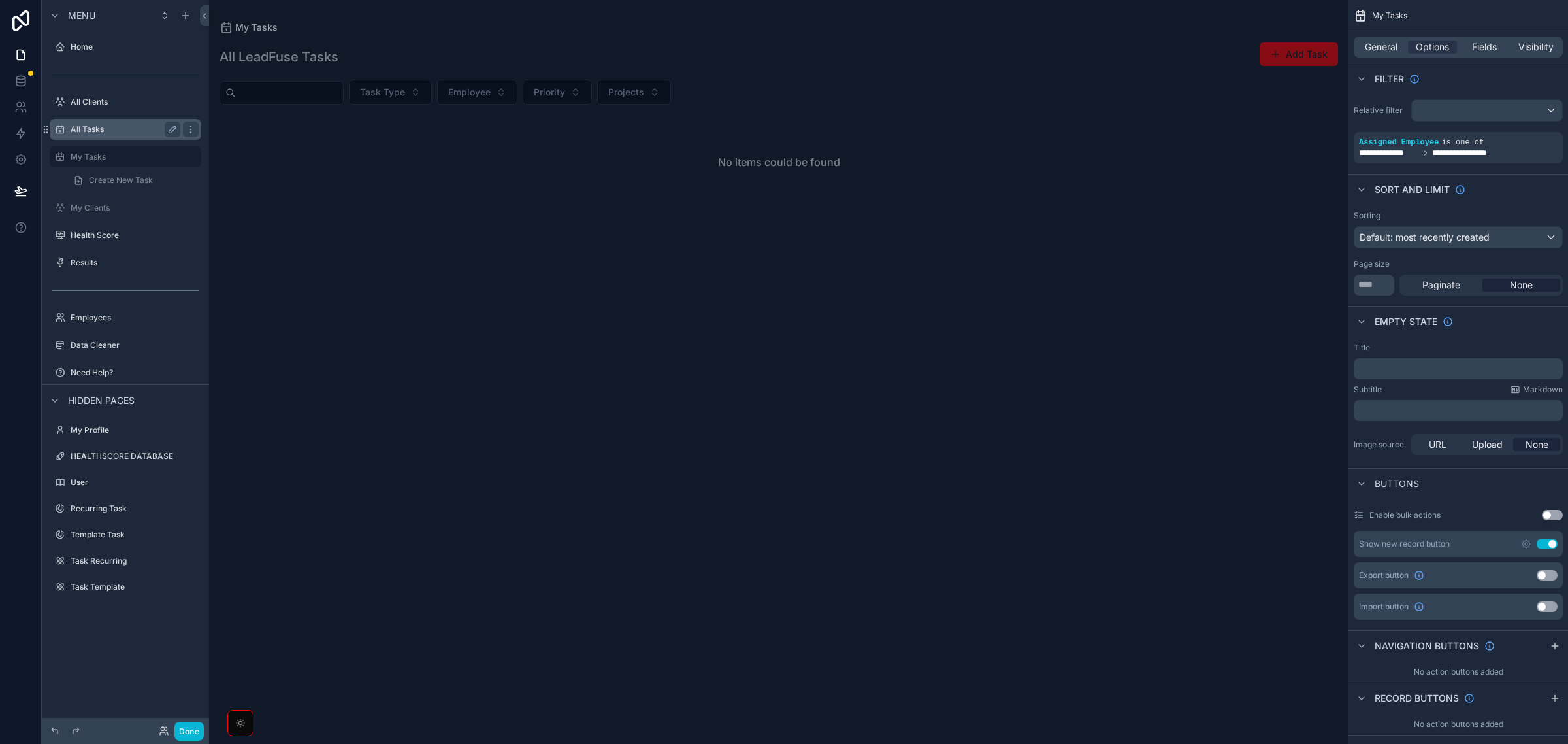
click at [117, 126] on label "All Tasks" at bounding box center [123, 129] width 104 height 11
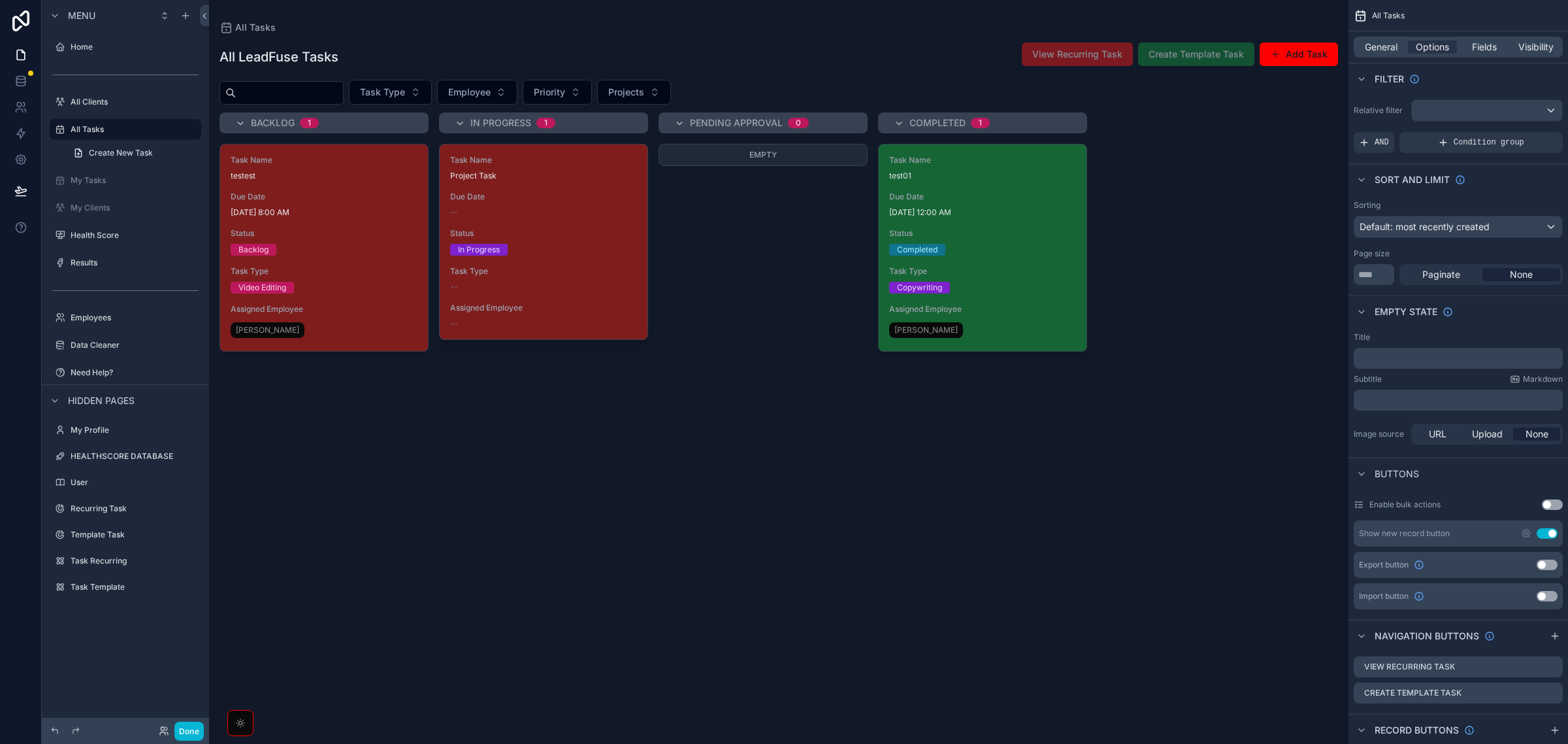
click at [969, 204] on div "Due Date 8/14/2025 12:00 AM" at bounding box center [982, 204] width 187 height 26
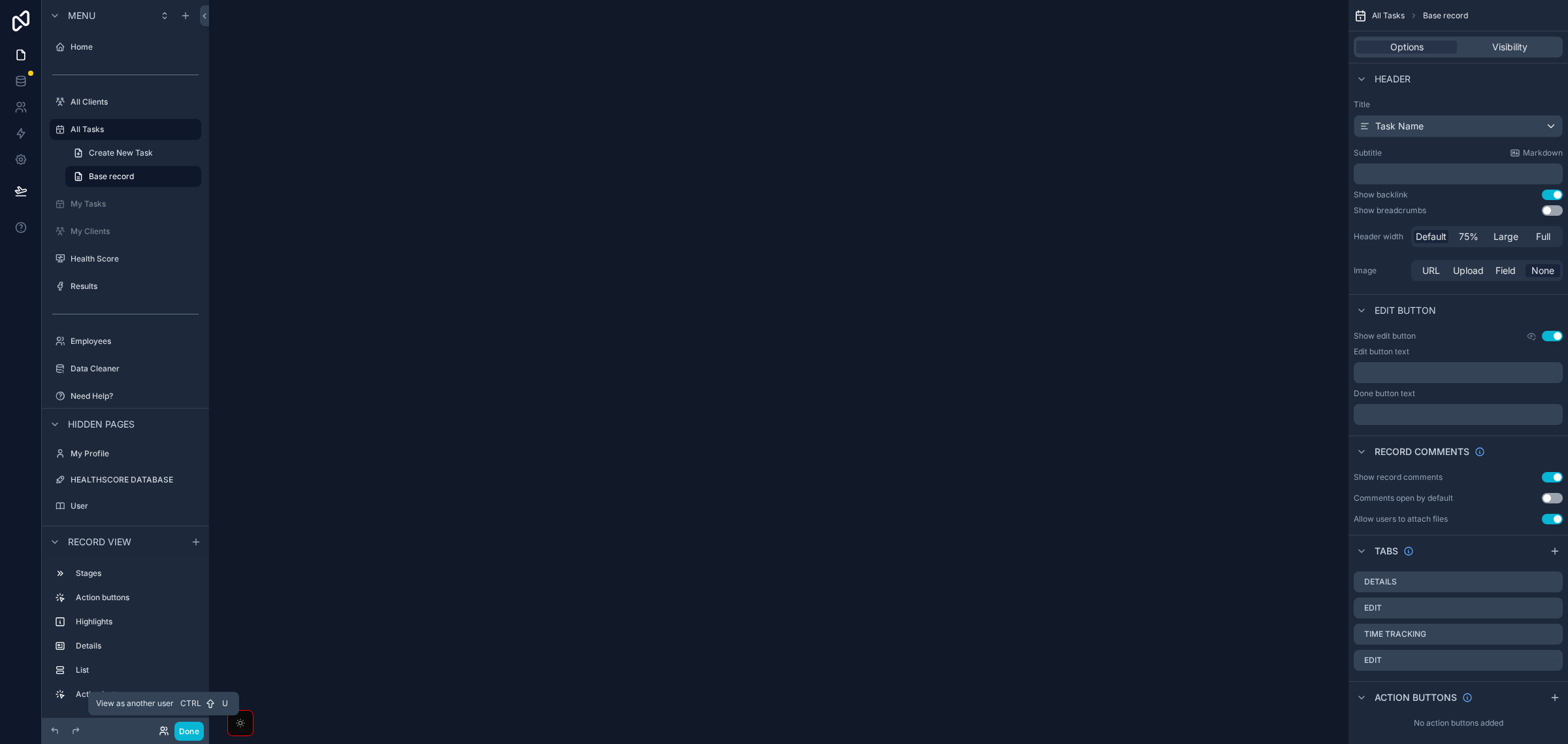
click at [162, 731] on icon at bounding box center [164, 731] width 11 height 11
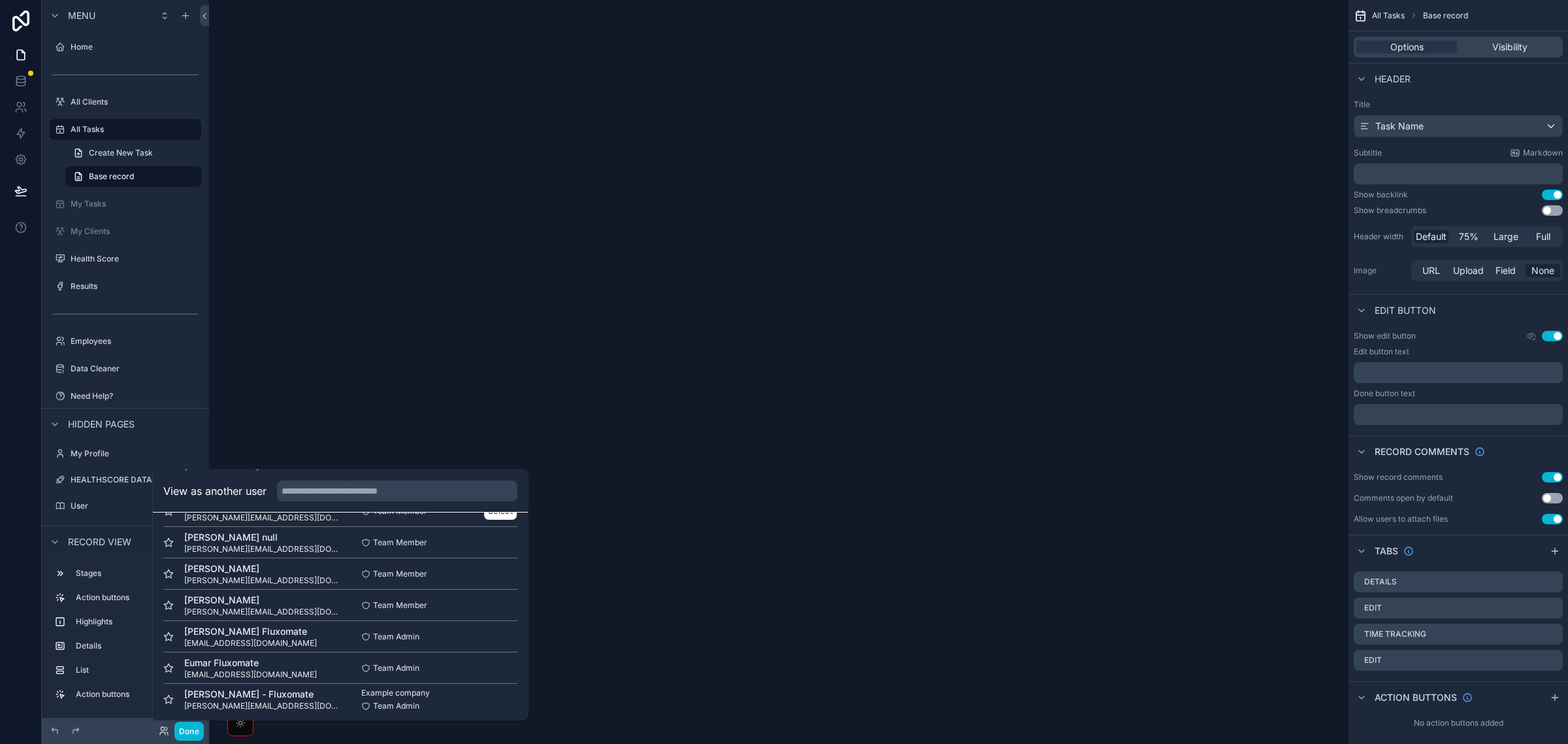
scroll to position [65, 0]
click at [484, 688] on button "Select" at bounding box center [500, 694] width 34 height 19
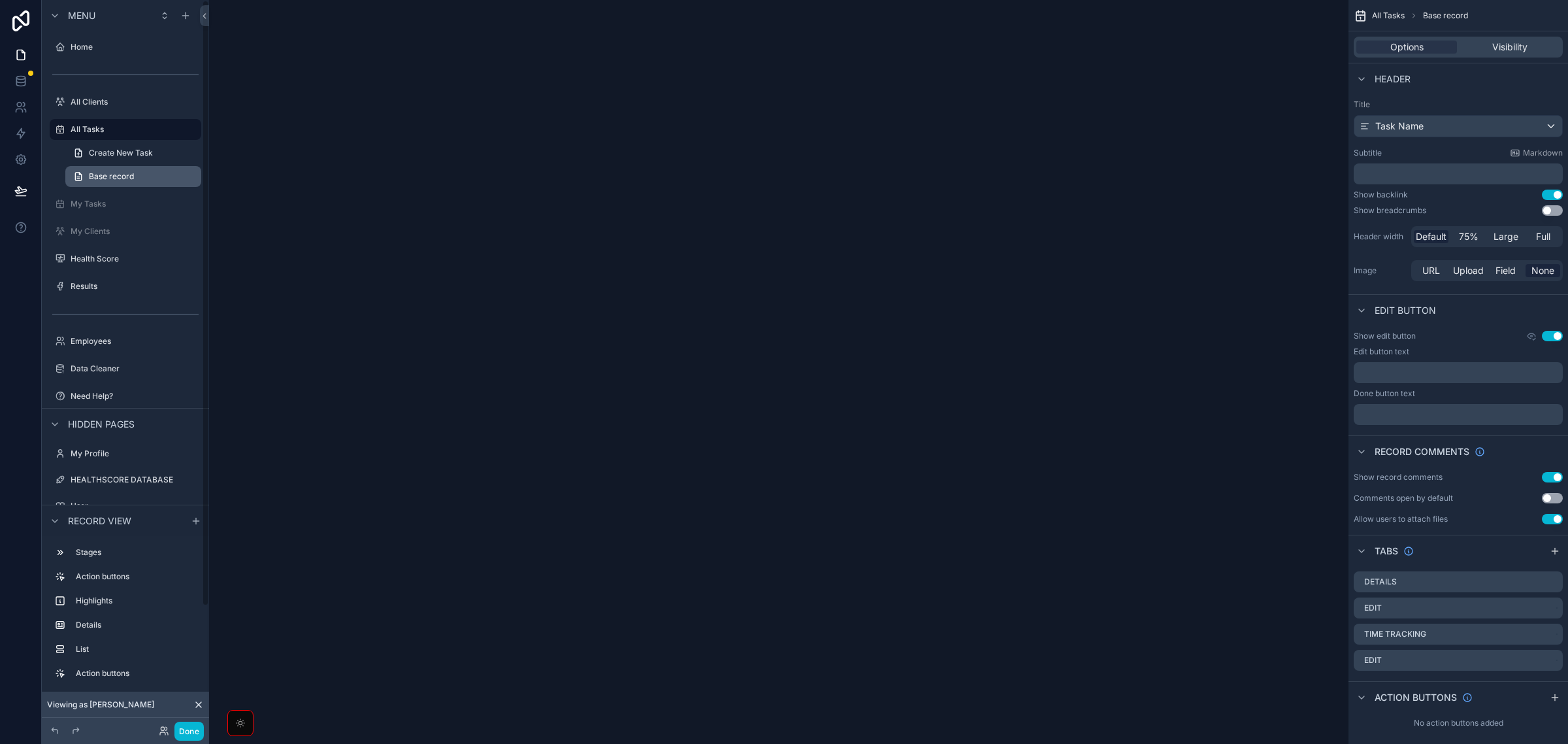
click at [102, 175] on span "Base record" at bounding box center [111, 177] width 45 height 11
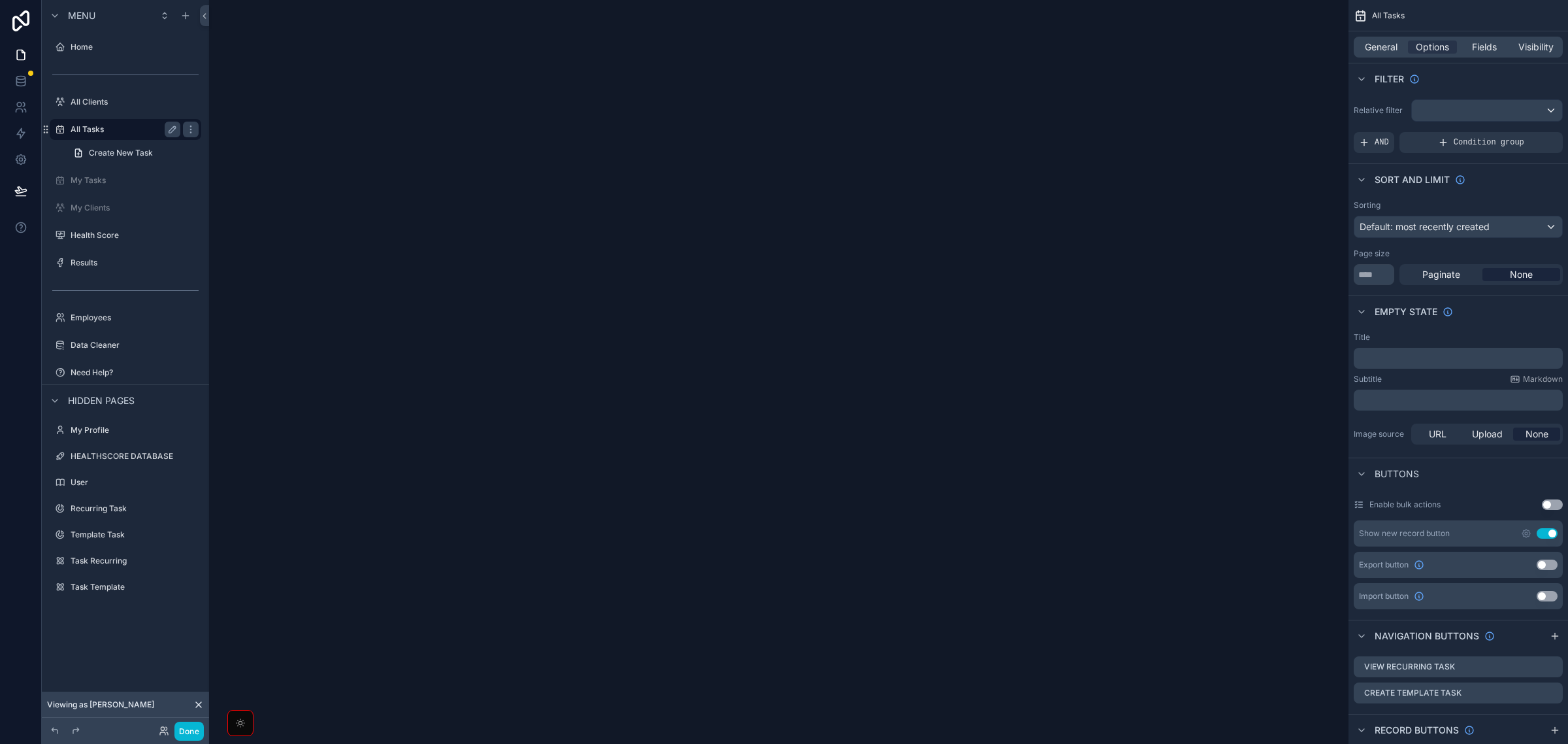
click at [129, 125] on label "All Tasks" at bounding box center [123, 129] width 104 height 11
click at [124, 152] on span "Create New Task" at bounding box center [121, 153] width 64 height 11
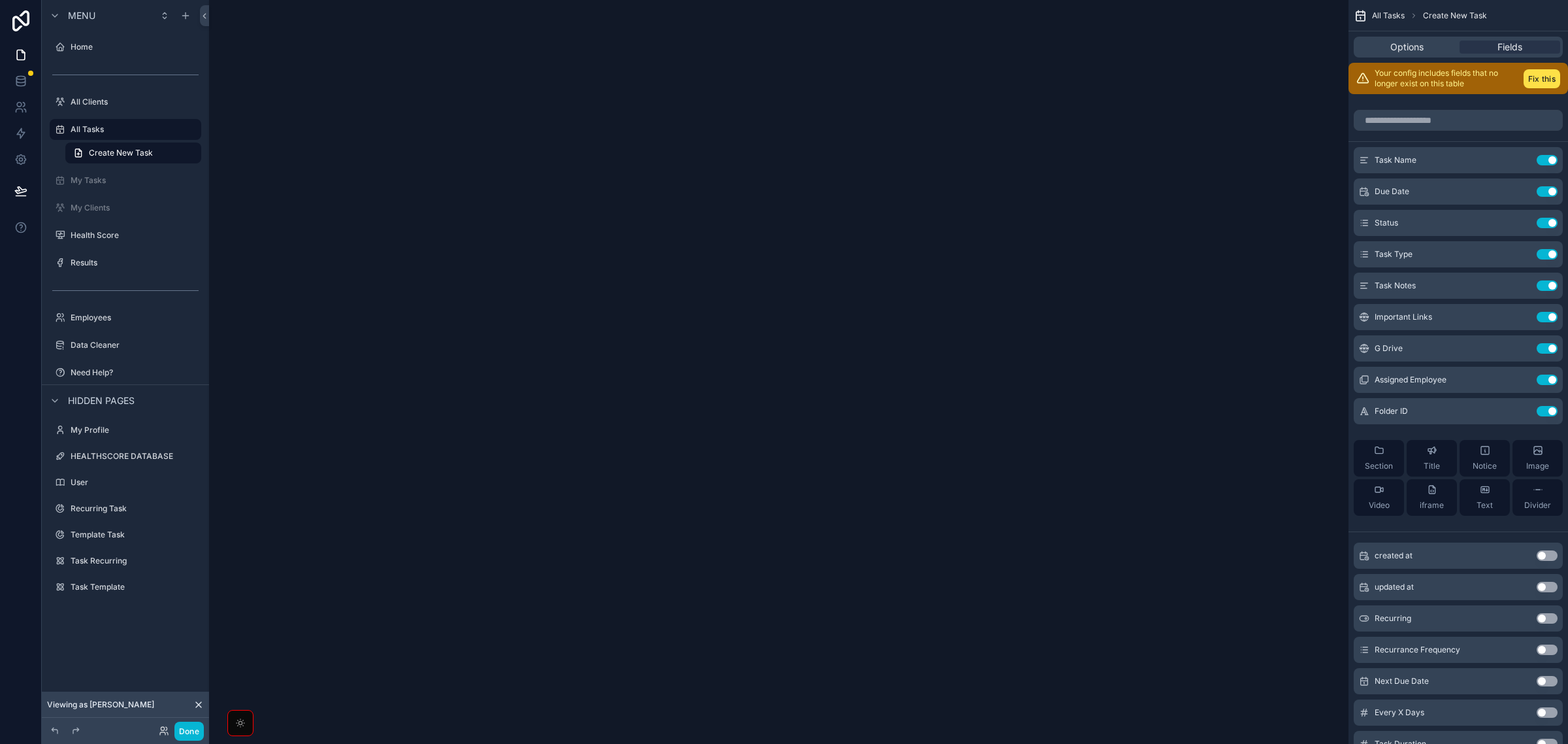
click at [1049, 157] on div "scrollable content" at bounding box center [779, 372] width 1140 height 744
click at [125, 98] on label "All Clients" at bounding box center [123, 102] width 104 height 11
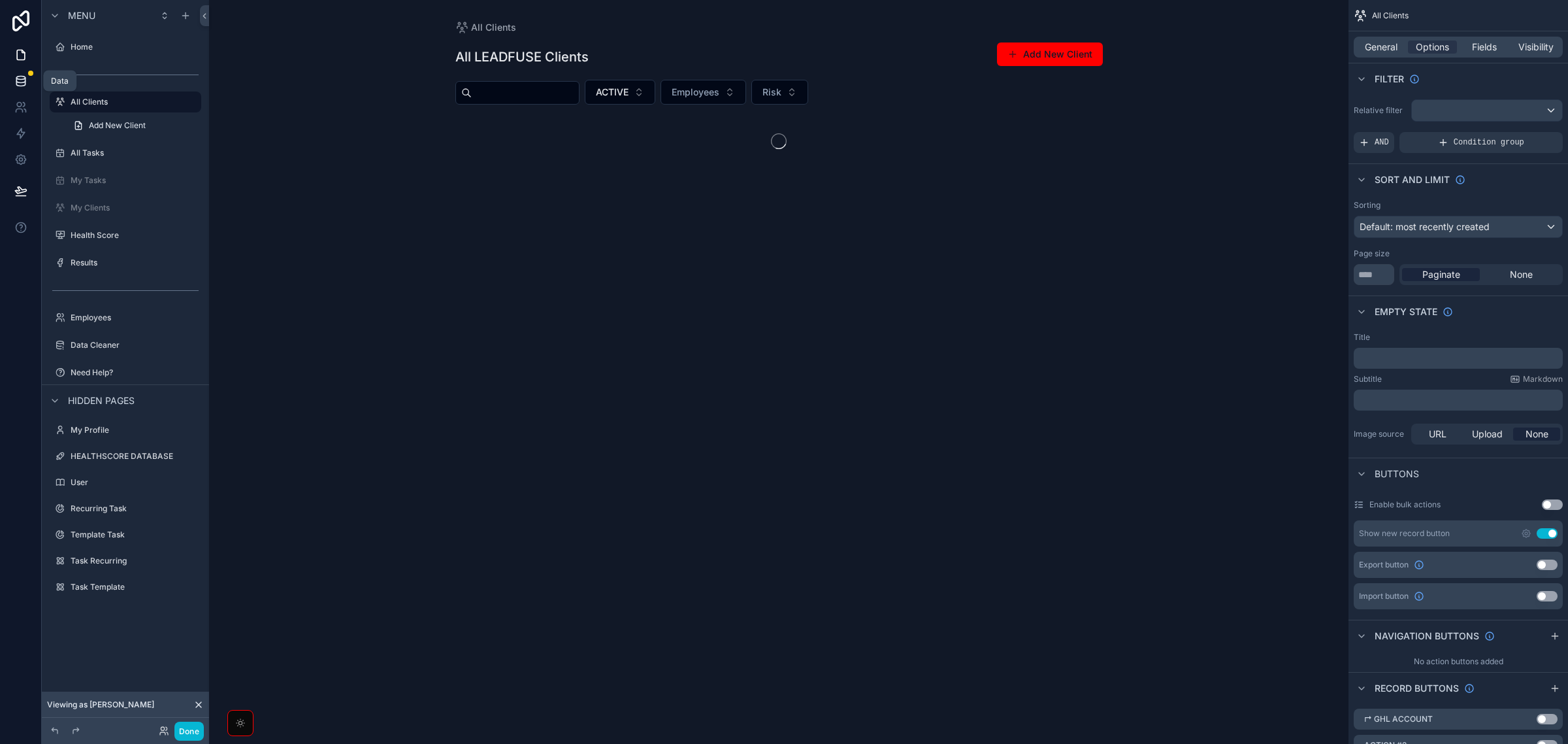
click at [28, 84] on link at bounding box center [20, 81] width 41 height 26
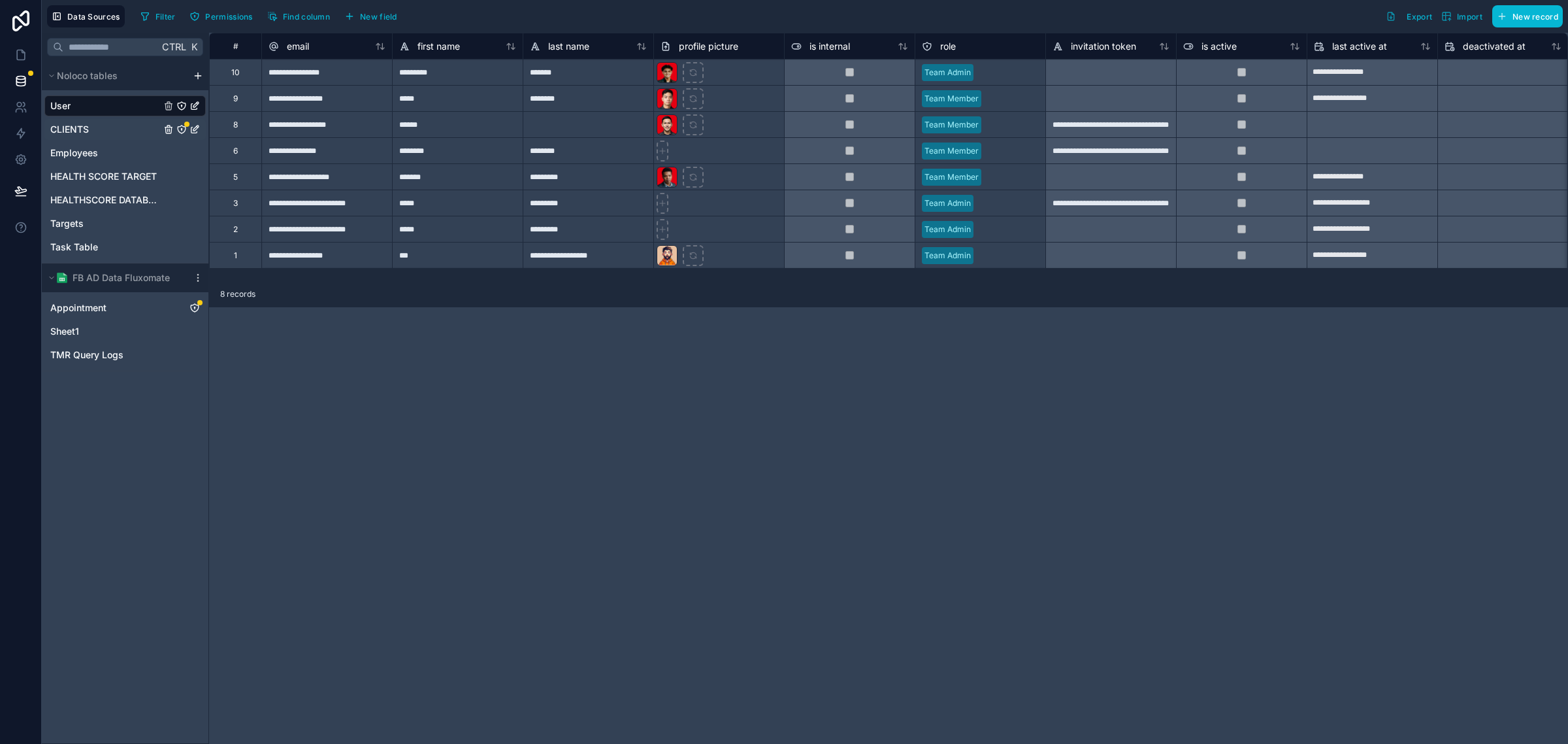
click at [118, 131] on div "CLIENTS" at bounding box center [125, 129] width 162 height 21
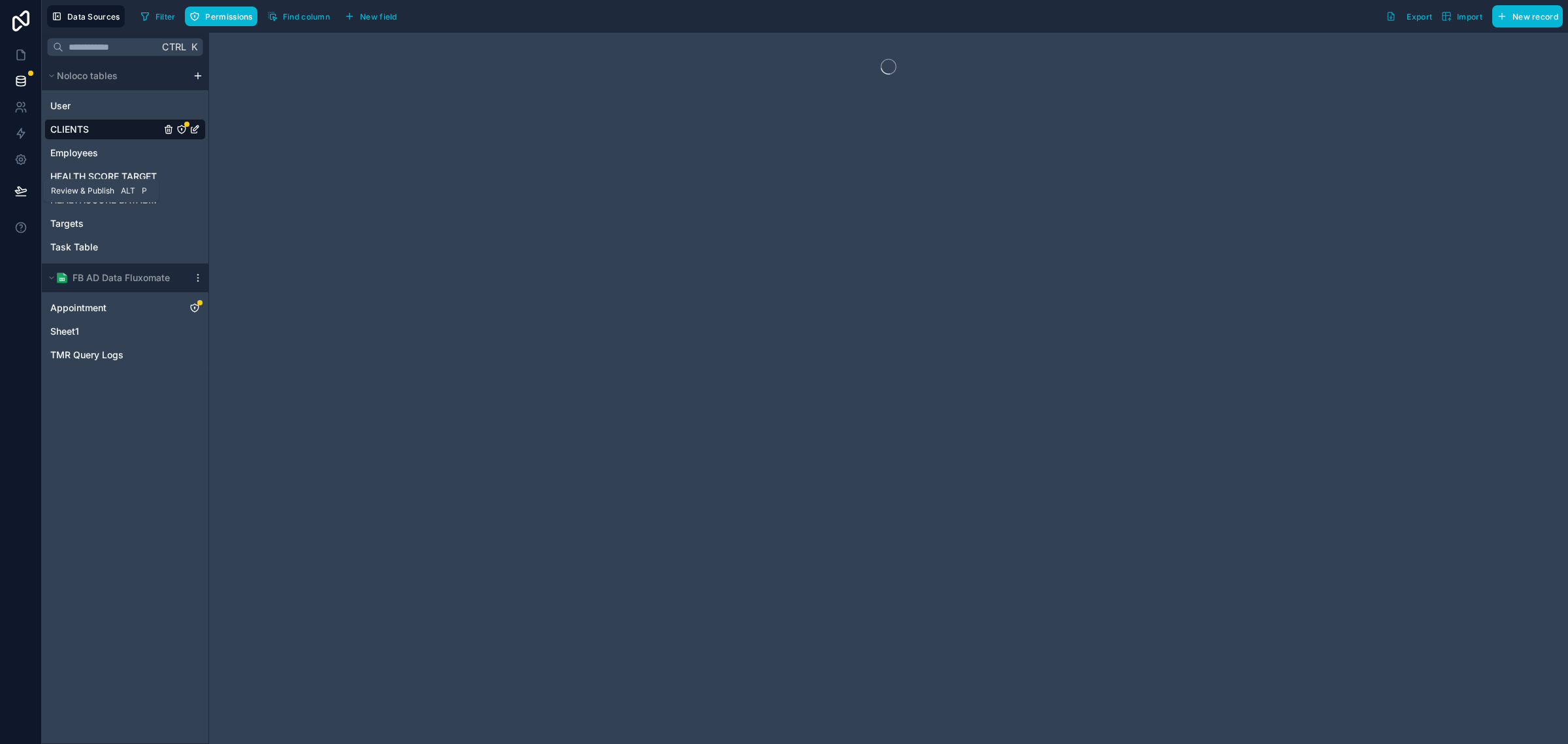
click at [17, 188] on icon at bounding box center [20, 191] width 13 height 13
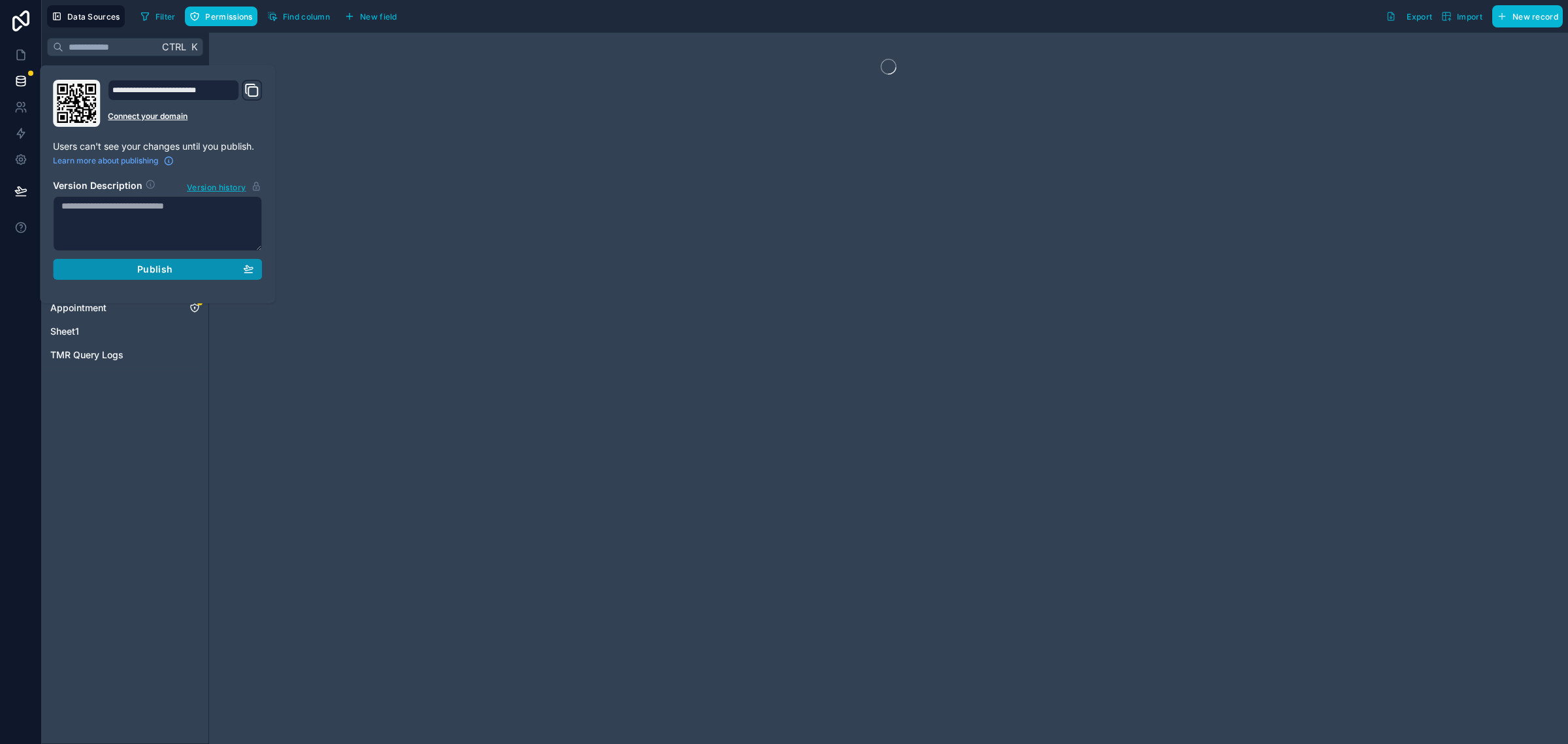
click at [110, 259] on button "Publish" at bounding box center [158, 269] width 209 height 21
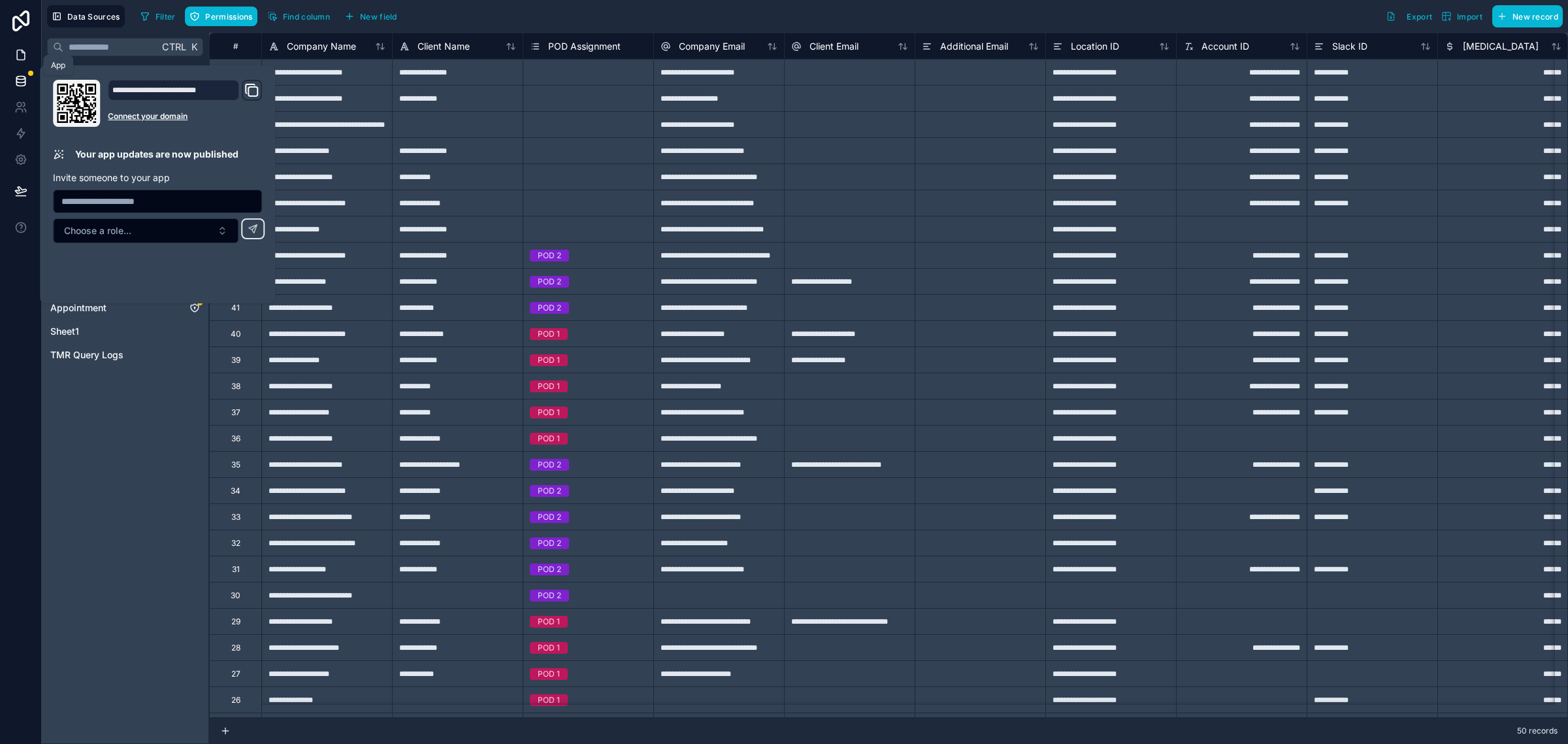
click at [18, 55] on icon at bounding box center [20, 55] width 13 height 13
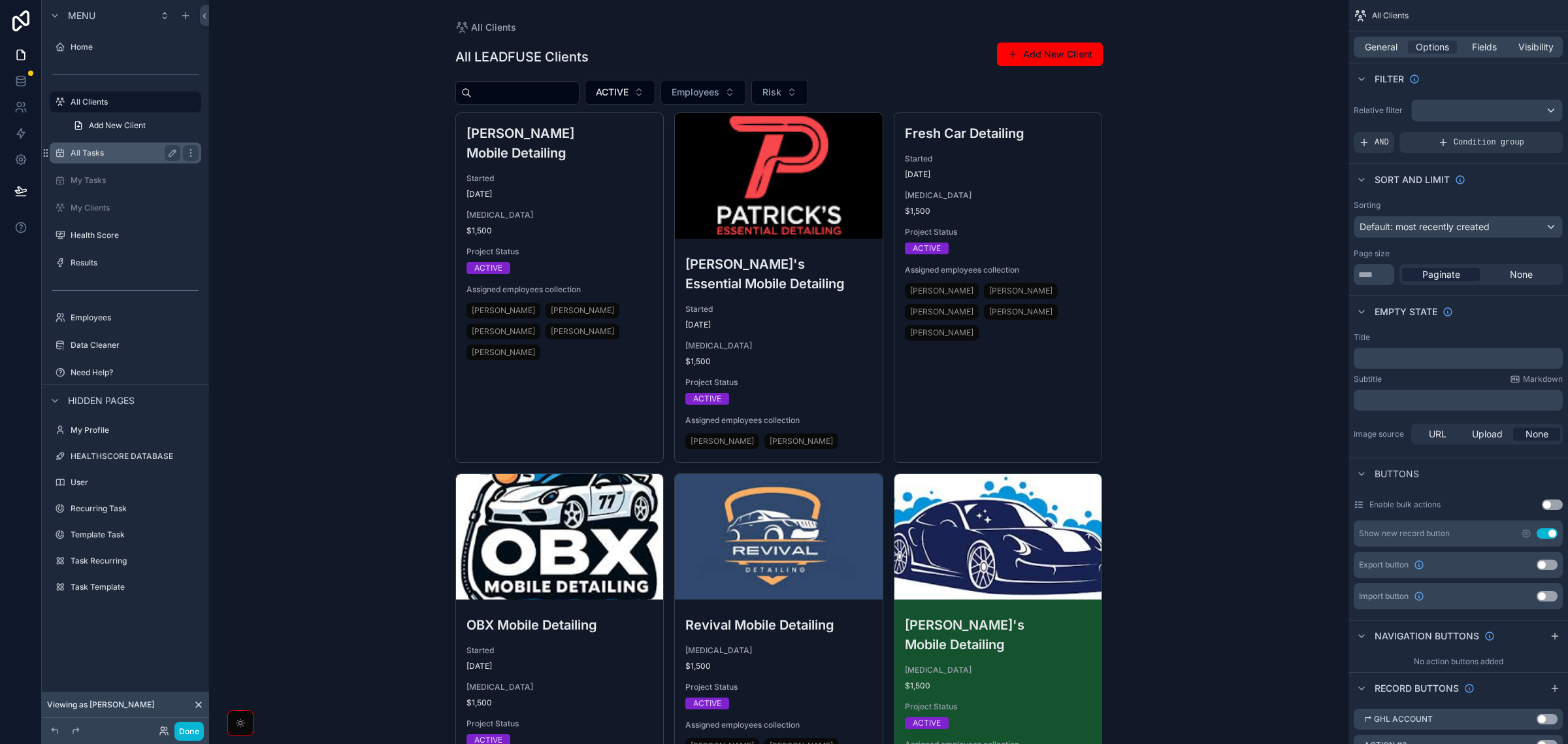
click at [112, 148] on label "All Tasks" at bounding box center [123, 153] width 104 height 11
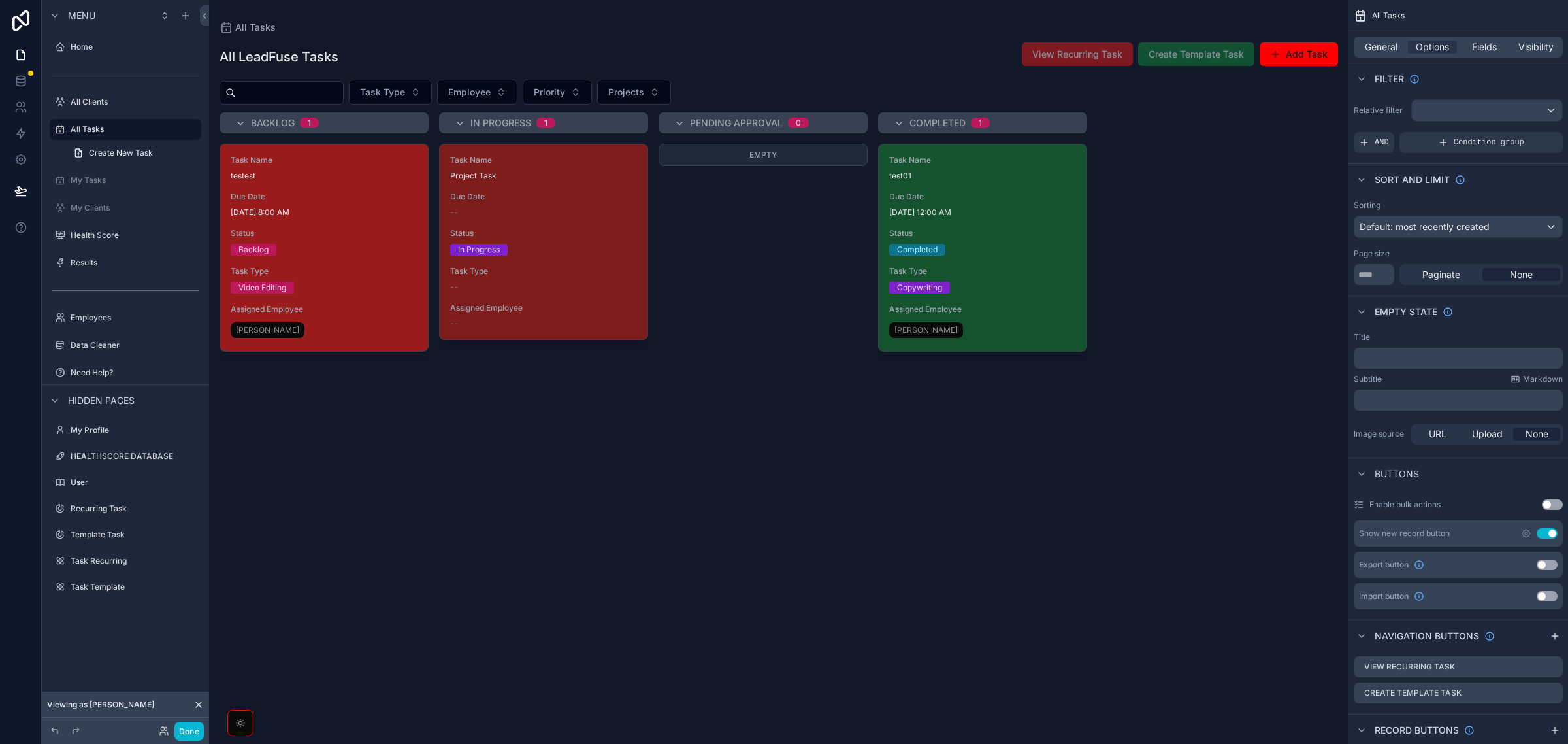
click at [367, 197] on span "Due Date" at bounding box center [323, 197] width 187 height 11
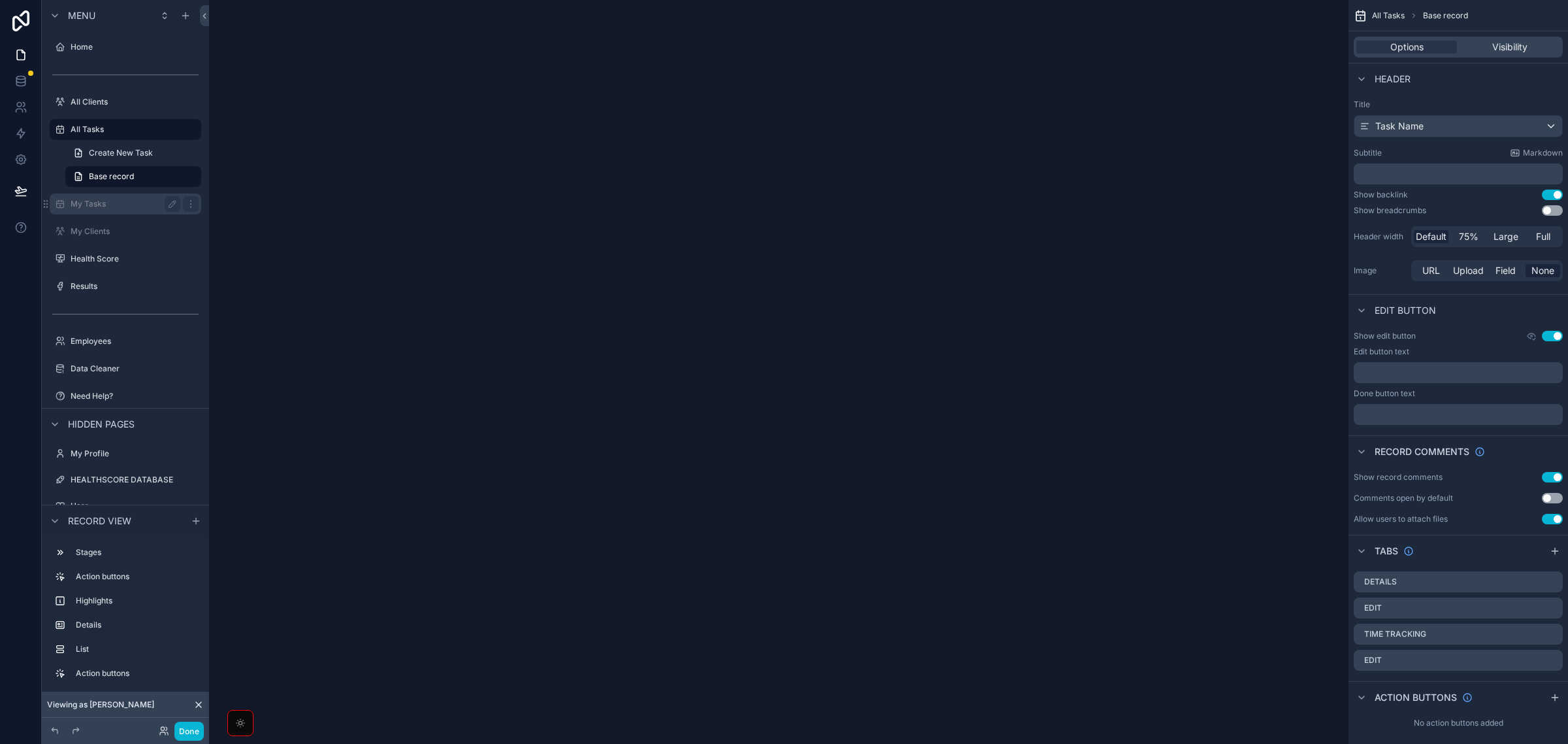
click at [84, 211] on div "My Tasks" at bounding box center [125, 204] width 146 height 21
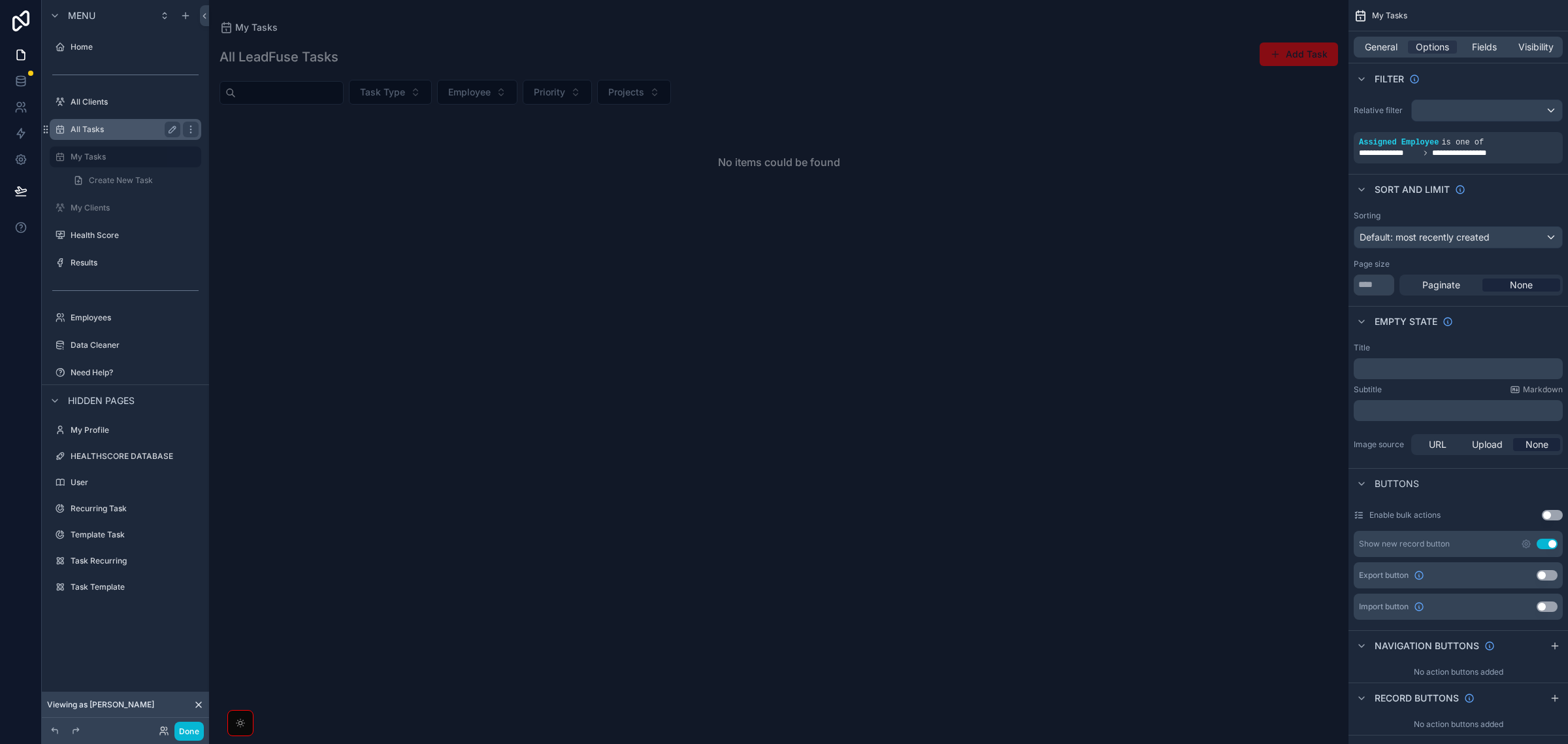
click at [92, 127] on label "All Tasks" at bounding box center [123, 129] width 104 height 11
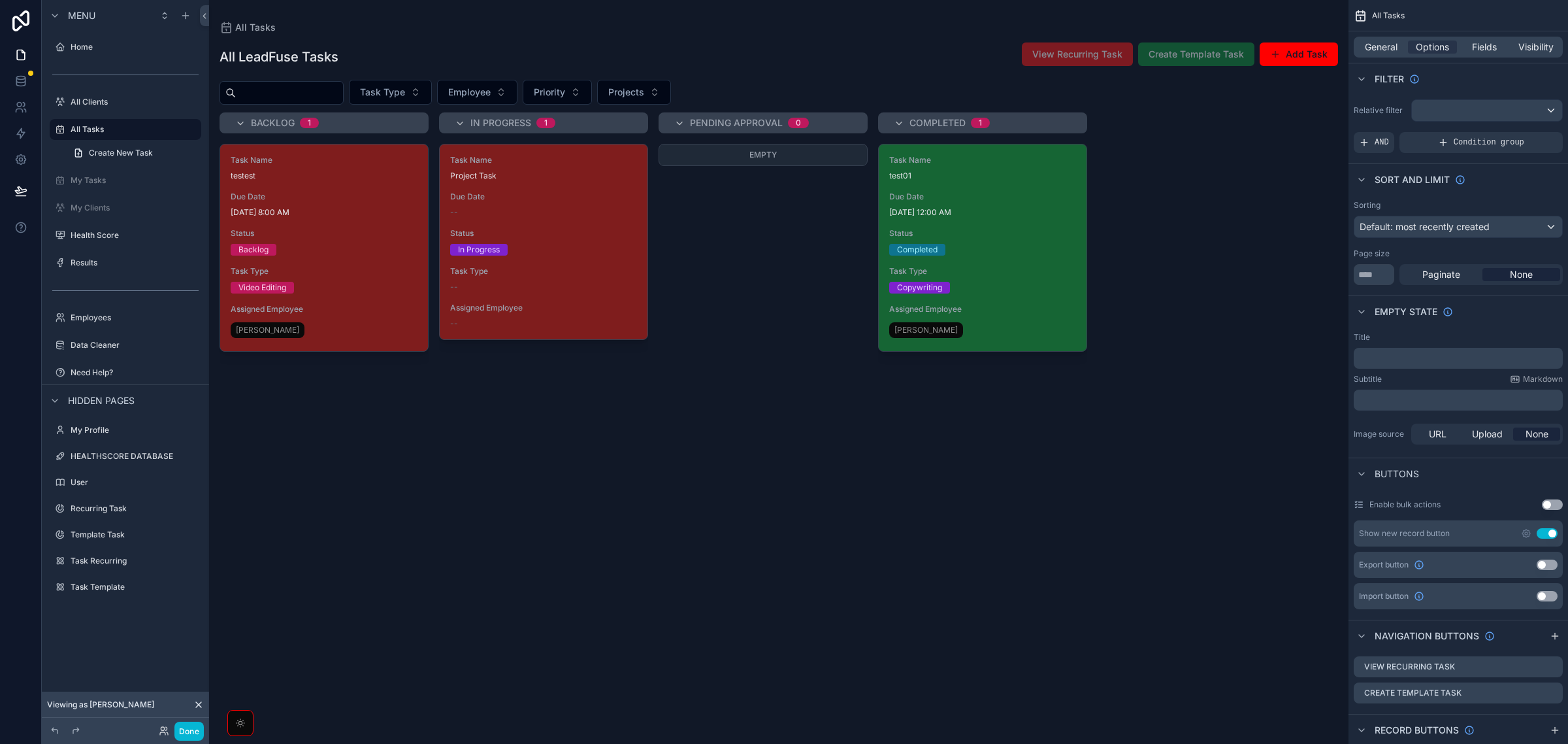
click at [957, 256] on div "Task Name test01 Due Date [DATE] 12:00 AM Status Completed Task Type Copywritin…" at bounding box center [983, 247] width 207 height 207
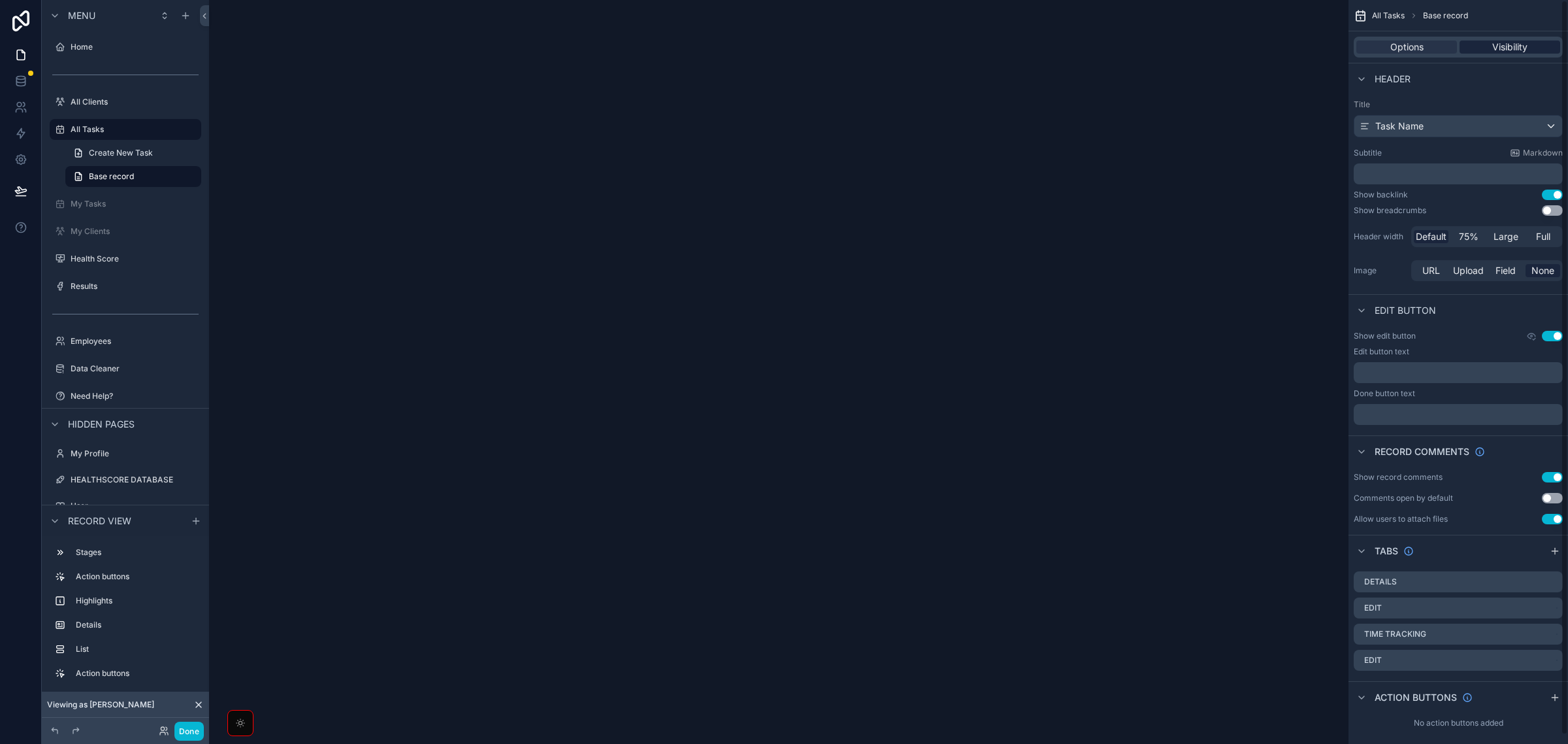
click at [1477, 47] on div "Visibility" at bounding box center [1509, 46] width 100 height 13
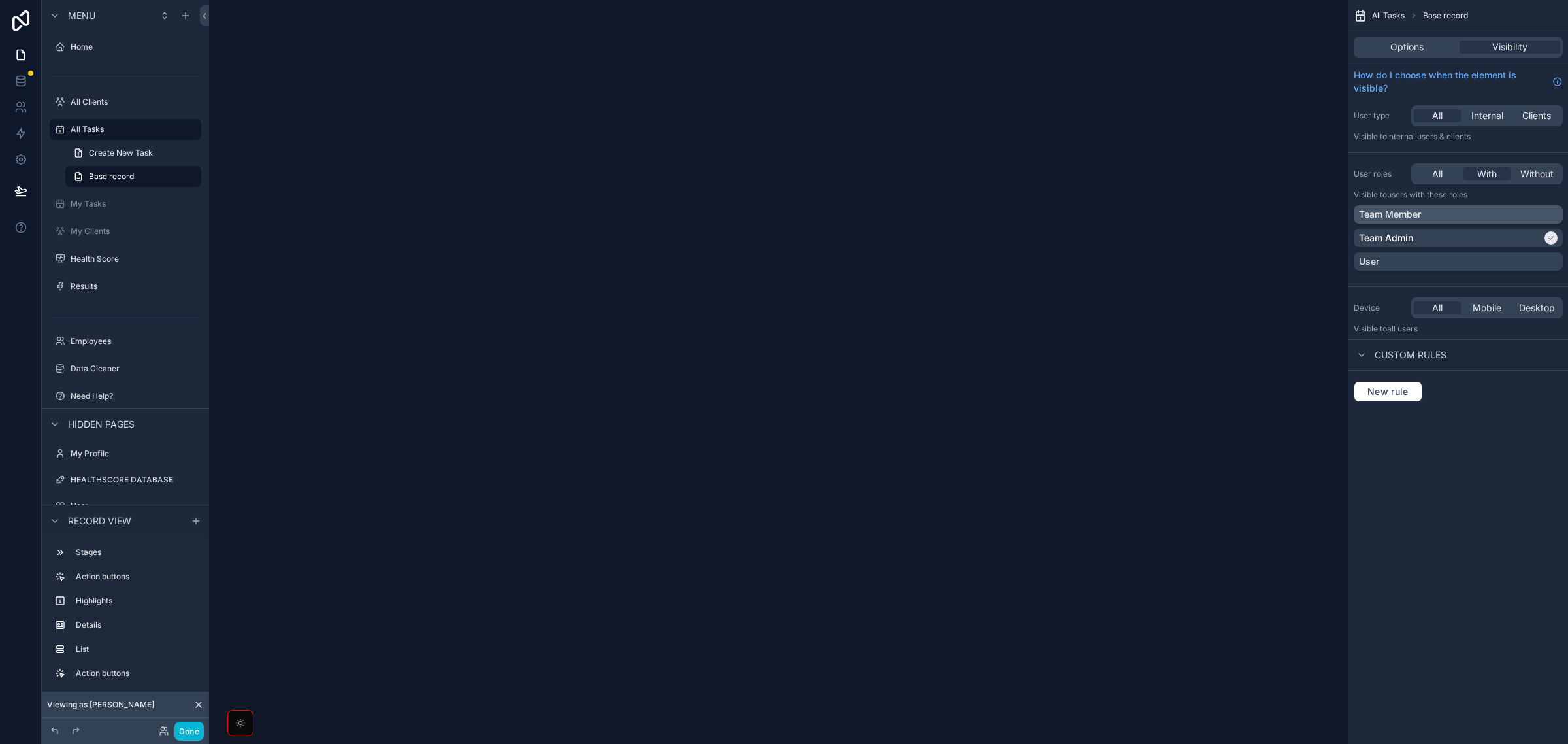
click at [1503, 217] on div "Team Member" at bounding box center [1458, 214] width 199 height 13
click at [1503, 217] on div "Team Member" at bounding box center [1451, 214] width 183 height 13
click at [1478, 425] on div "All Tasks Base record Options Visibility How do I choose when the element is vi…" at bounding box center [1458, 216] width 220 height 433
click at [1409, 51] on span "Options" at bounding box center [1406, 46] width 33 height 13
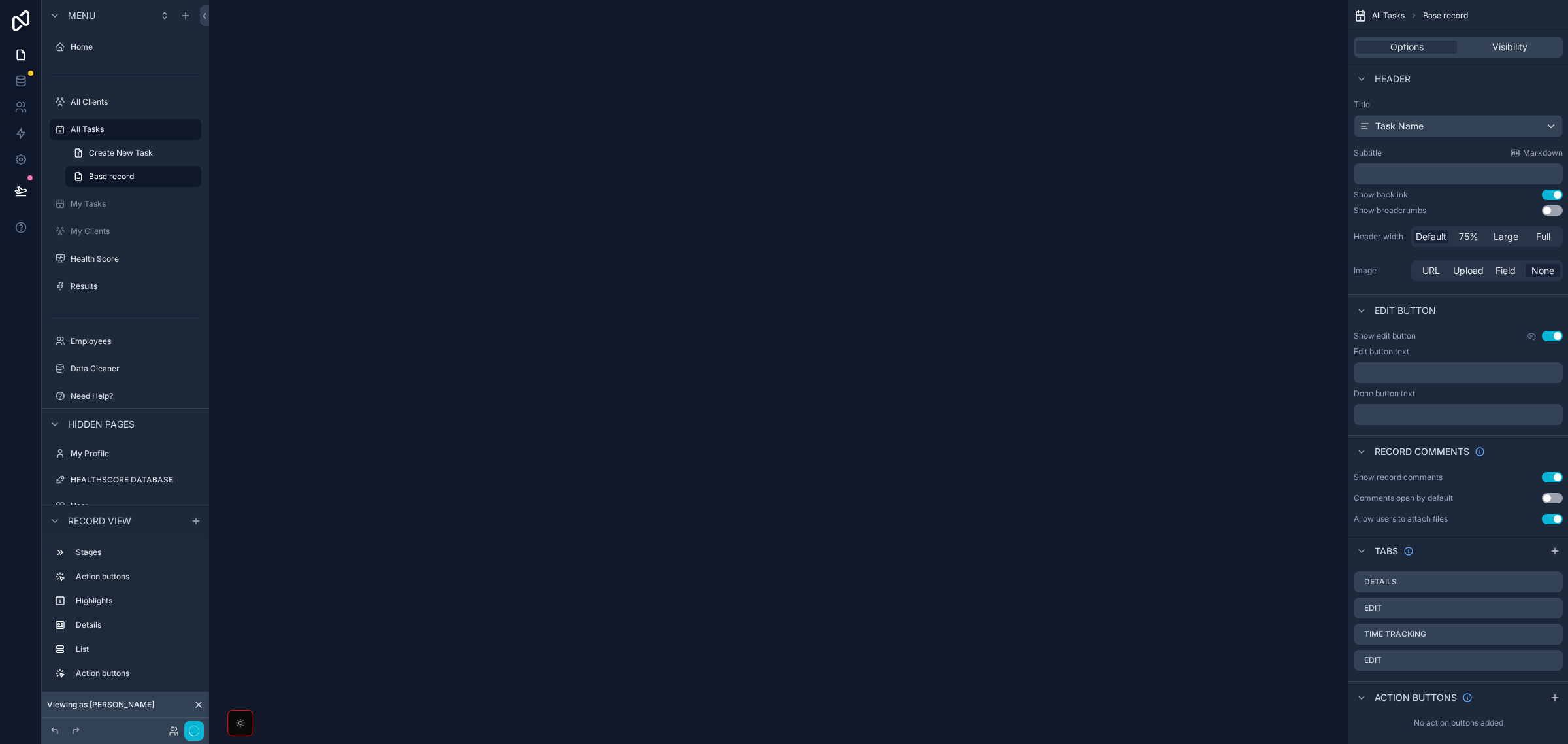
click at [1206, 214] on div "scrollable content" at bounding box center [779, 372] width 1140 height 744
